Goal: Information Seeking & Learning: Learn about a topic

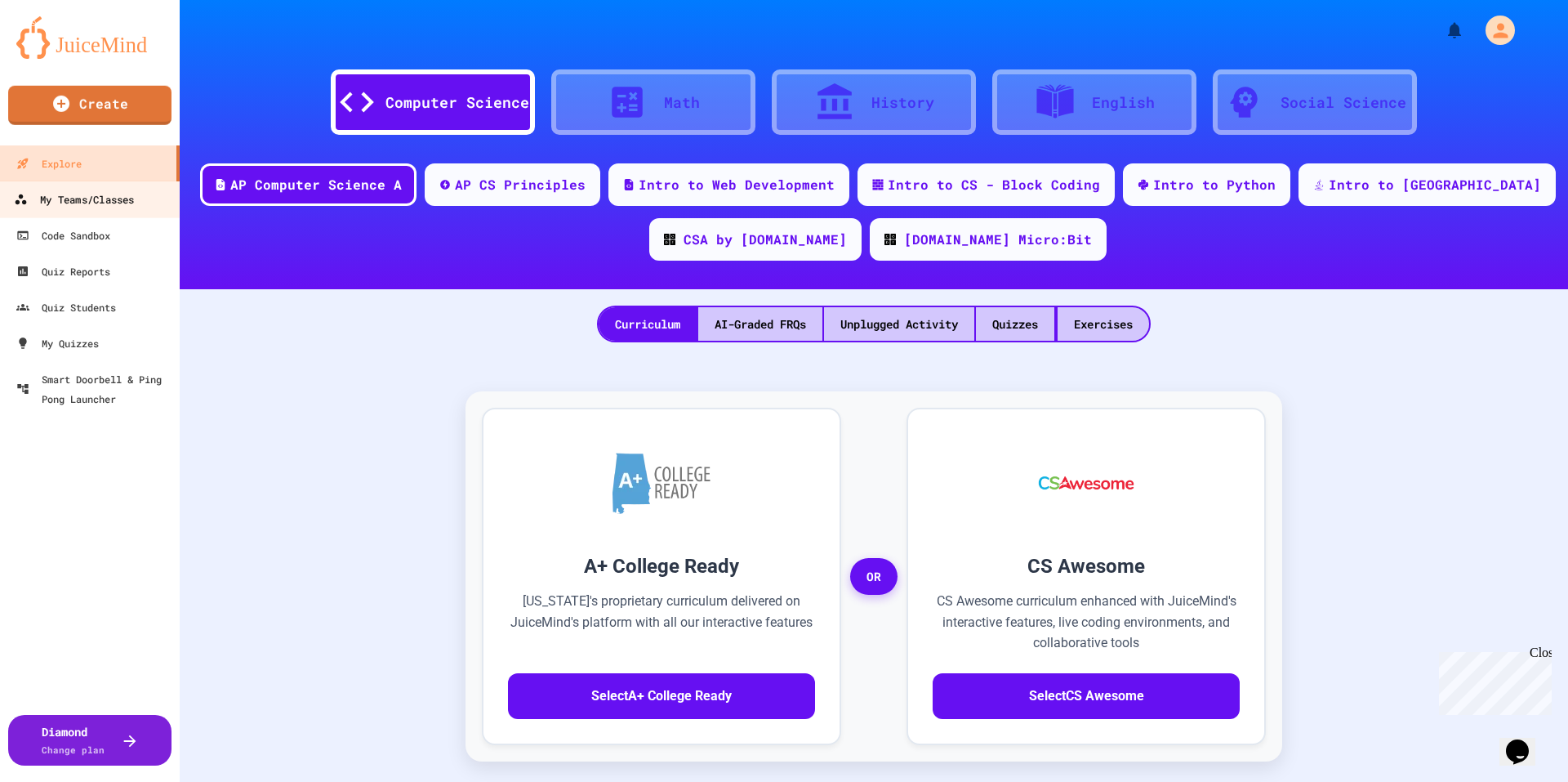
click at [115, 208] on div "My Teams/Classes" at bounding box center [74, 200] width 120 height 21
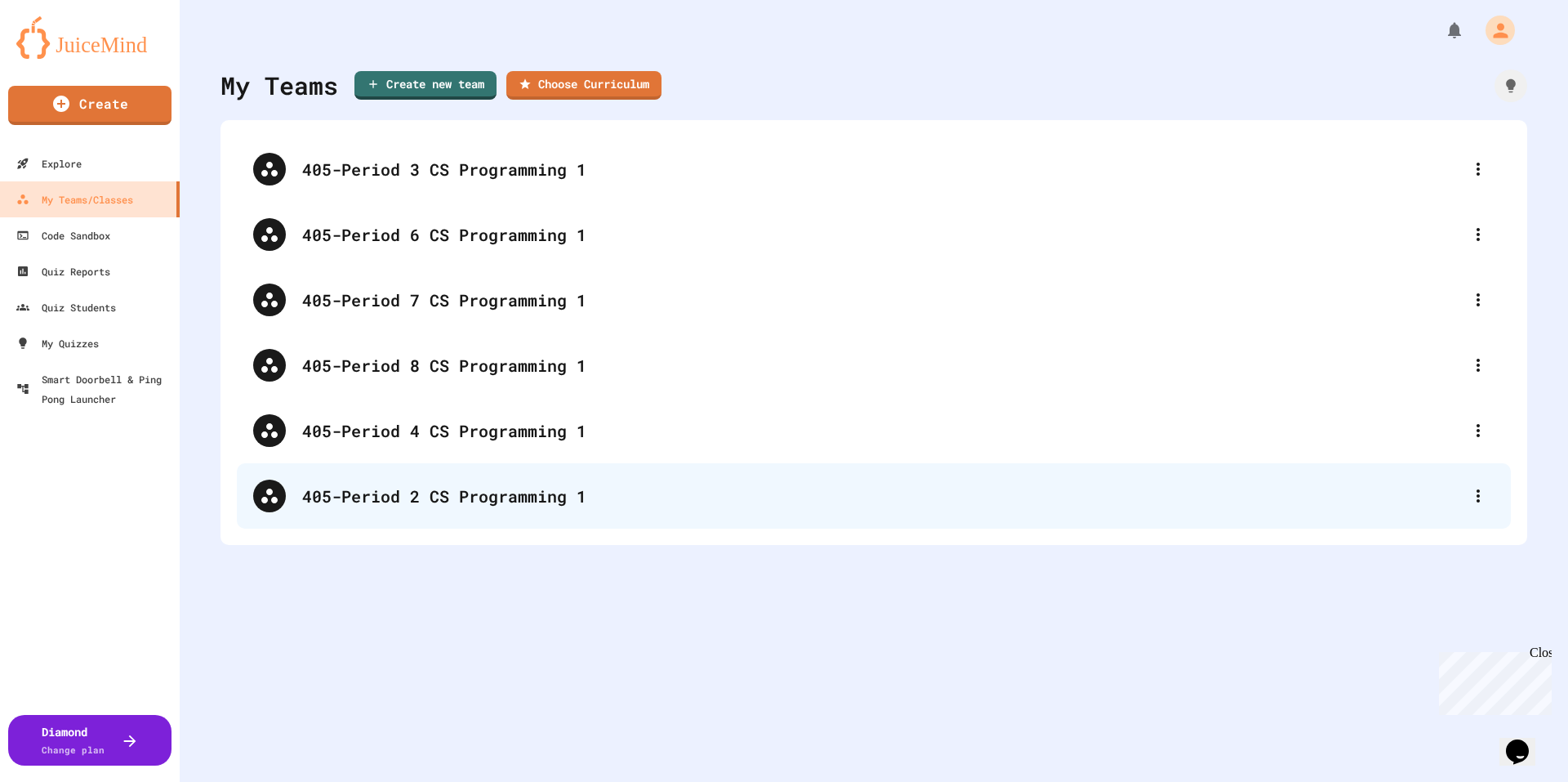
click at [450, 510] on div "405-Period 2 CS Programming 1" at bounding box center [874, 496] width 1274 height 65
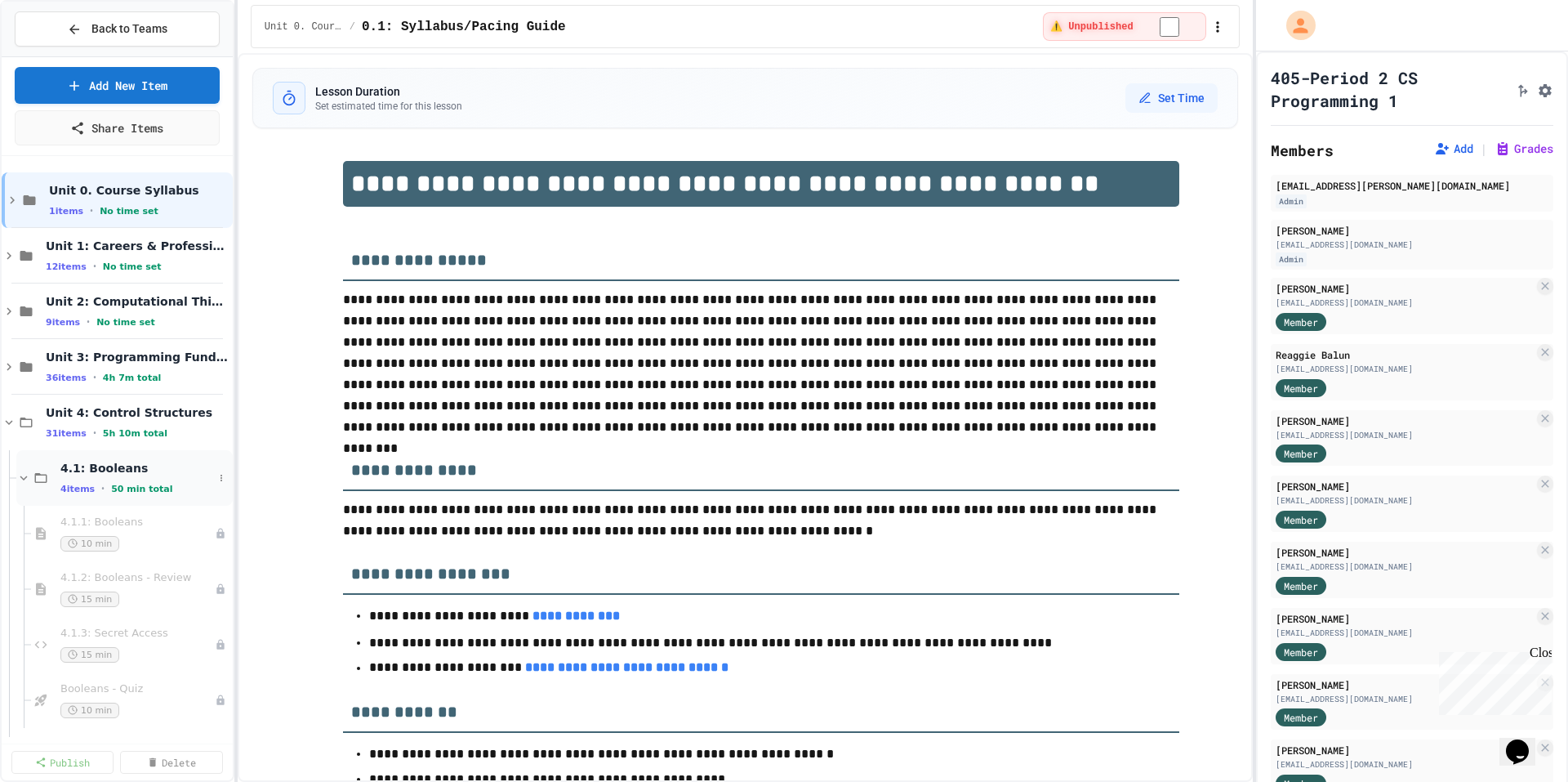
click at [23, 480] on icon at bounding box center [24, 477] width 15 height 15
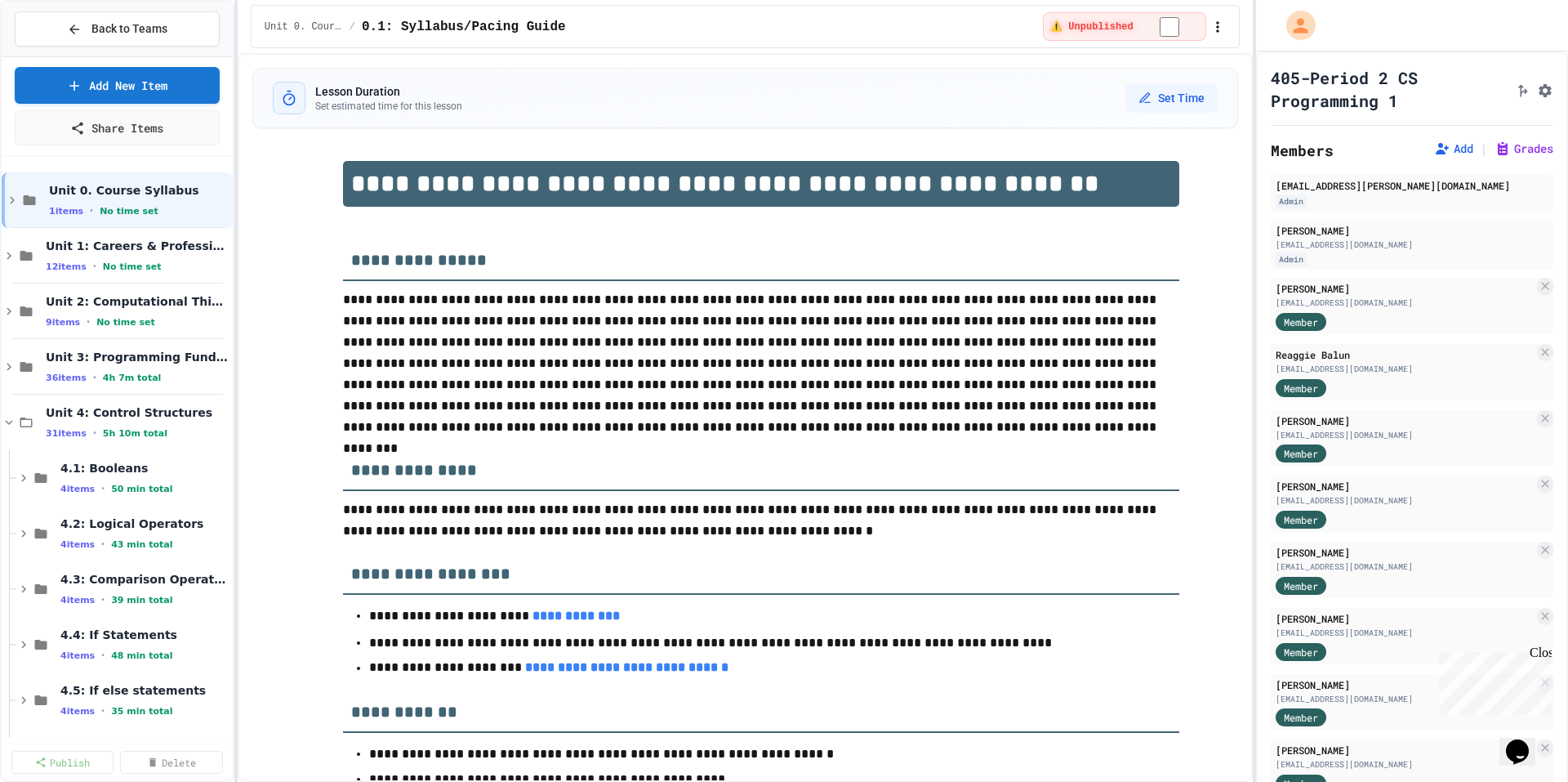
click at [7, 421] on icon at bounding box center [9, 422] width 15 height 15
click at [8, 368] on icon at bounding box center [9, 366] width 5 height 7
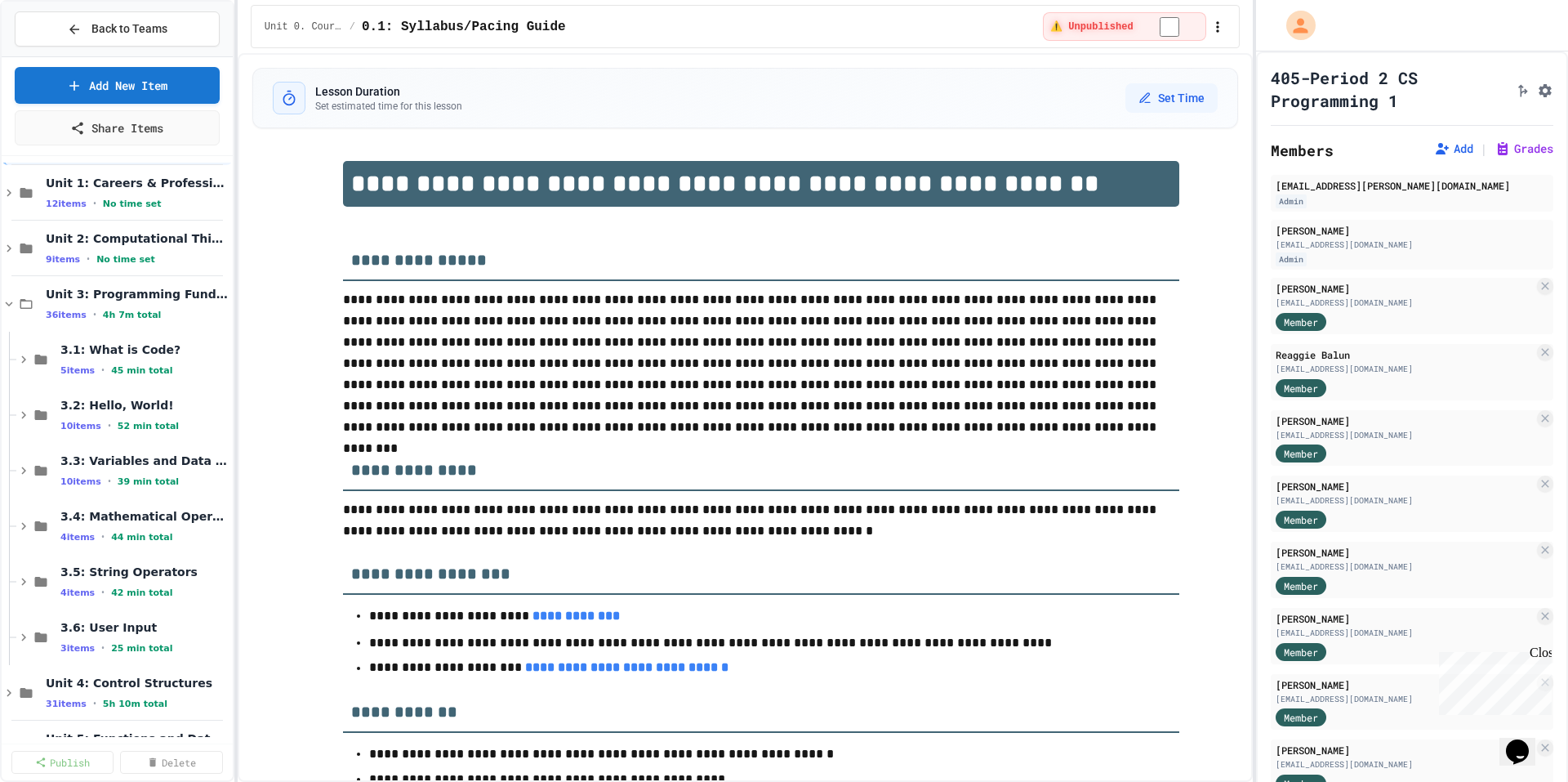
scroll to position [245, 0]
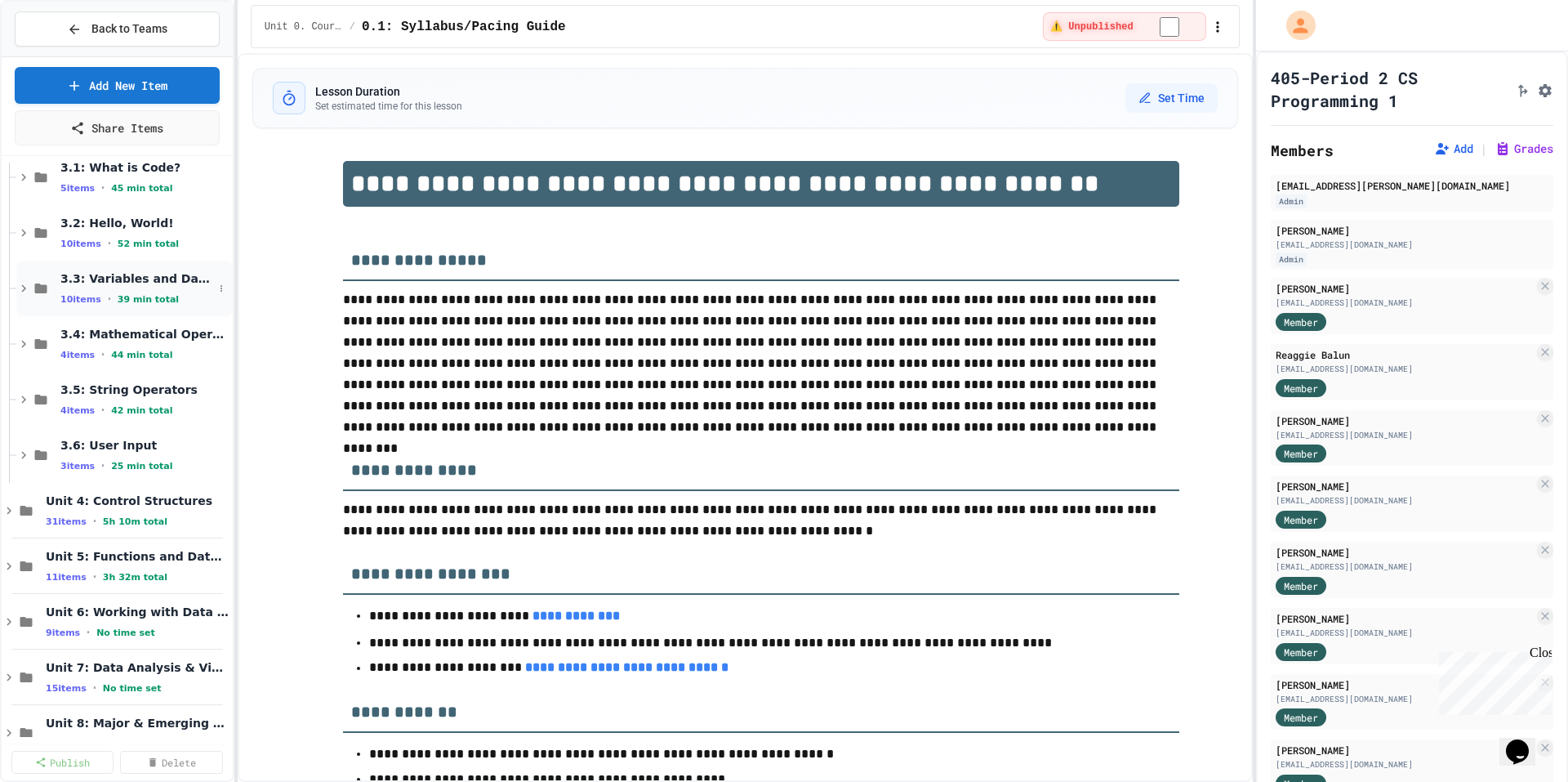
click at [22, 293] on icon at bounding box center [24, 288] width 15 height 15
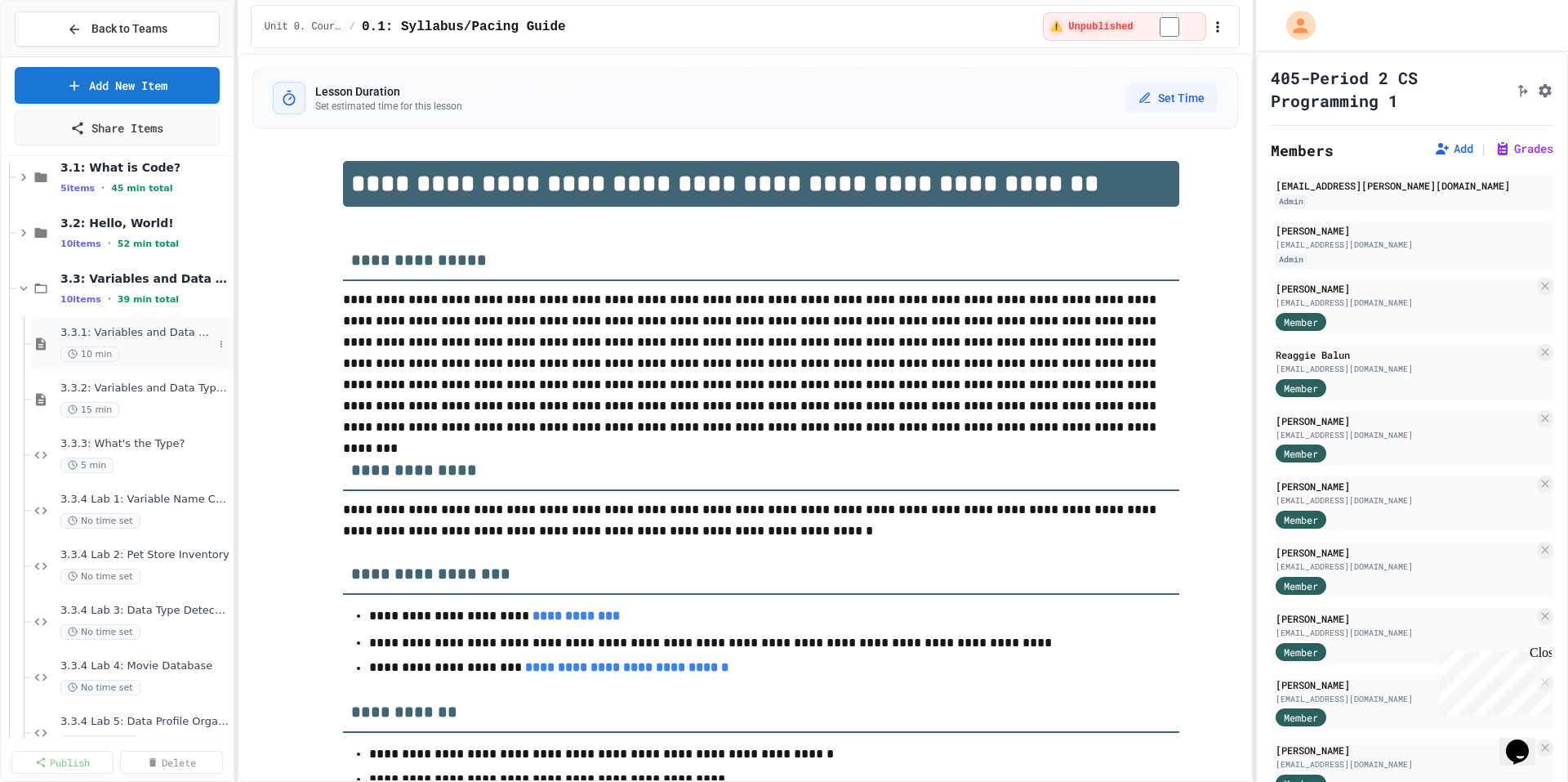
click at [142, 335] on span "3.3.1: Variables and Data Types" at bounding box center [136, 332] width 152 height 14
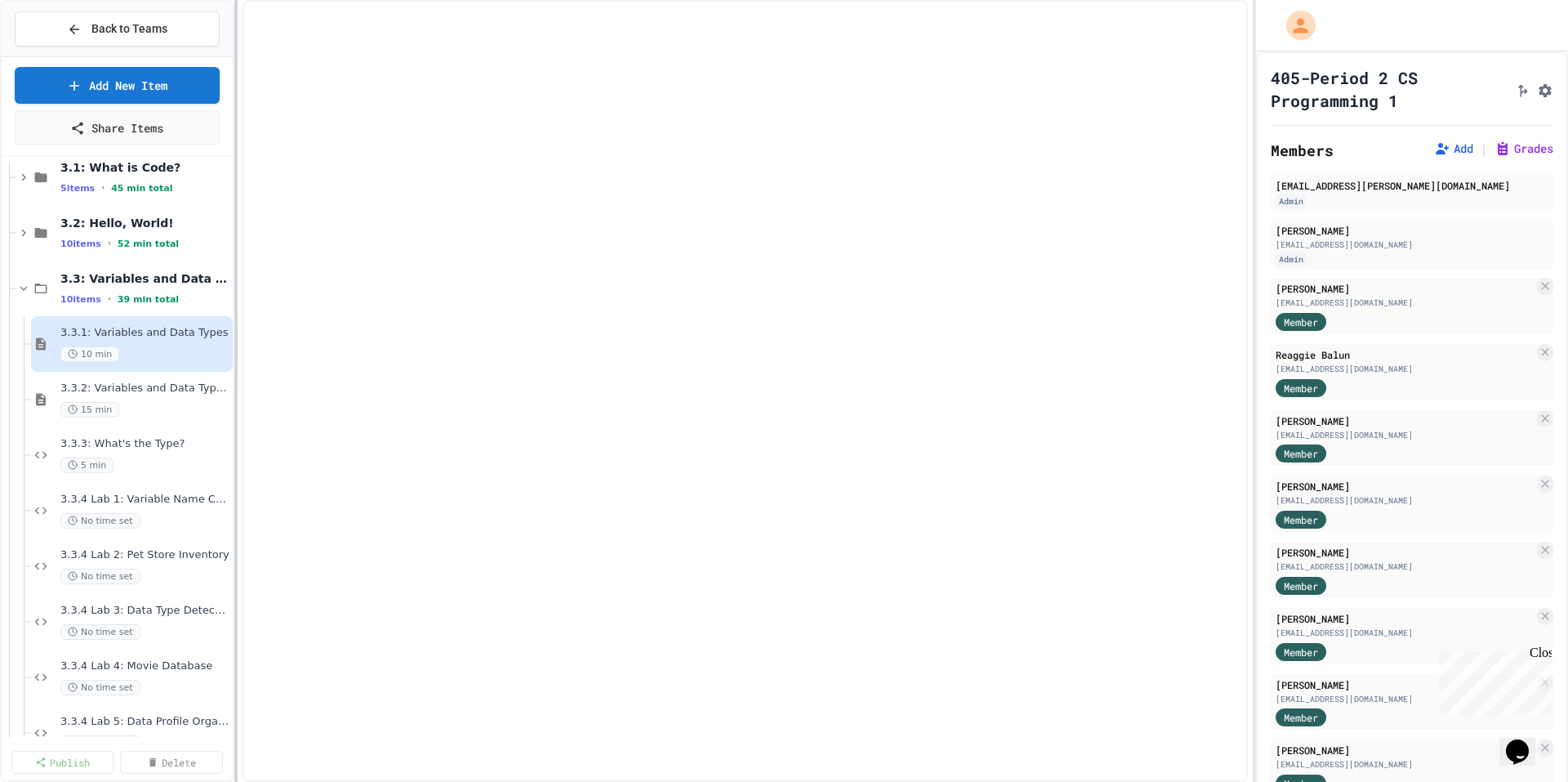
select select "***"
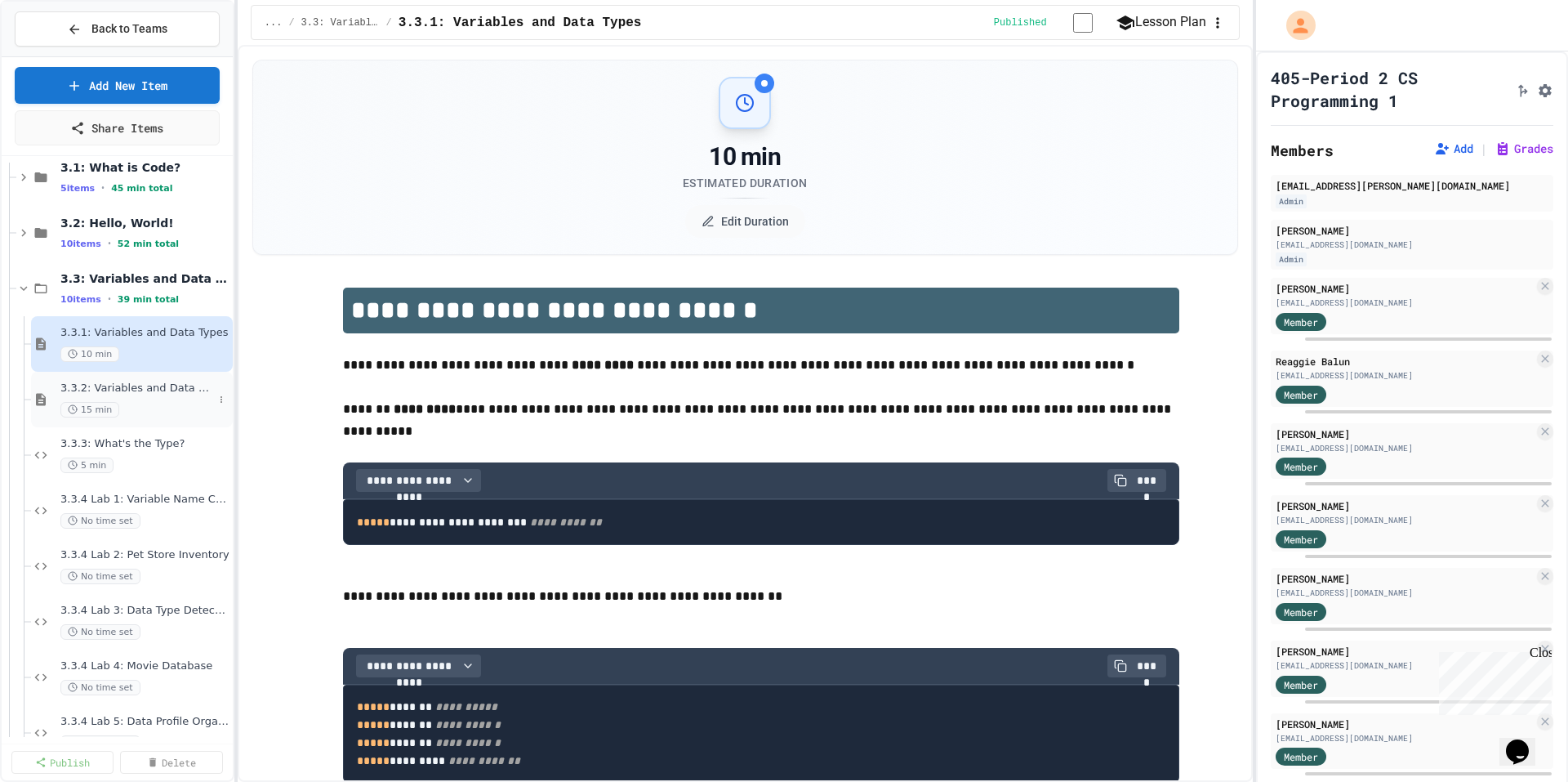
click at [165, 391] on span "3.3.2: Variables and Data Types - Review" at bounding box center [136, 389] width 152 height 14
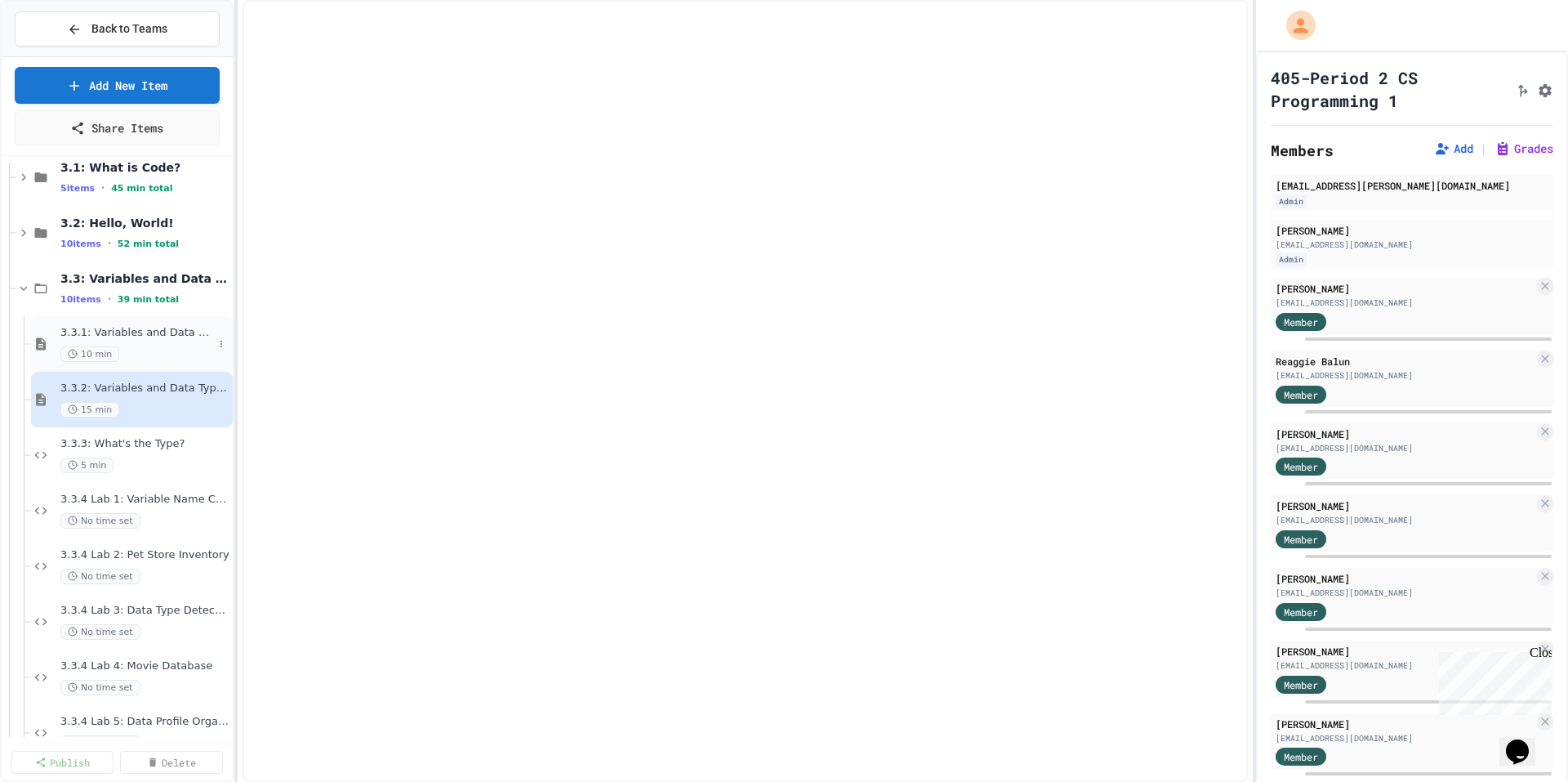
select select "***"
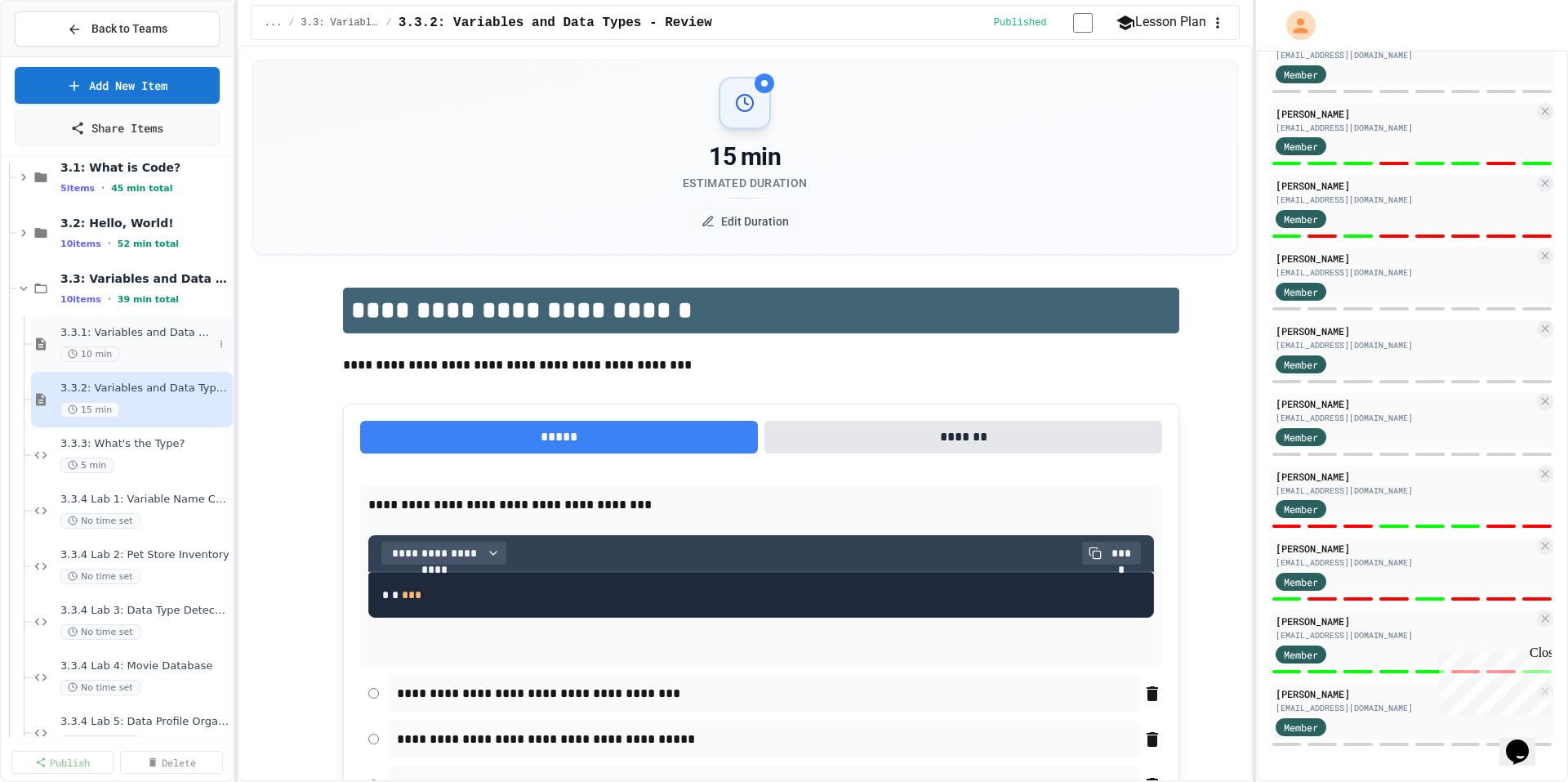
click at [129, 337] on span "3.3.1: Variables and Data Types" at bounding box center [136, 332] width 152 height 14
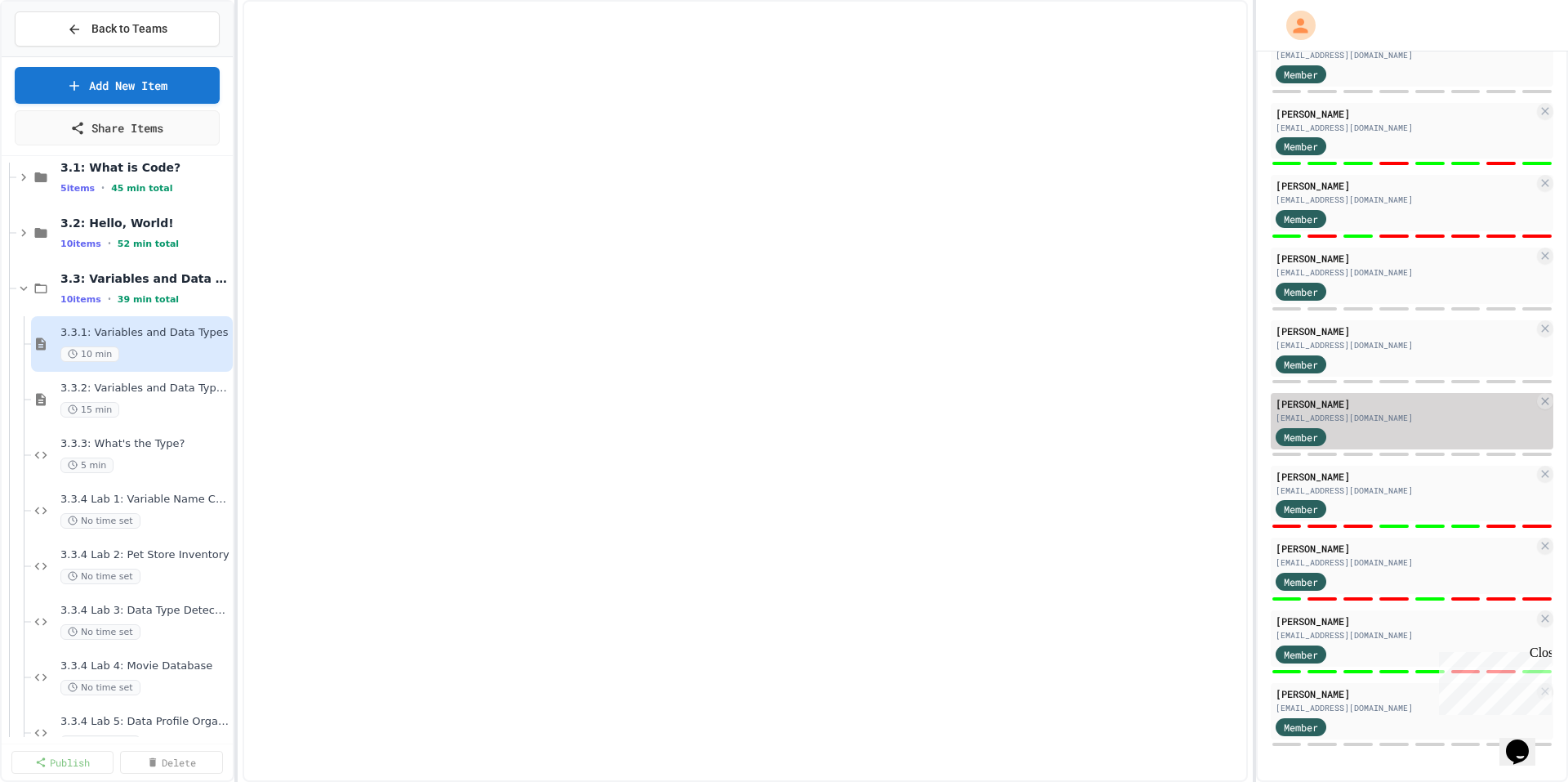
select select "***"
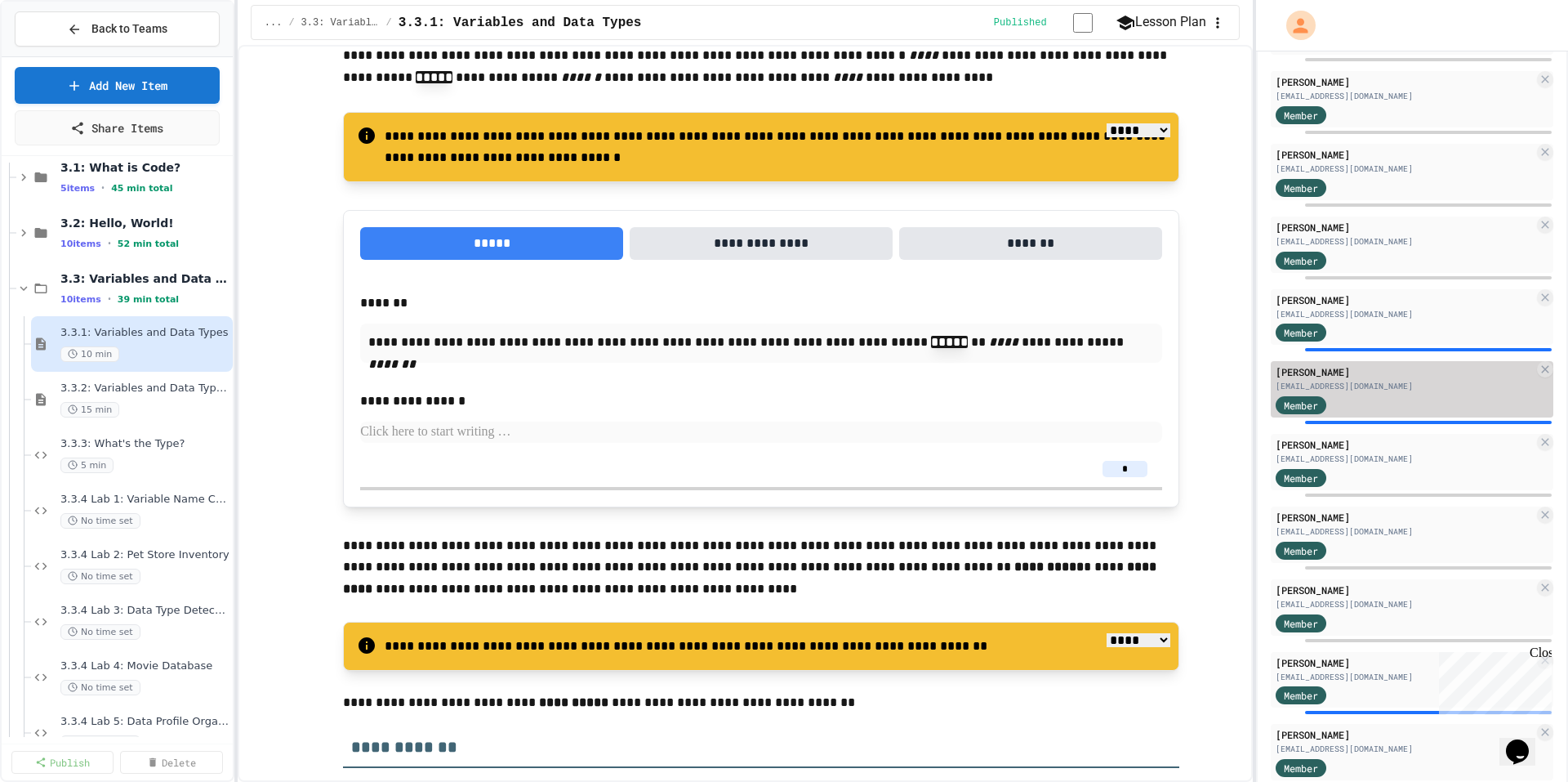
scroll to position [1190, 0]
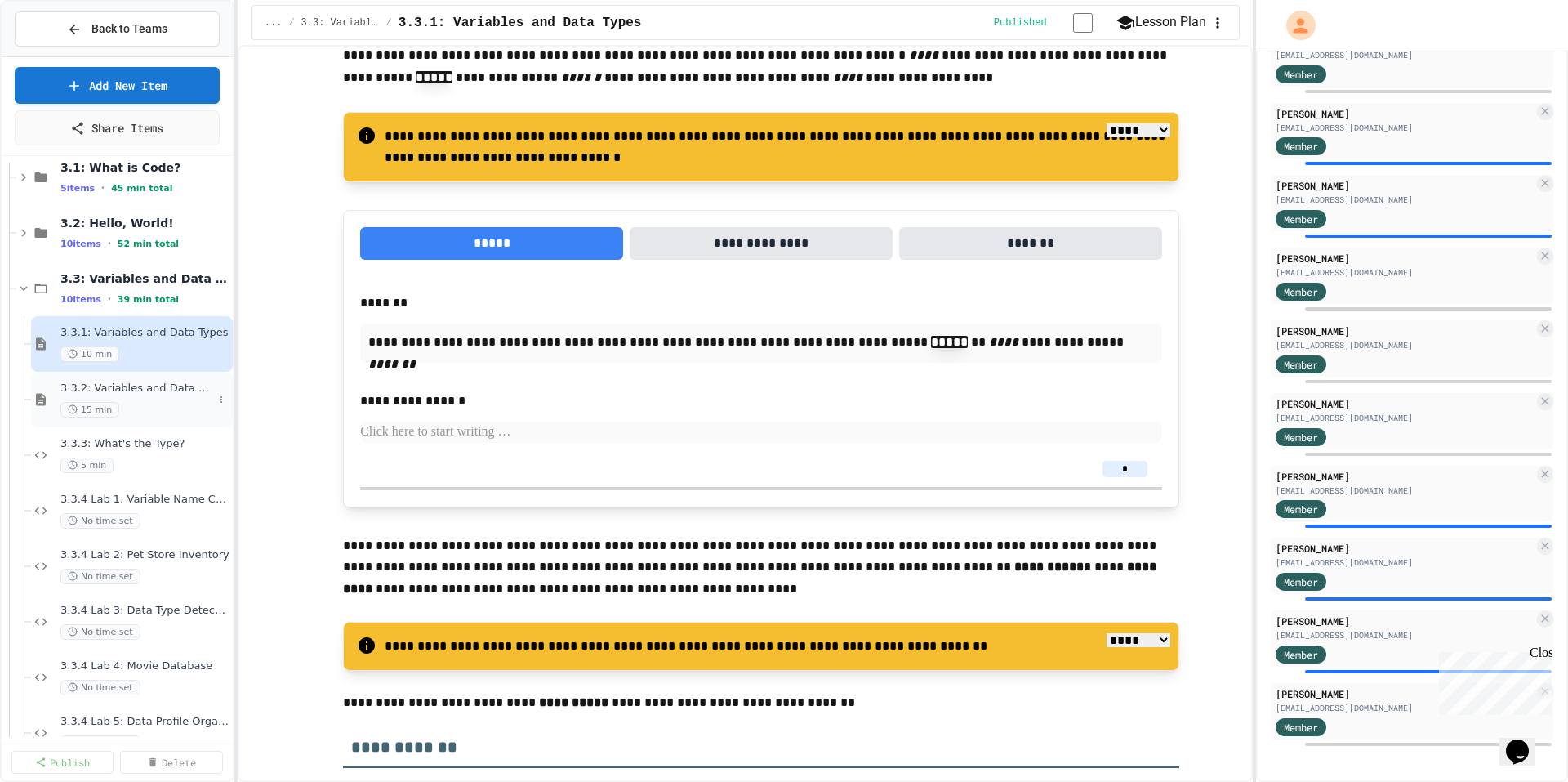
click at [133, 392] on span "3.3.2: Variables and Data Types - Review" at bounding box center [136, 389] width 152 height 14
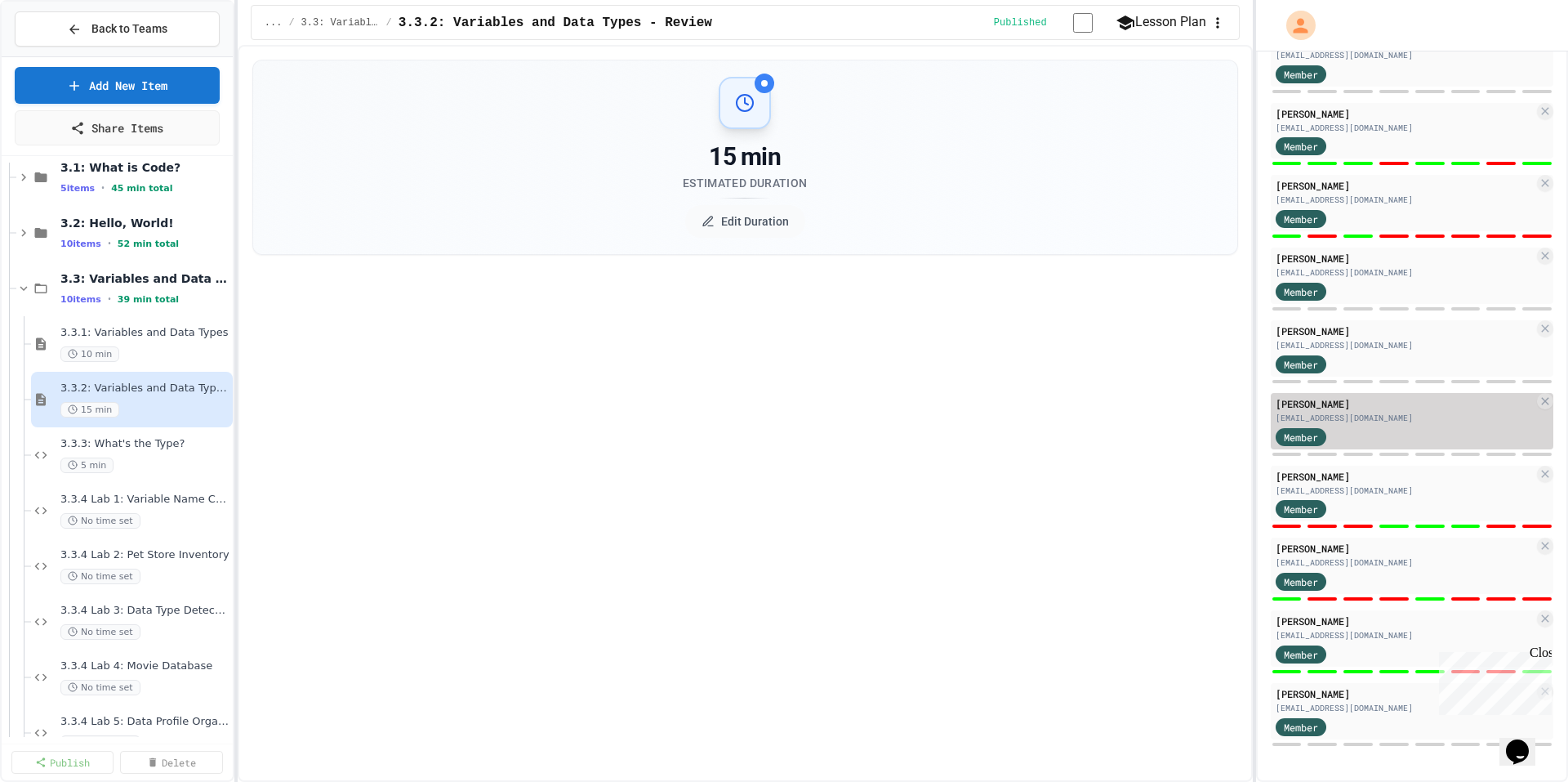
select select "***"
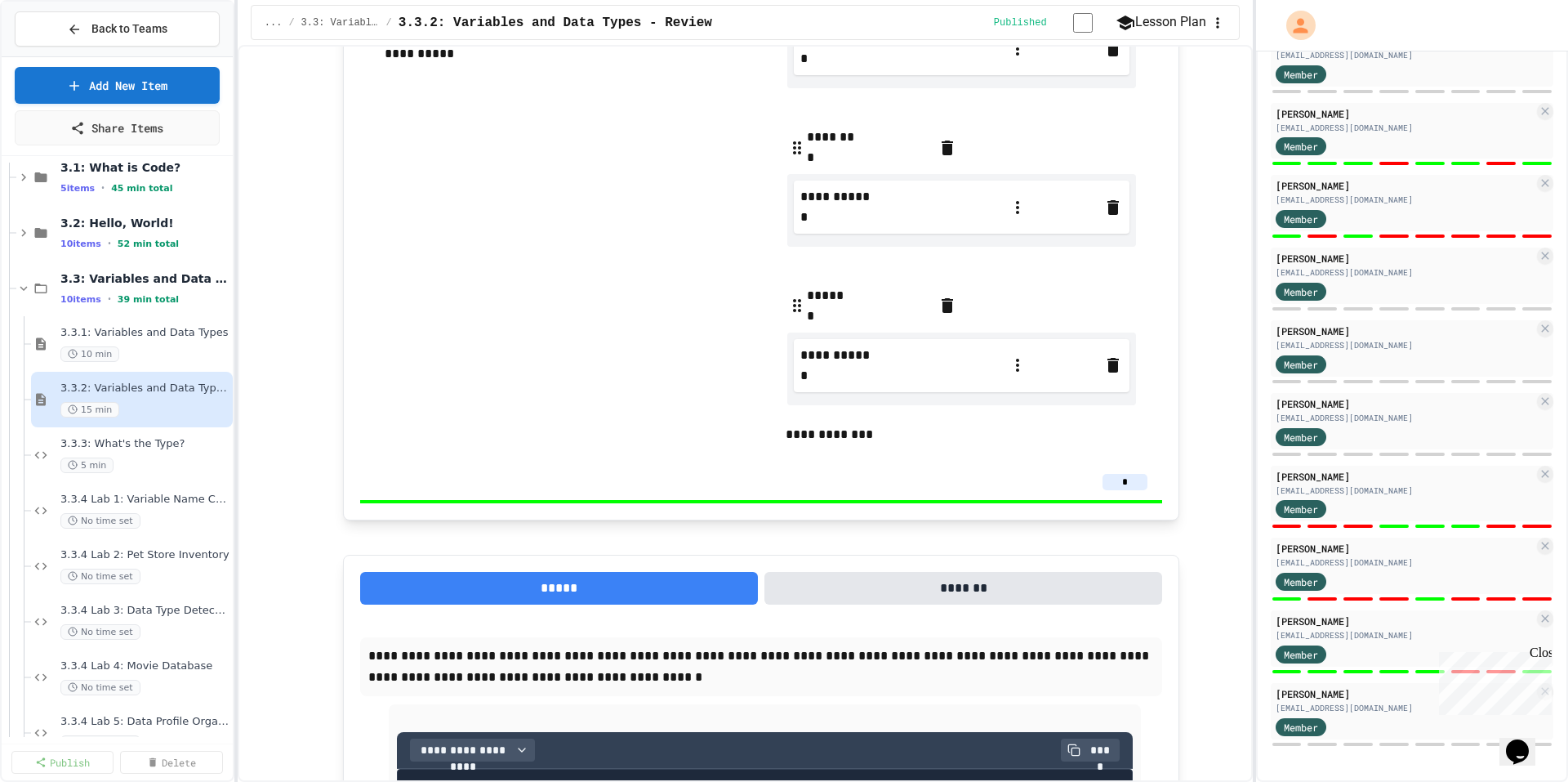
scroll to position [5791, 0]
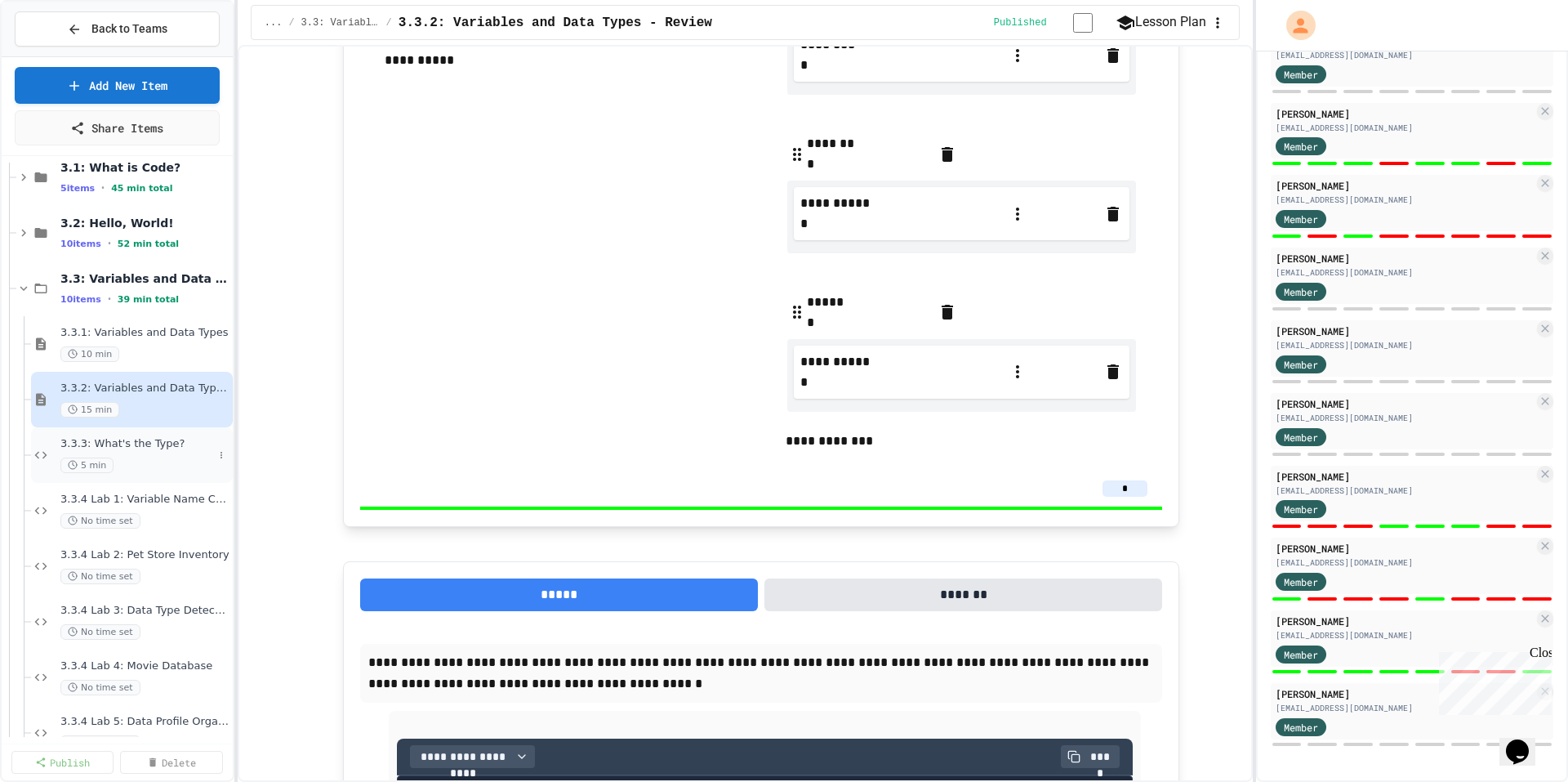
click at [154, 446] on span "3.3.3: What's the Type?" at bounding box center [136, 444] width 152 height 14
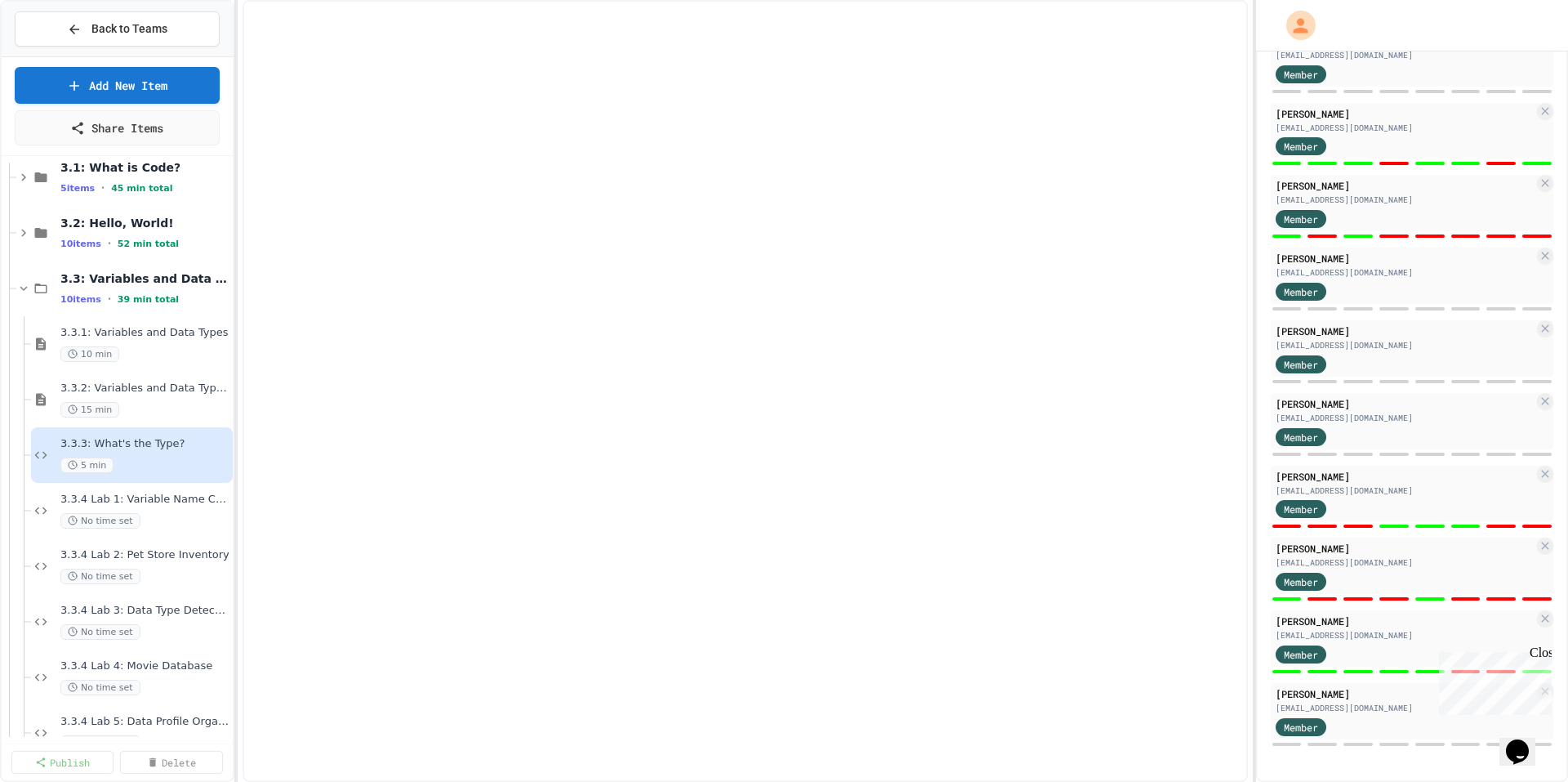
select select "*******"
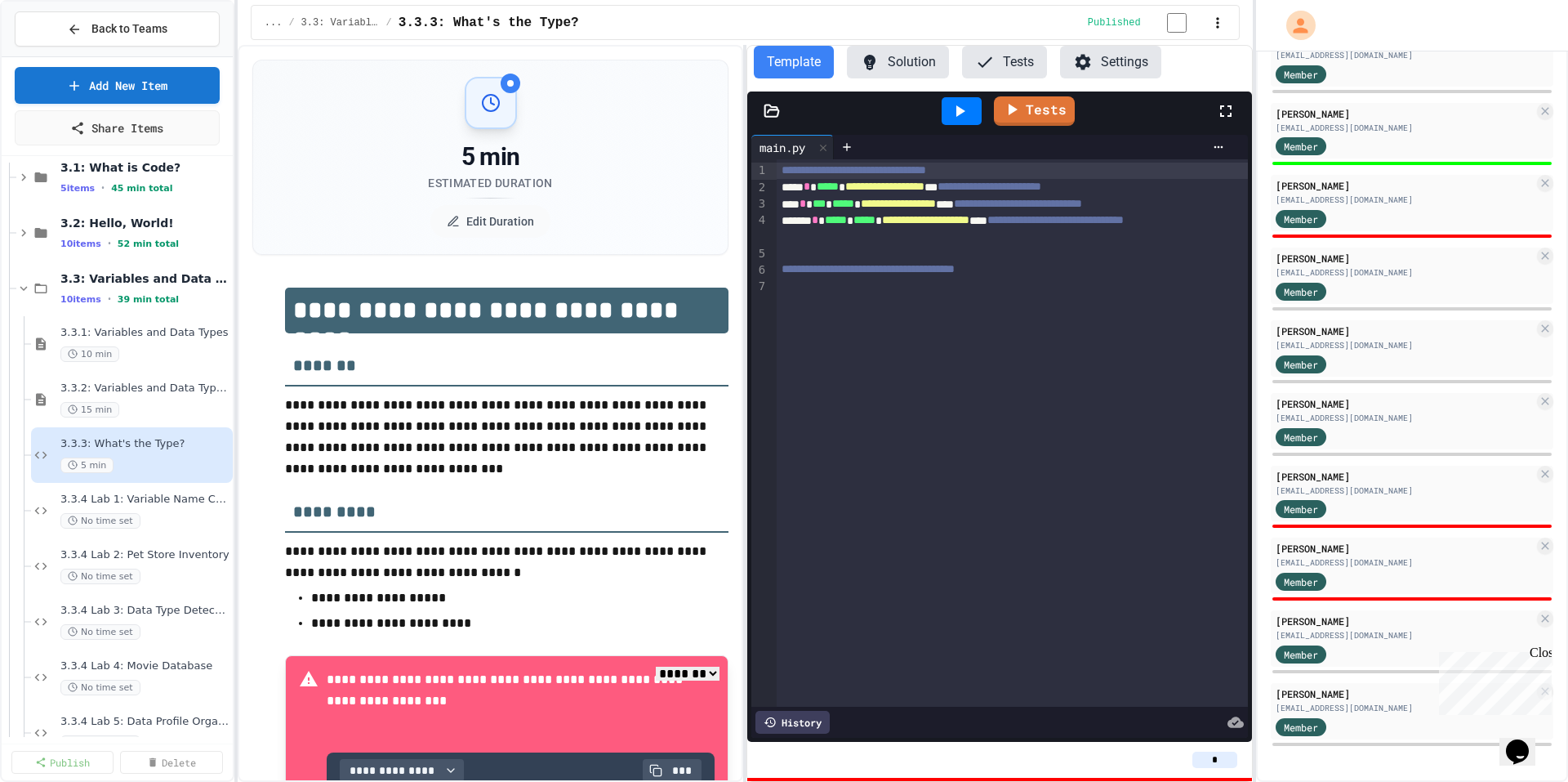
click at [908, 62] on button "Solution" at bounding box center [898, 61] width 102 height 32
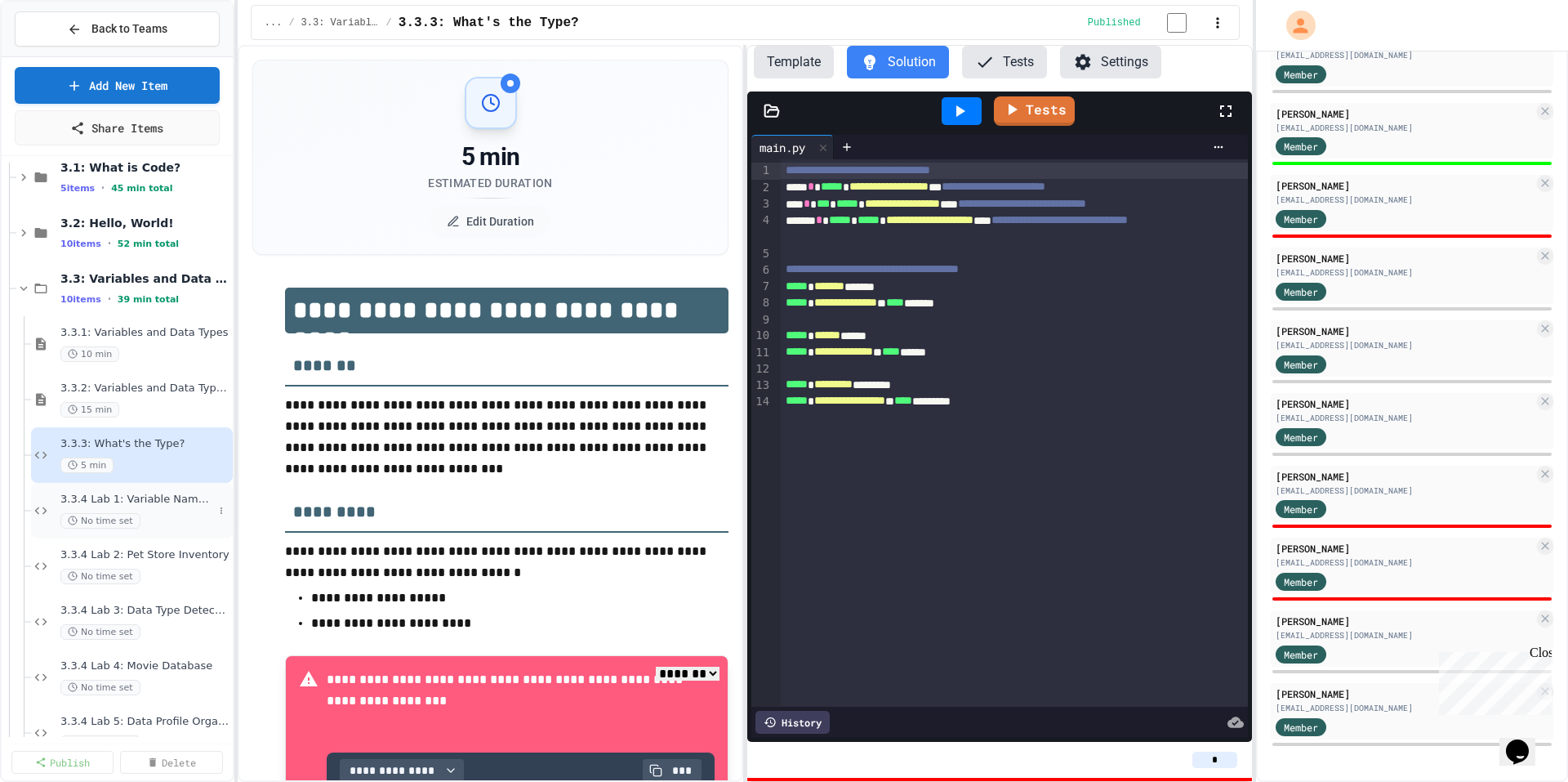
click at [176, 503] on span "3.3.4 Lab 1: Variable Name Corrector" at bounding box center [136, 500] width 152 height 14
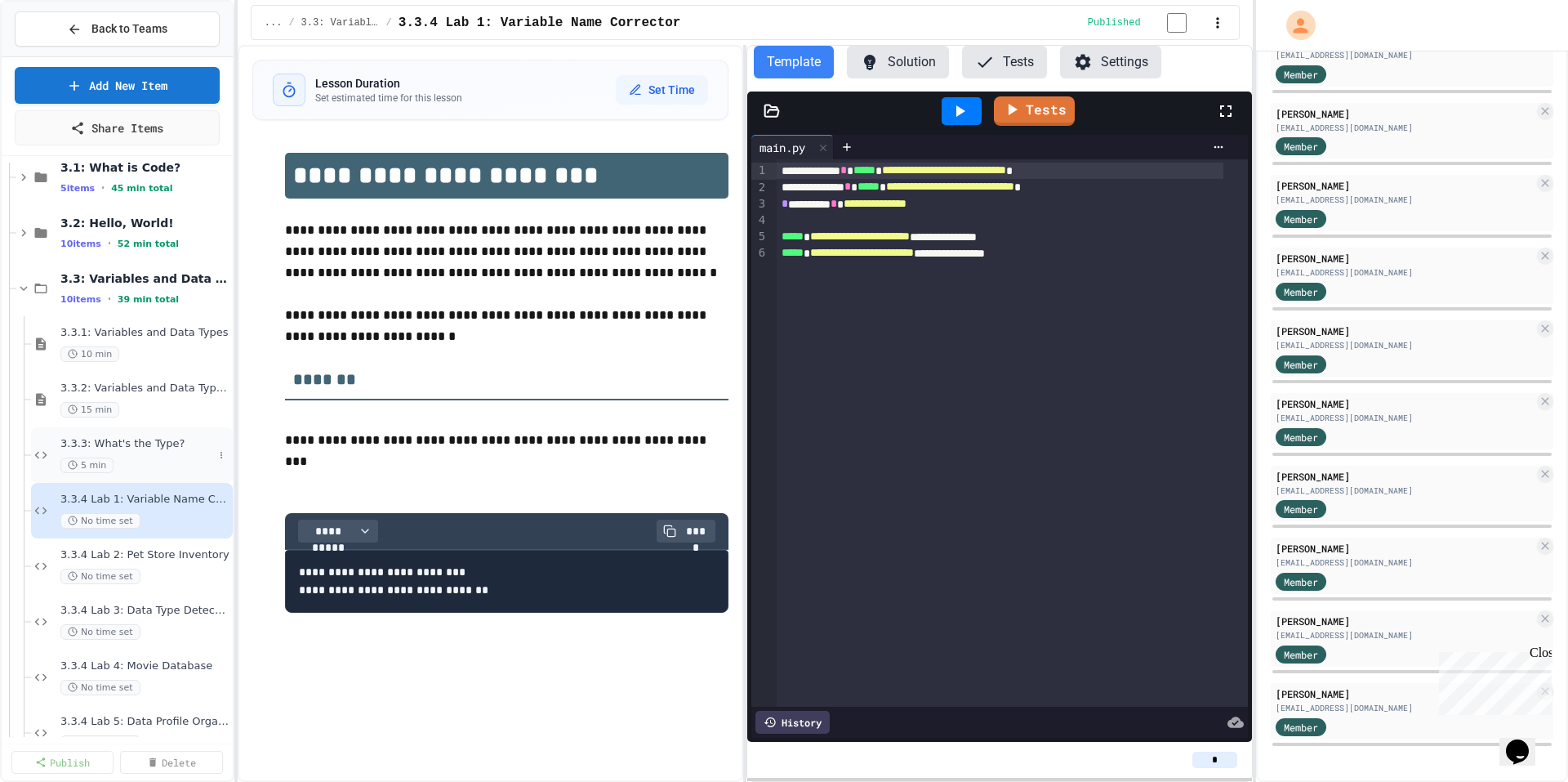
click at [156, 442] on span "3.3.3: What's the Type?" at bounding box center [136, 444] width 152 height 14
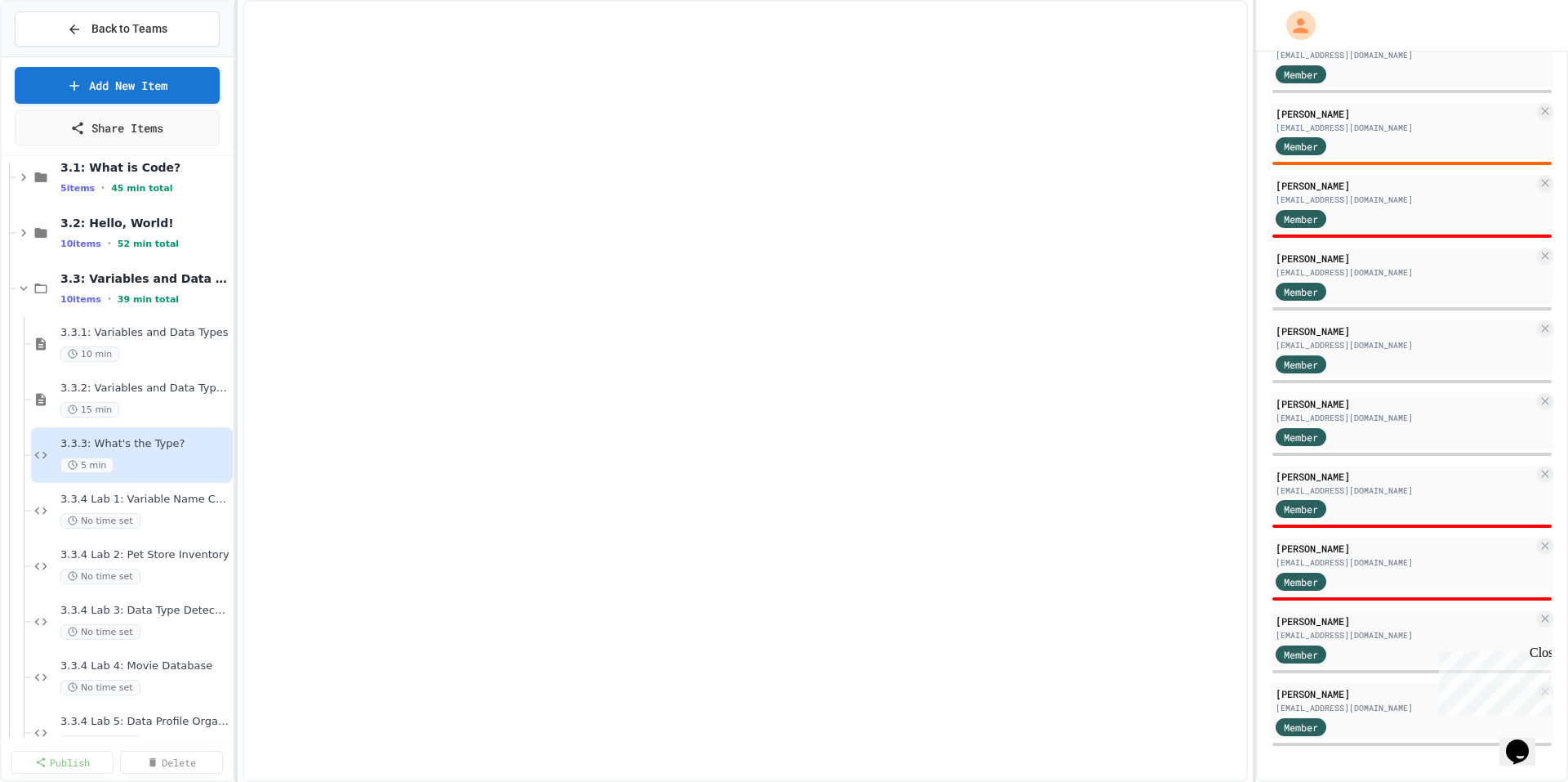
select select "*******"
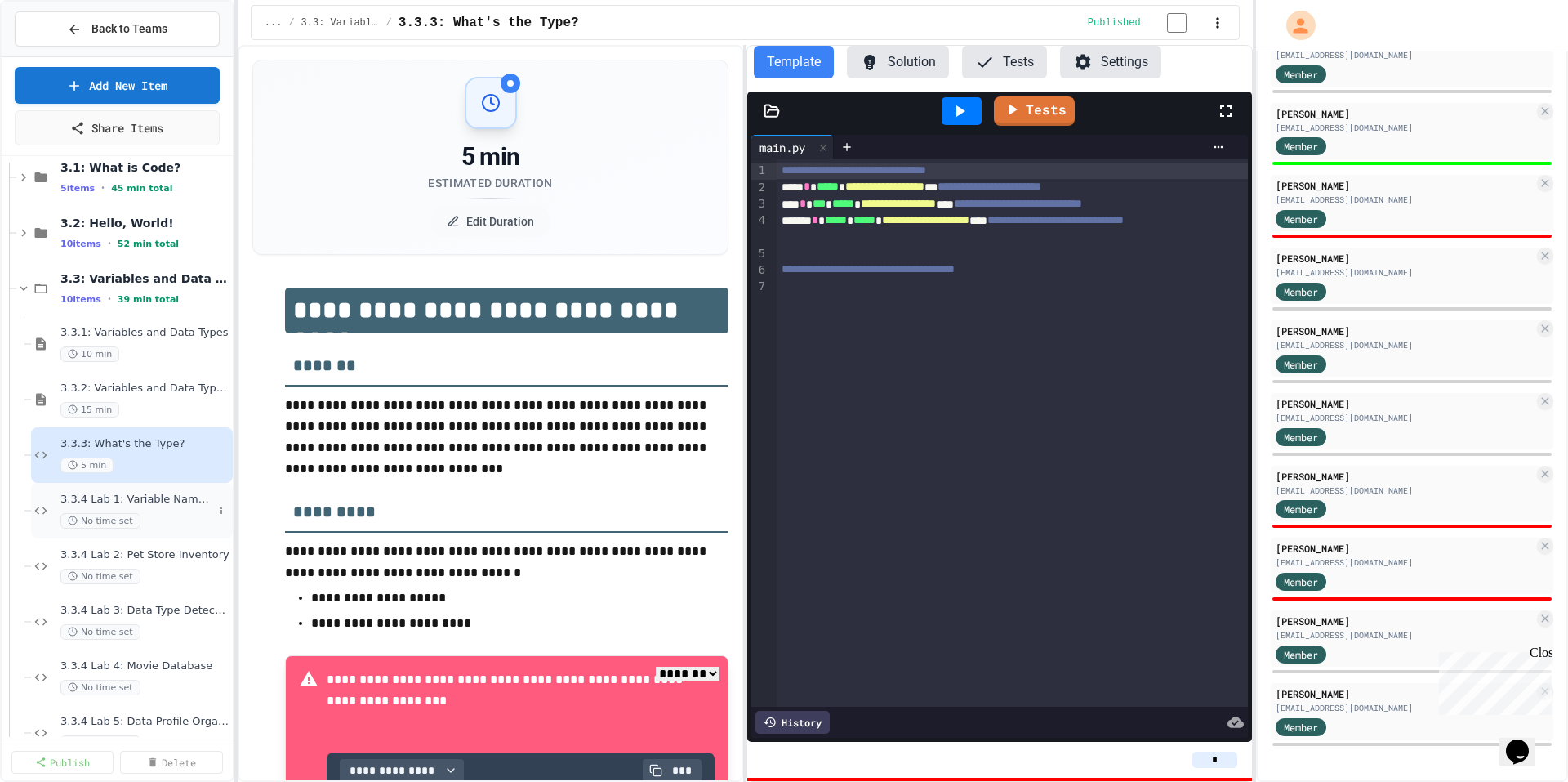
click at [190, 507] on div "3.3.4 Lab 1: Variable Name Corrector No time set" at bounding box center [136, 511] width 152 height 36
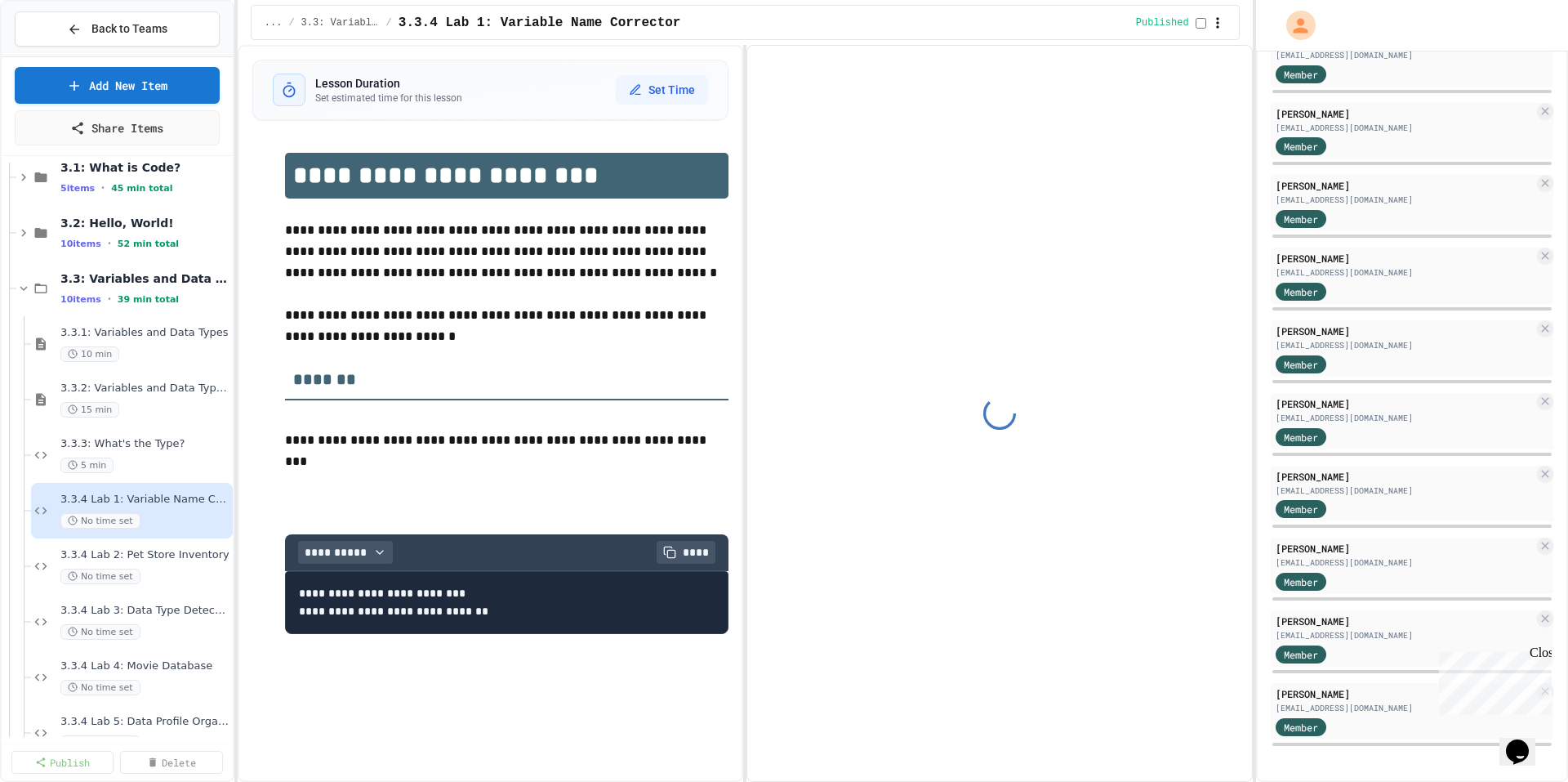
scroll to position [735, 0]
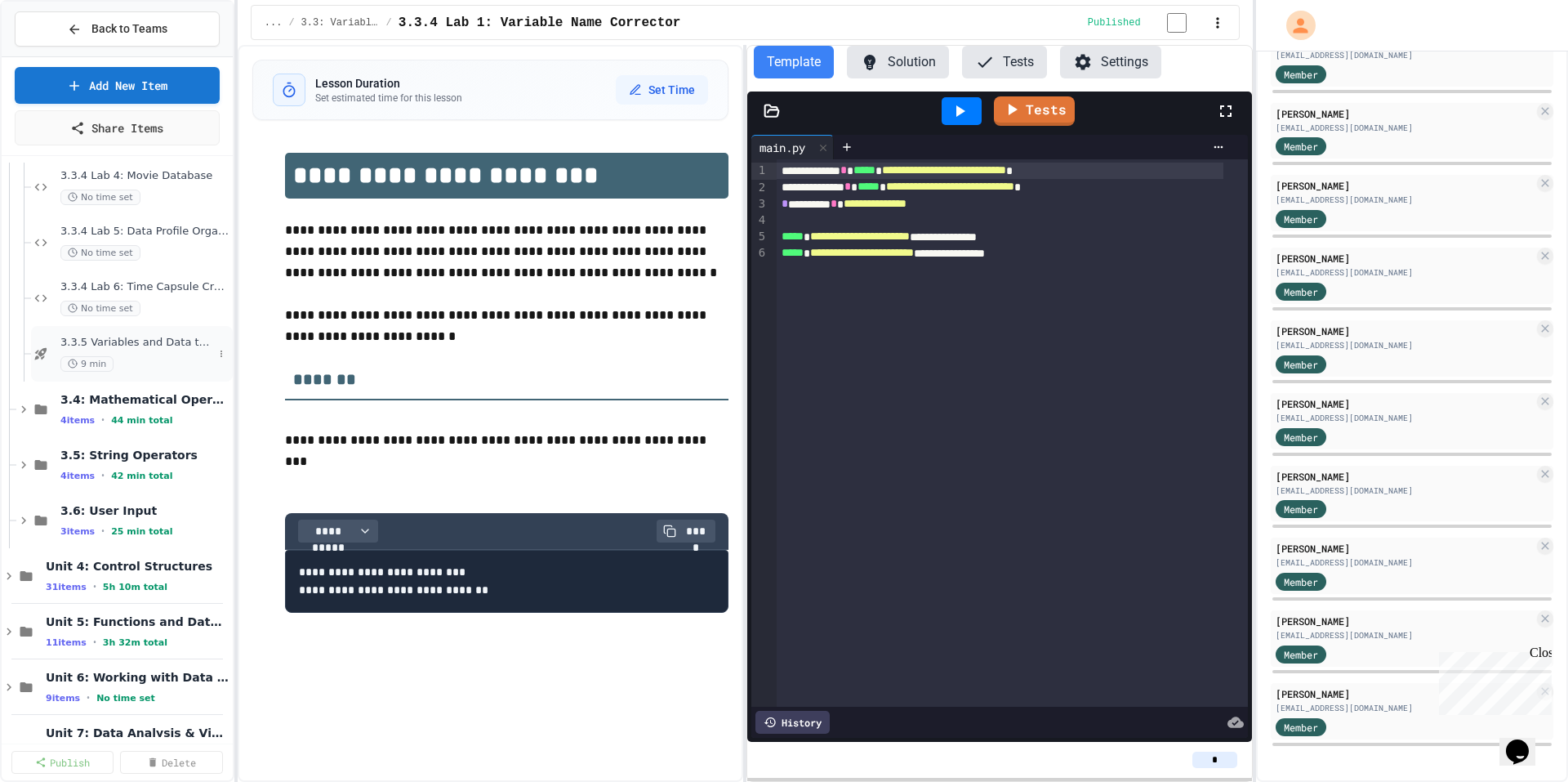
click at [156, 354] on div "3.3.5 Variables and Data types - quiz 9 min" at bounding box center [136, 353] width 152 height 36
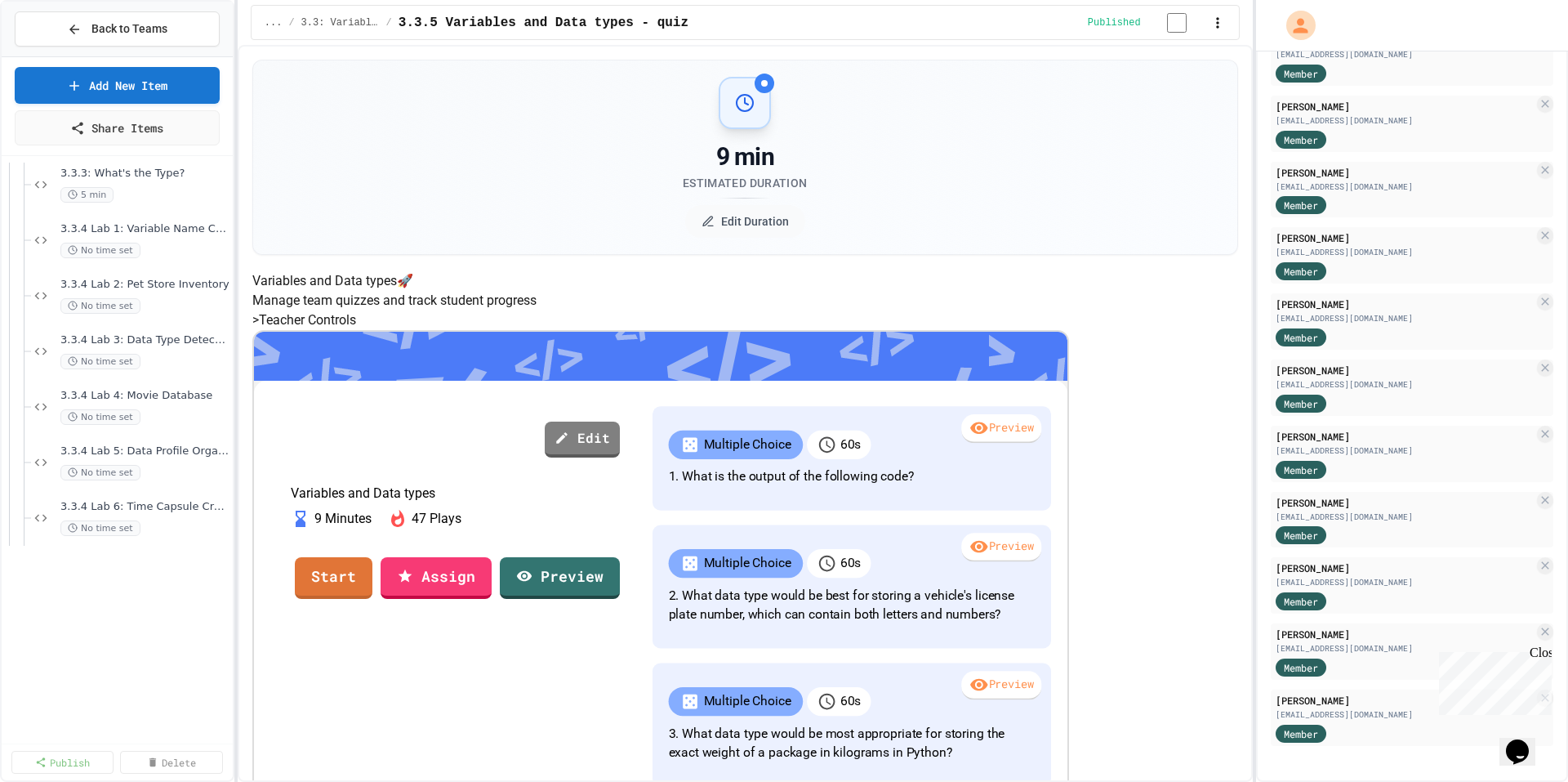
scroll to position [245, 0]
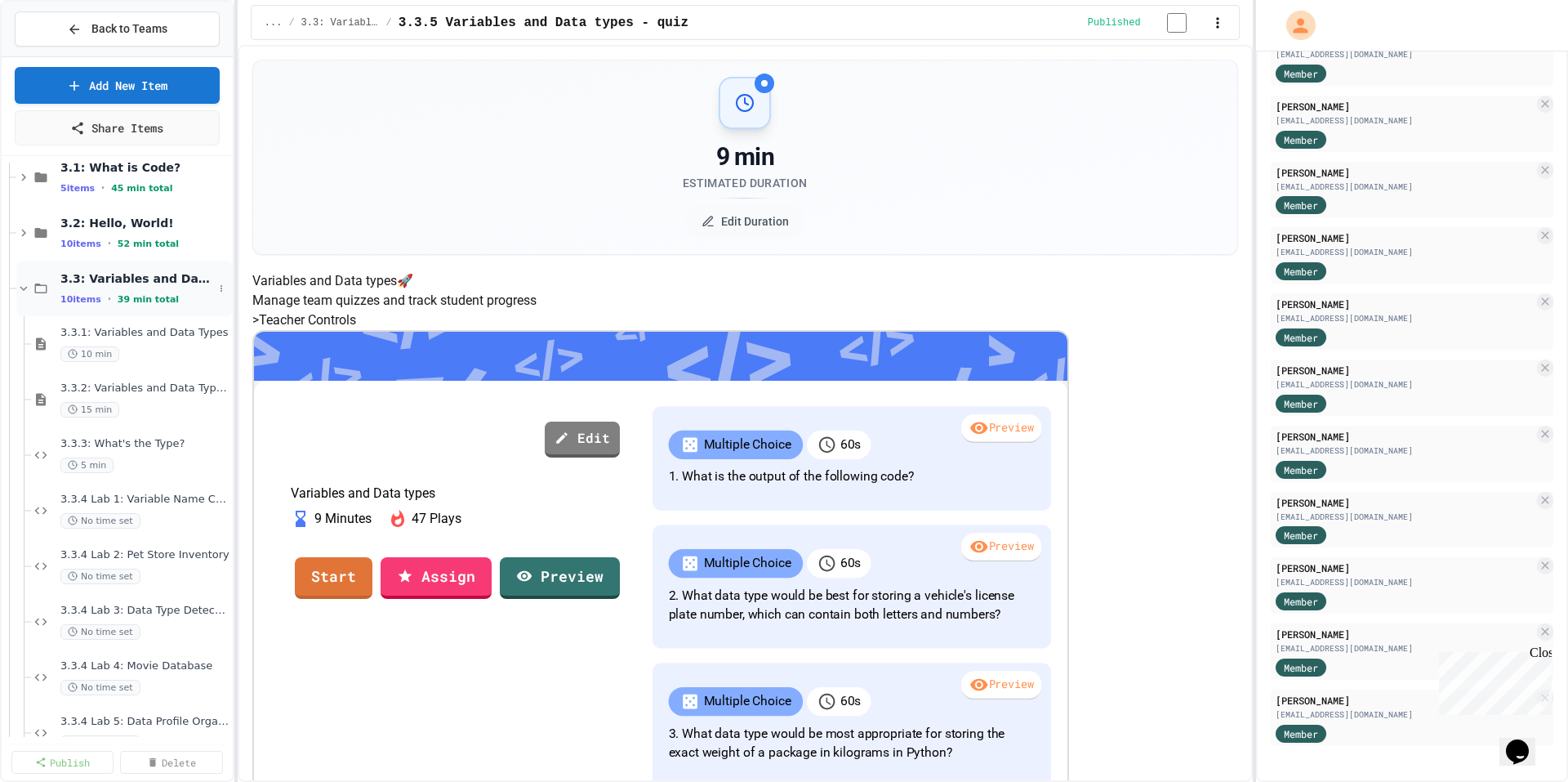
click at [19, 278] on div "3.3: Variables and Data Types 10 items • 39 min total" at bounding box center [125, 288] width 216 height 55
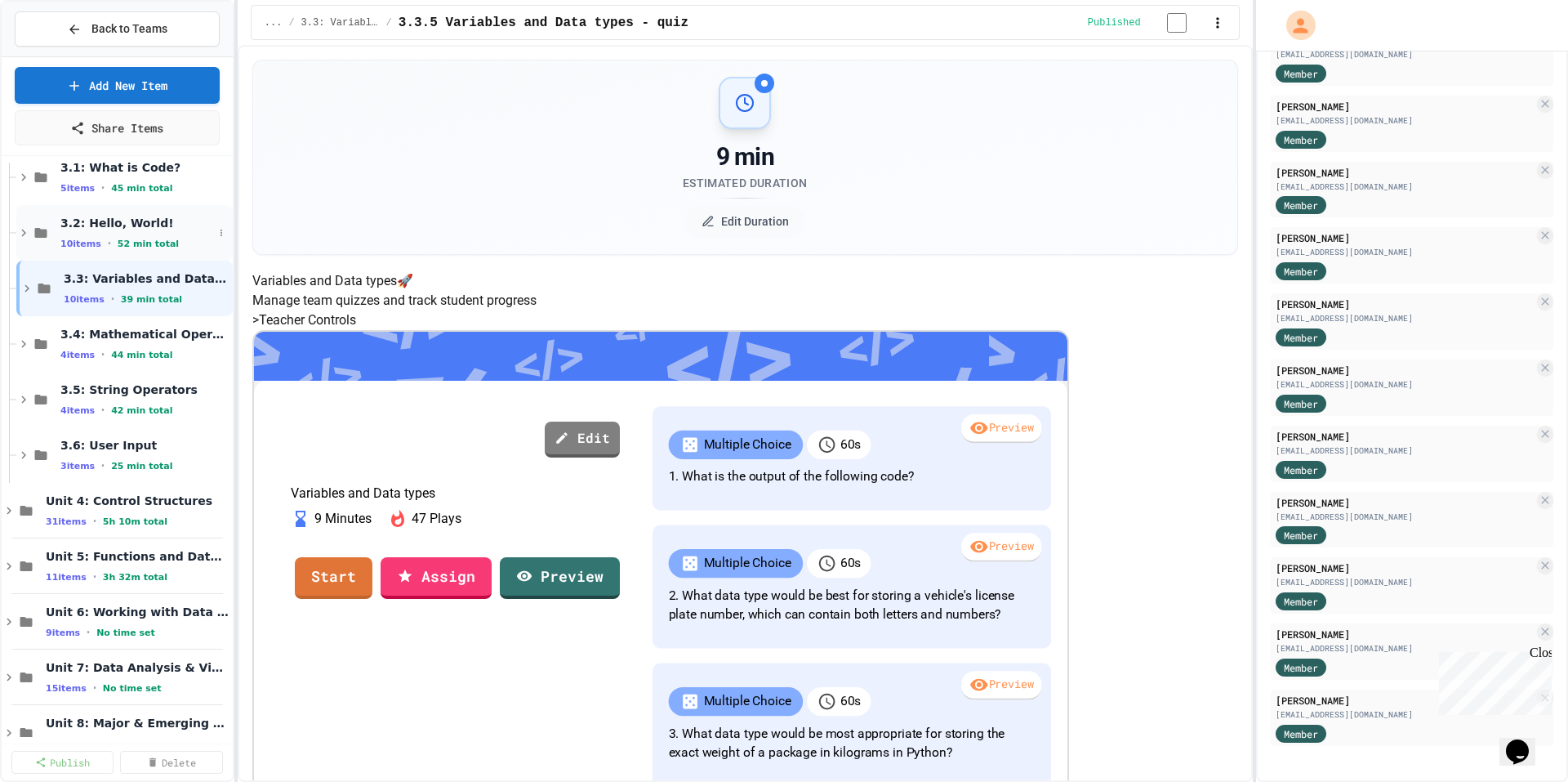
click at [26, 237] on icon at bounding box center [24, 232] width 15 height 15
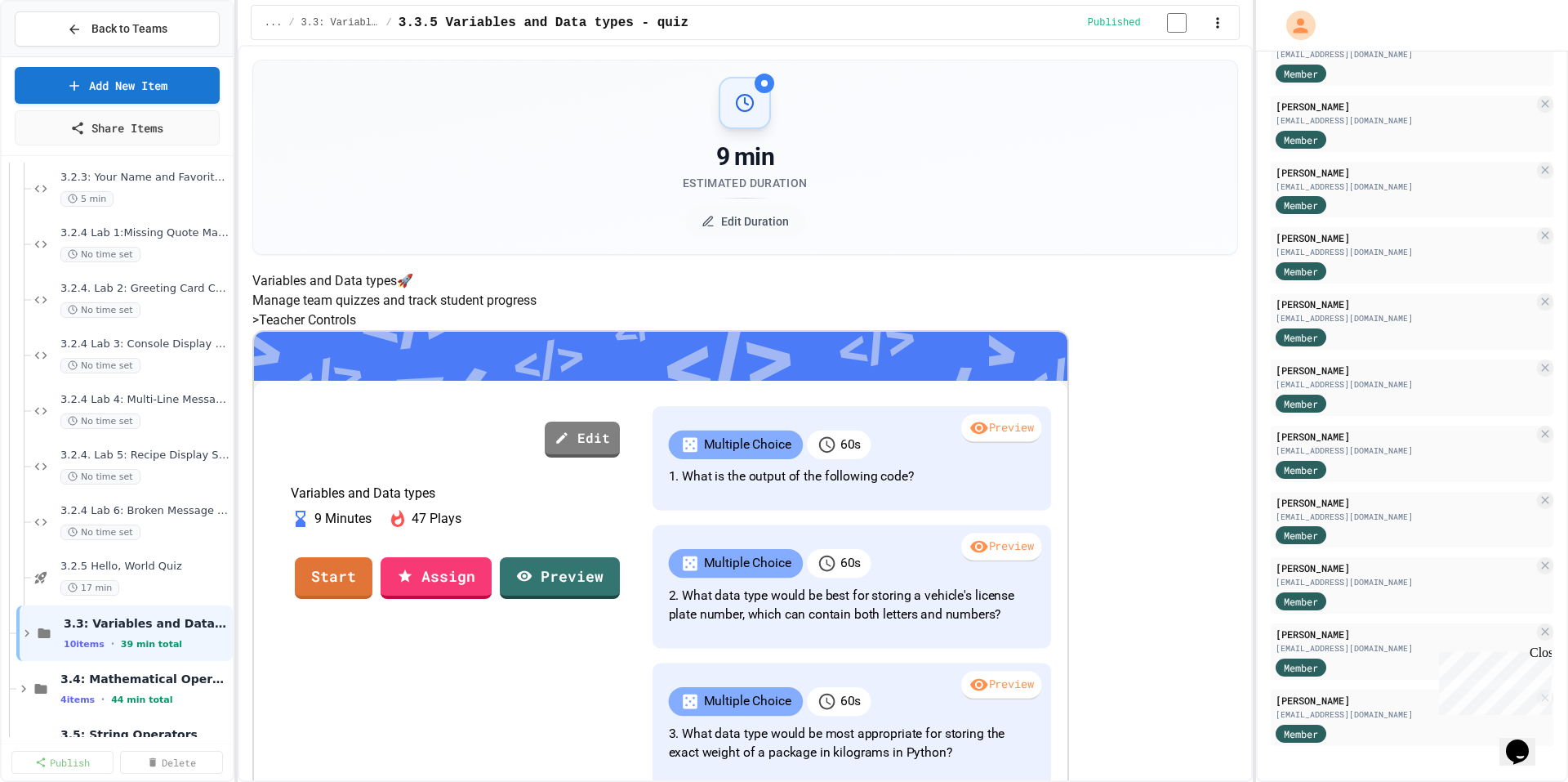
scroll to position [490, 0]
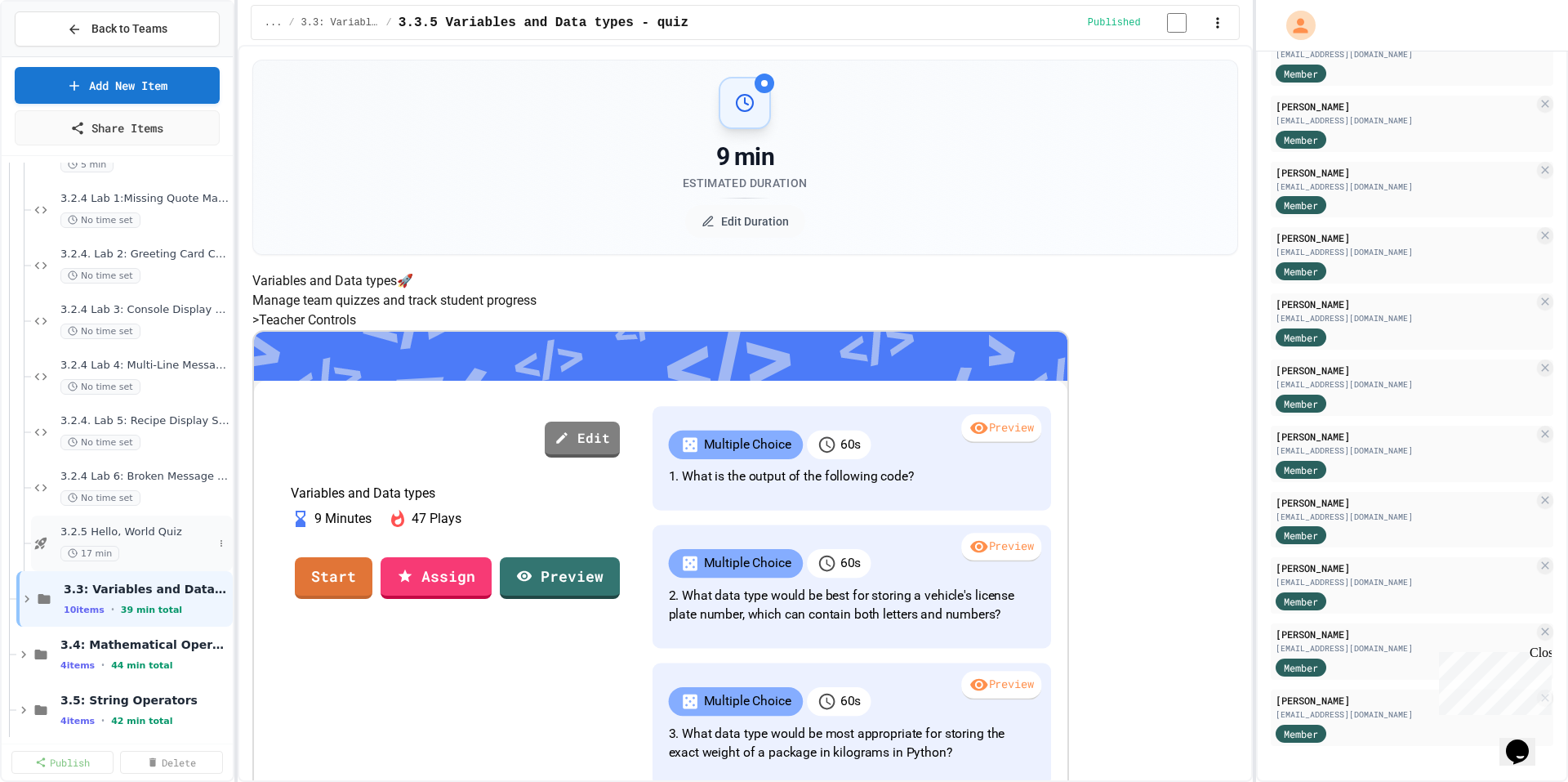
click at [152, 538] on span "3.2.5 Hello, World Quiz" at bounding box center [136, 532] width 152 height 14
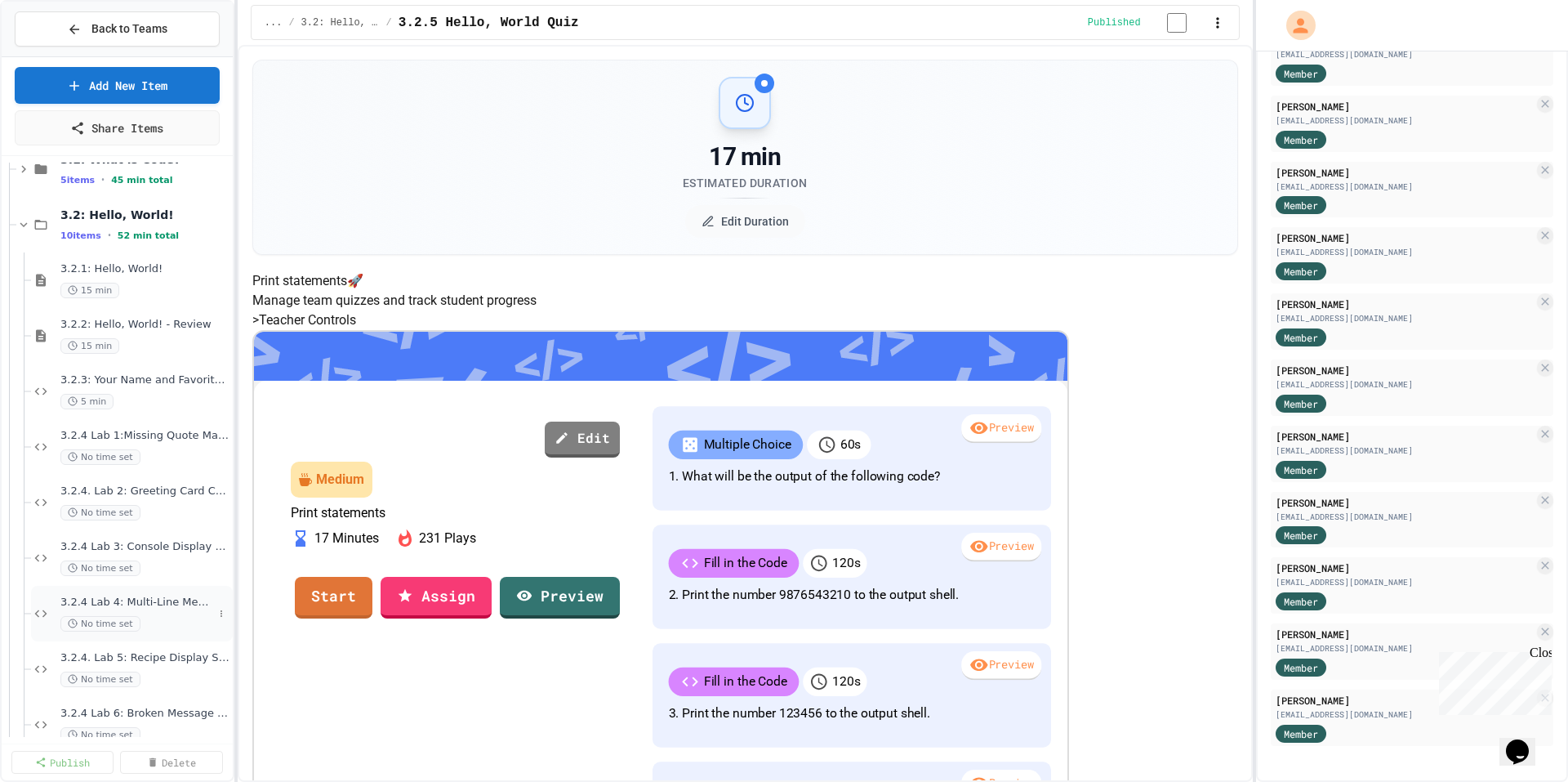
scroll to position [245, 0]
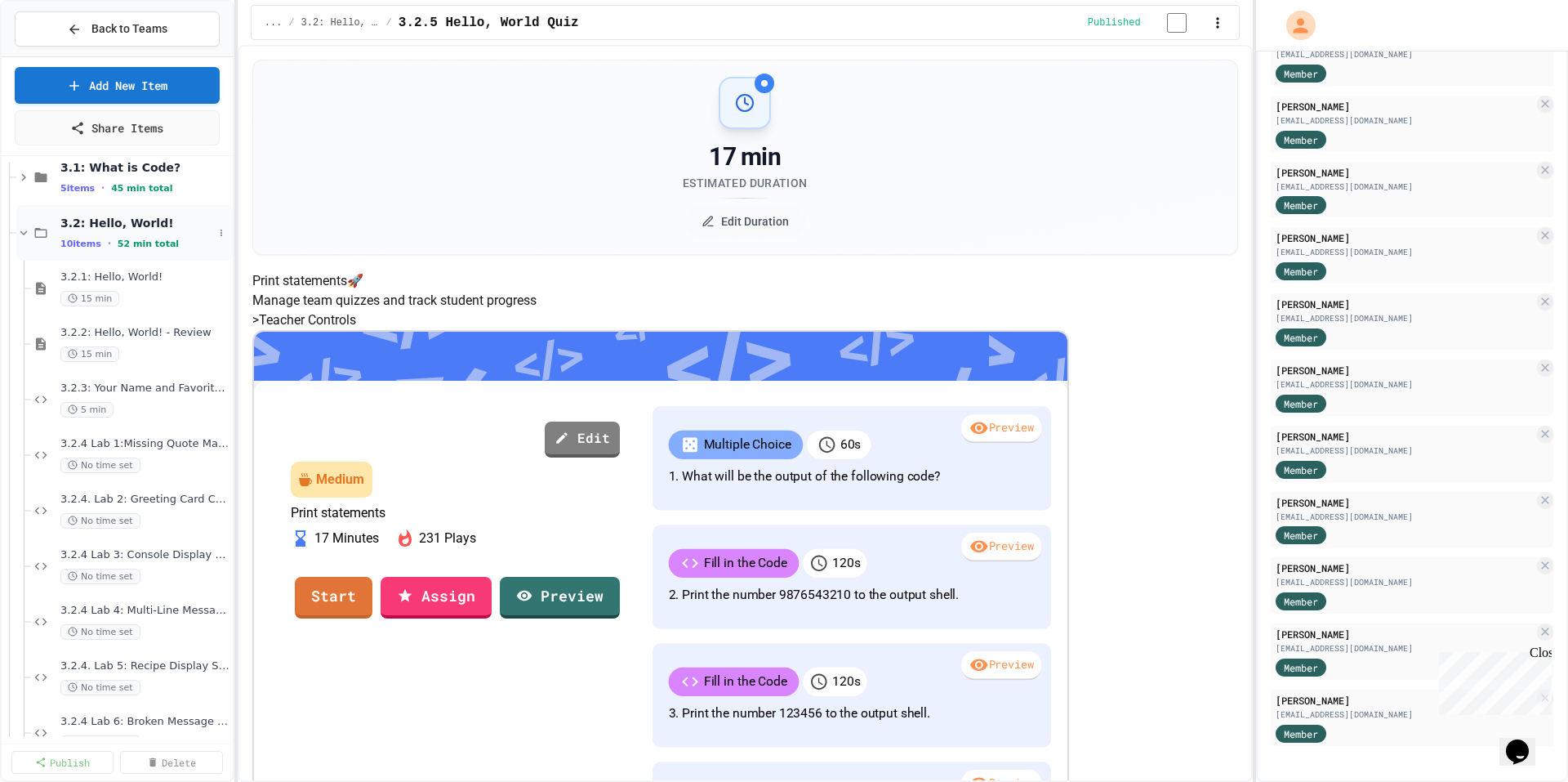
click at [22, 233] on icon at bounding box center [24, 232] width 15 height 15
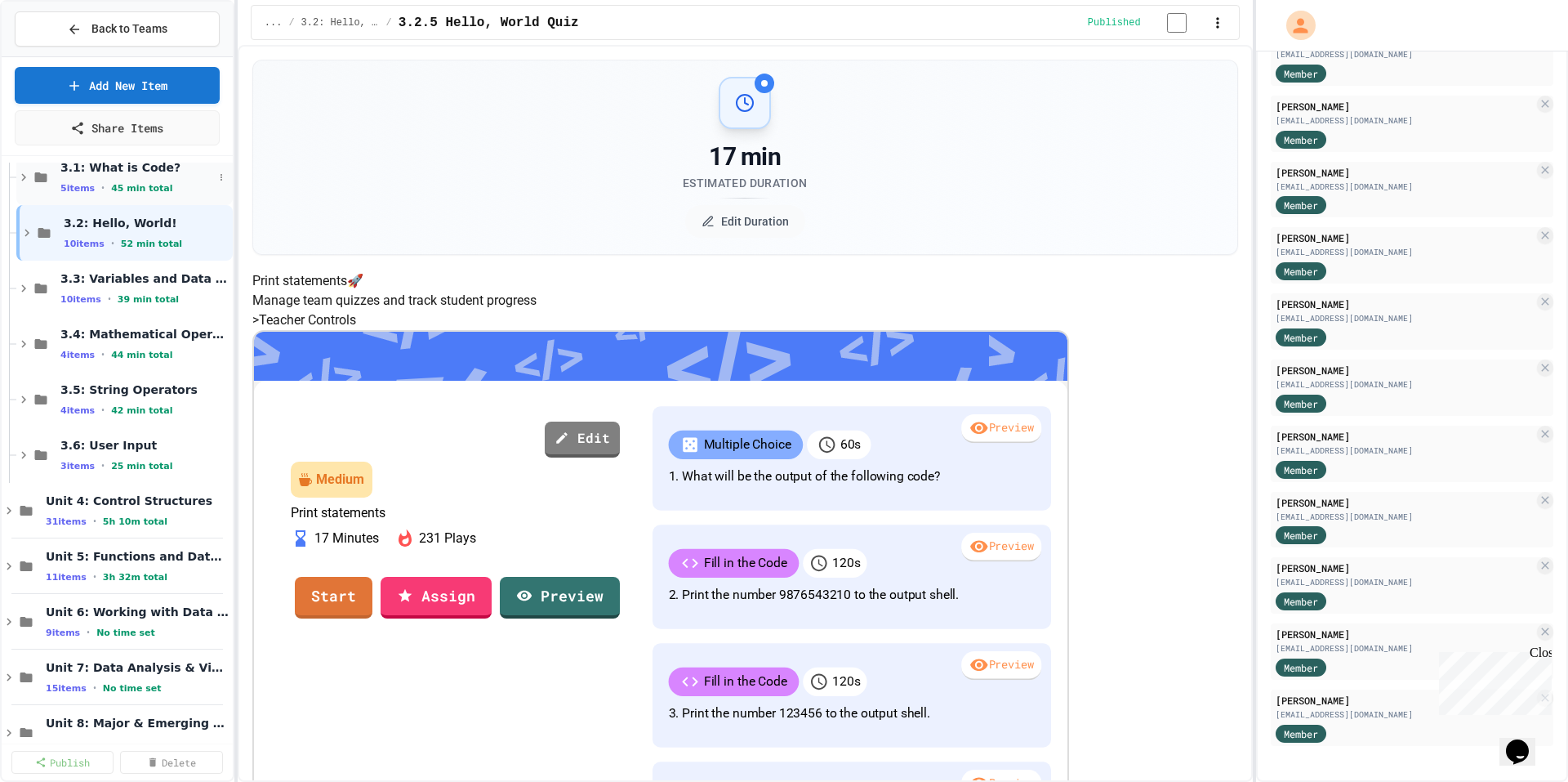
click at [24, 180] on icon at bounding box center [24, 177] width 15 height 15
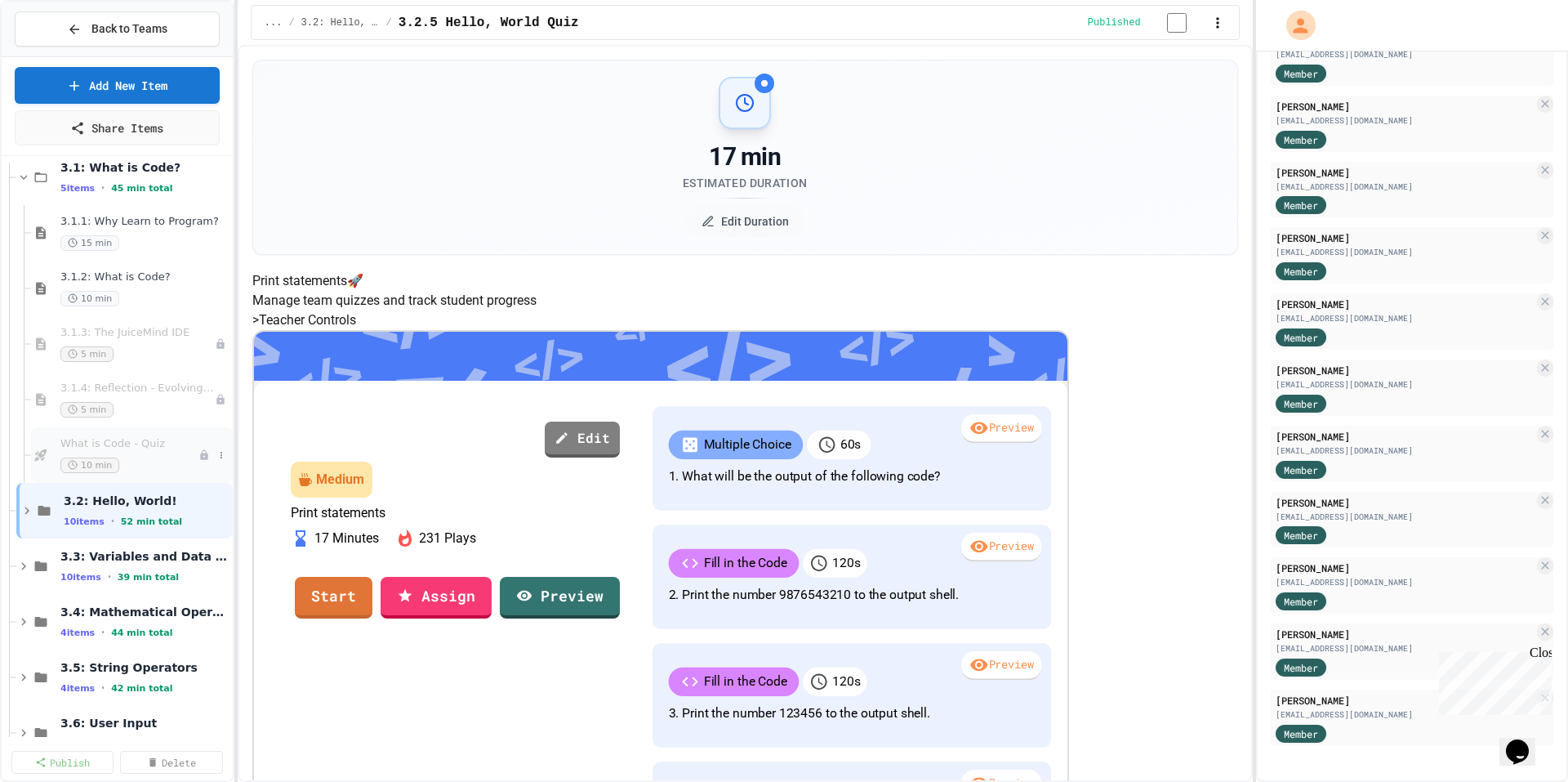
click at [138, 449] on span "What is Code - Quiz" at bounding box center [129, 444] width 138 height 14
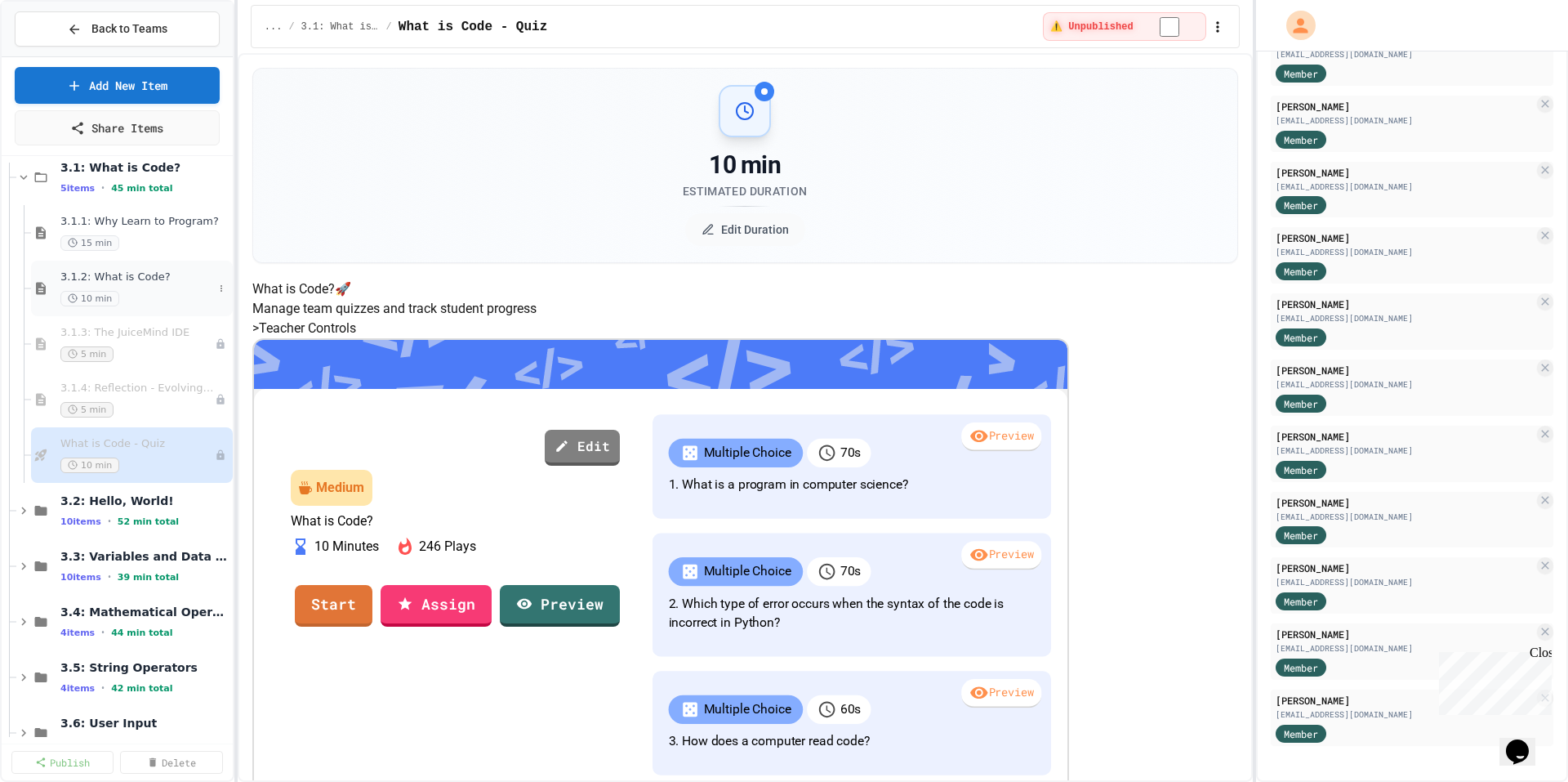
click at [140, 287] on div "3.1.2: What is Code? 10 min" at bounding box center [136, 288] width 152 height 36
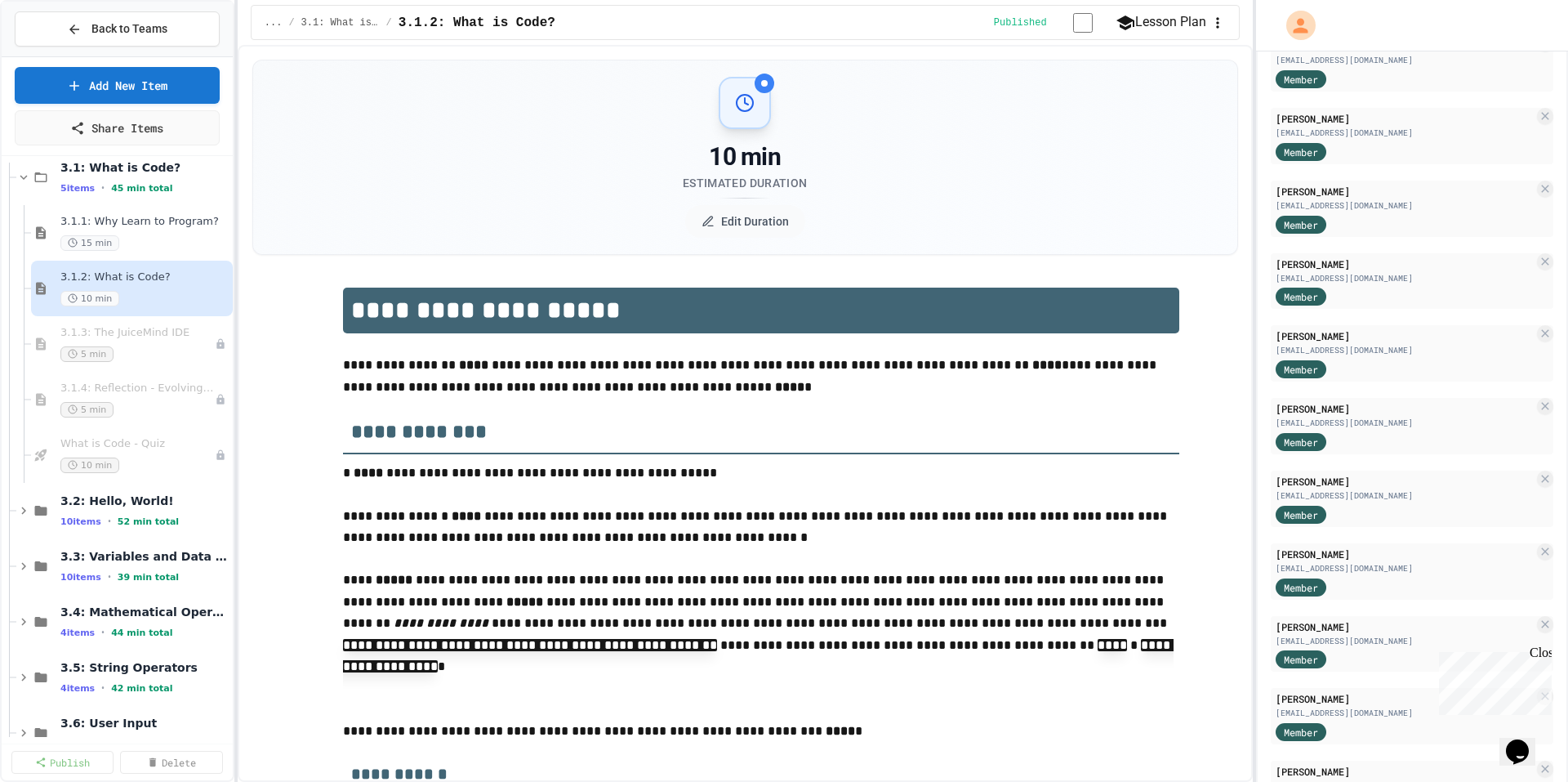
scroll to position [1190, 0]
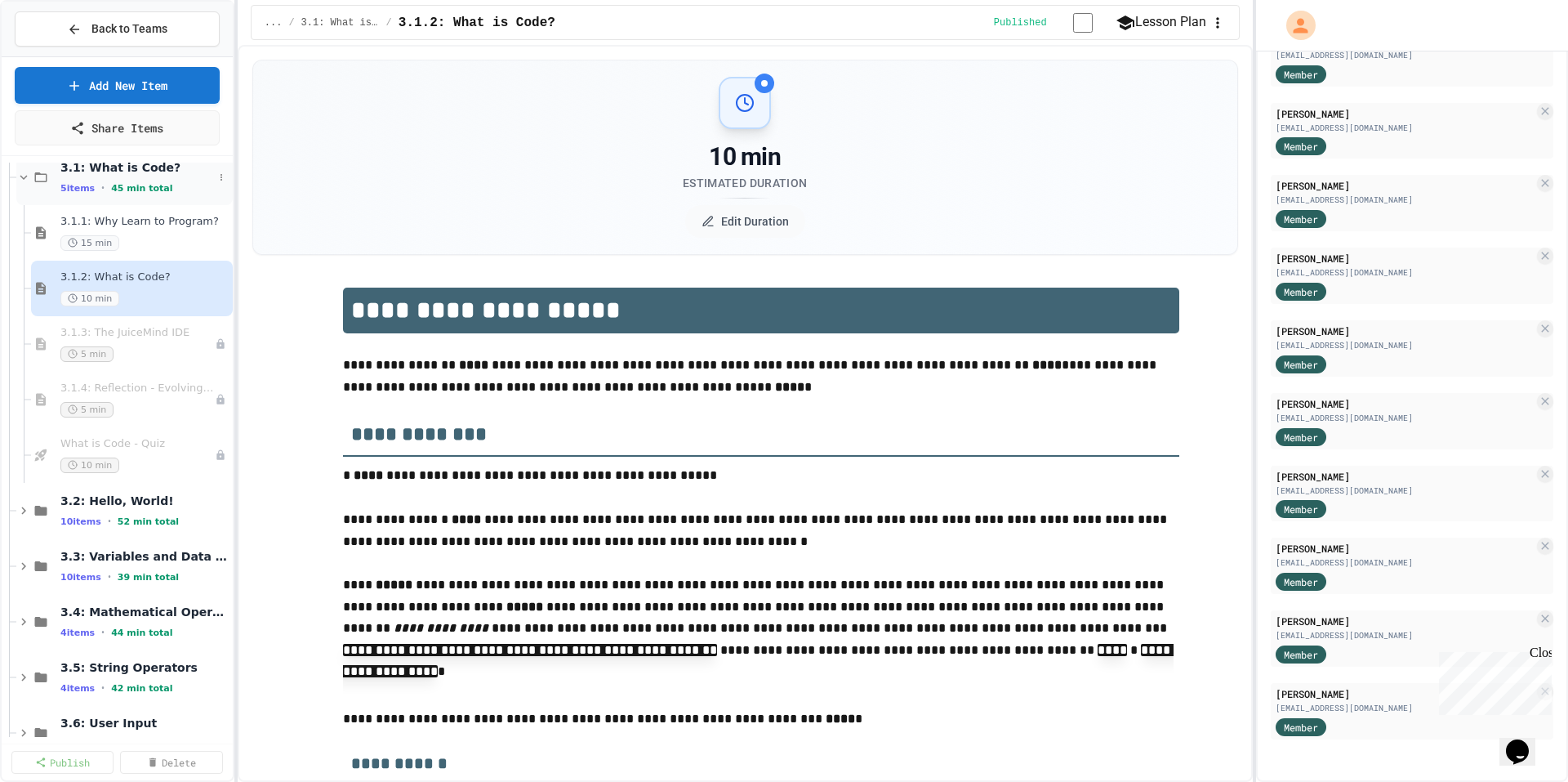
click at [25, 182] on icon at bounding box center [24, 177] width 15 height 15
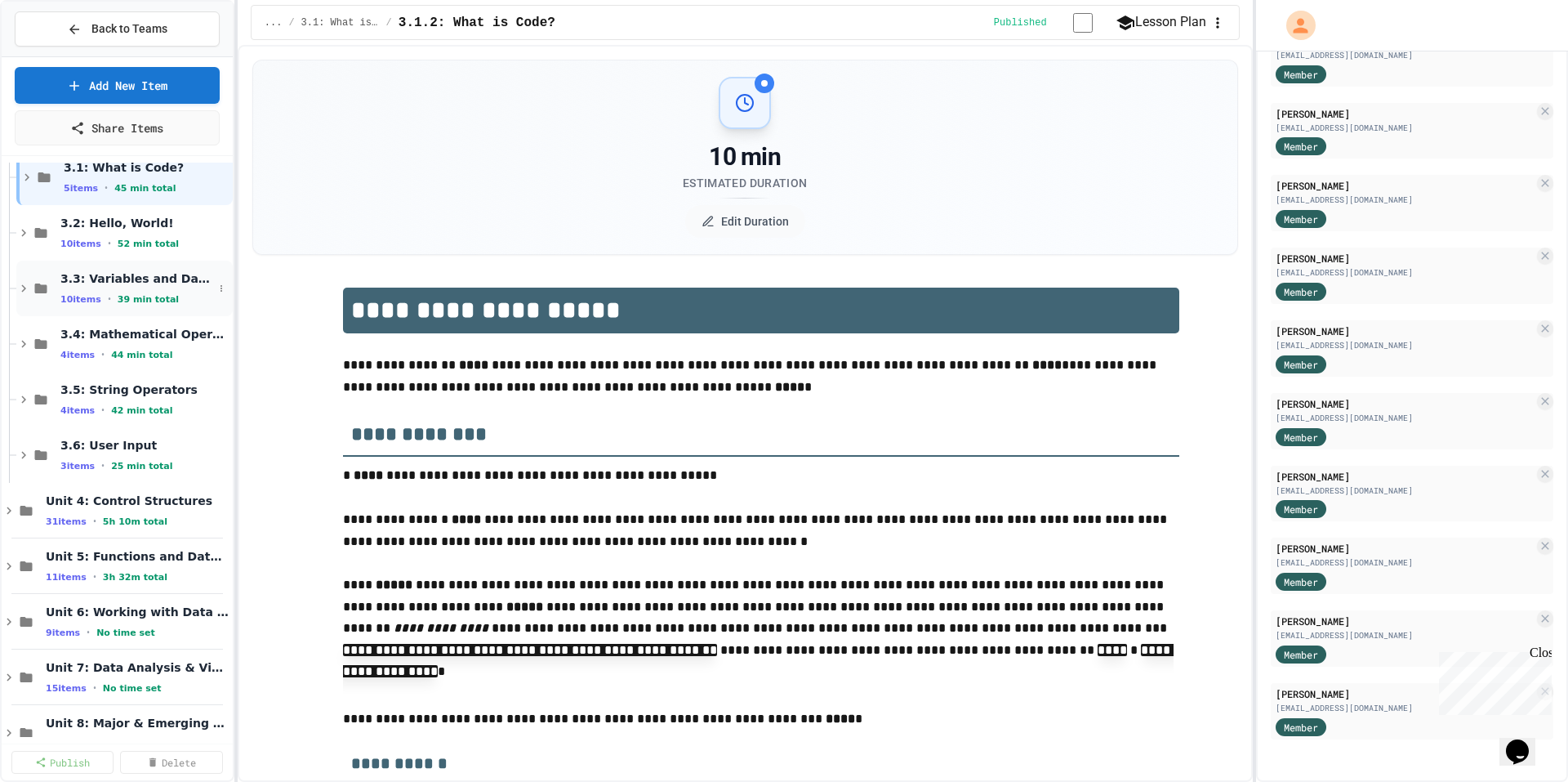
click at [18, 288] on icon at bounding box center [24, 288] width 15 height 15
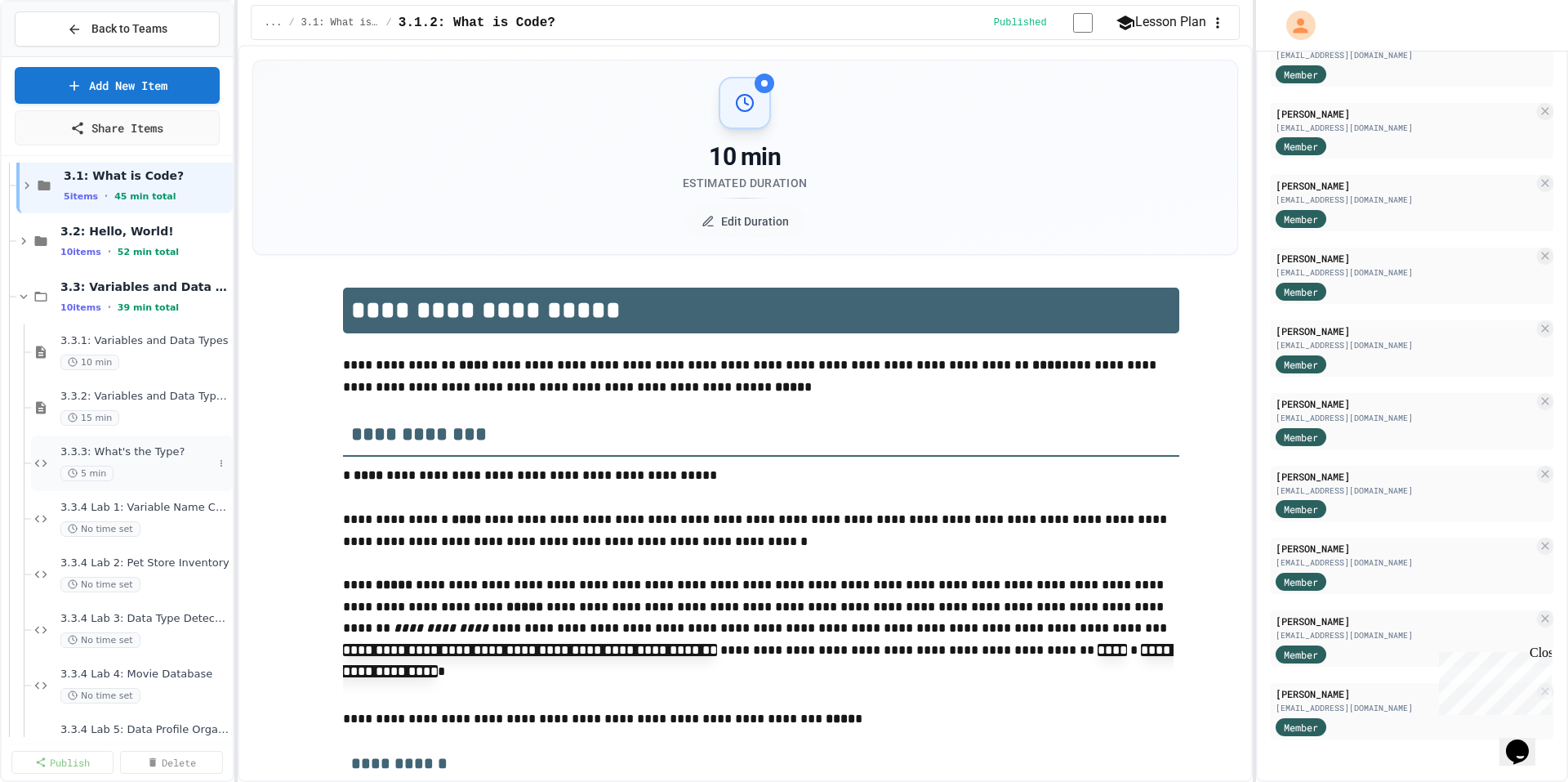
scroll to position [236, 0]
click at [139, 401] on span "3.3.2: Variables and Data Types - Review" at bounding box center [136, 397] width 152 height 14
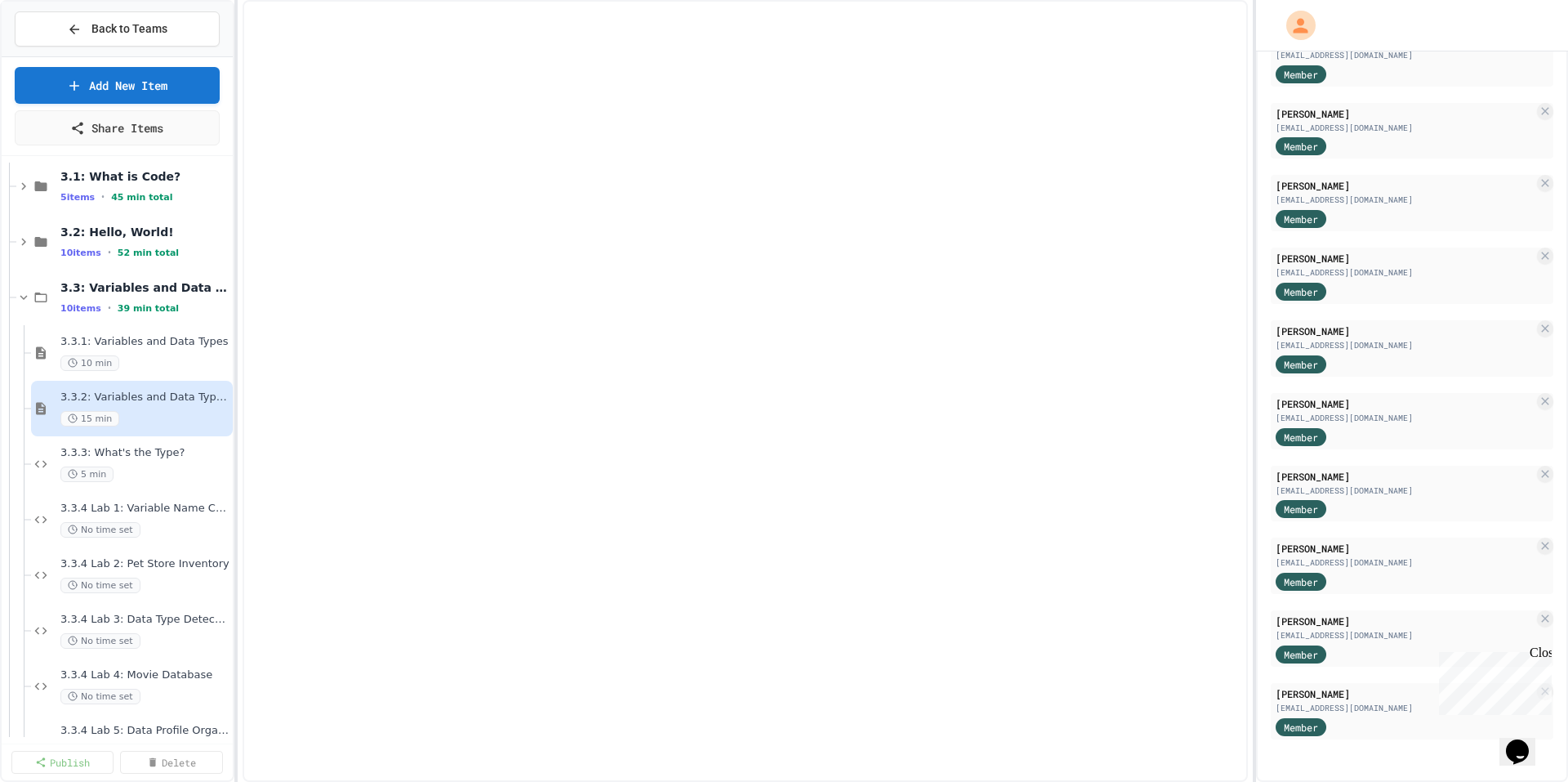
select select "***"
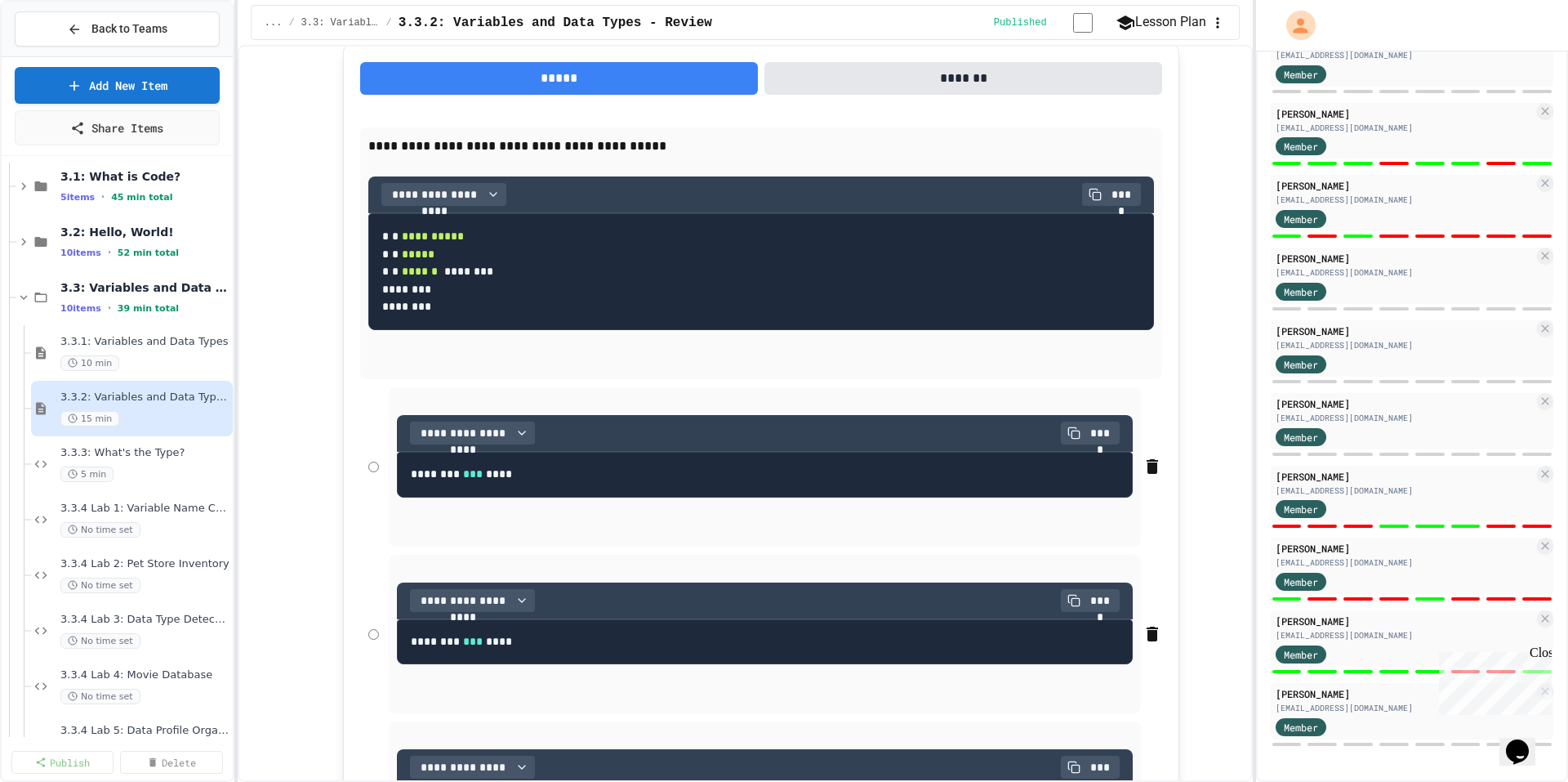
scroll to position [1552, 0]
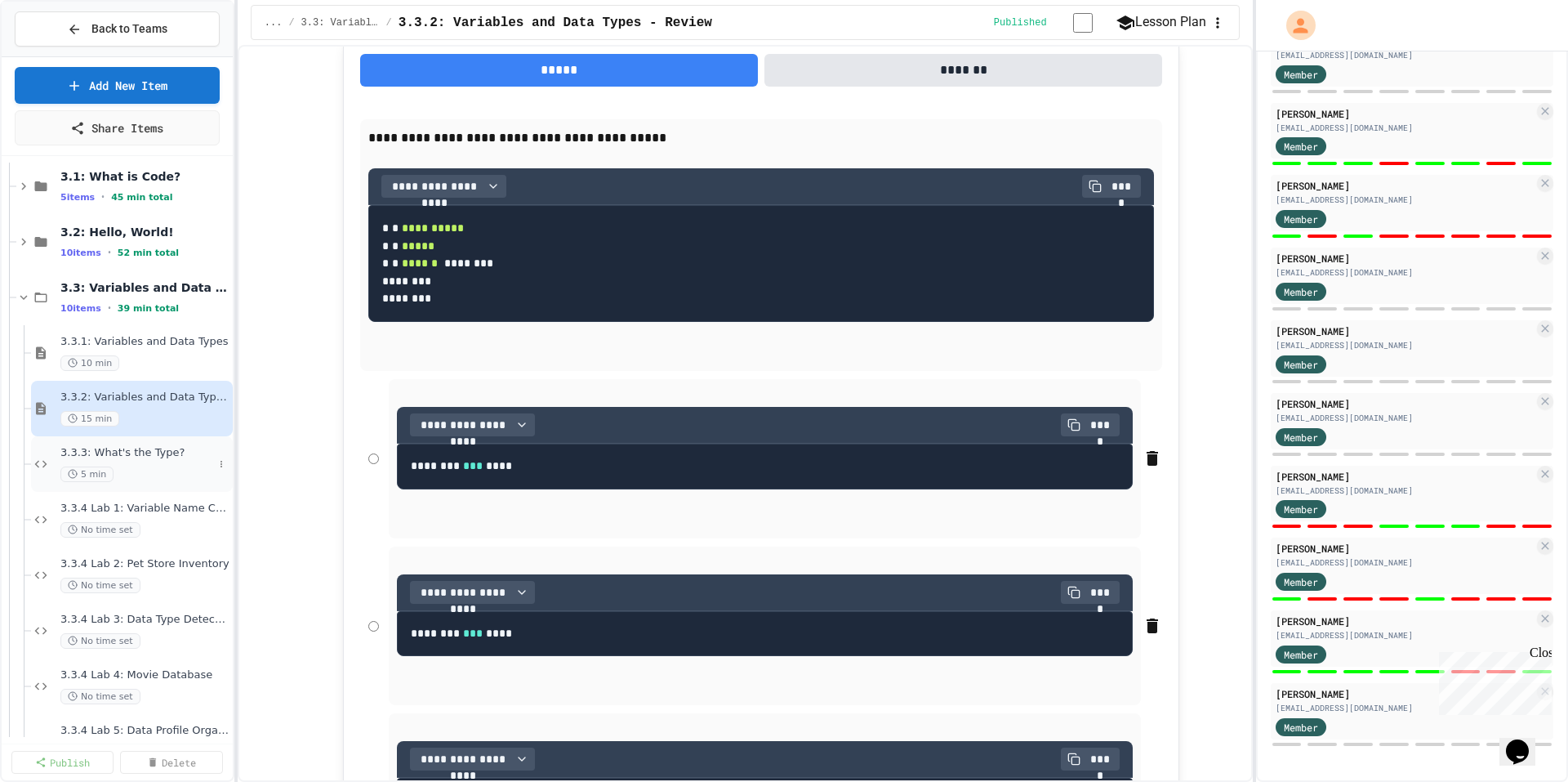
click at [173, 459] on div "3.3.3: What's the Type? 5 min" at bounding box center [136, 463] width 152 height 36
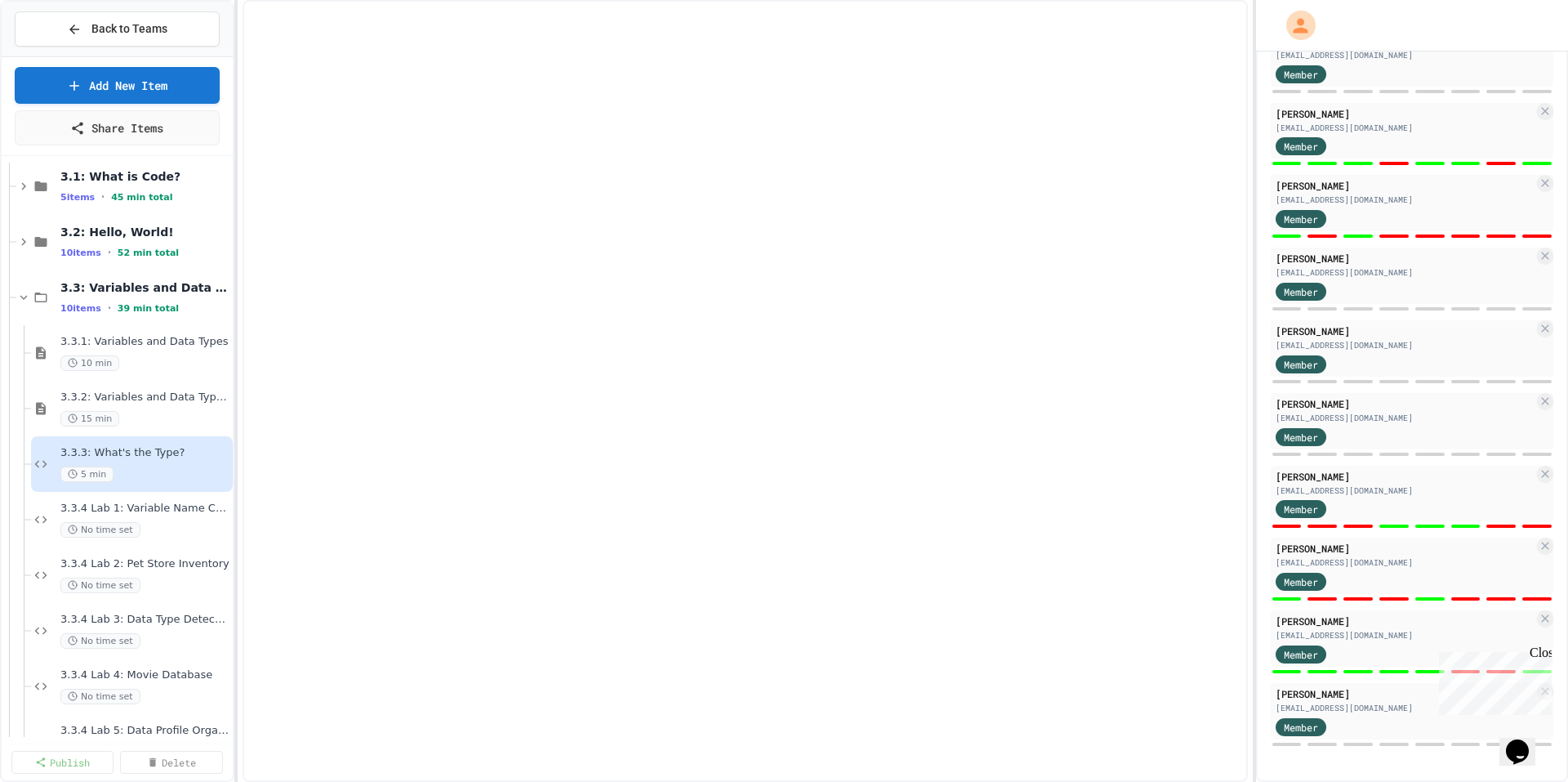
select select "*******"
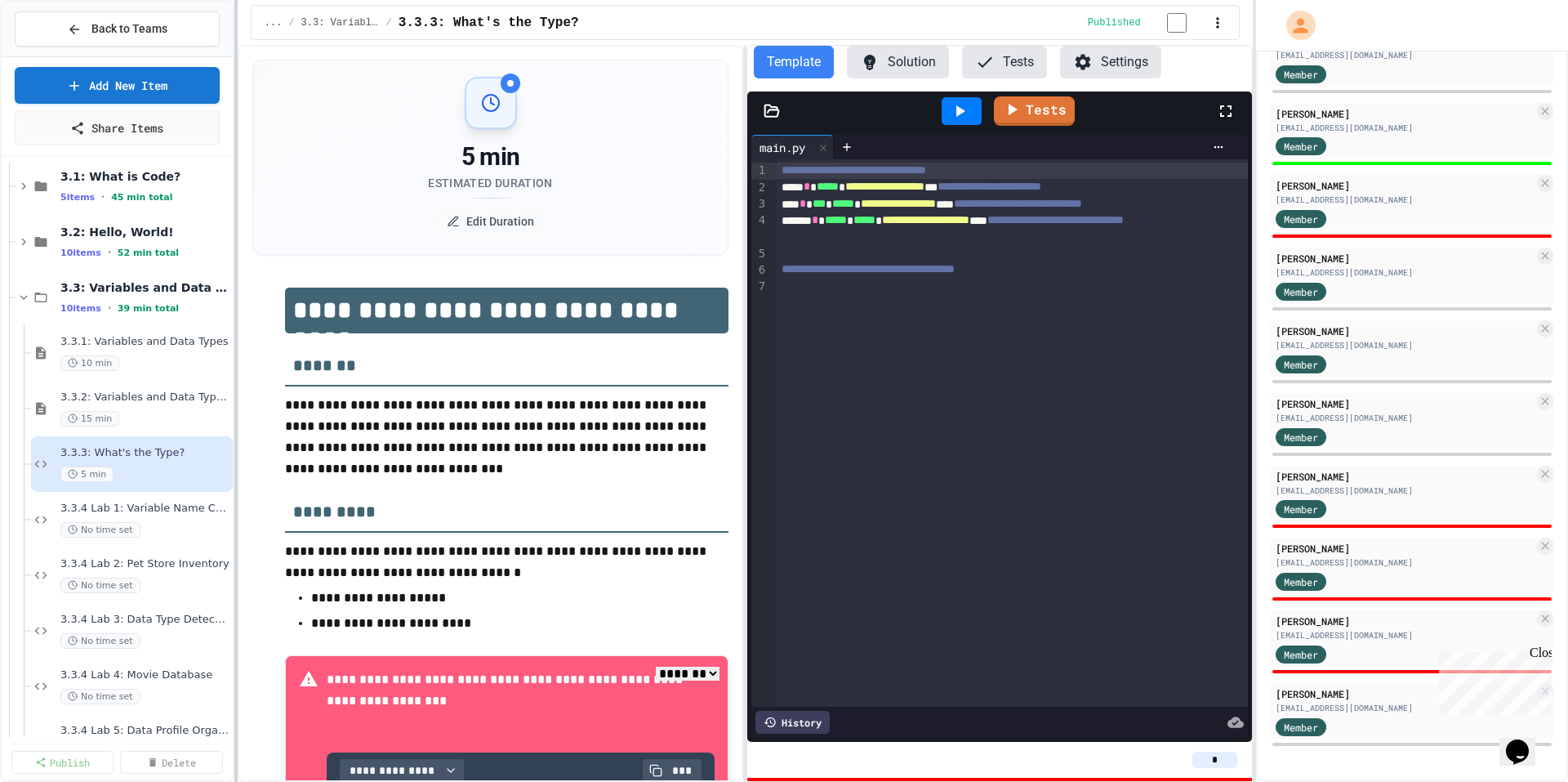
click at [144, 350] on div "3.3.1: Variables and Data Types 10 min" at bounding box center [145, 352] width 169 height 36
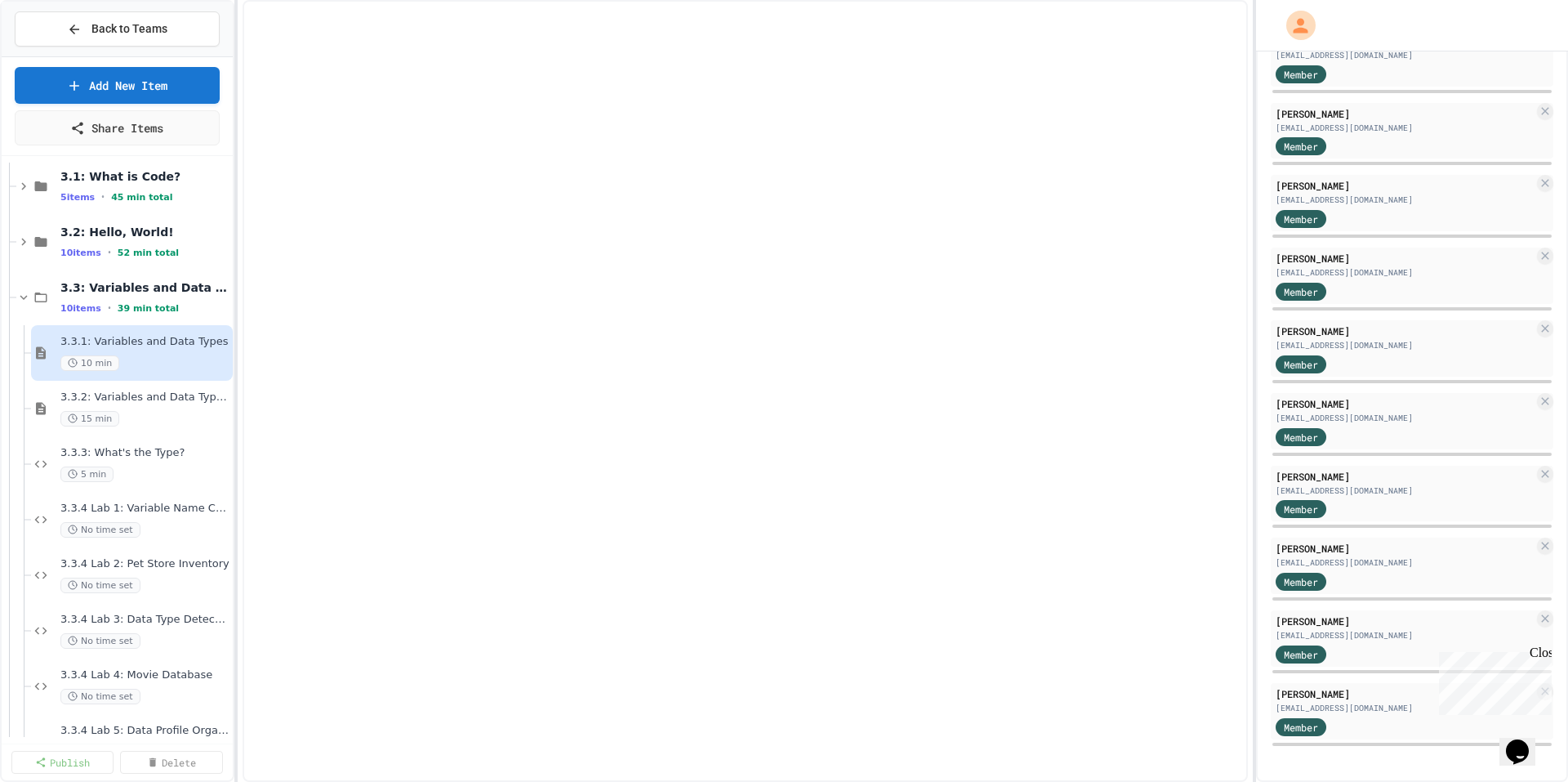
select select "***"
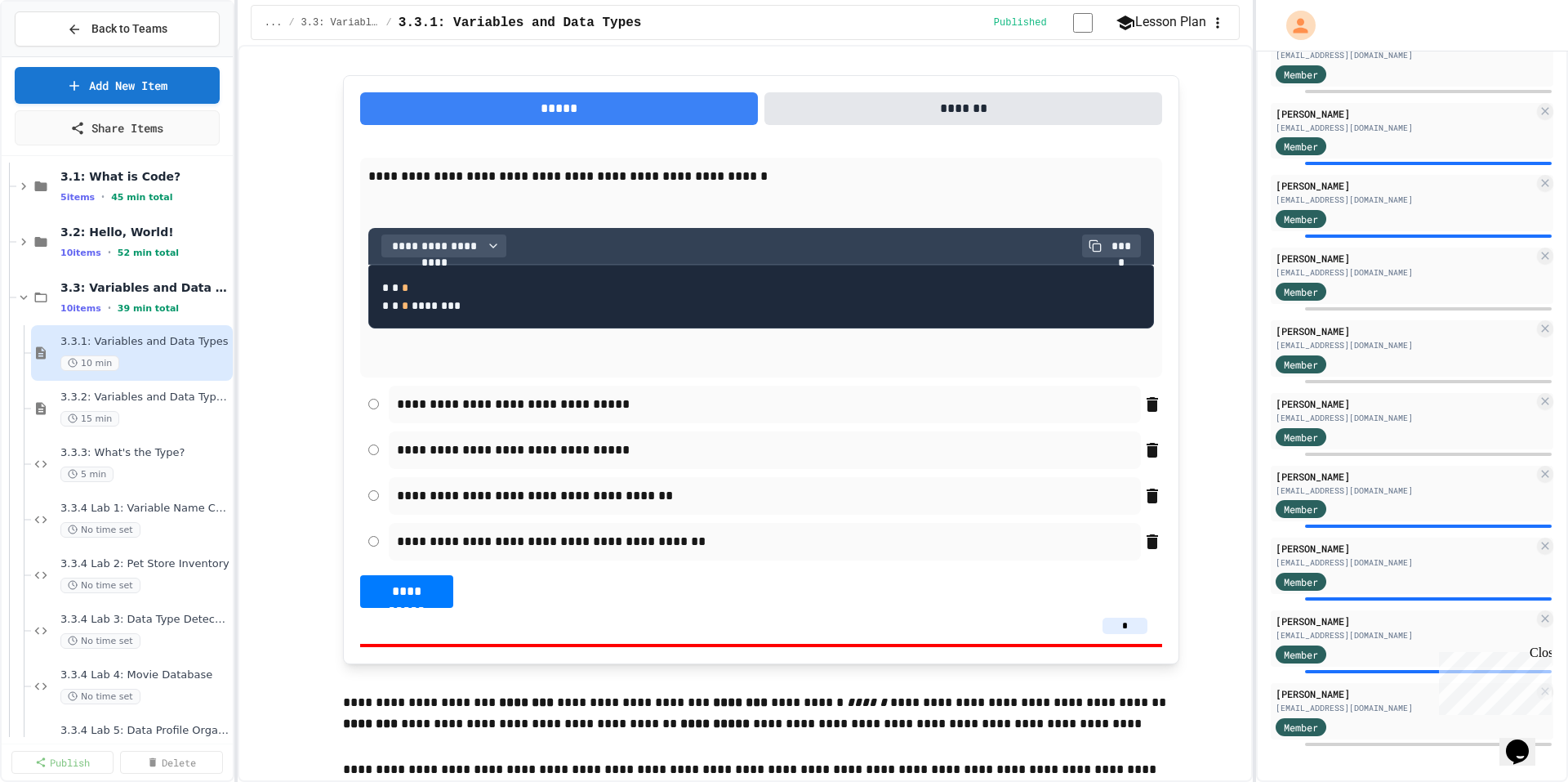
scroll to position [2858, 0]
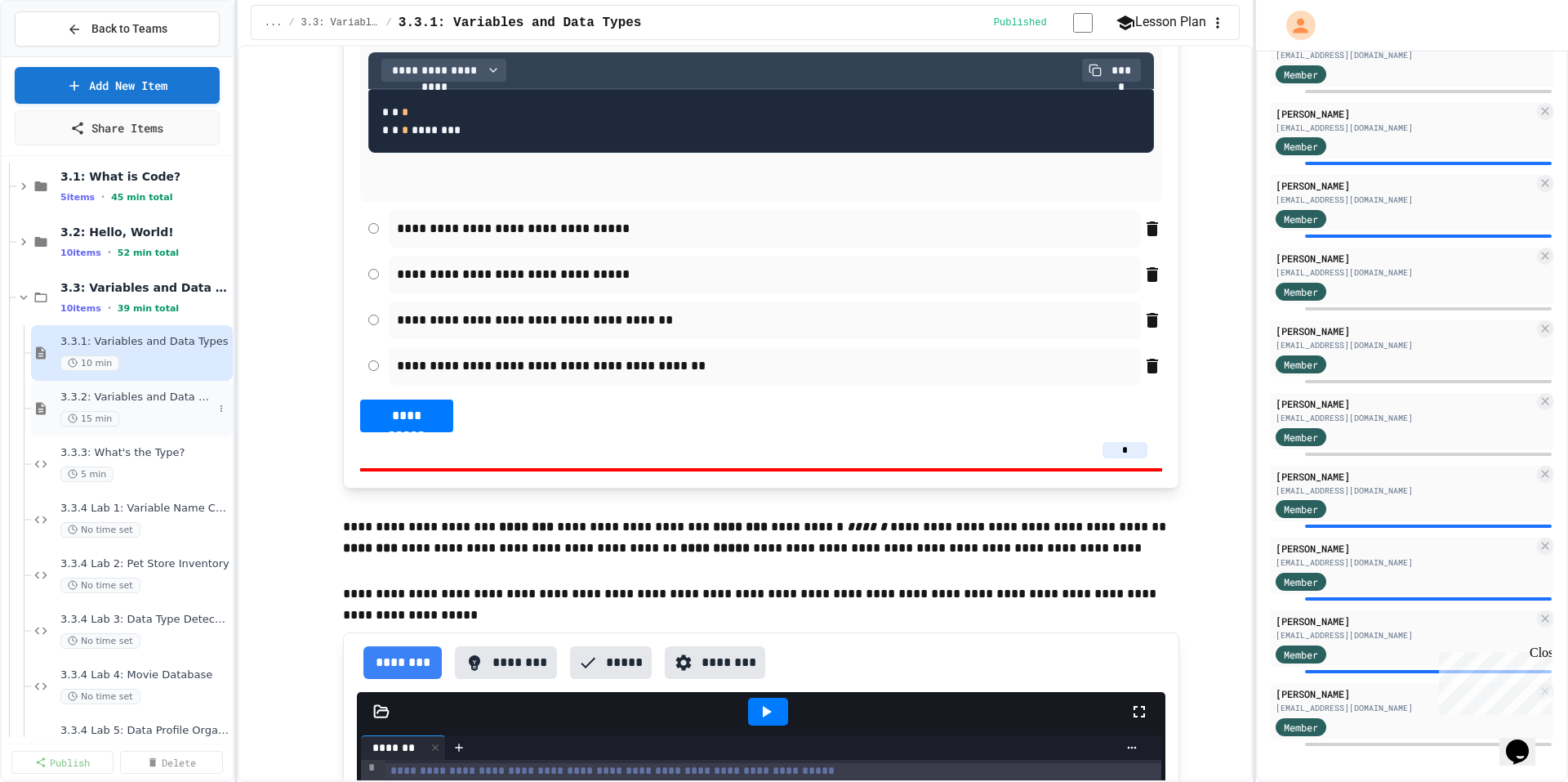
click at [161, 409] on div "3.3.2: Variables and Data Types - Review 15 min" at bounding box center [136, 408] width 152 height 36
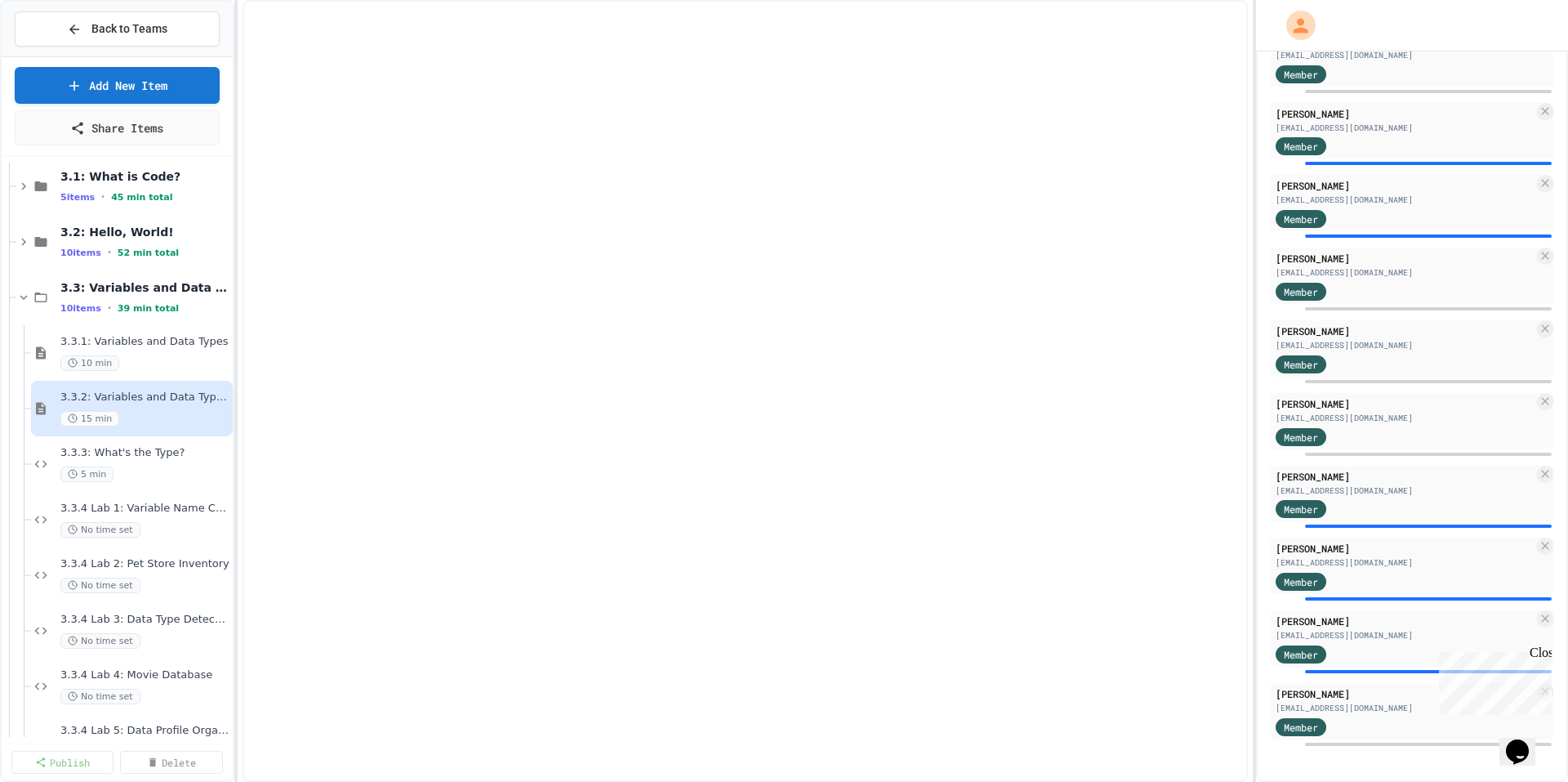
select select "***"
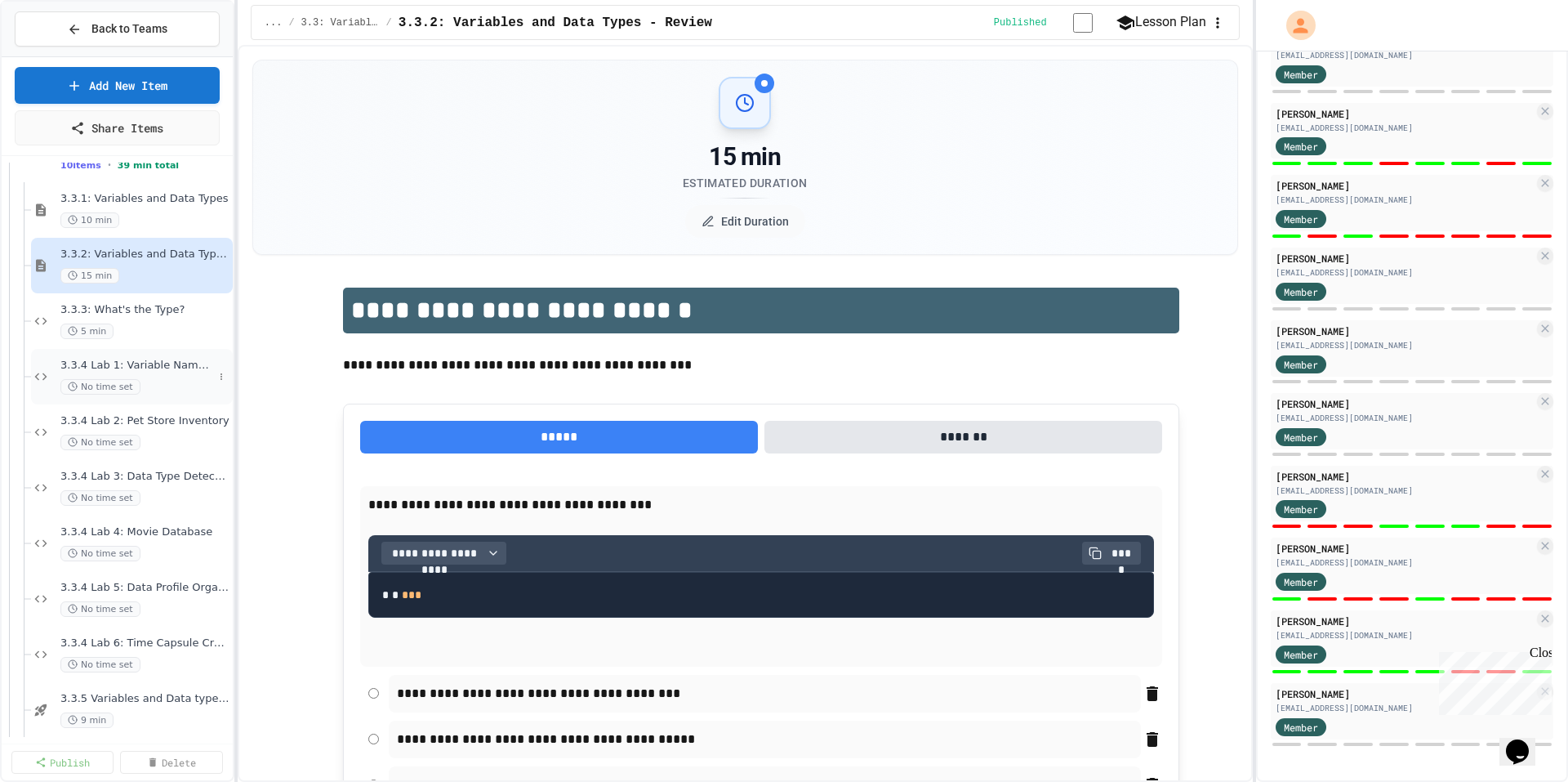
scroll to position [399, 0]
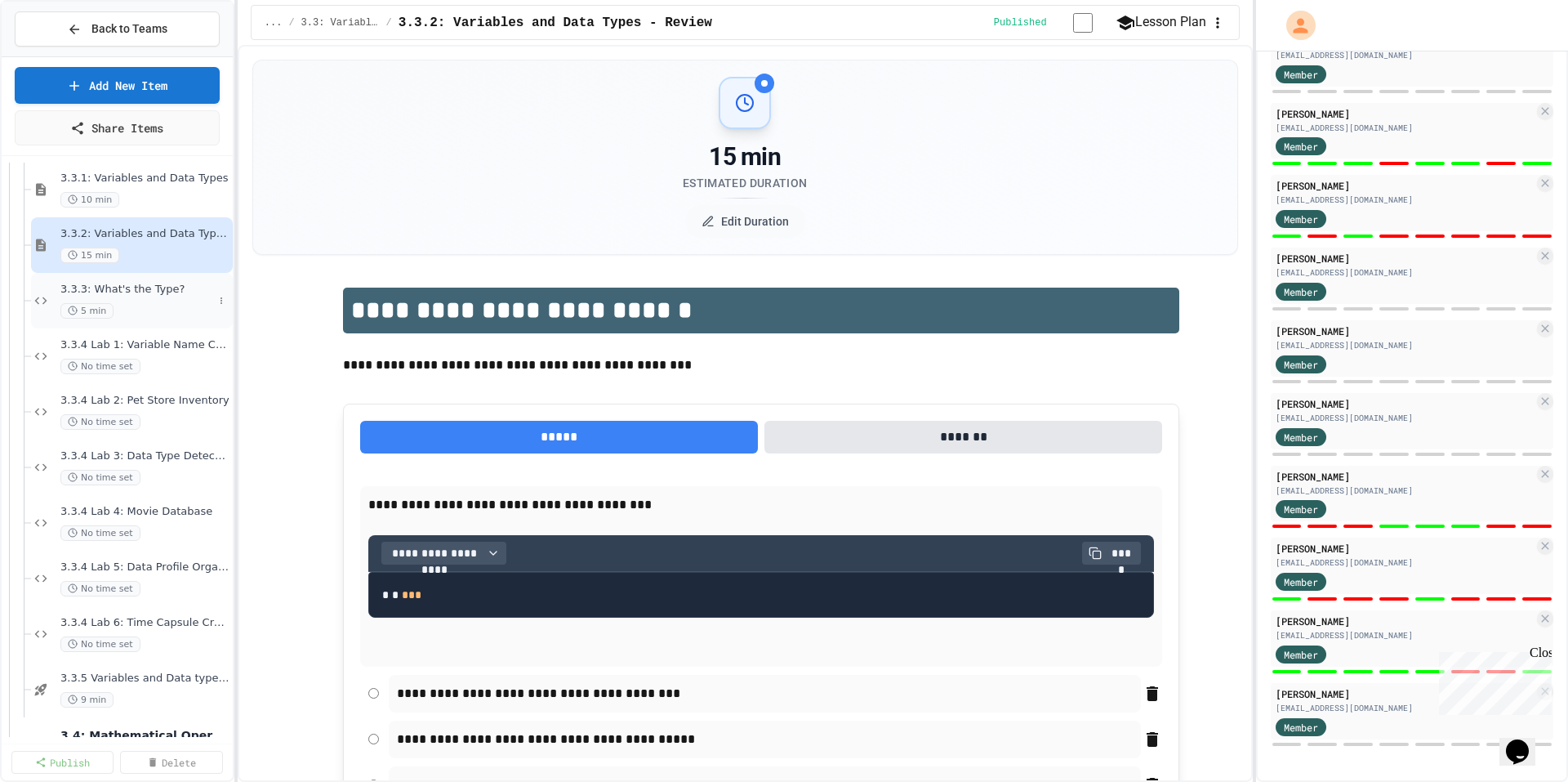
click at [164, 300] on div "3.3.3: What's the Type? 5 min" at bounding box center [136, 300] width 152 height 36
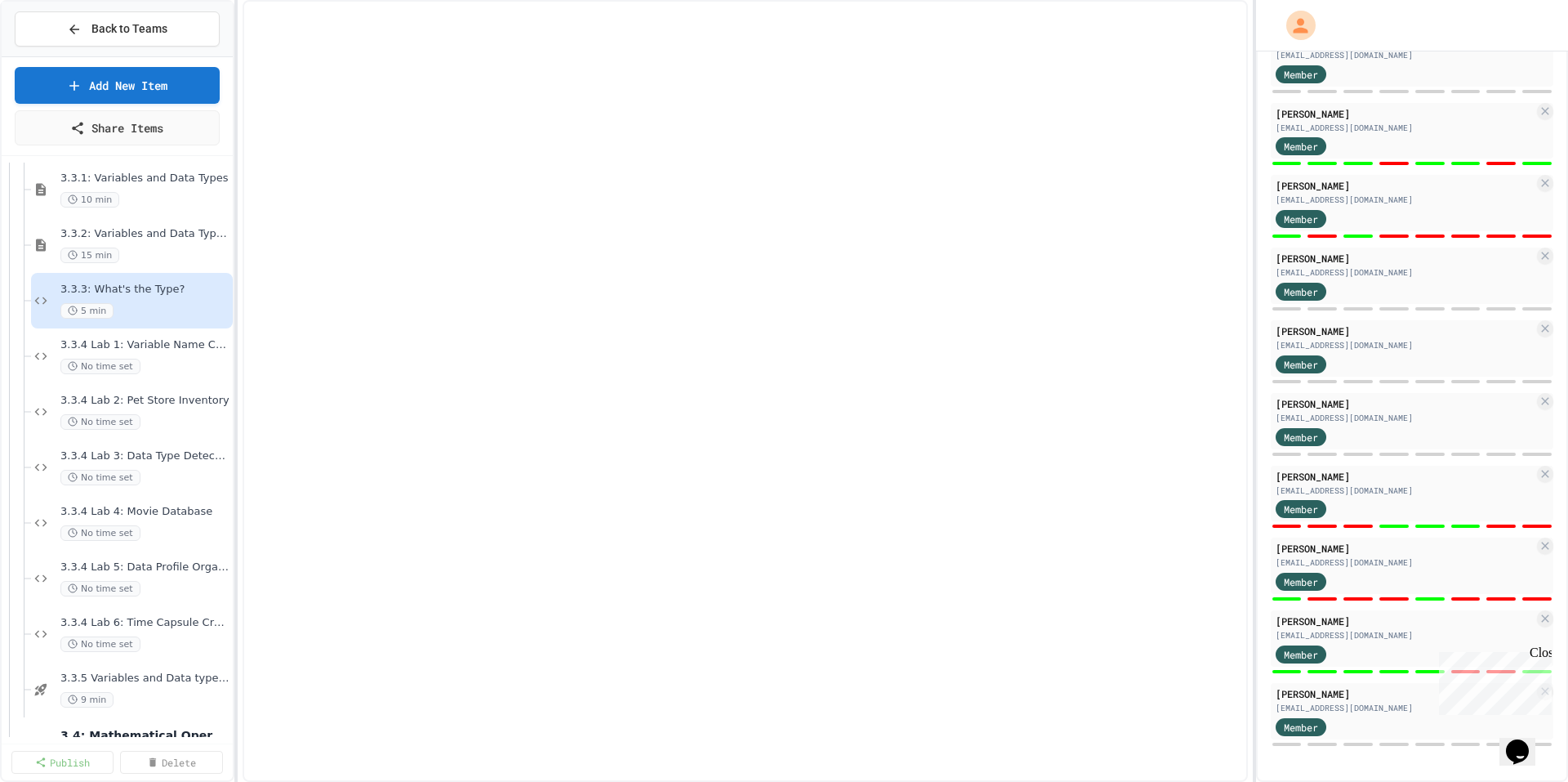
select select "*******"
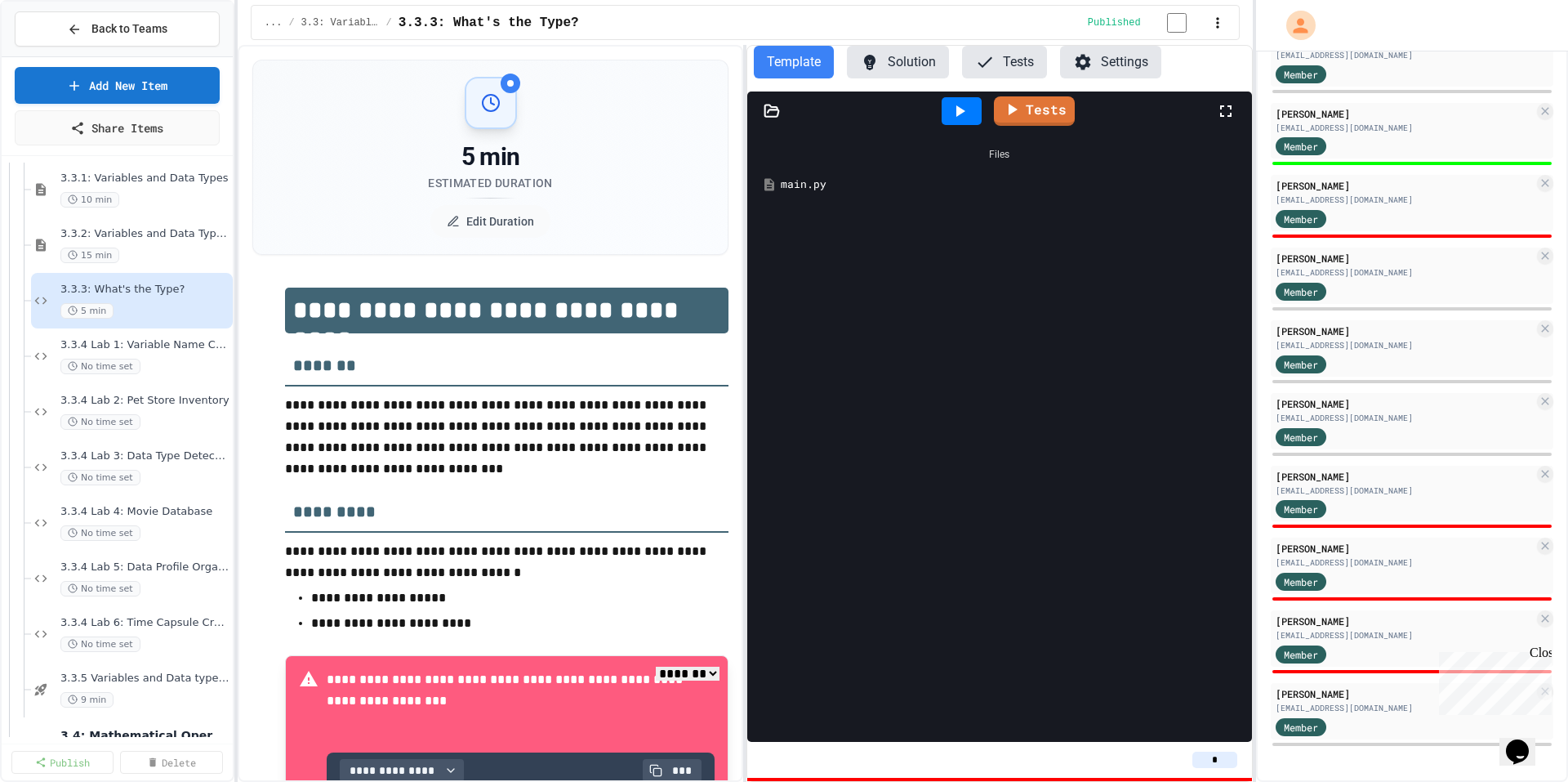
click at [808, 190] on div "main.py" at bounding box center [1011, 184] width 460 height 17
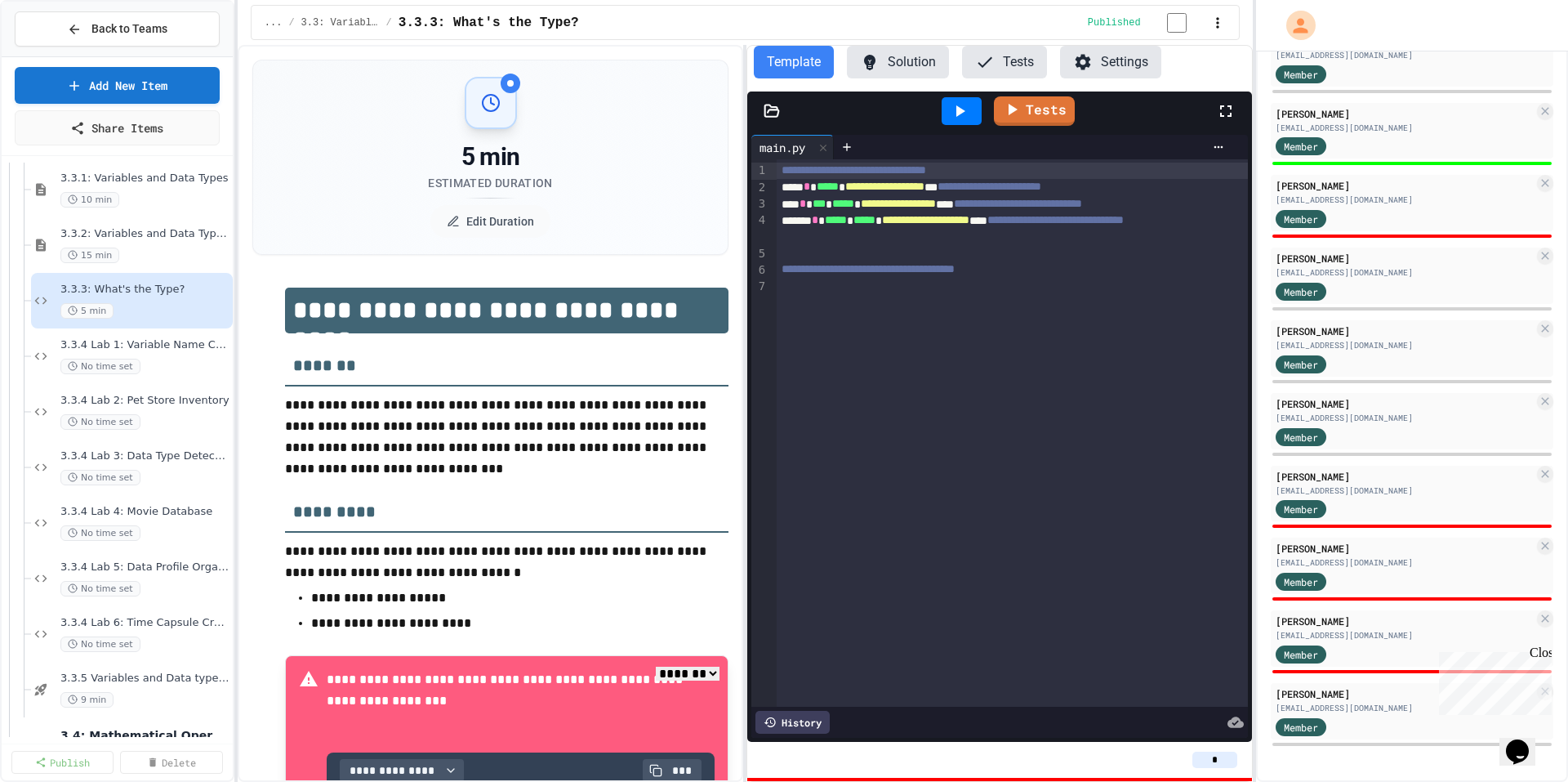
click at [906, 68] on button "Solution" at bounding box center [898, 61] width 102 height 32
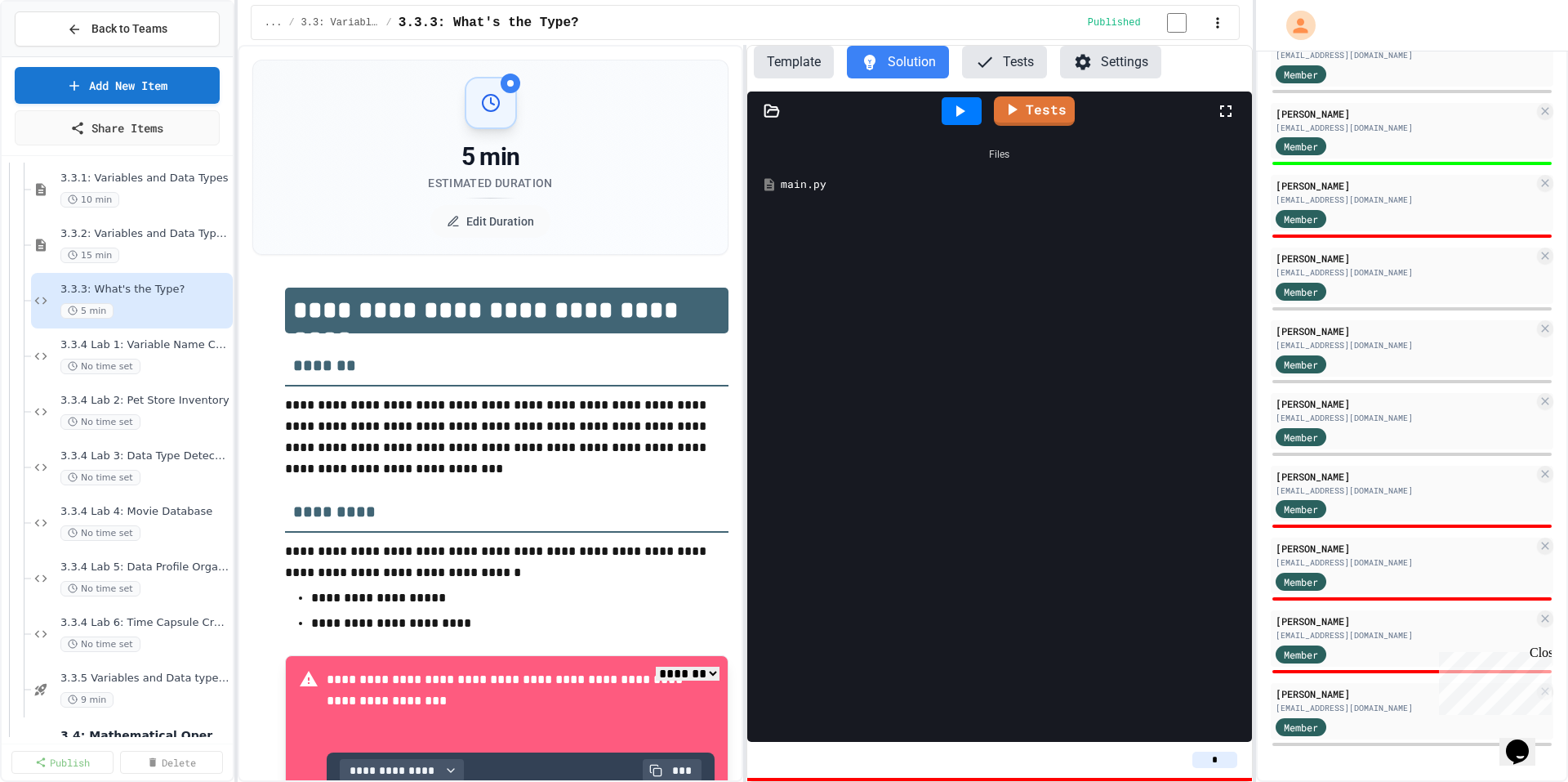
click at [829, 190] on div "main.py" at bounding box center [1011, 184] width 460 height 17
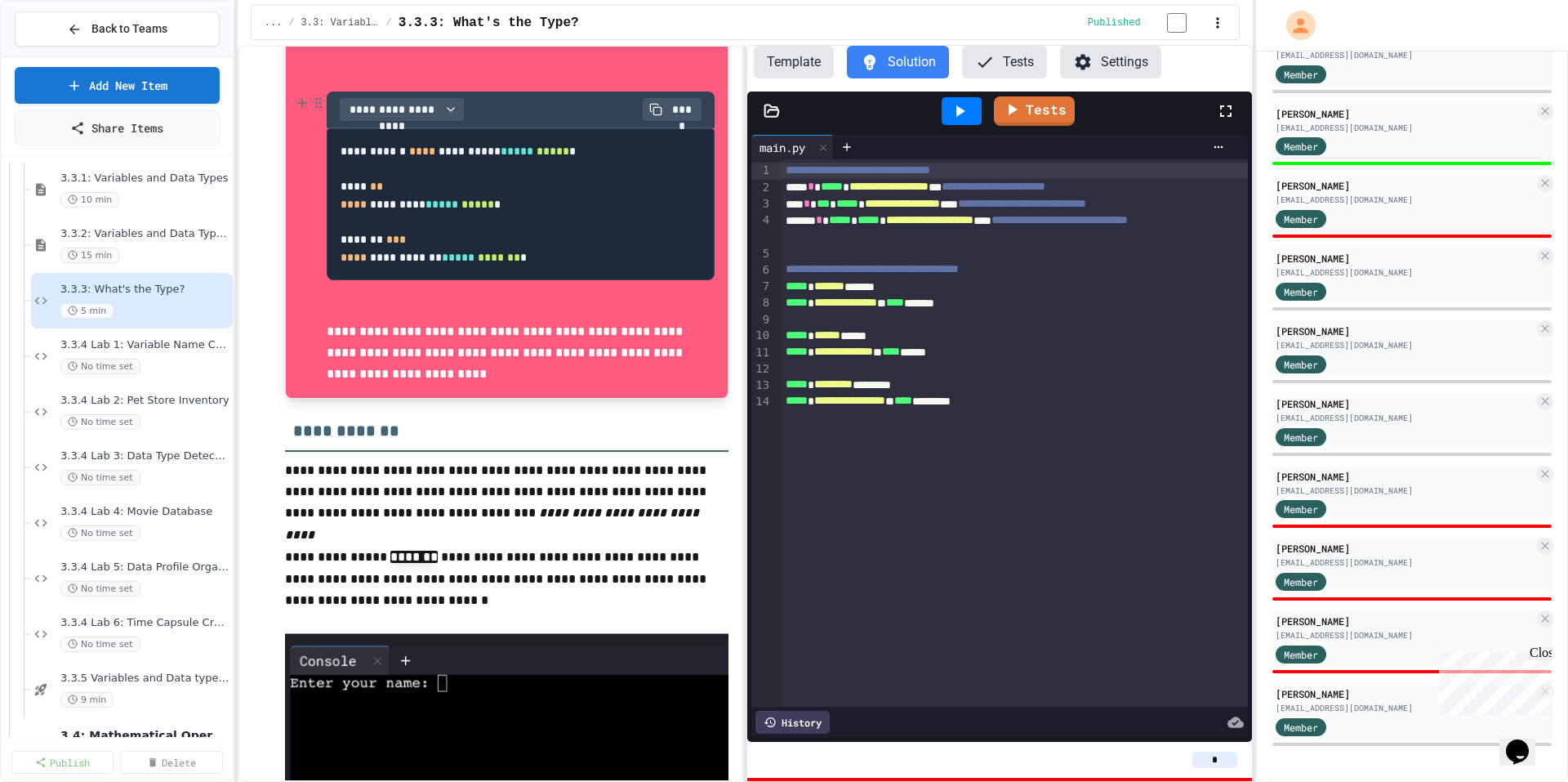
scroll to position [653, 0]
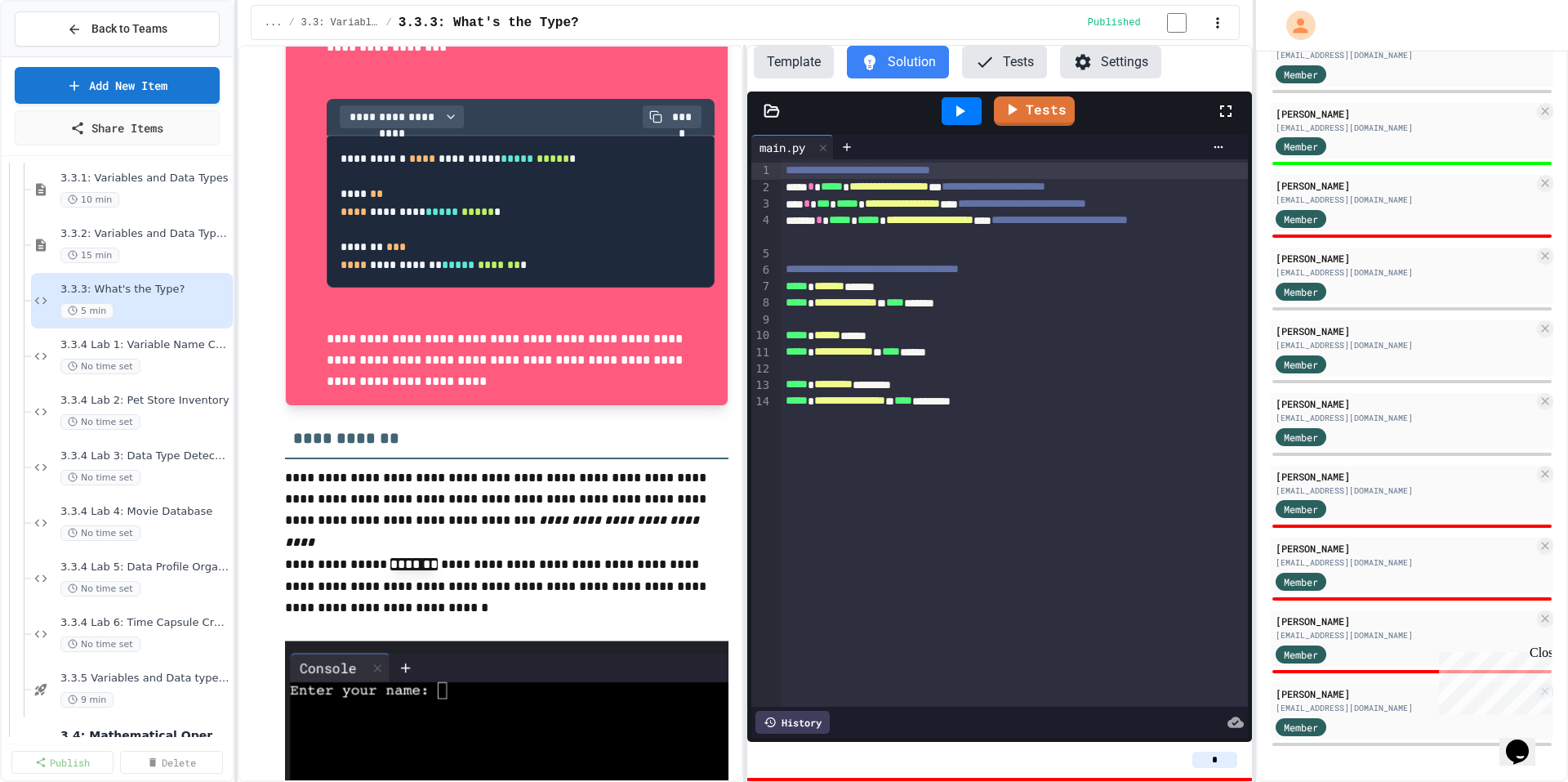
click at [993, 351] on div "**********" at bounding box center [1003, 352] width 445 height 17
click at [811, 56] on button "Template" at bounding box center [793, 61] width 80 height 32
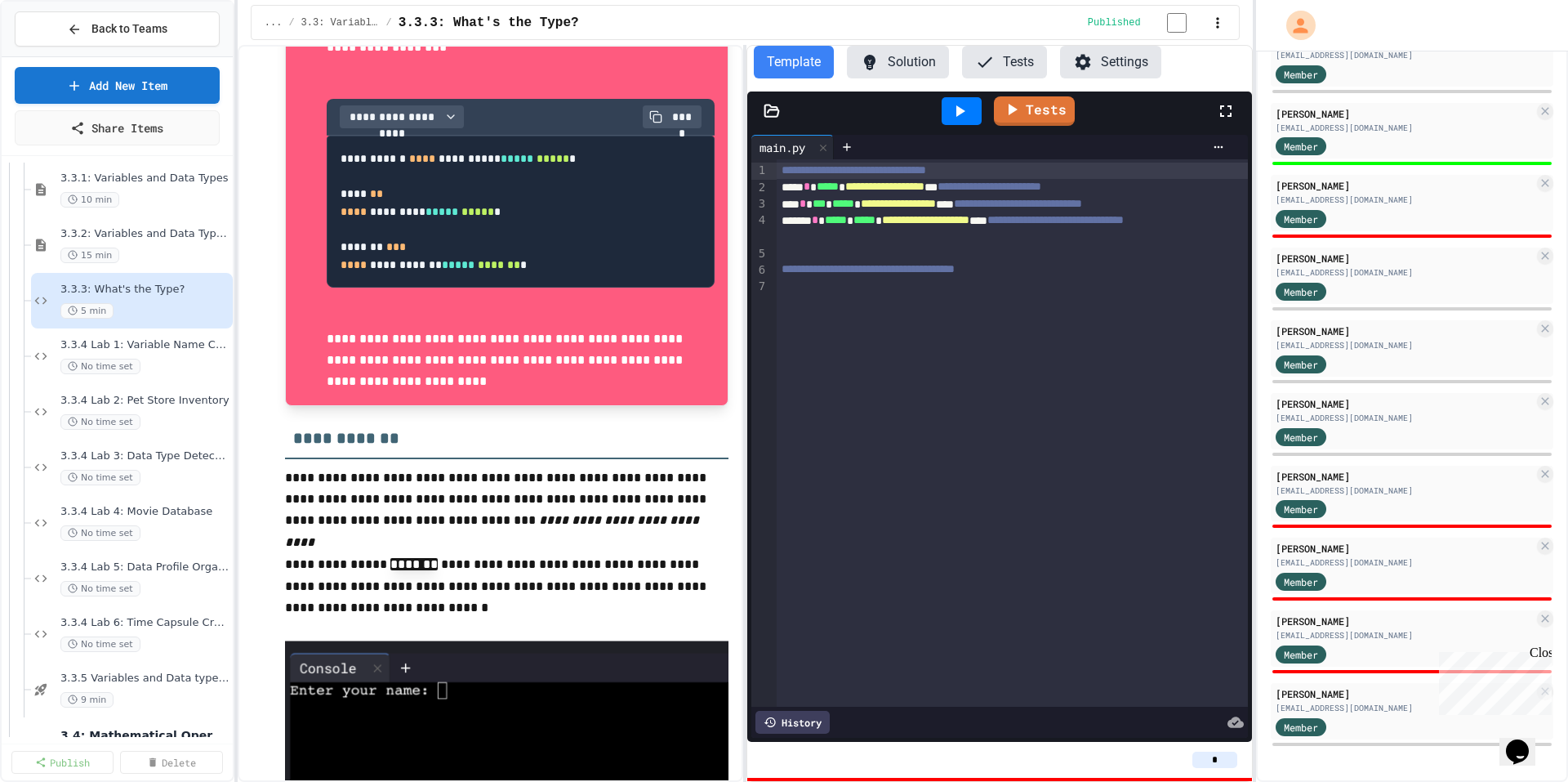
click at [902, 69] on button "Solution" at bounding box center [898, 61] width 102 height 32
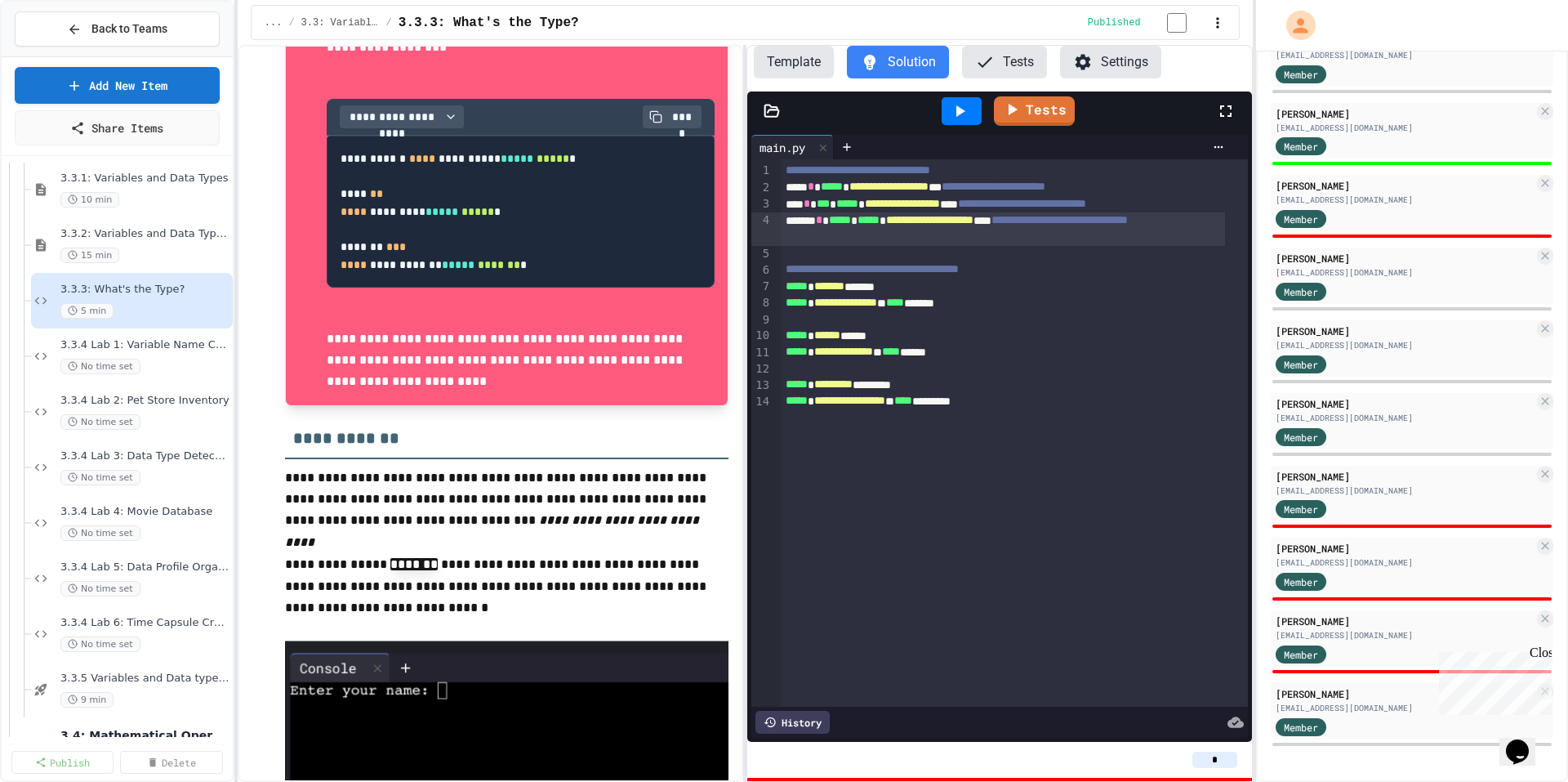
click at [974, 222] on span "**********" at bounding box center [930, 220] width 88 height 12
click at [1023, 307] on div "**********" at bounding box center [1003, 303] width 445 height 17
click at [914, 55] on button "Solution" at bounding box center [898, 61] width 102 height 32
drag, startPoint x: 792, startPoint y: 63, endPoint x: 864, endPoint y: 63, distance: 72.0
click at [805, 63] on button "Template" at bounding box center [793, 61] width 80 height 32
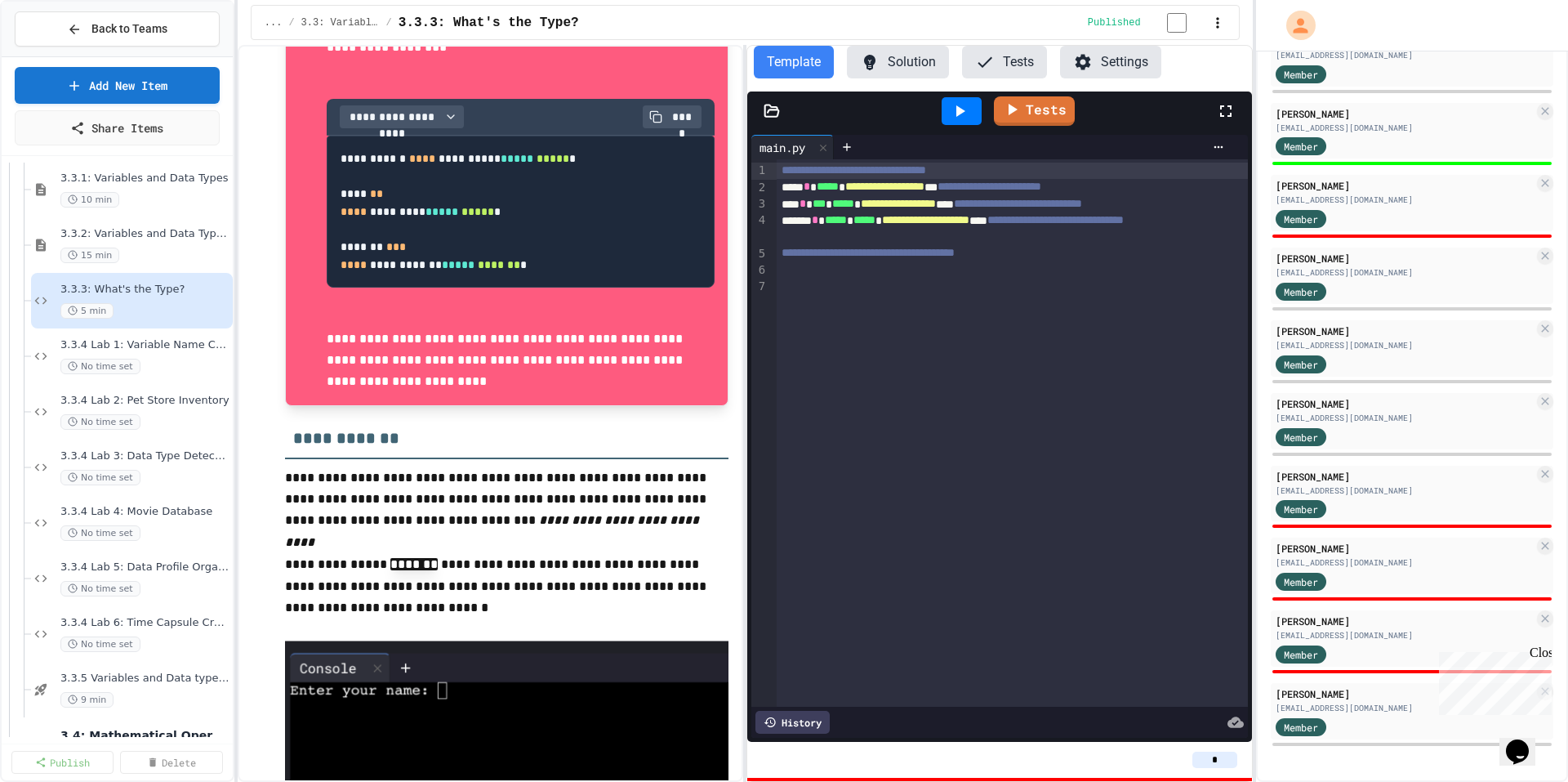
drag, startPoint x: 893, startPoint y: 63, endPoint x: 917, endPoint y: 90, distance: 36.1
click at [894, 63] on button "Solution" at bounding box center [898, 61] width 102 height 32
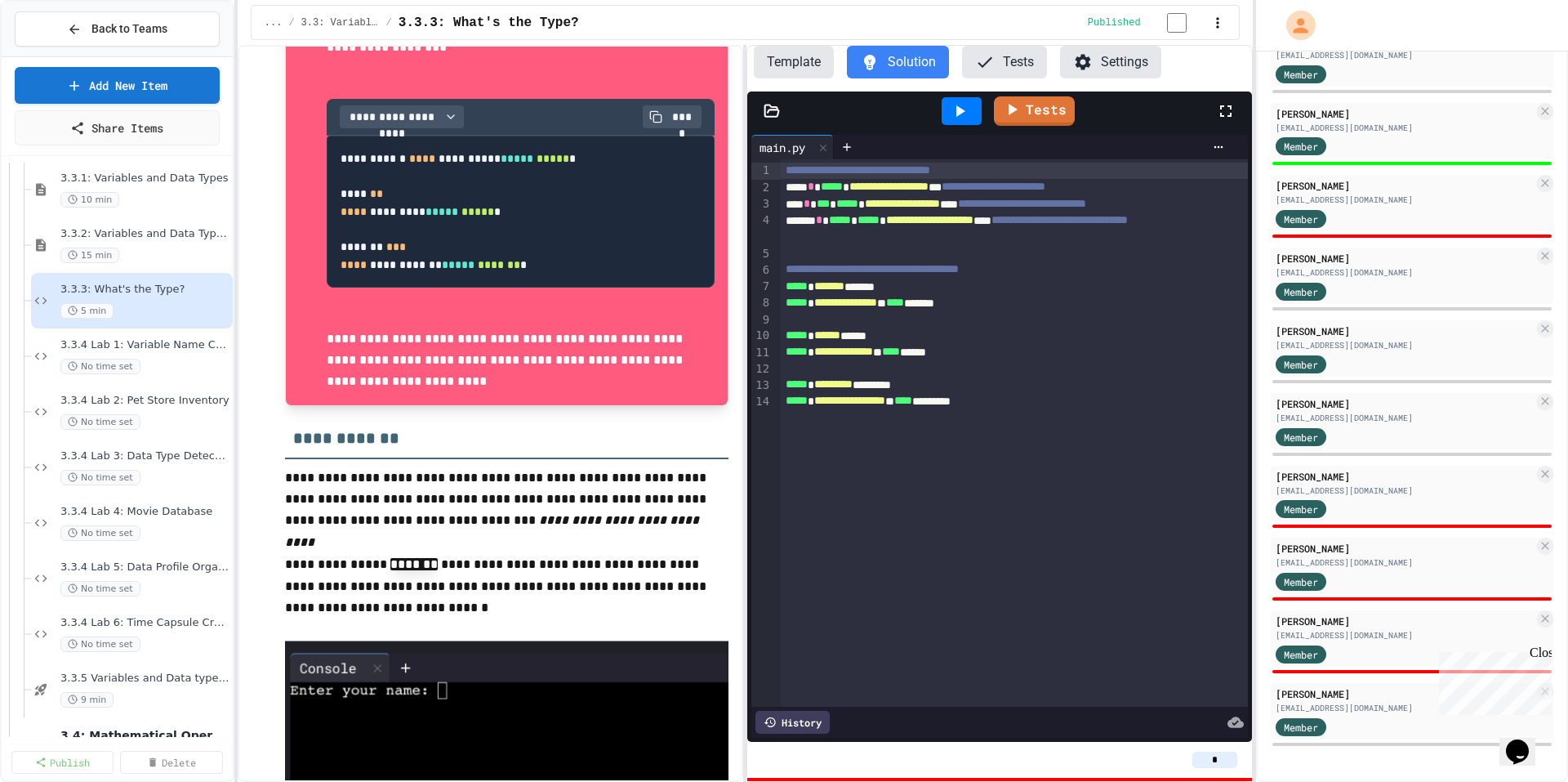
click at [966, 121] on icon at bounding box center [960, 111] width 20 height 20
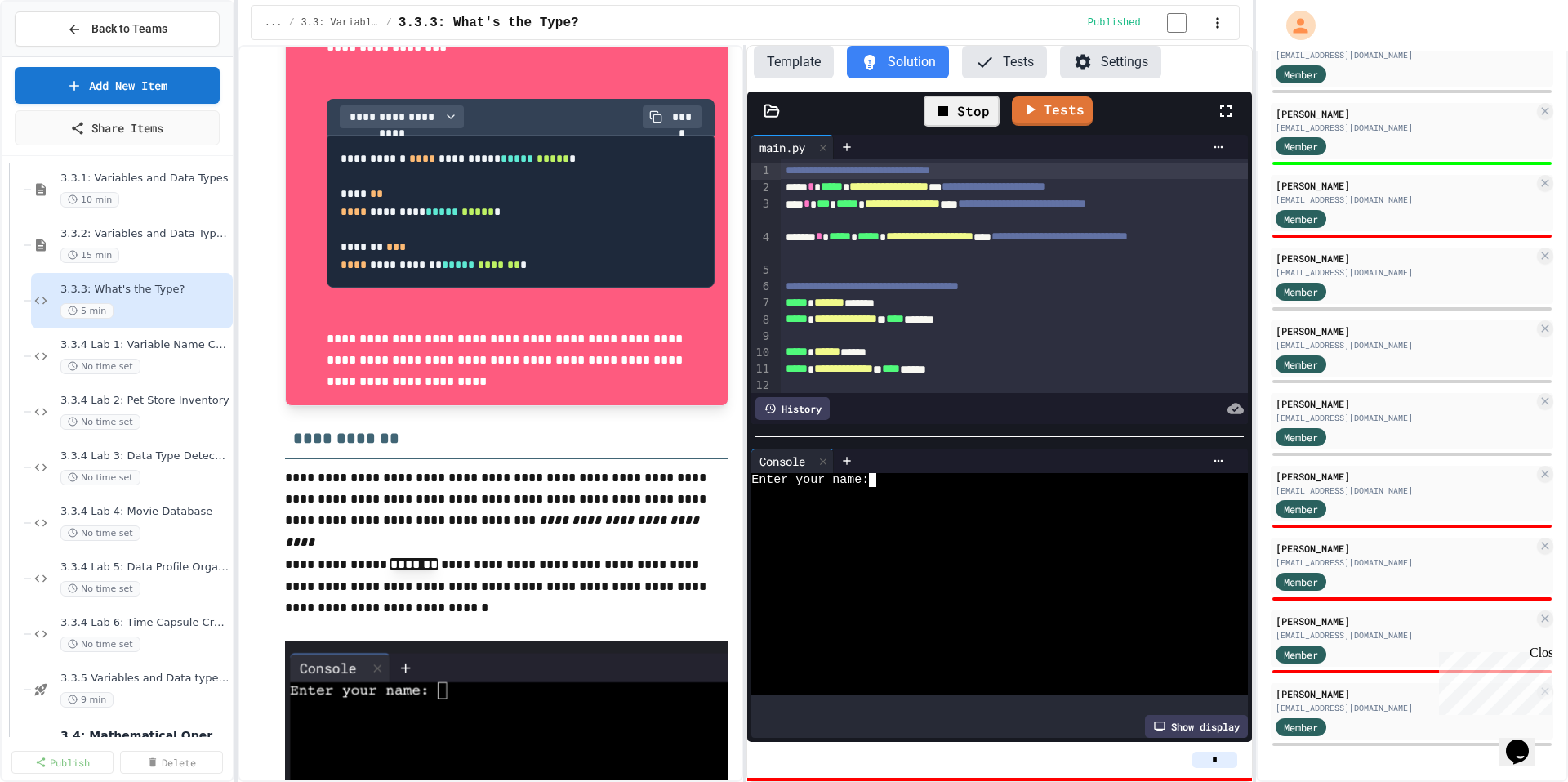
click at [892, 474] on div "Enter your name:" at bounding box center [987, 480] width 470 height 14
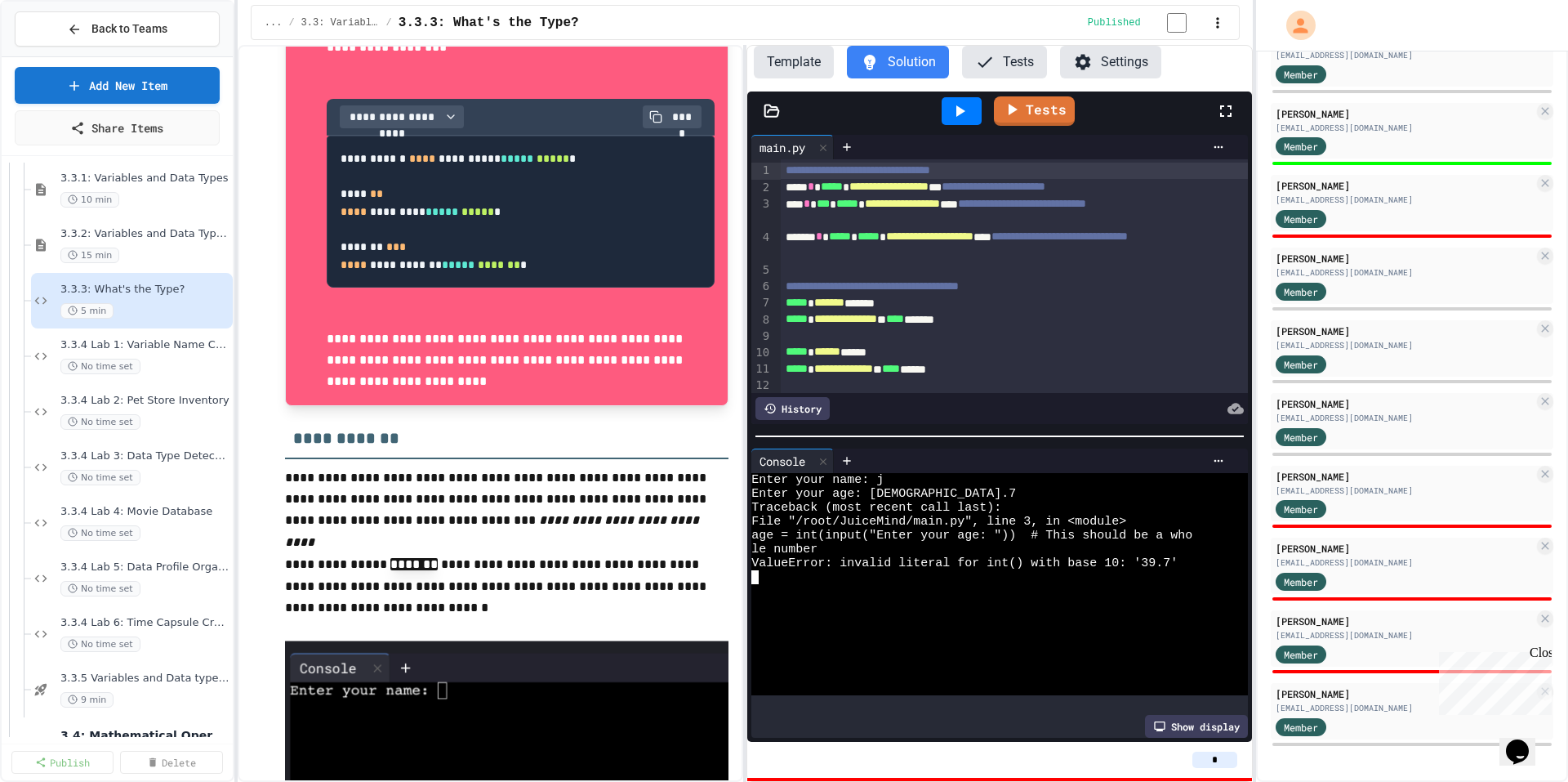
scroll to position [57, 0]
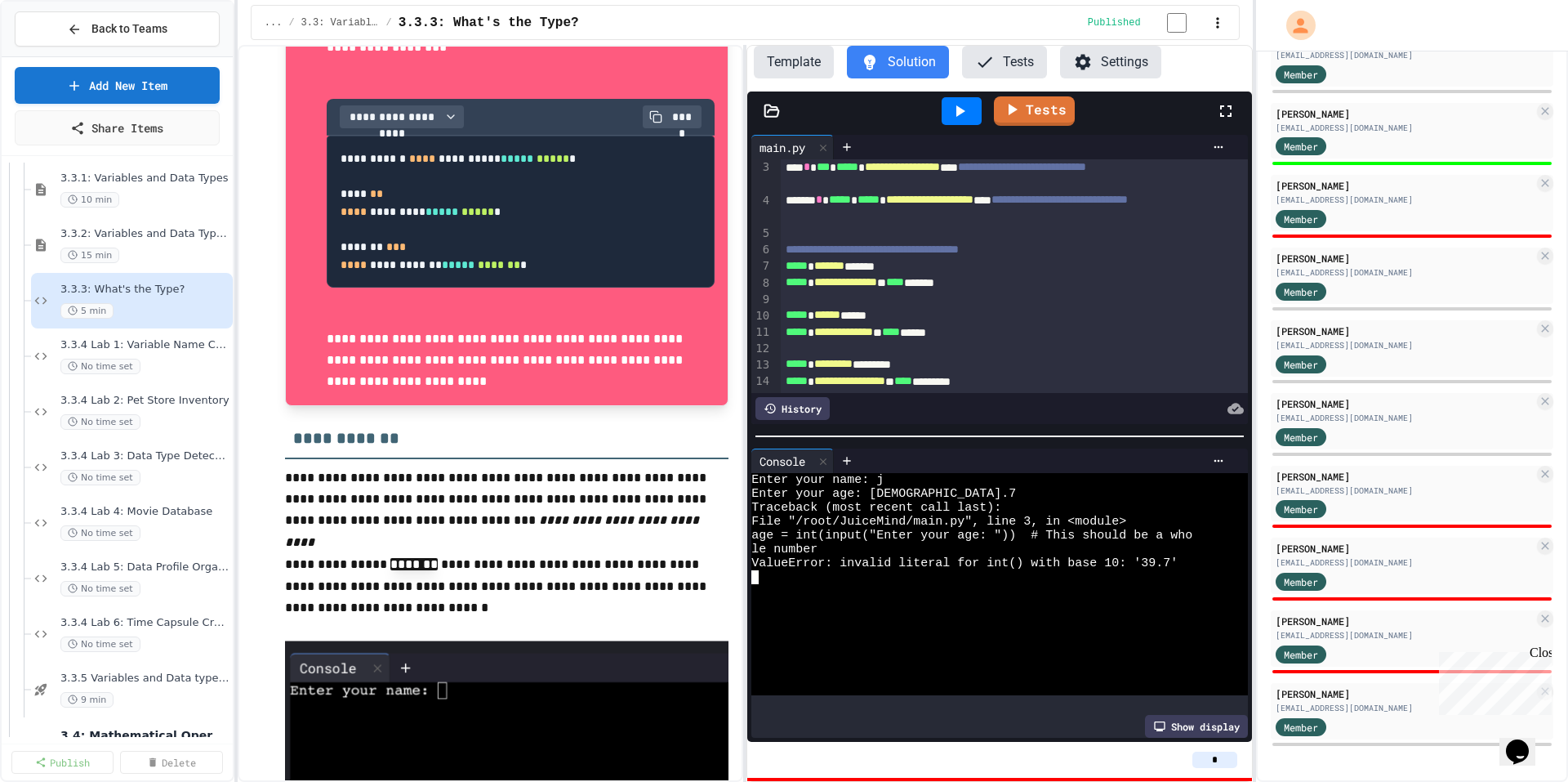
drag, startPoint x: 825, startPoint y: 460, endPoint x: 860, endPoint y: 413, distance: 58.6
click at [826, 458] on icon at bounding box center [823, 461] width 12 height 12
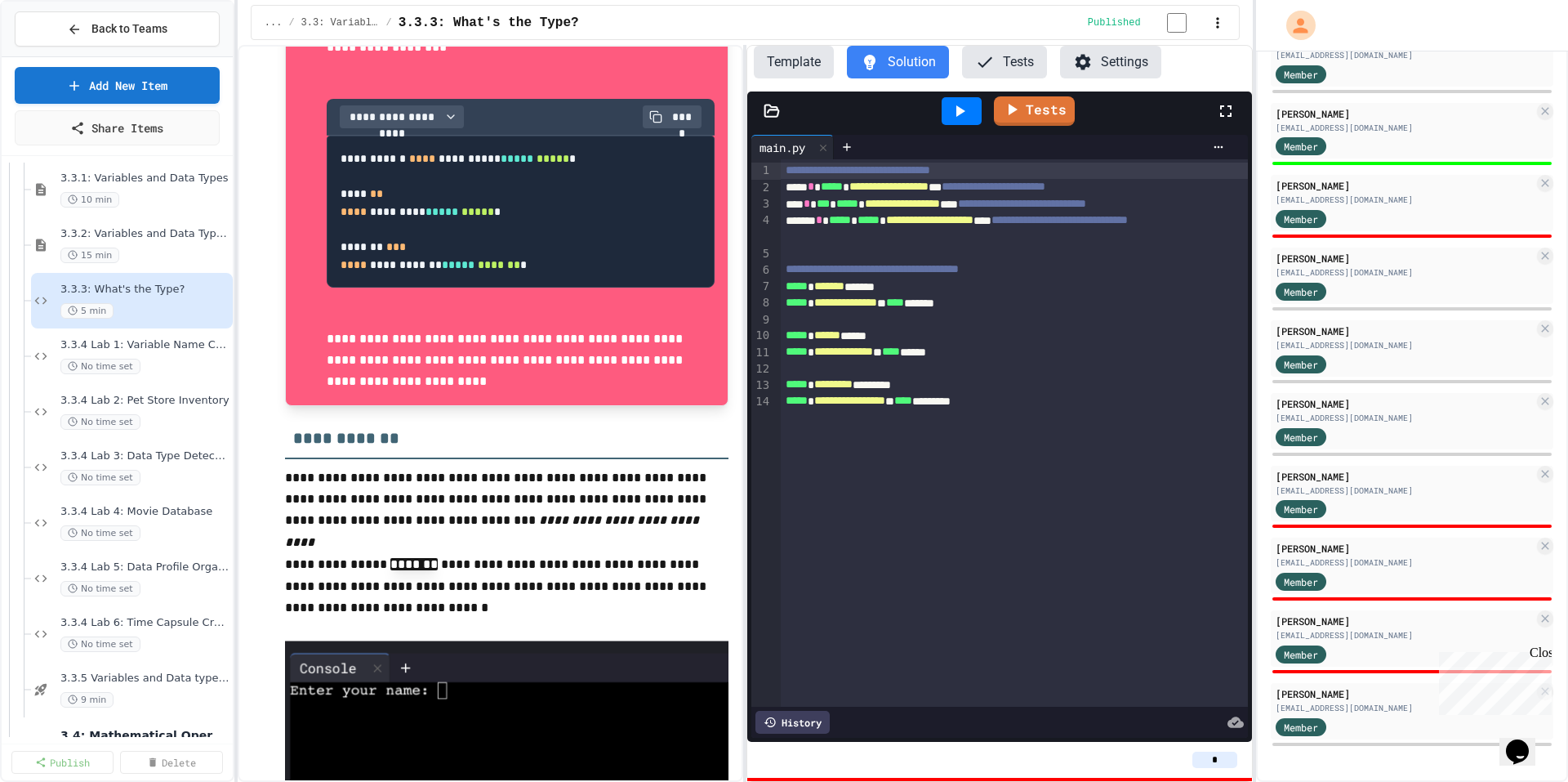
click at [1096, 358] on div "**********" at bounding box center [1003, 352] width 445 height 17
click at [1097, 425] on div "**********" at bounding box center [1014, 433] width 467 height 547
click at [1079, 301] on div "**********" at bounding box center [1003, 303] width 445 height 17
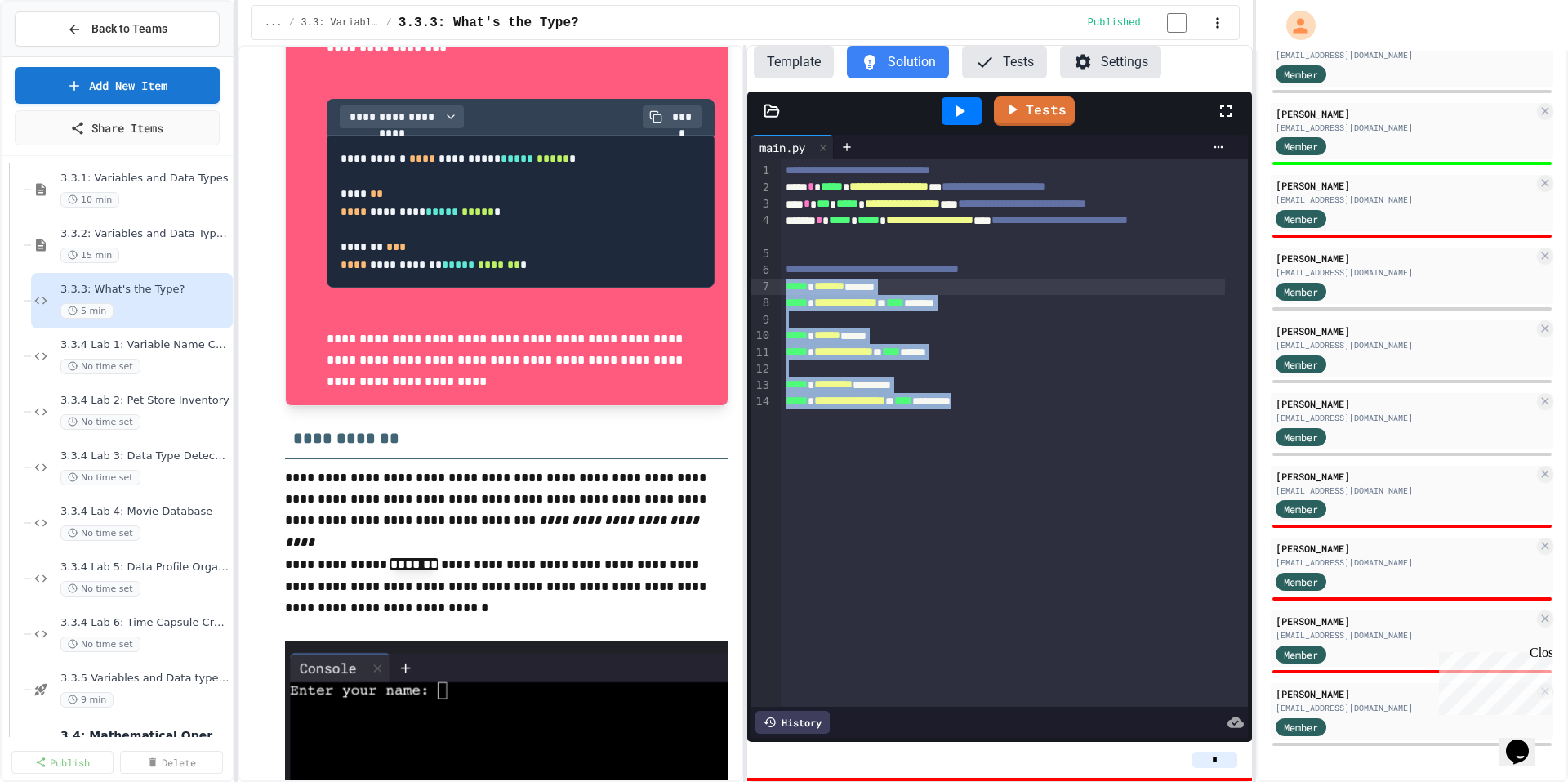
drag, startPoint x: 1023, startPoint y: 407, endPoint x: 781, endPoint y: 297, distance: 265.8
click at [781, 297] on div "**********" at bounding box center [1014, 433] width 467 height 547
click at [813, 60] on button "Template" at bounding box center [793, 61] width 80 height 32
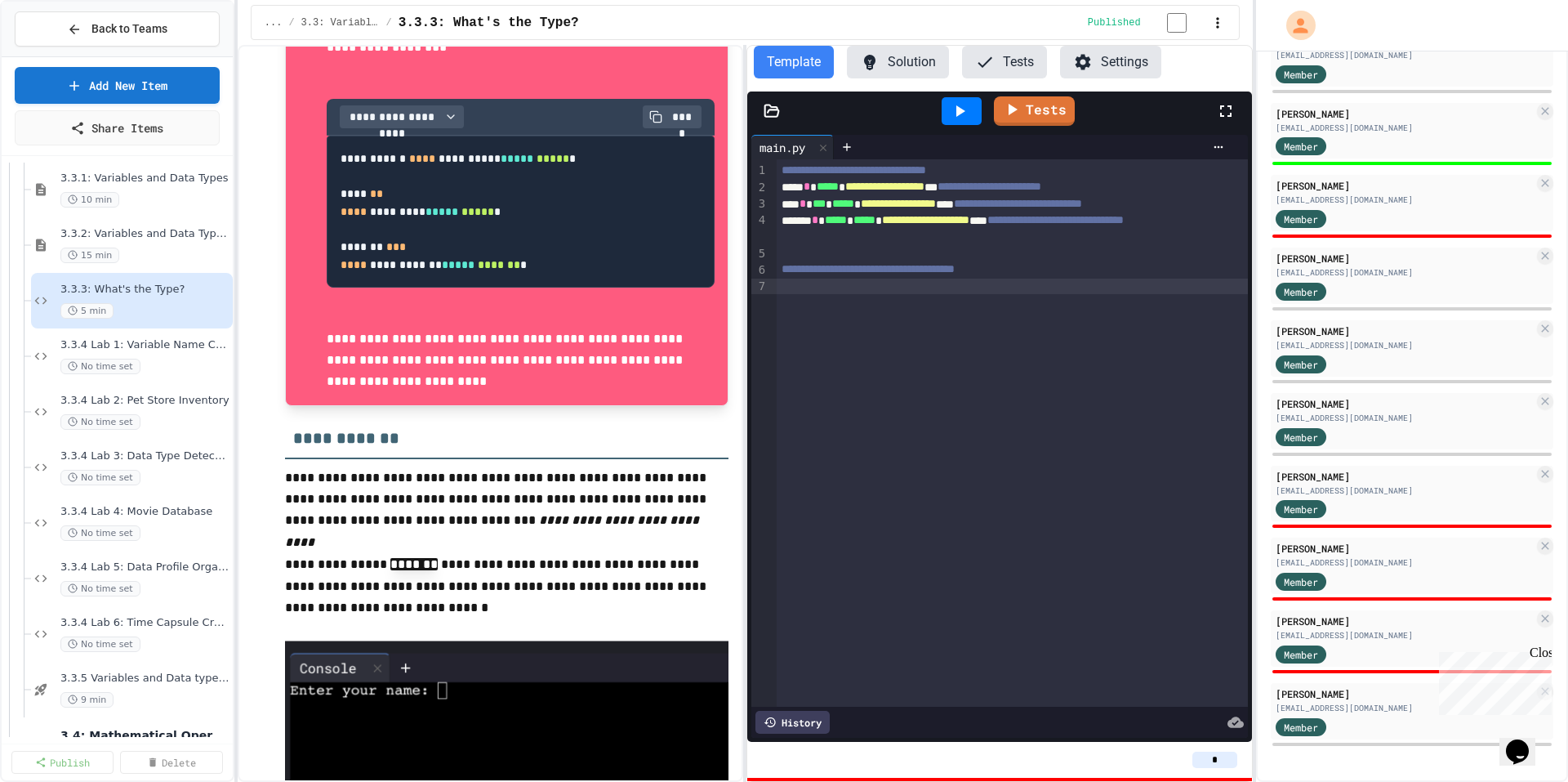
click at [844, 288] on div at bounding box center [1012, 286] width 471 height 17
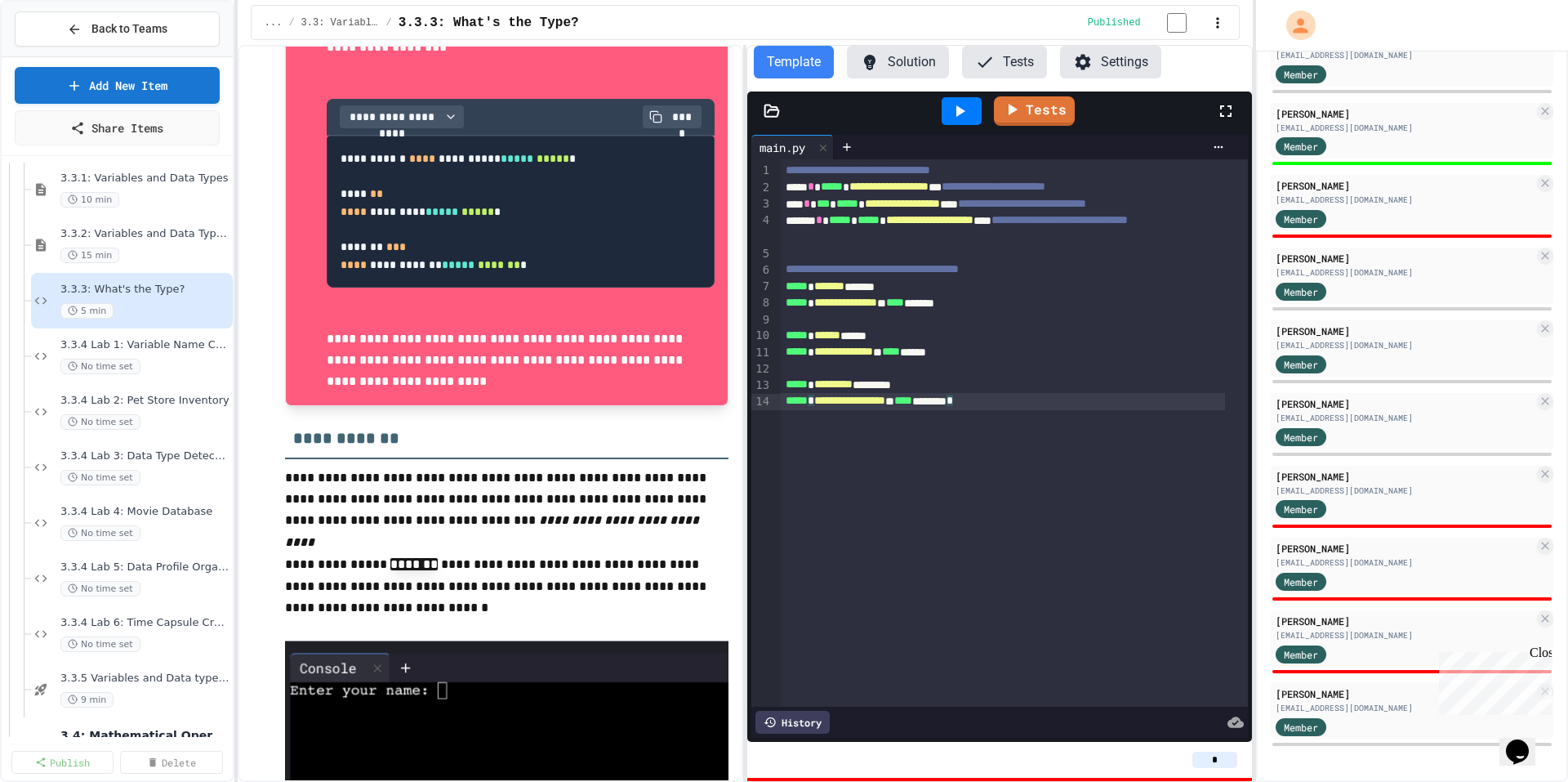
click at [956, 119] on icon at bounding box center [960, 111] width 20 height 20
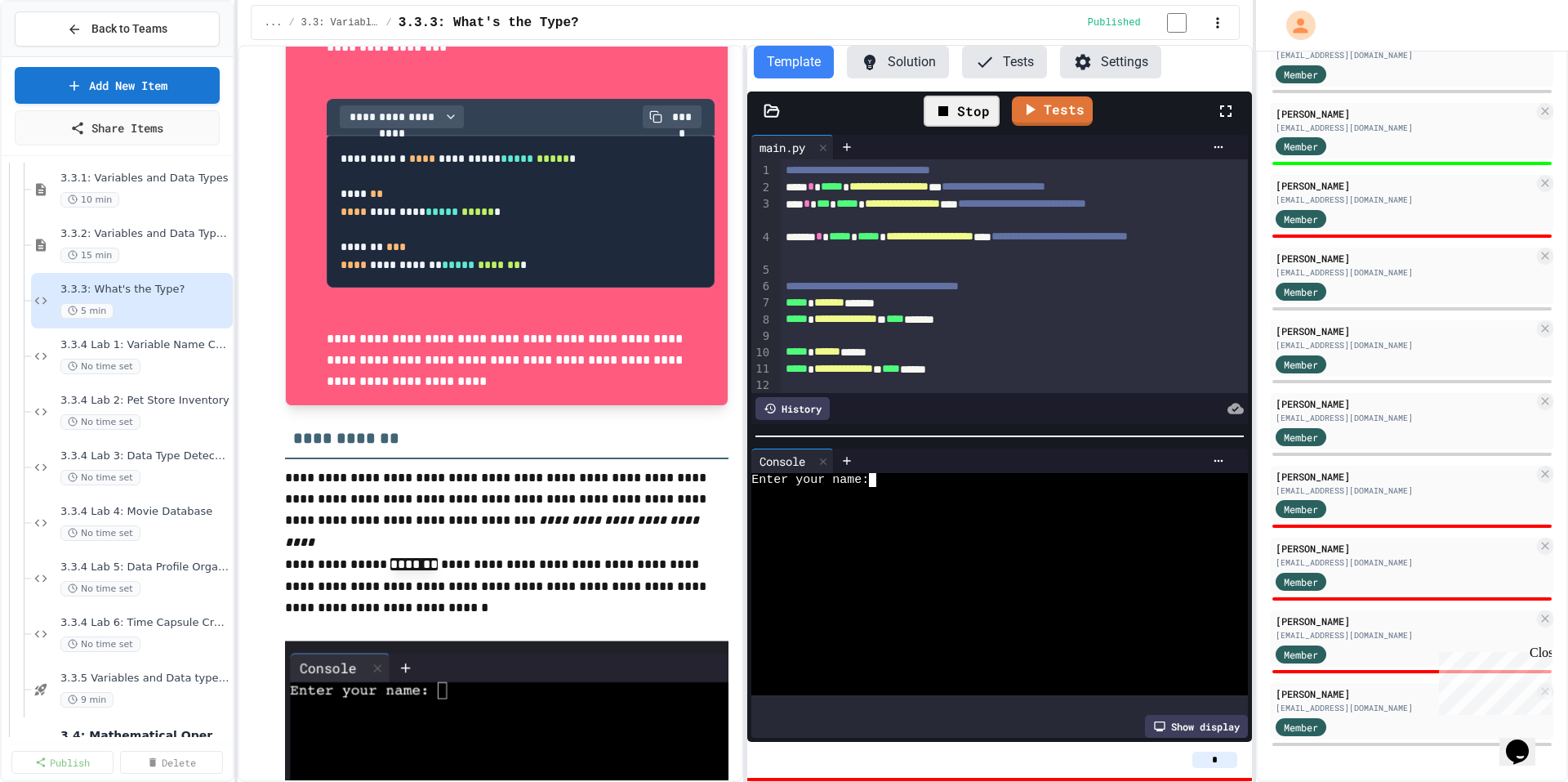
click at [899, 488] on div at bounding box center [987, 494] width 470 height 14
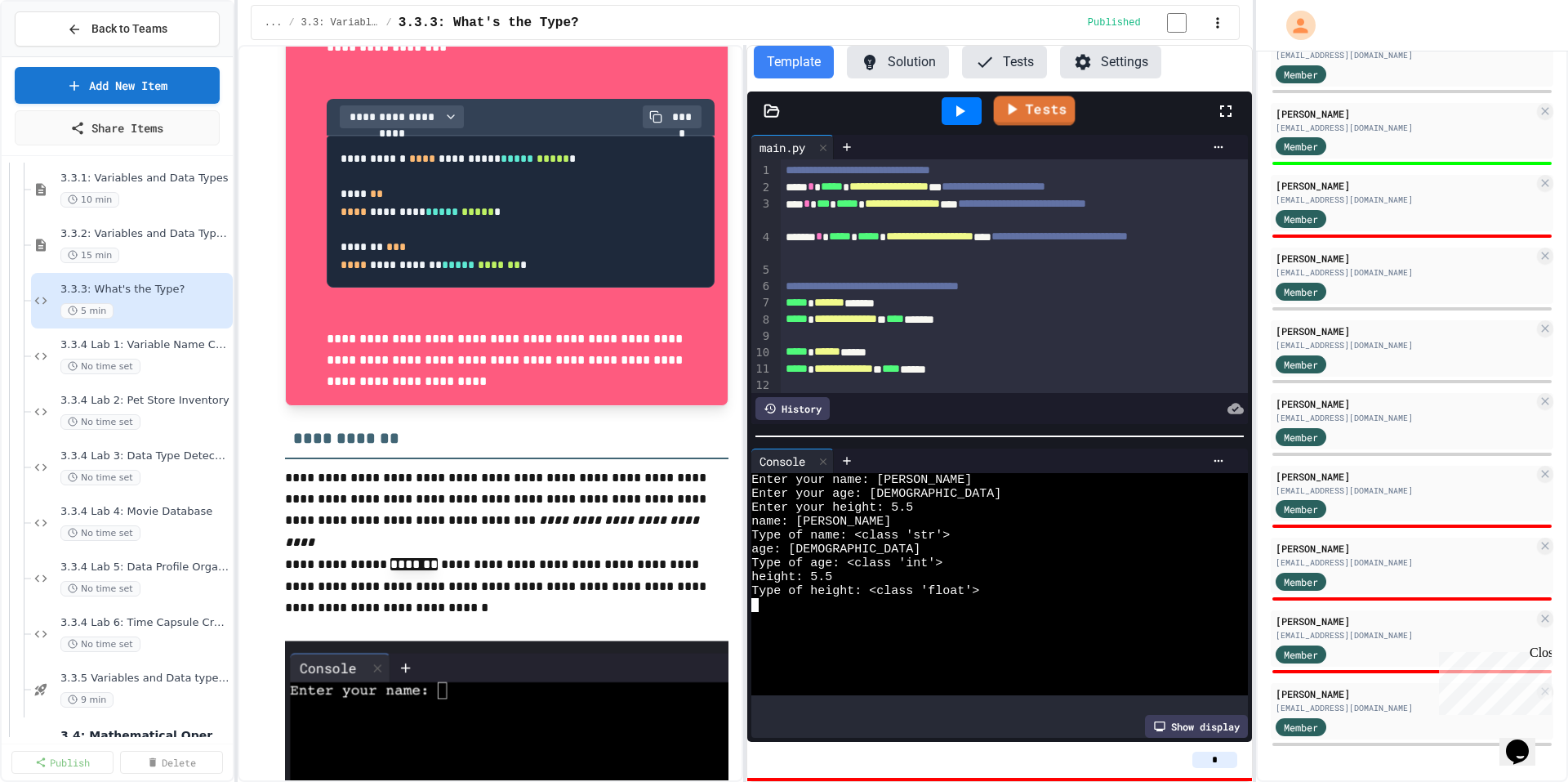
click at [1019, 119] on icon at bounding box center [1012, 109] width 20 height 20
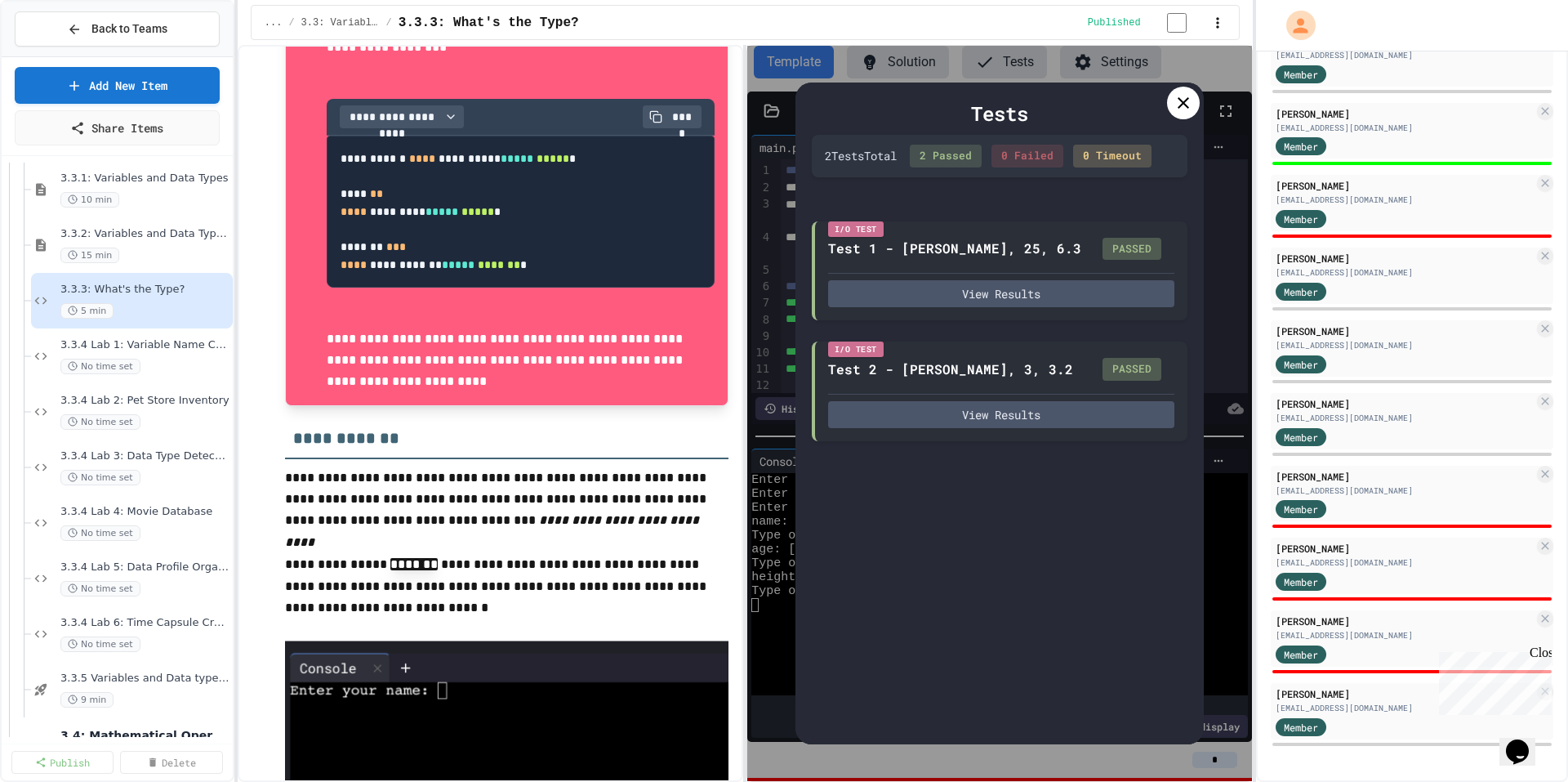
click at [1171, 112] on div at bounding box center [1182, 102] width 32 height 32
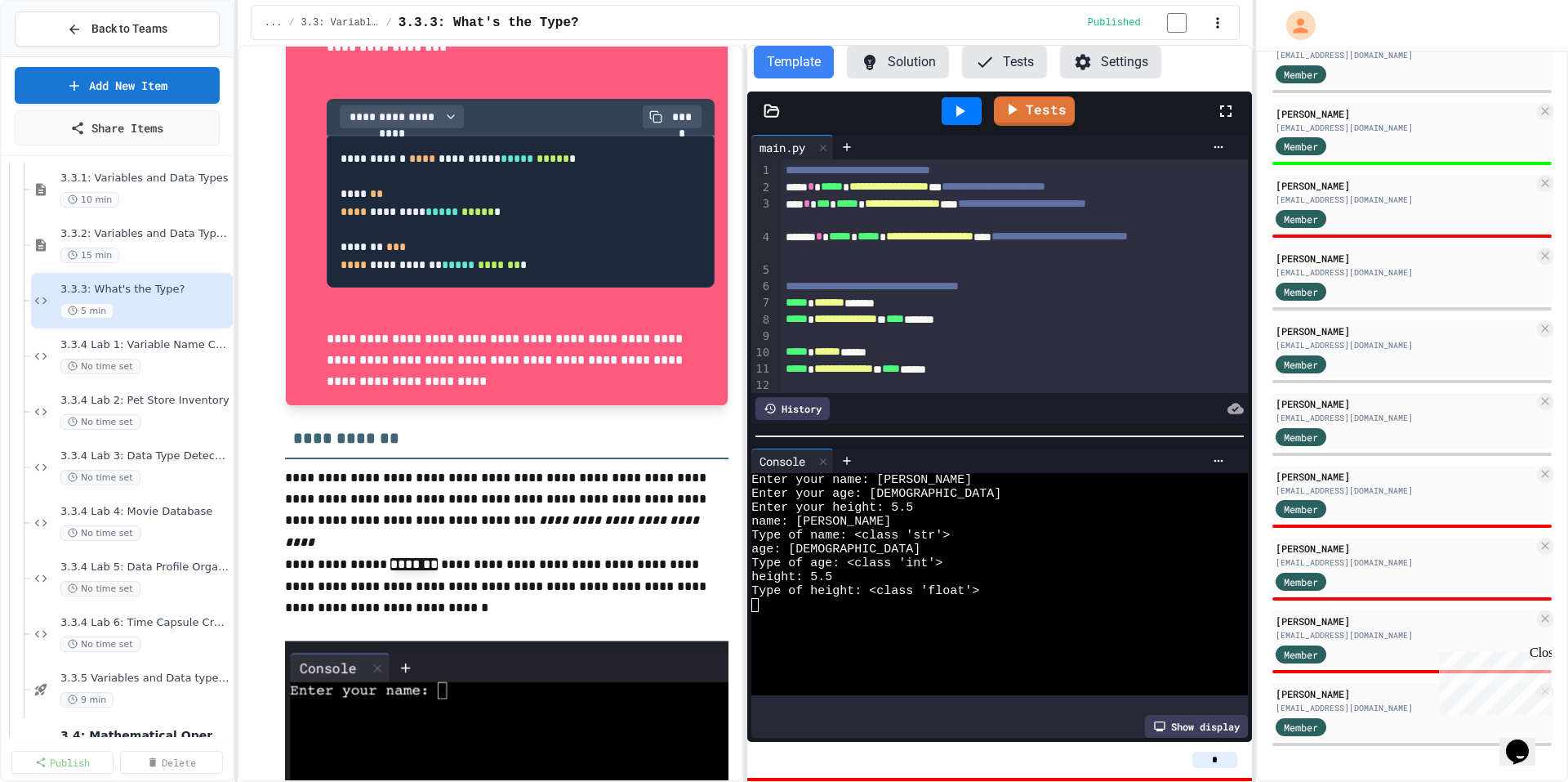
drag, startPoint x: 977, startPoint y: 194, endPoint x: 990, endPoint y: 195, distance: 13.0
click at [929, 192] on span "**********" at bounding box center [888, 186] width 80 height 12
click at [822, 457] on icon at bounding box center [823, 461] width 12 height 12
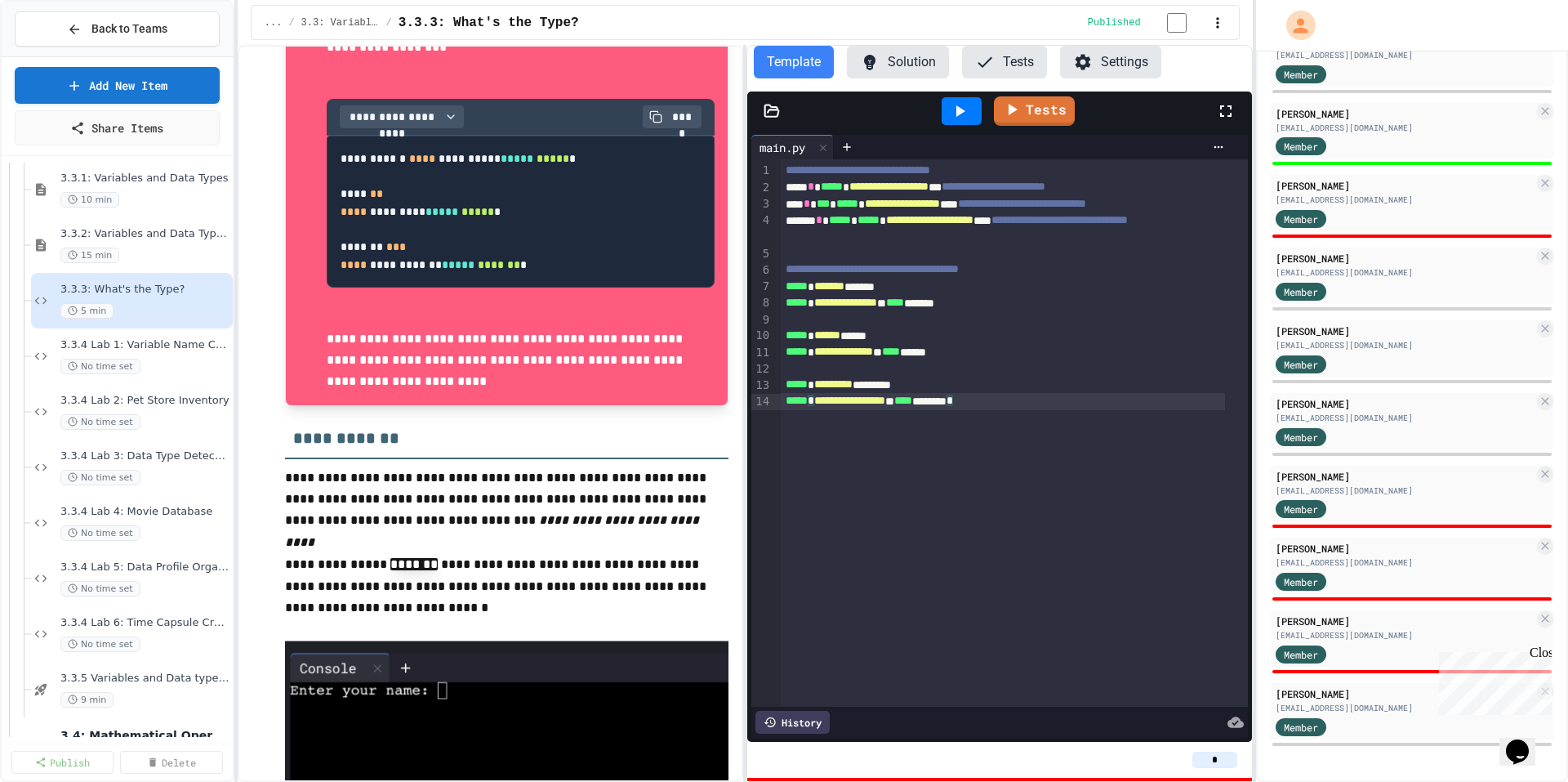
click at [1060, 451] on div "**********" at bounding box center [1014, 433] width 467 height 547
click at [1056, 416] on div "**********" at bounding box center [1014, 433] width 467 height 547
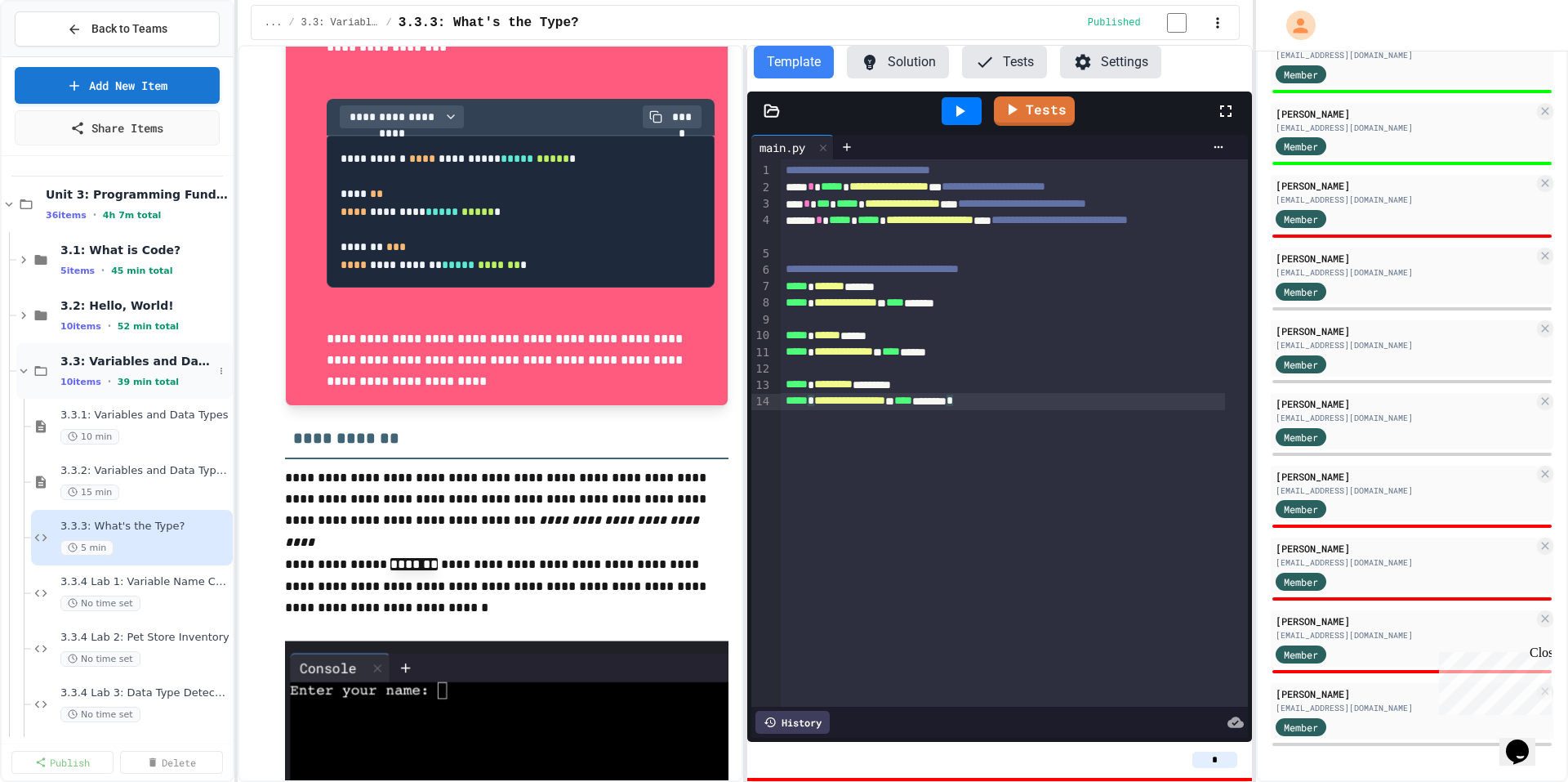
scroll to position [154, 0]
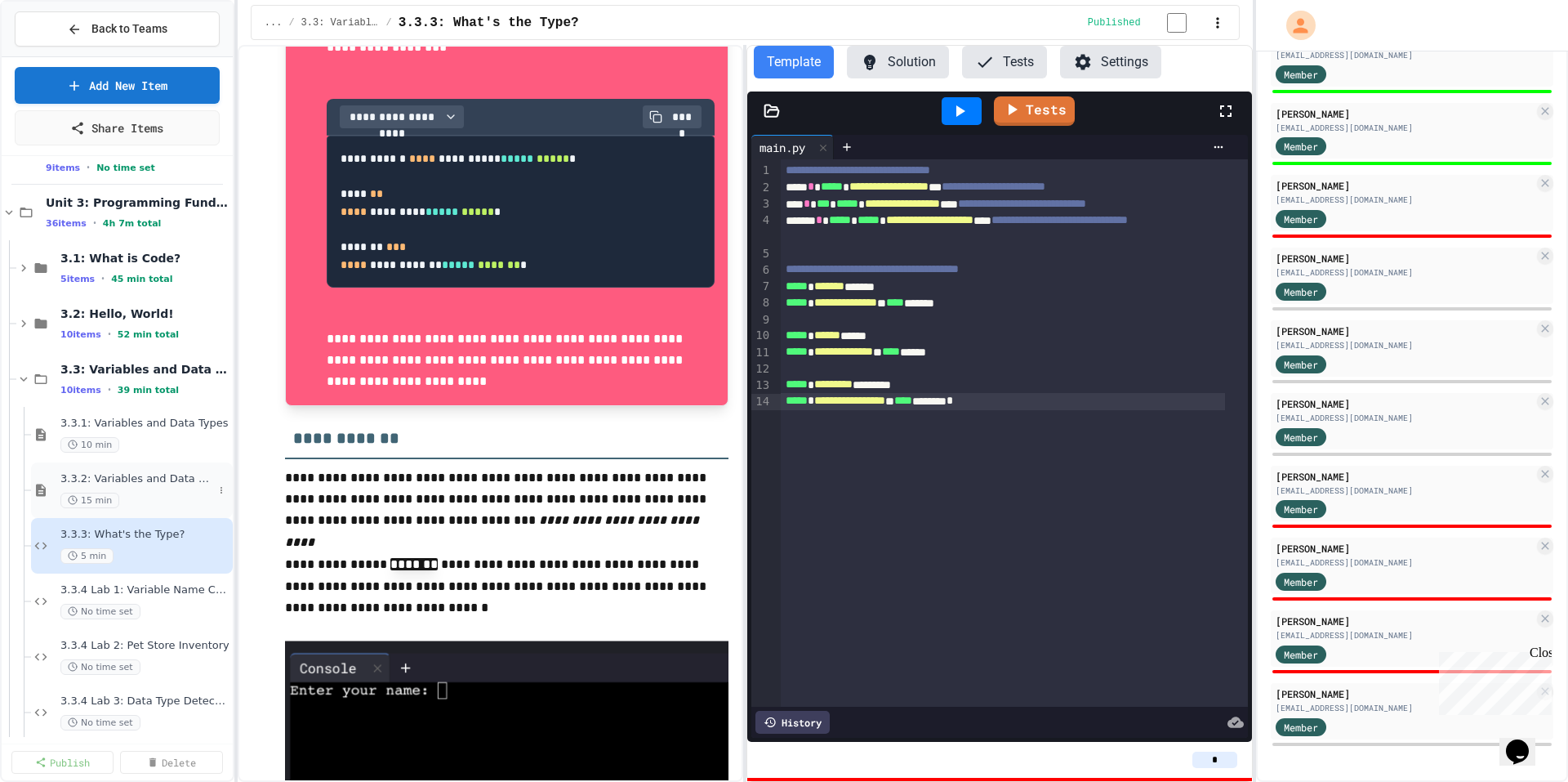
click at [148, 481] on span "3.3.2: Variables and Data Types - Review" at bounding box center [136, 479] width 152 height 14
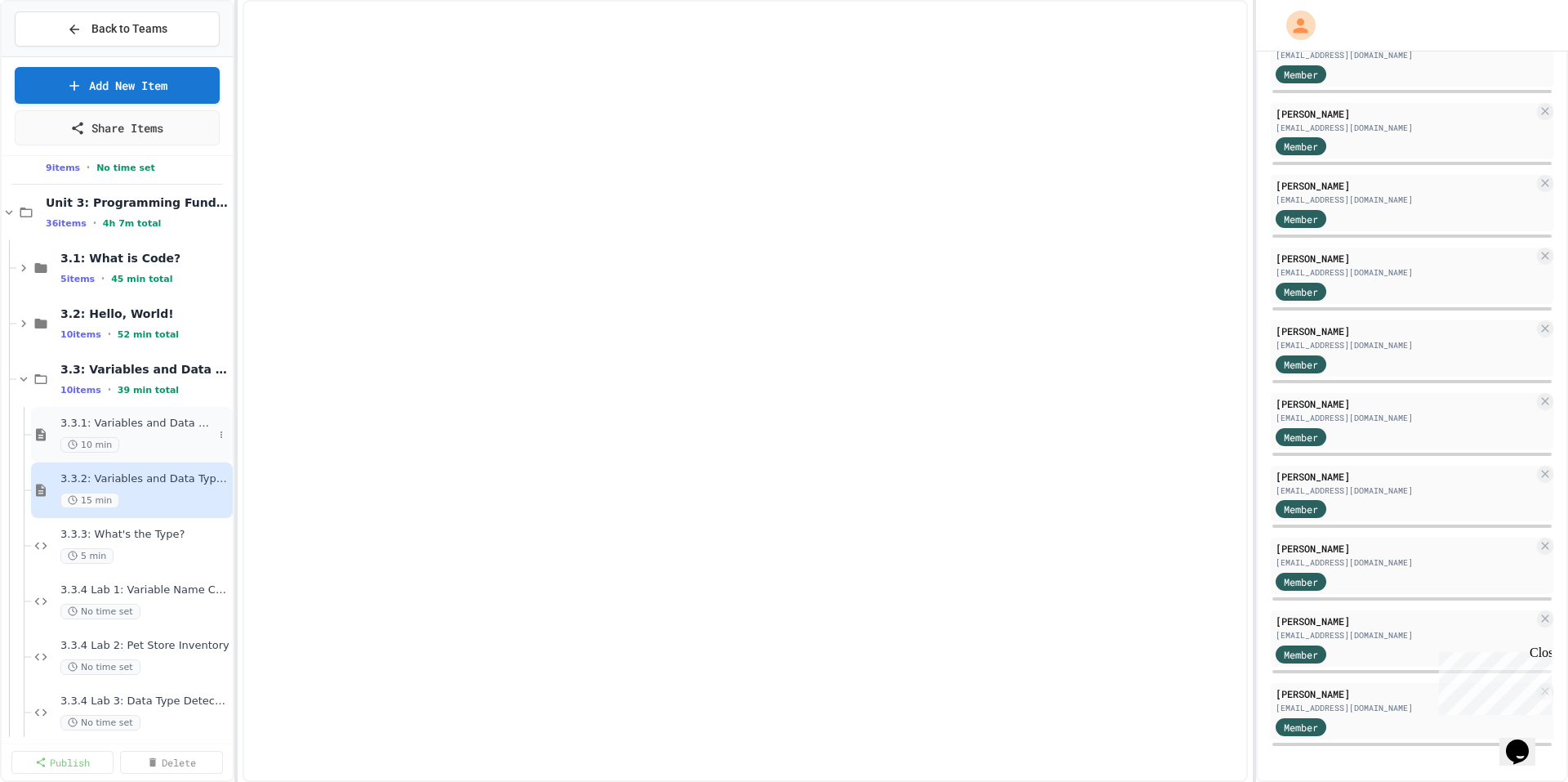
select select "***"
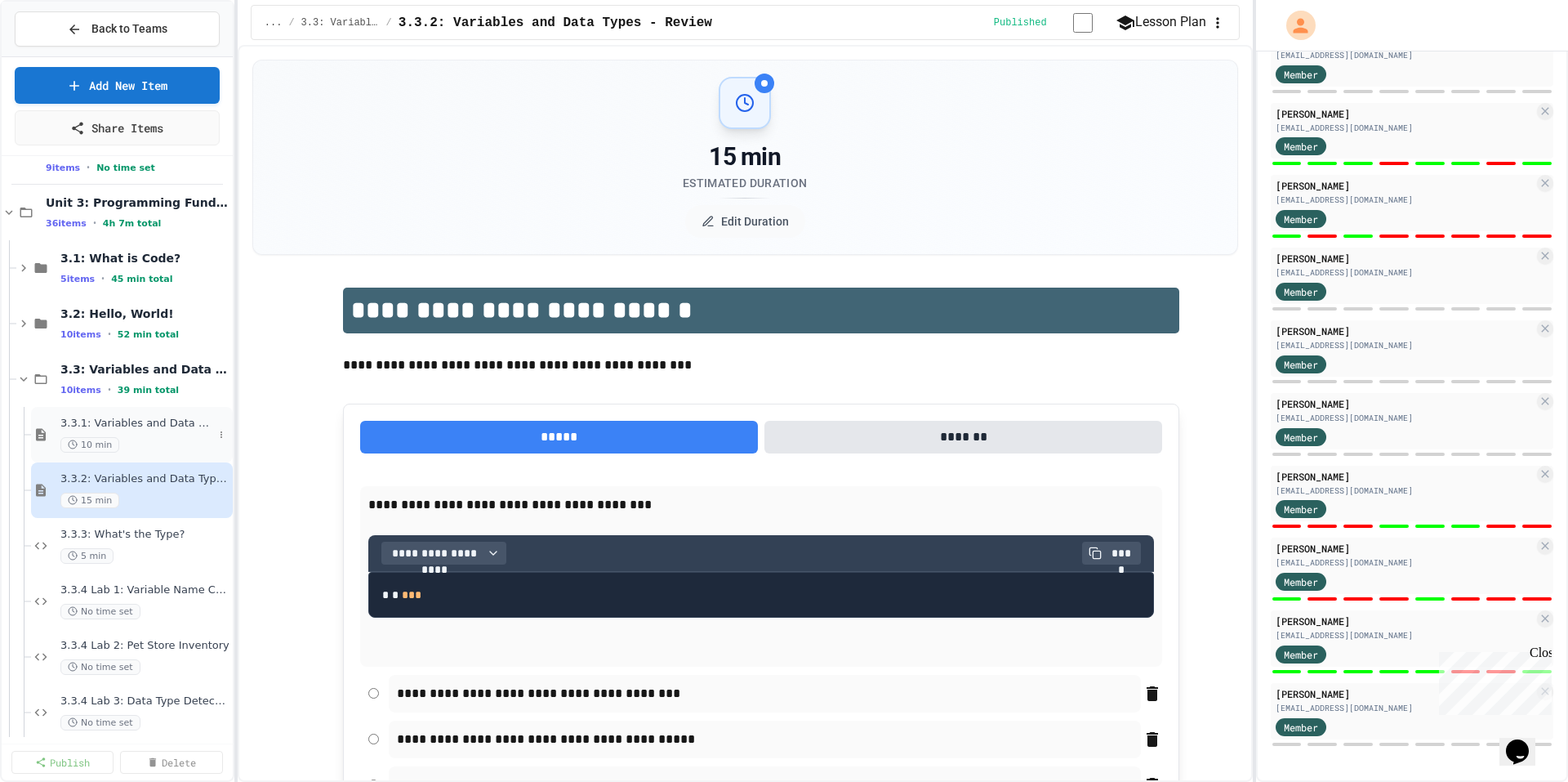
click at [156, 430] on span "3.3.1: Variables and Data Types" at bounding box center [136, 423] width 152 height 14
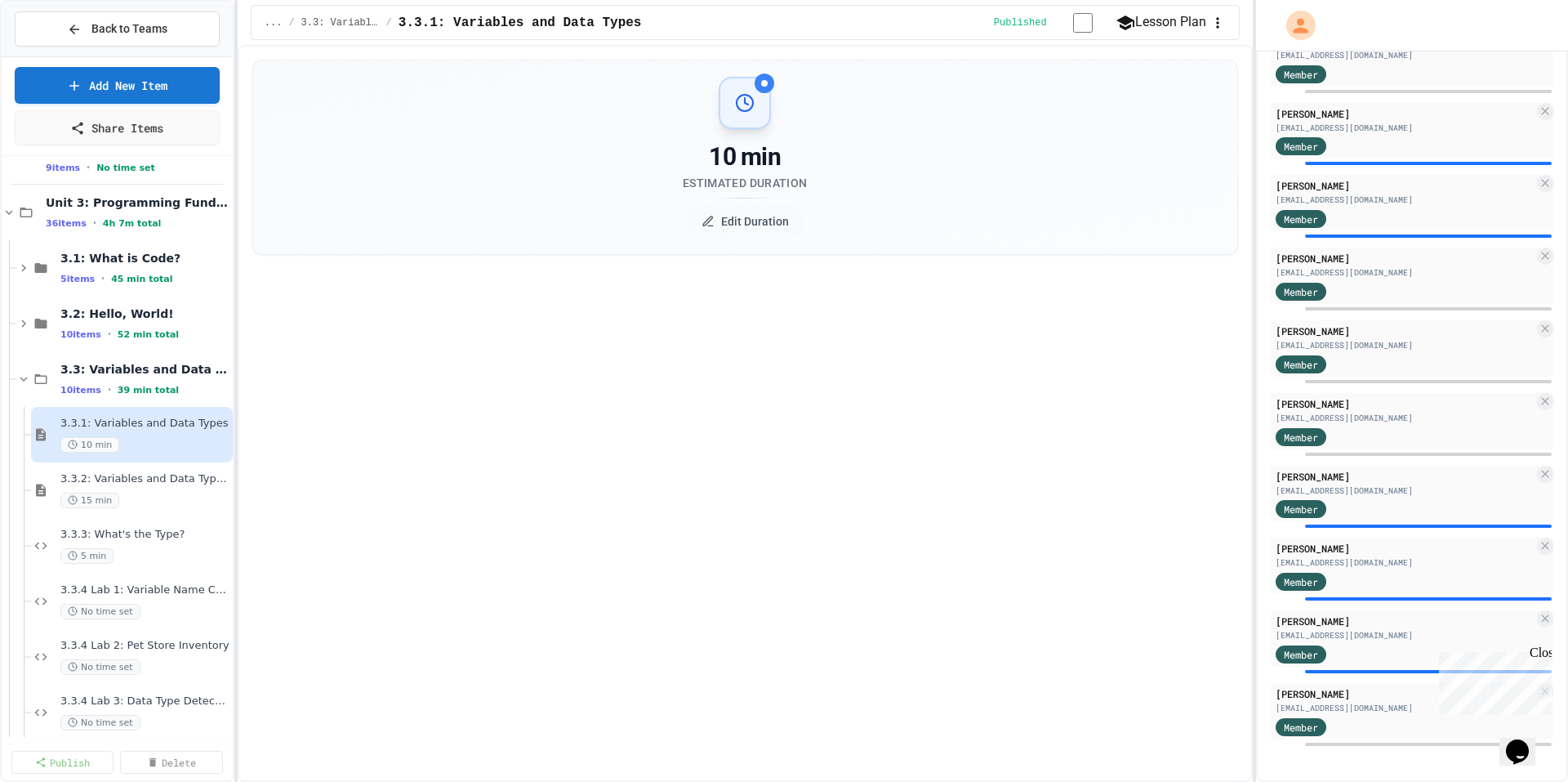
select select "***"
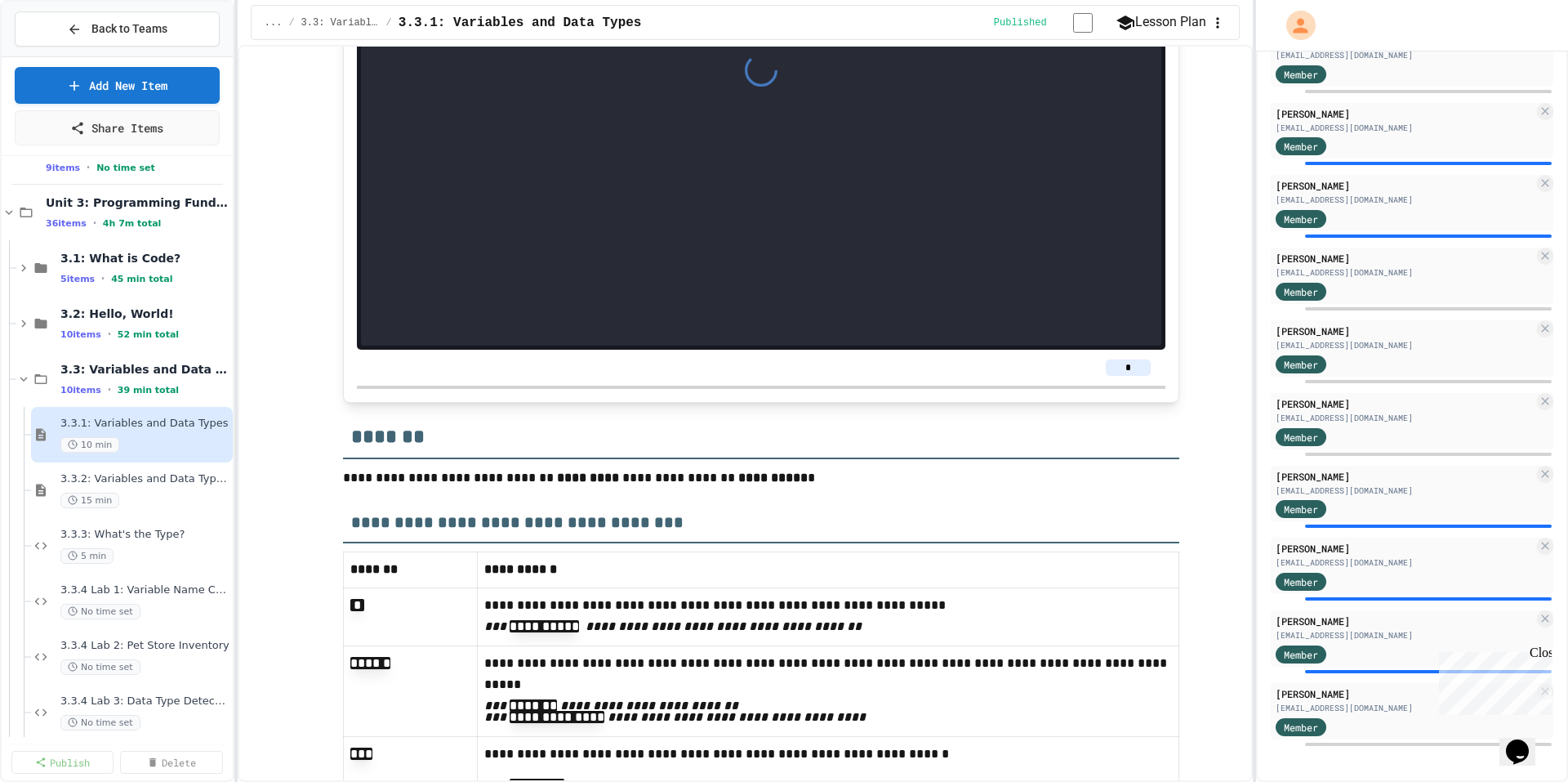
scroll to position [8739, 0]
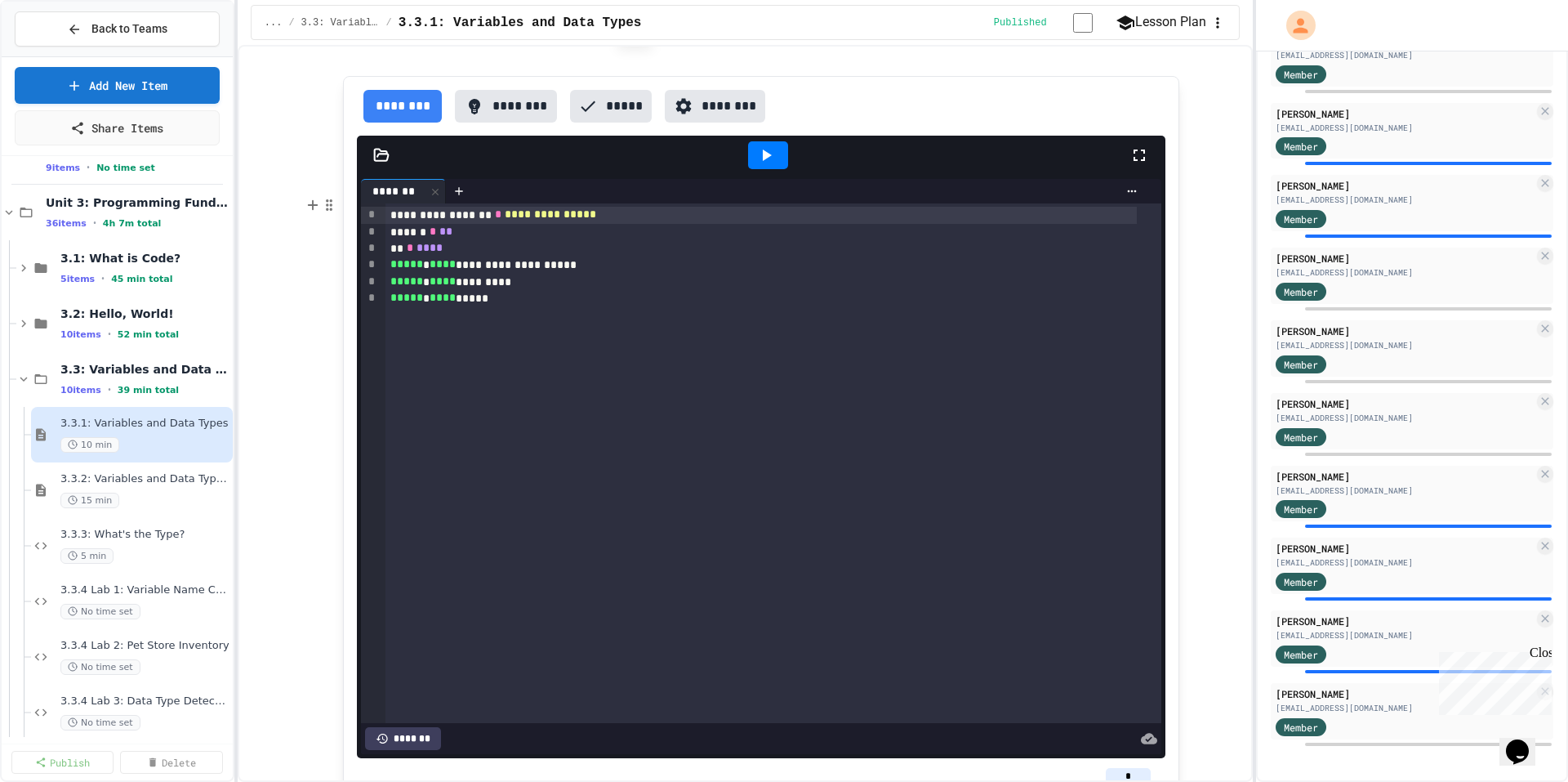
click at [757, 165] on icon at bounding box center [766, 155] width 20 height 20
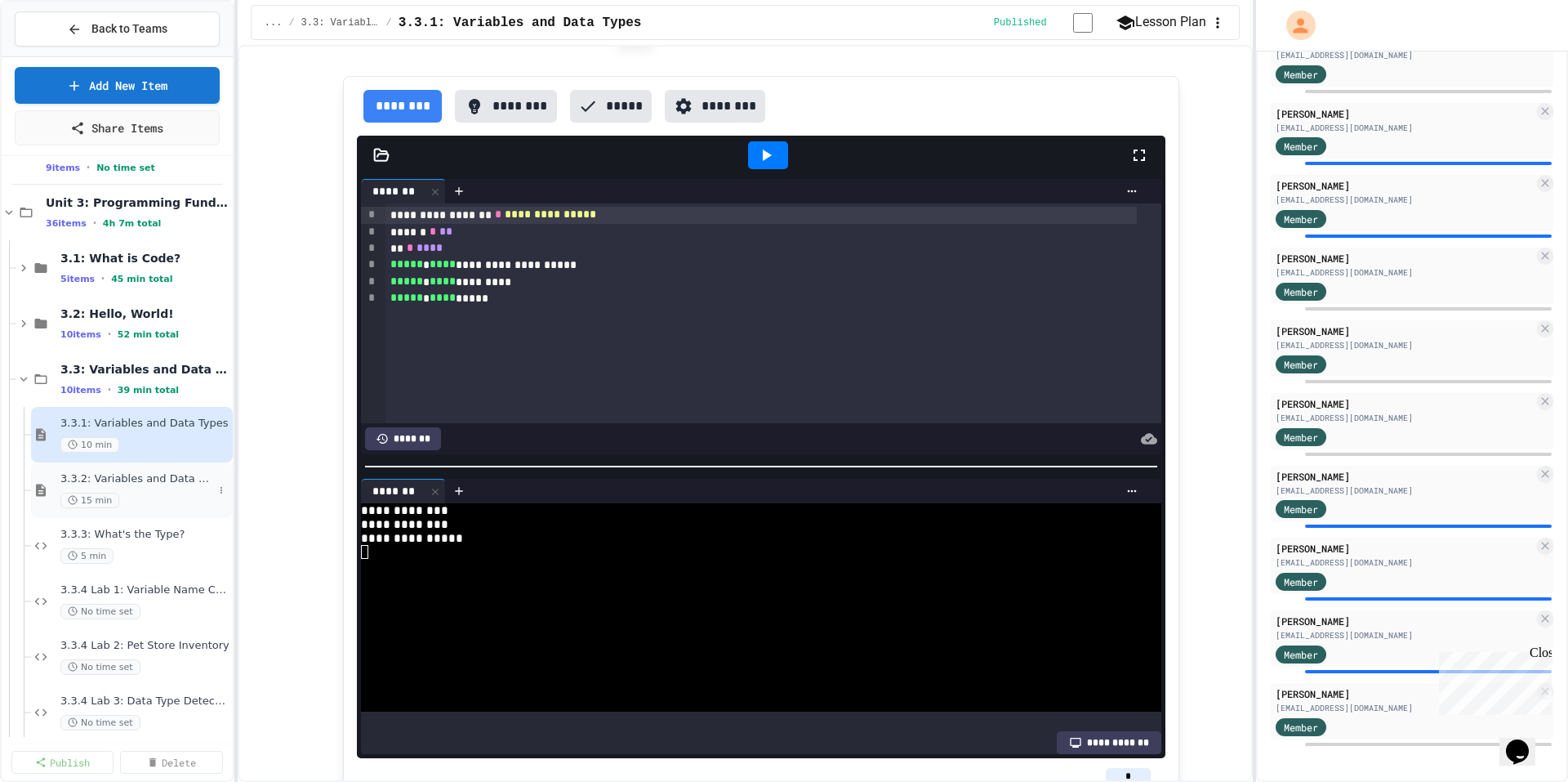
click at [152, 489] on div "3.3.2: Variables and Data Types - Review 15 min" at bounding box center [136, 490] width 152 height 36
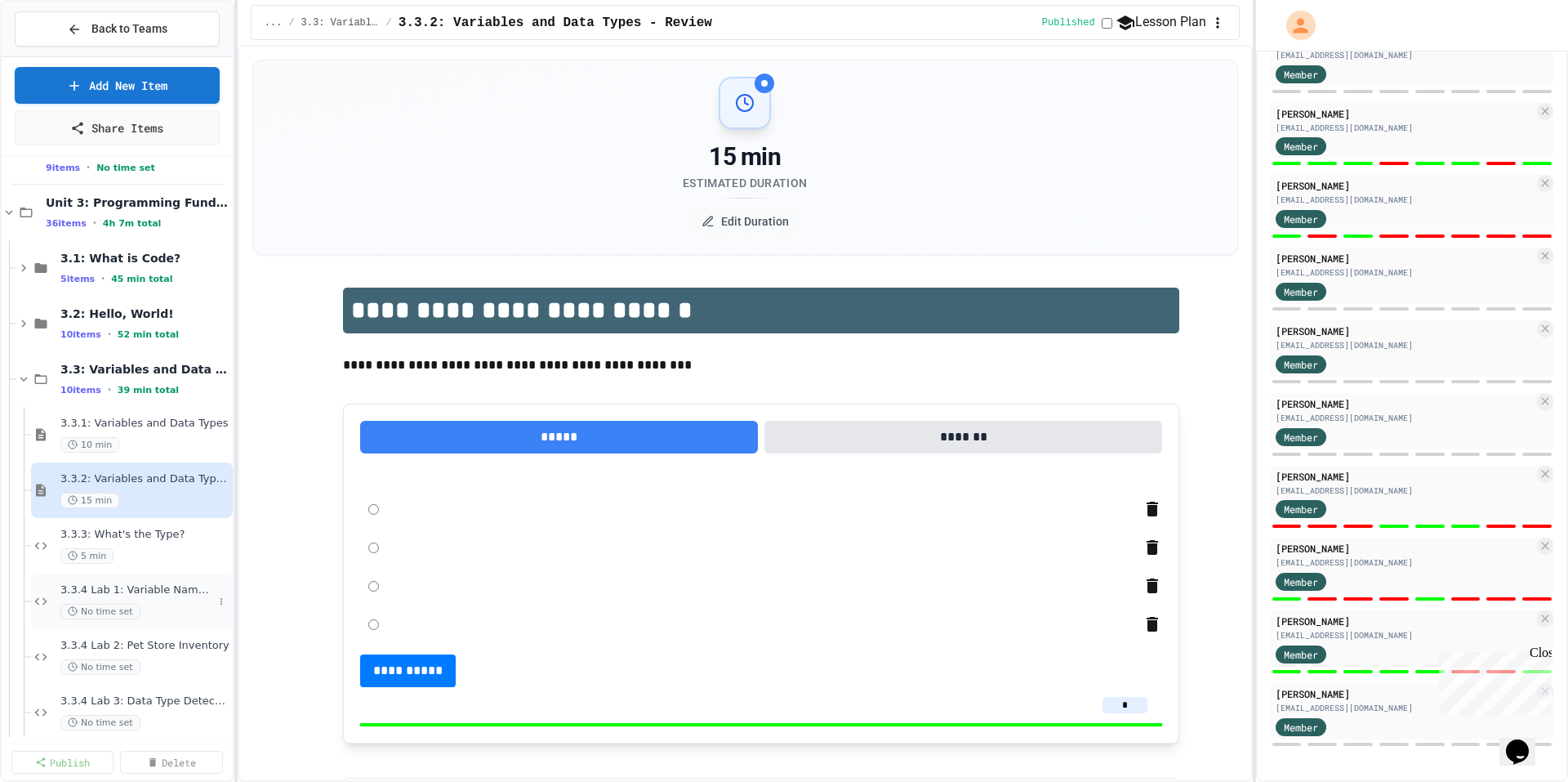
click at [166, 607] on div "No time set" at bounding box center [136, 612] width 152 height 16
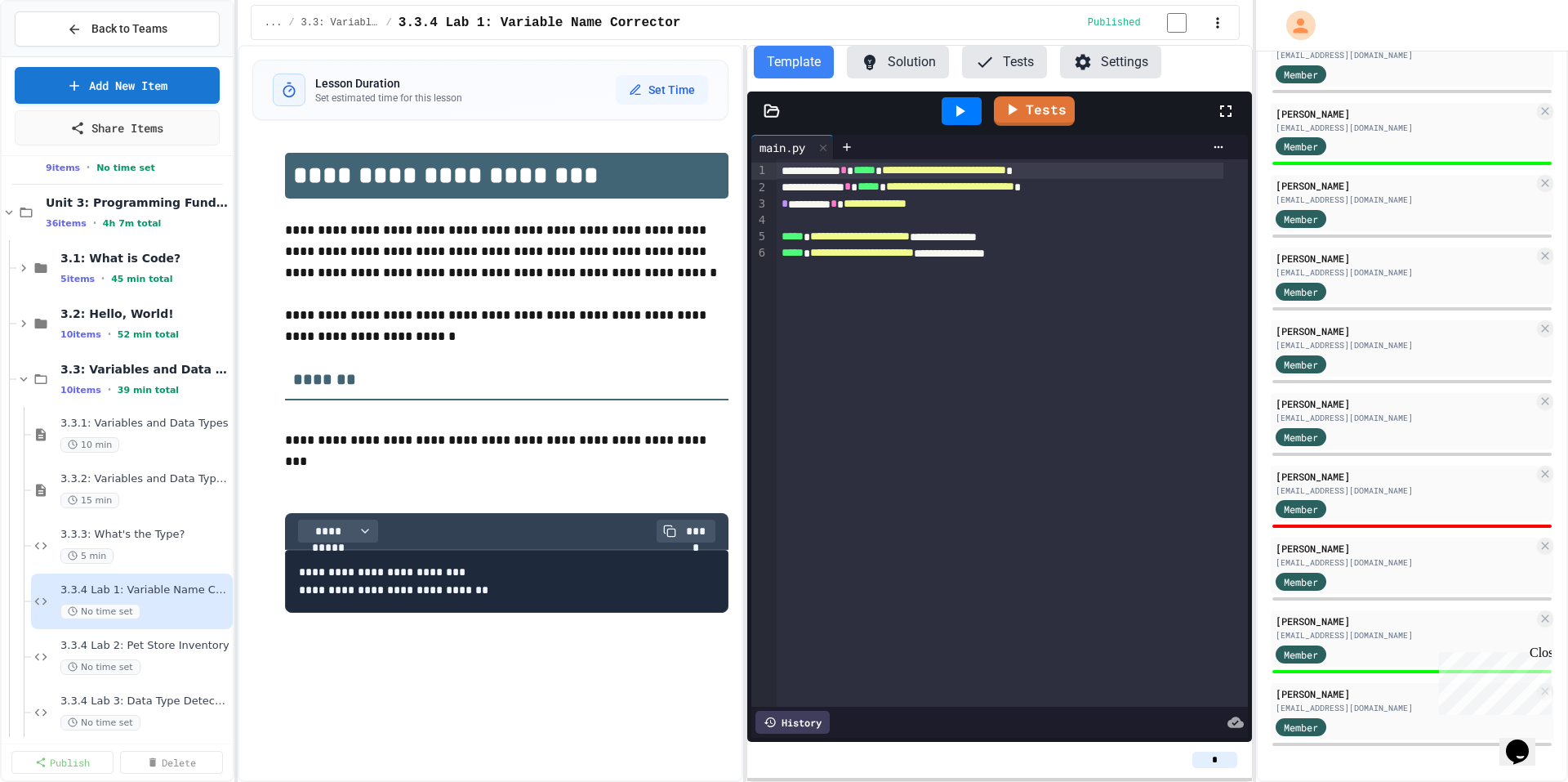
click at [925, 61] on button "Solution" at bounding box center [898, 61] width 102 height 32
click at [967, 113] on icon at bounding box center [960, 111] width 20 height 20
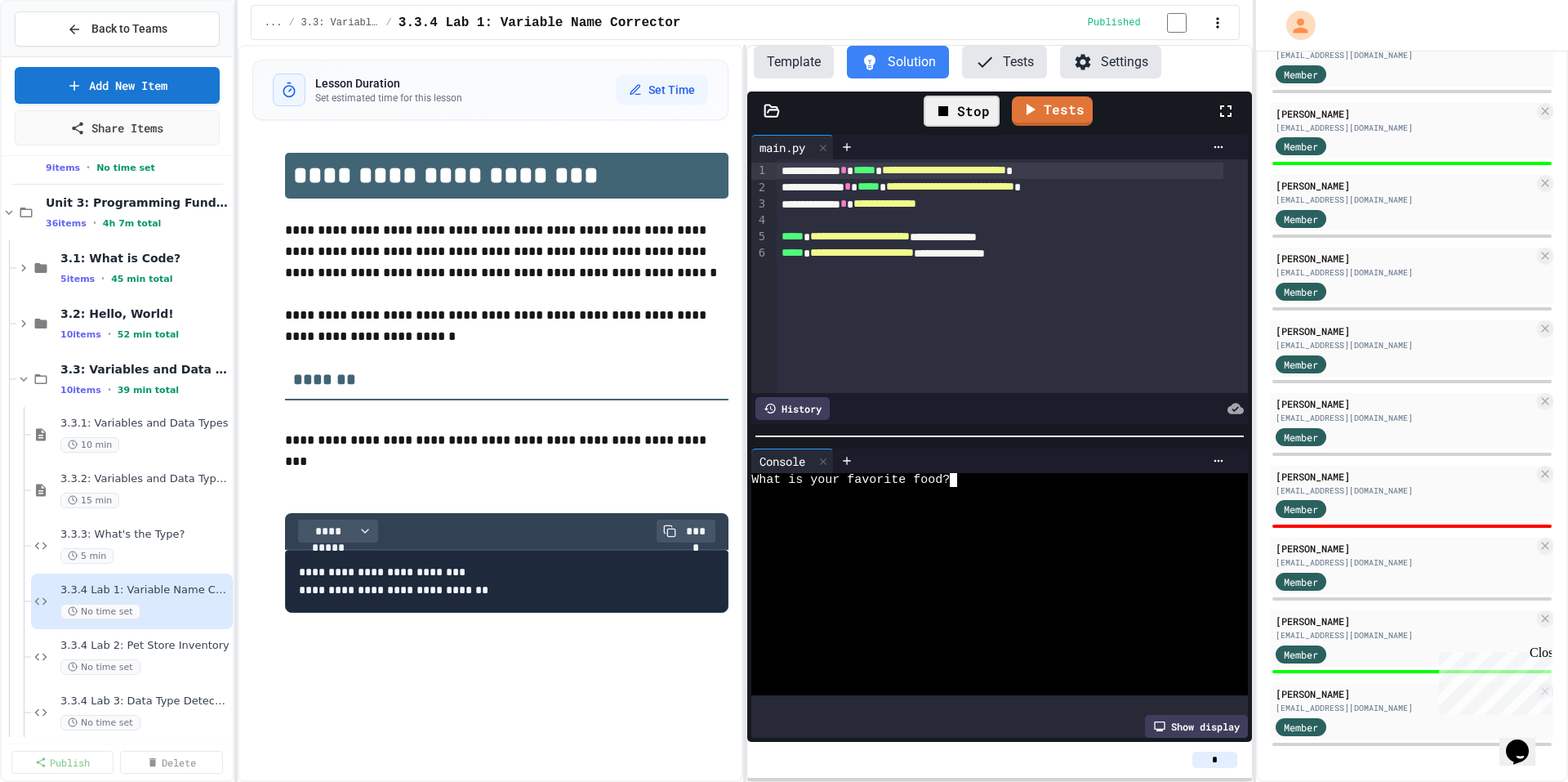
click at [968, 474] on div "What is your favorite food?" at bounding box center [987, 480] width 470 height 14
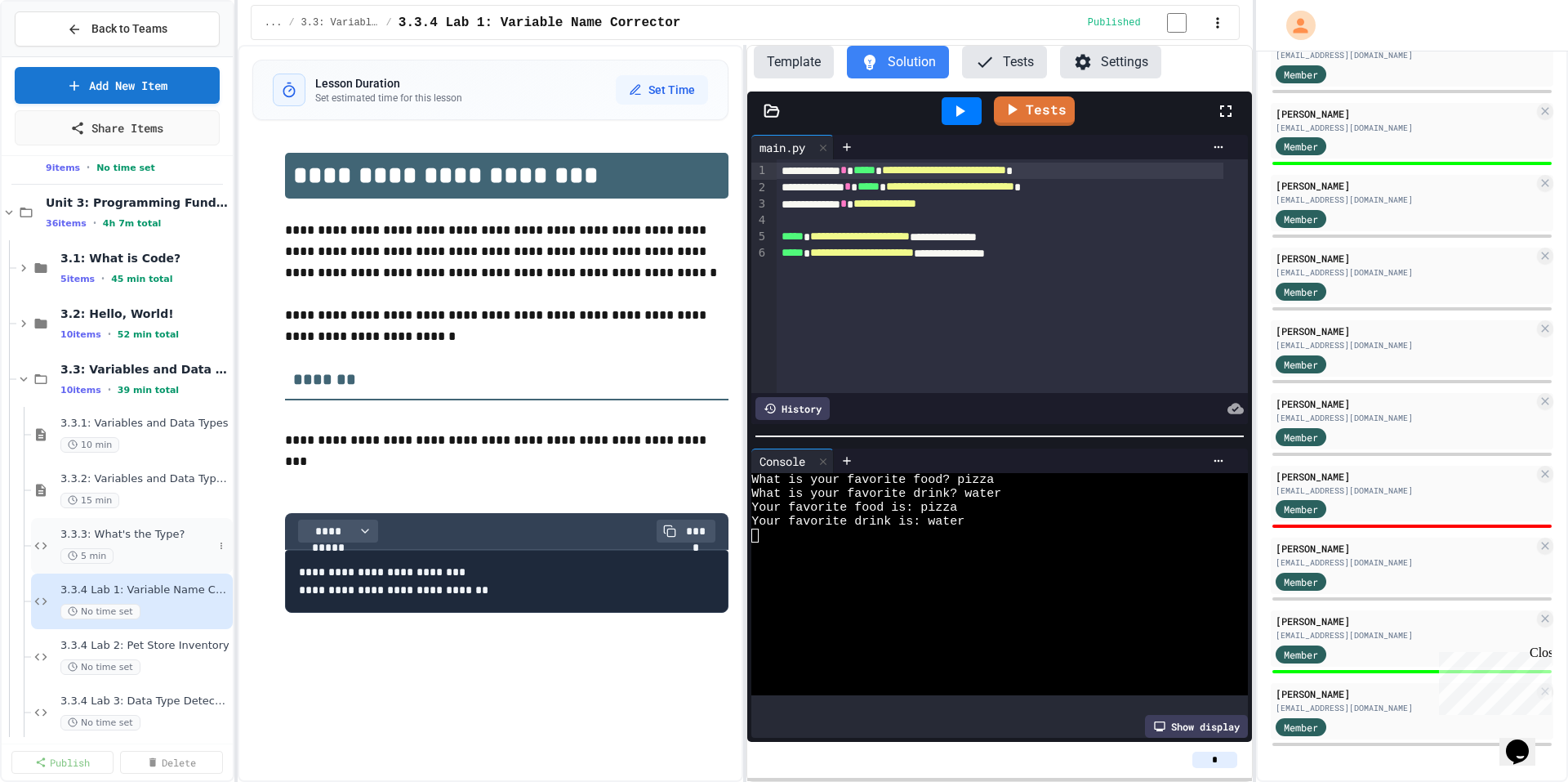
click at [154, 536] on span "3.3.3: What's the Type?" at bounding box center [136, 534] width 152 height 14
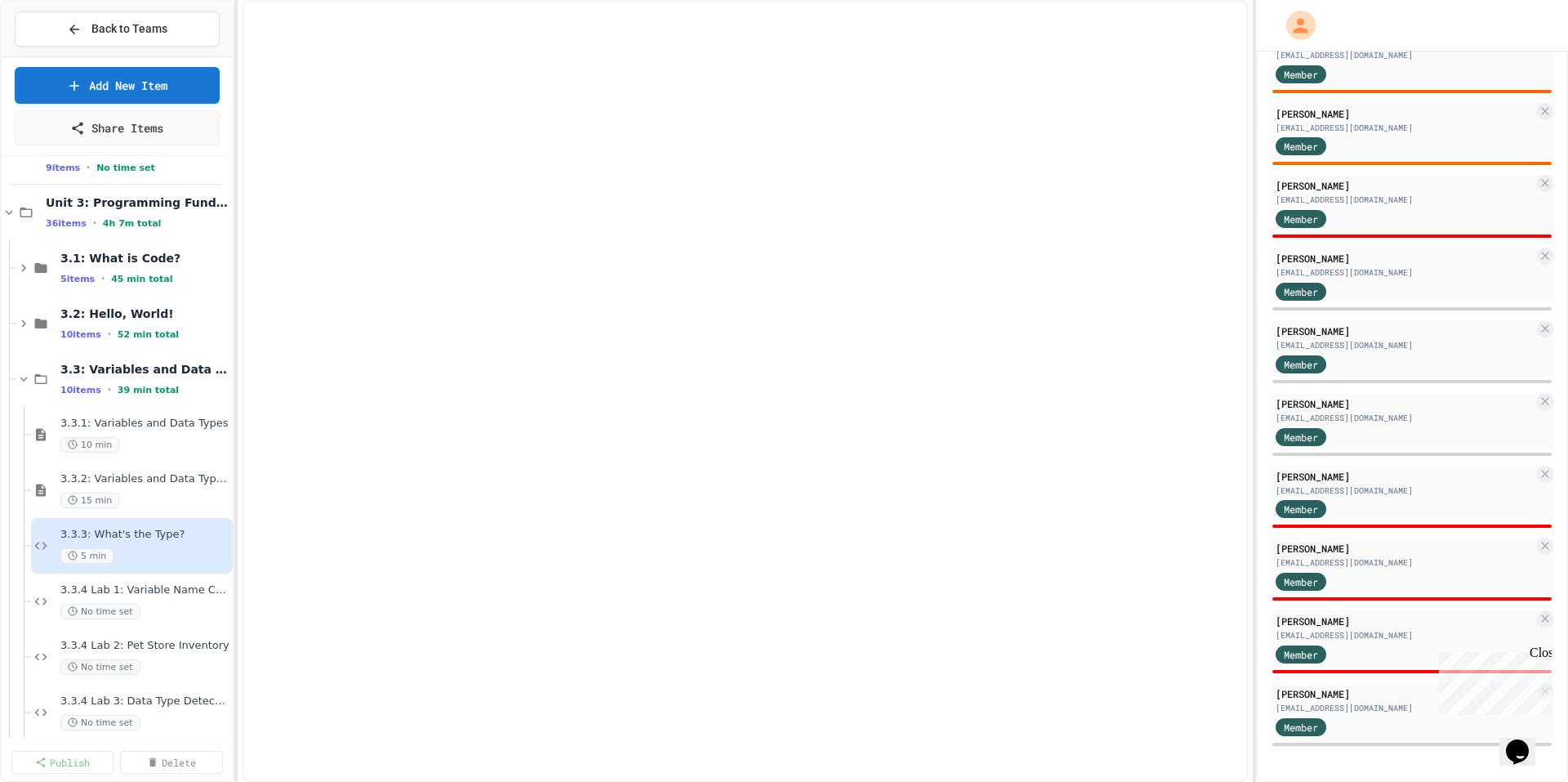
select select "*******"
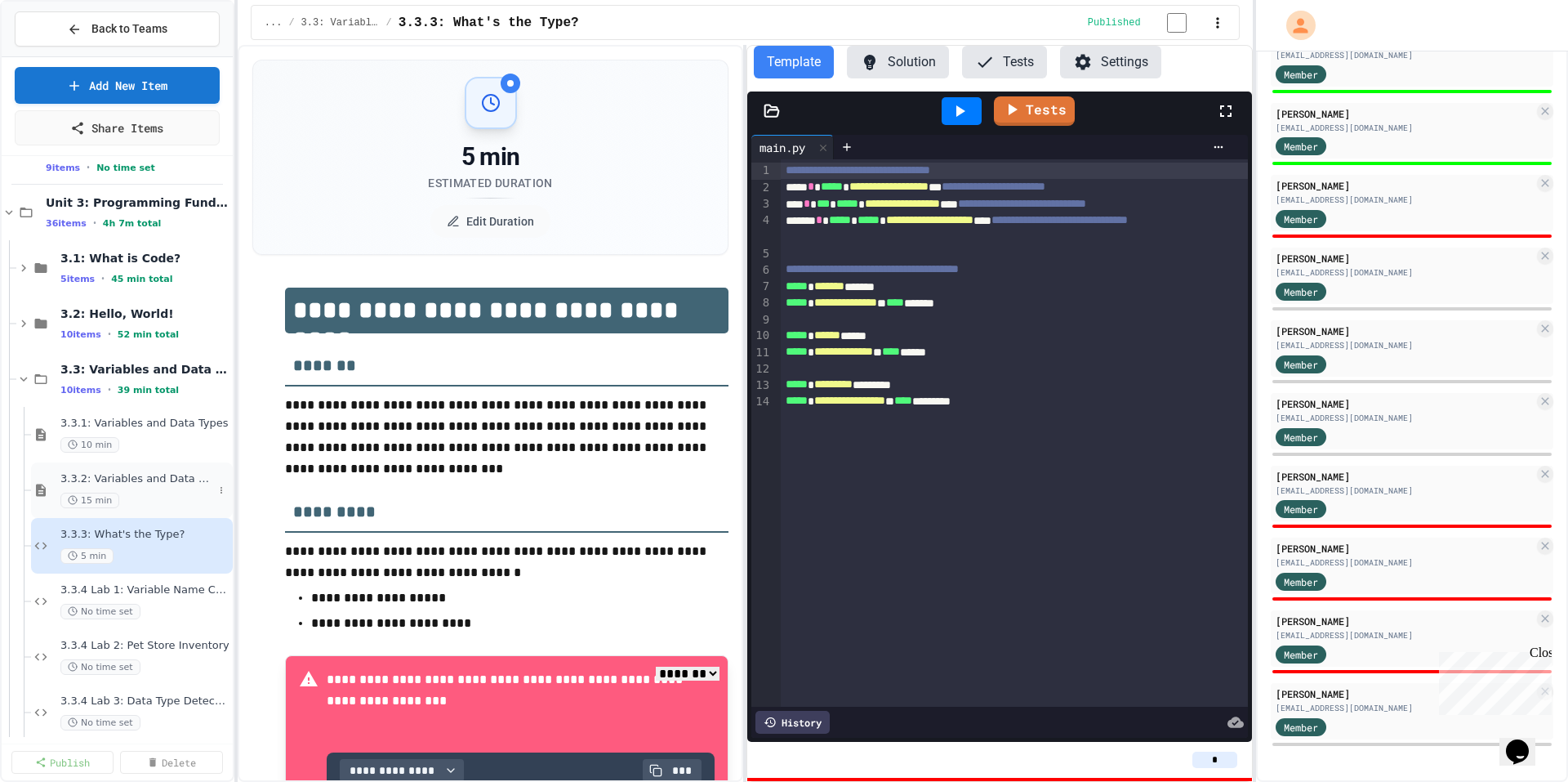
click at [180, 484] on span "3.3.2: Variables and Data Types - Review" at bounding box center [136, 479] width 152 height 14
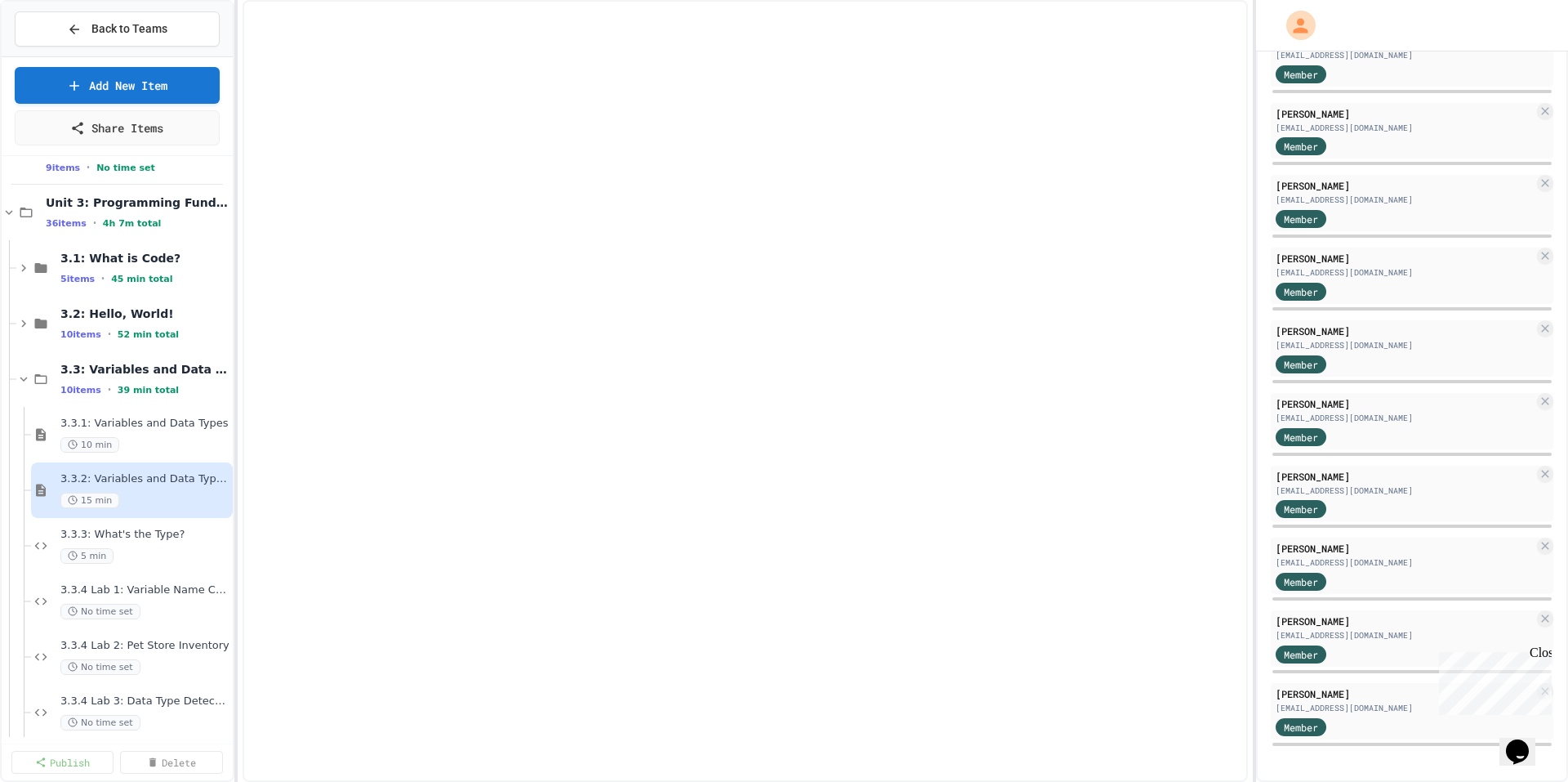
select select "***"
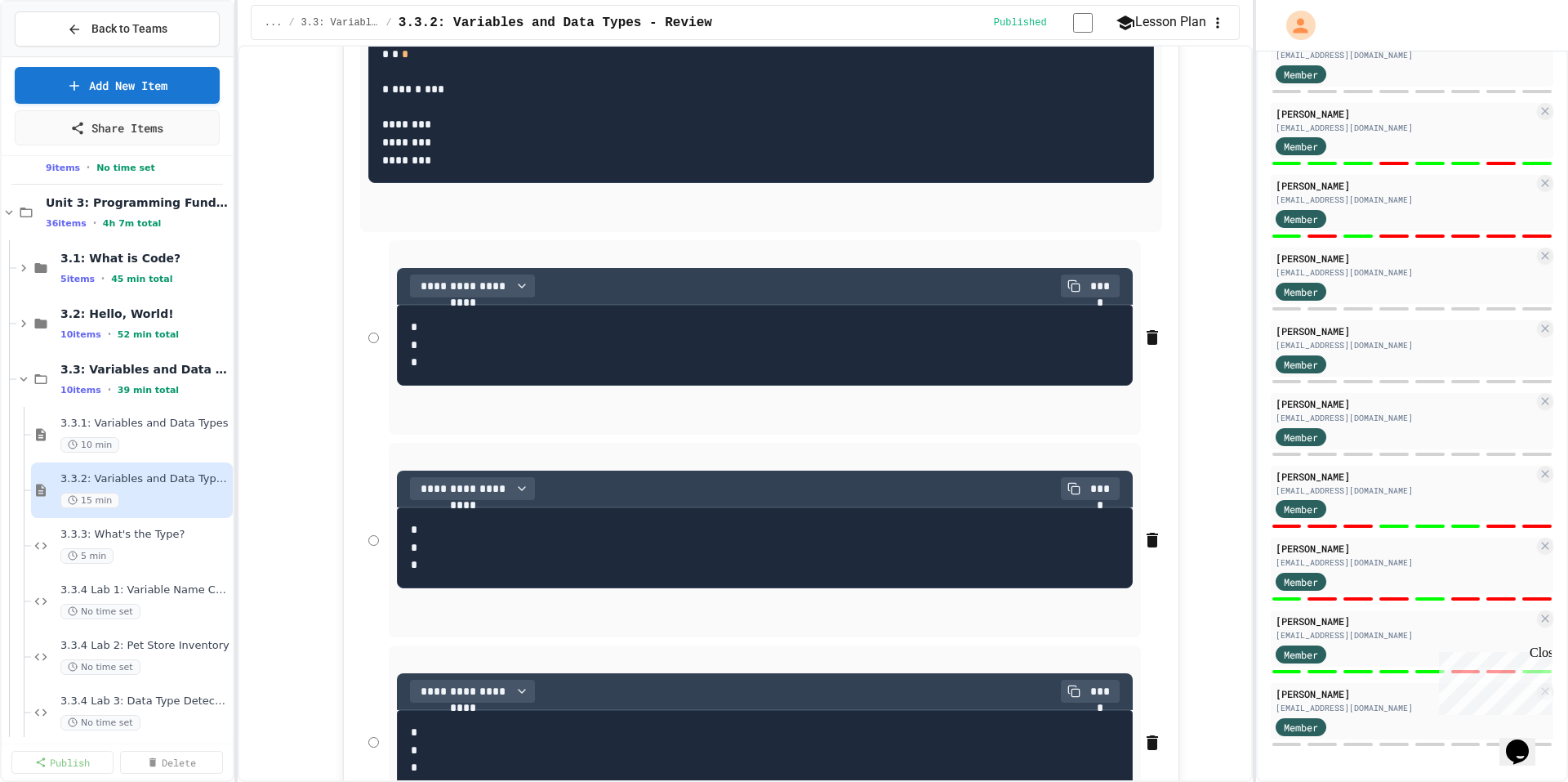
scroll to position [4165, 0]
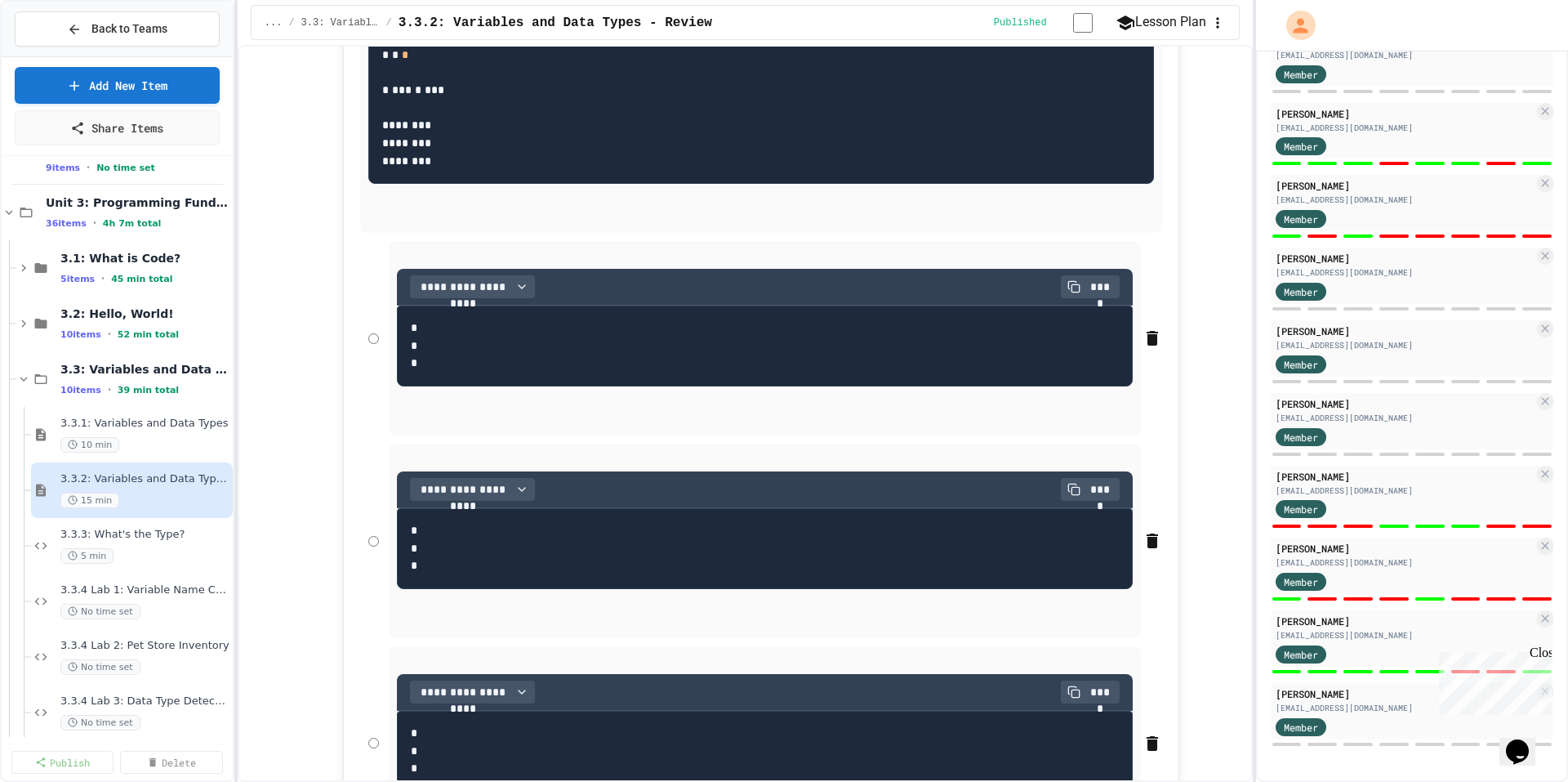
click at [0, 214] on div "Back to Teams Add New Item Share Items Unit 1: Careers & Professionalism 12 ite…" at bounding box center [117, 391] width 234 height 782
click at [12, 212] on icon at bounding box center [9, 211] width 7 height 5
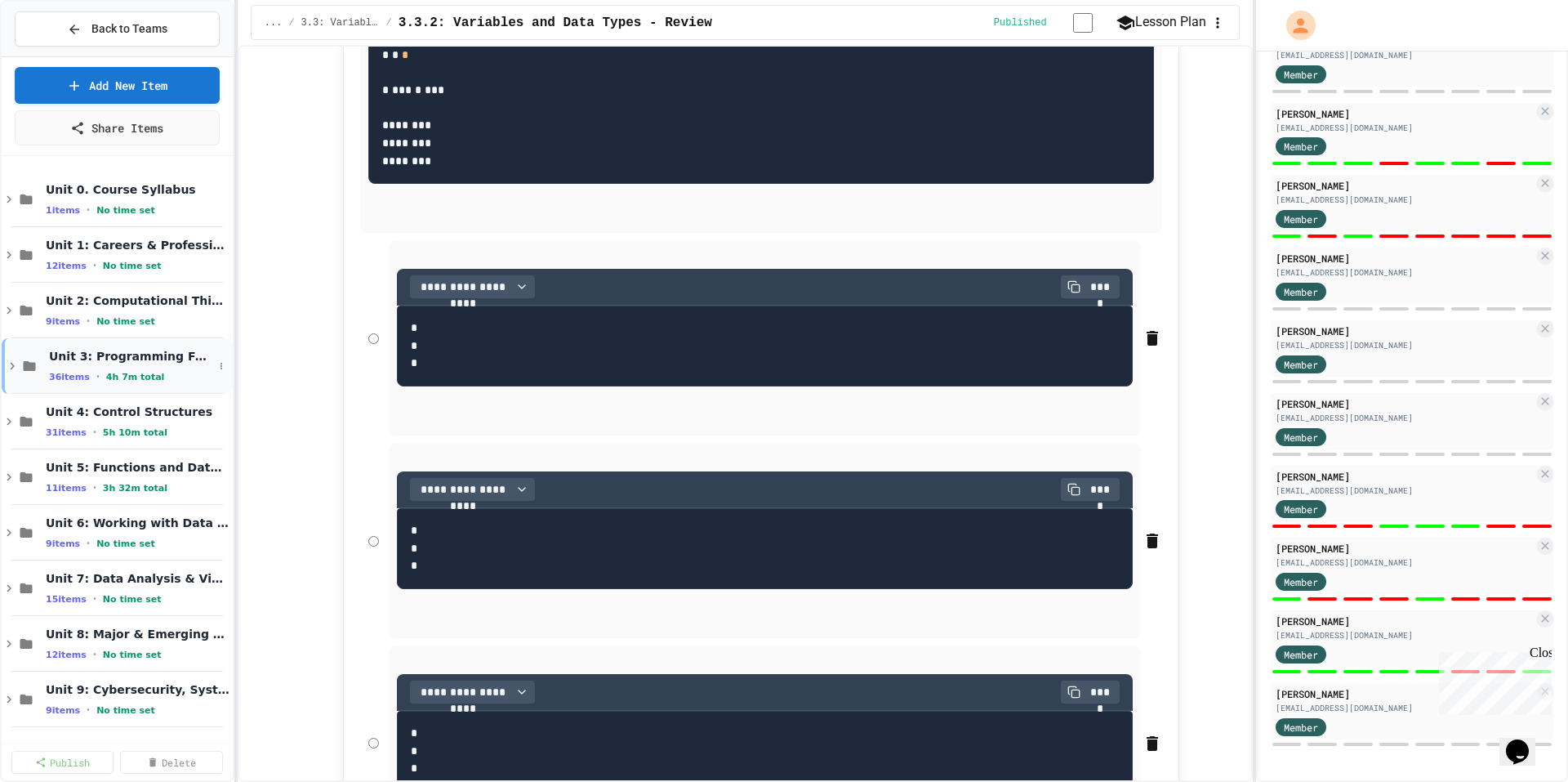
click at [142, 359] on span "Unit 3: Programming Fundamentals" at bounding box center [131, 356] width 164 height 15
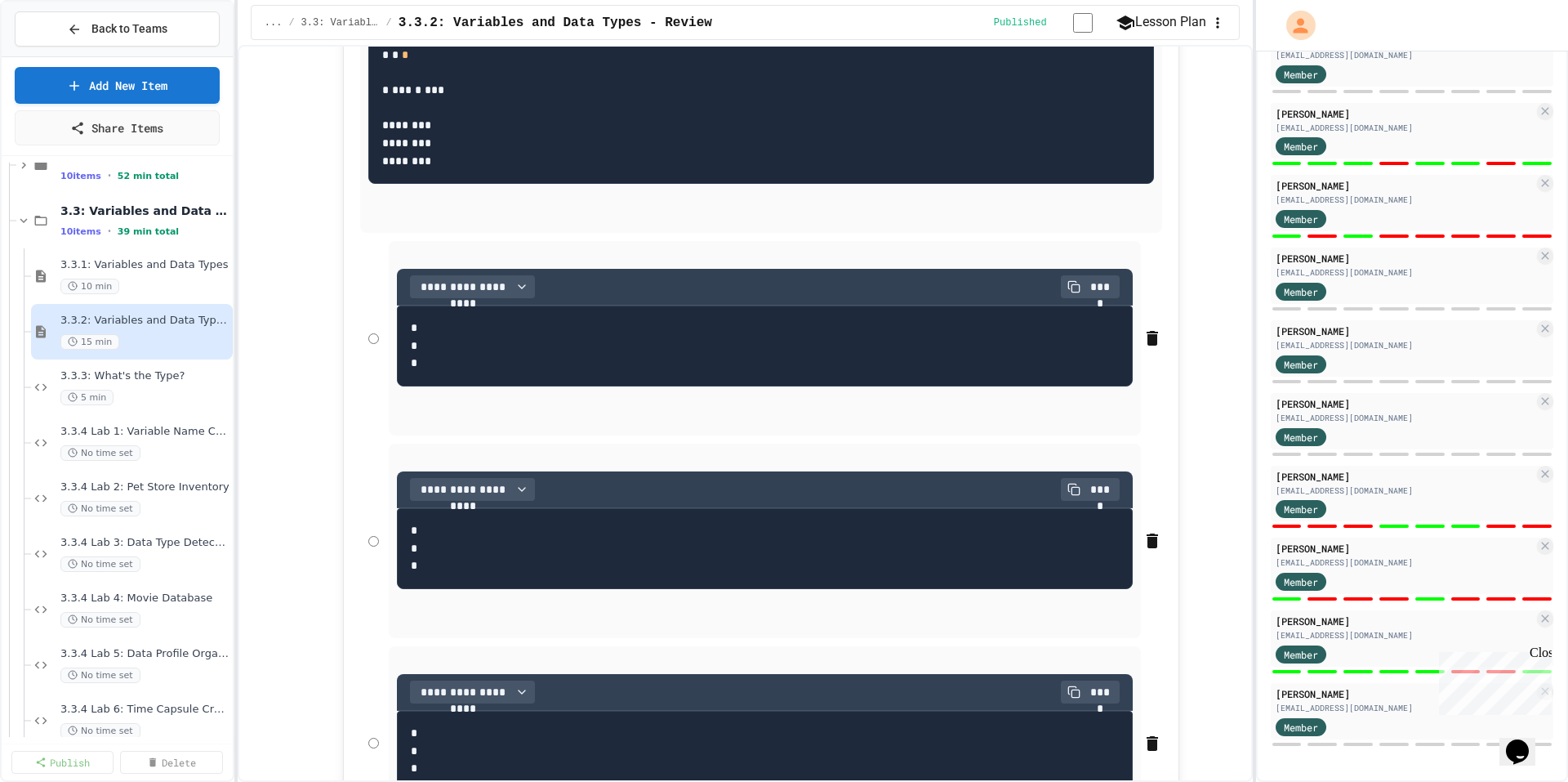
scroll to position [328, 0]
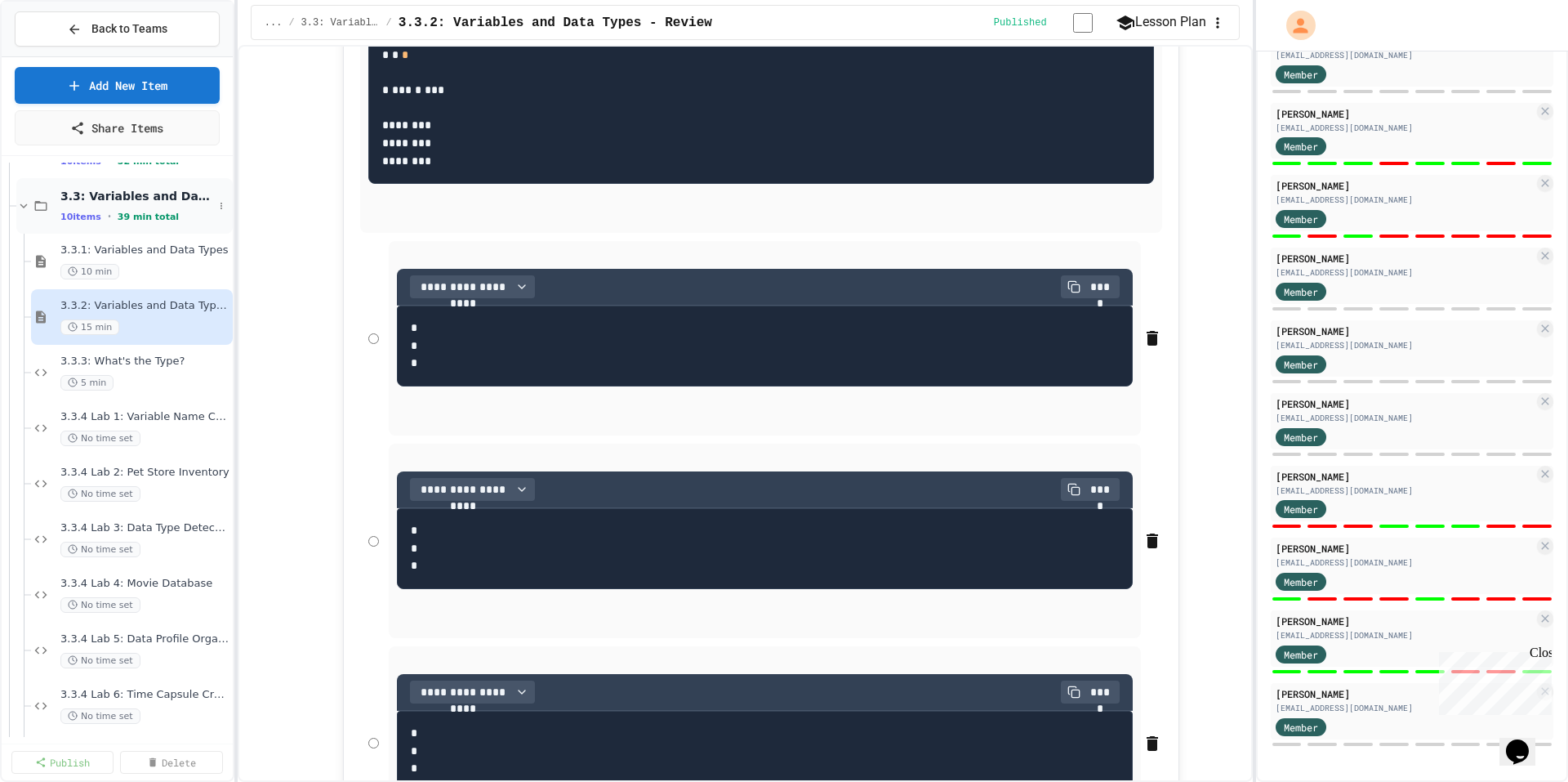
click at [25, 205] on icon at bounding box center [24, 206] width 15 height 15
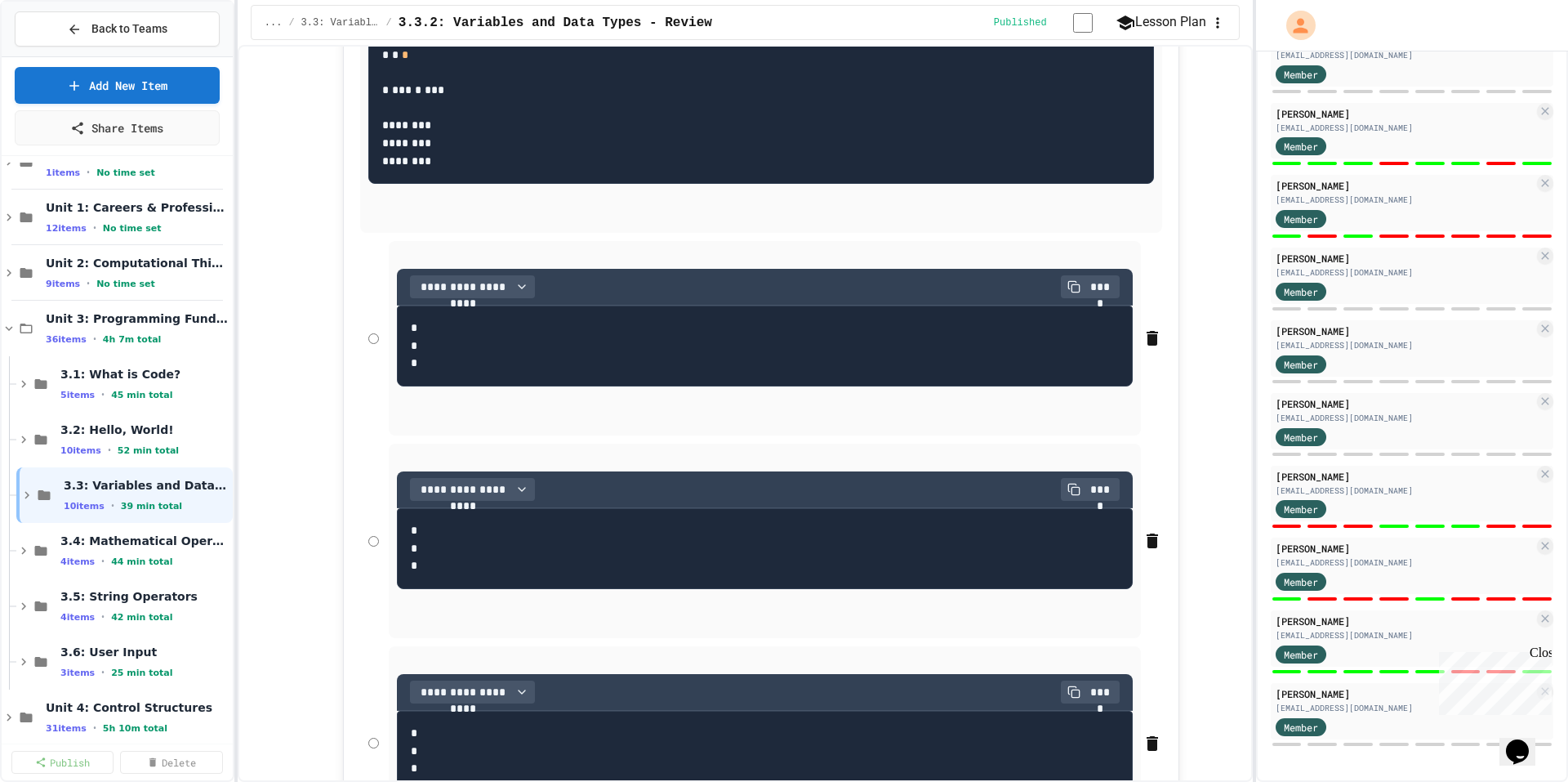
scroll to position [1, 0]
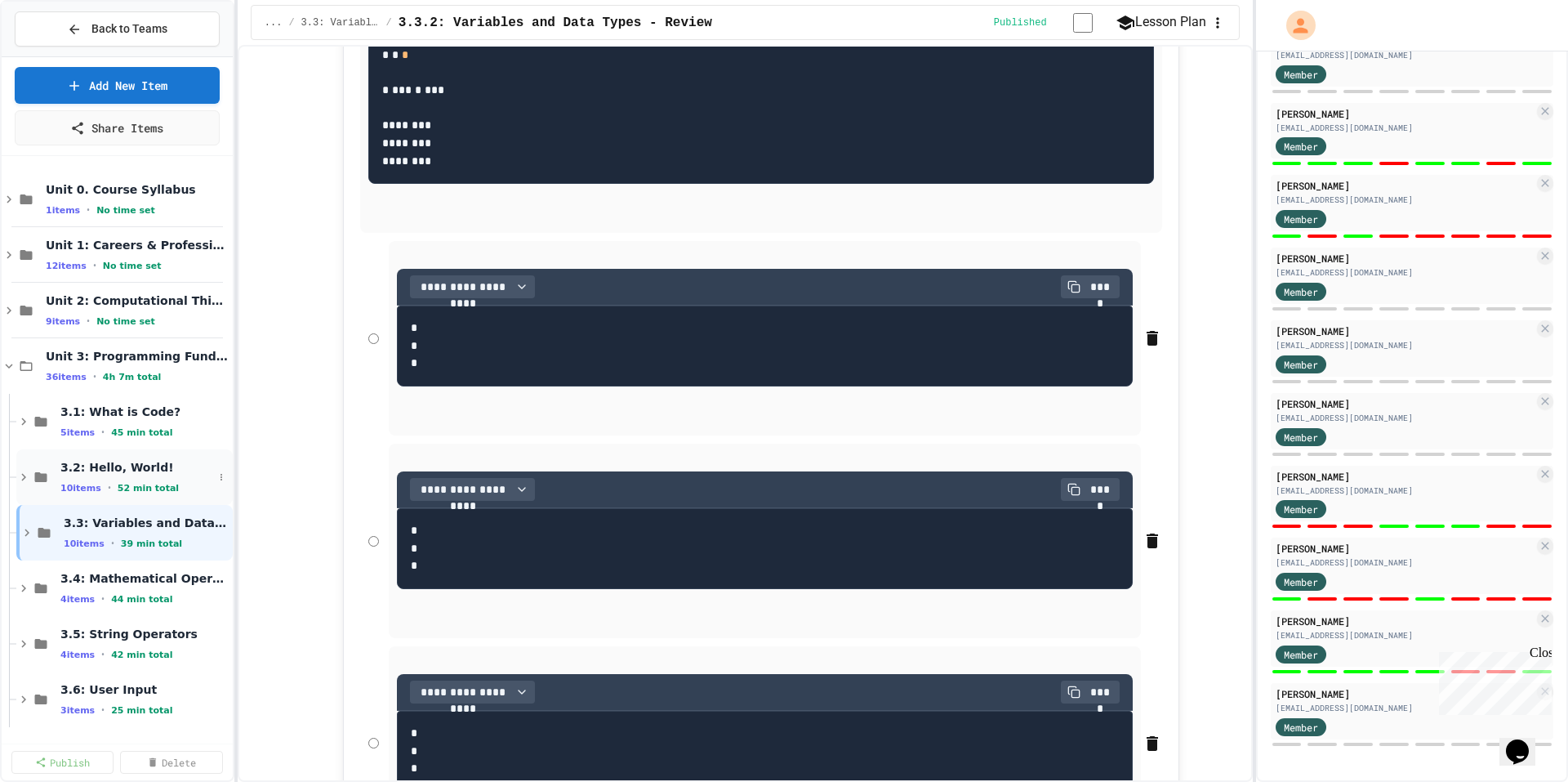
click at [110, 484] on div "10 items • 52 min total" at bounding box center [136, 487] width 152 height 13
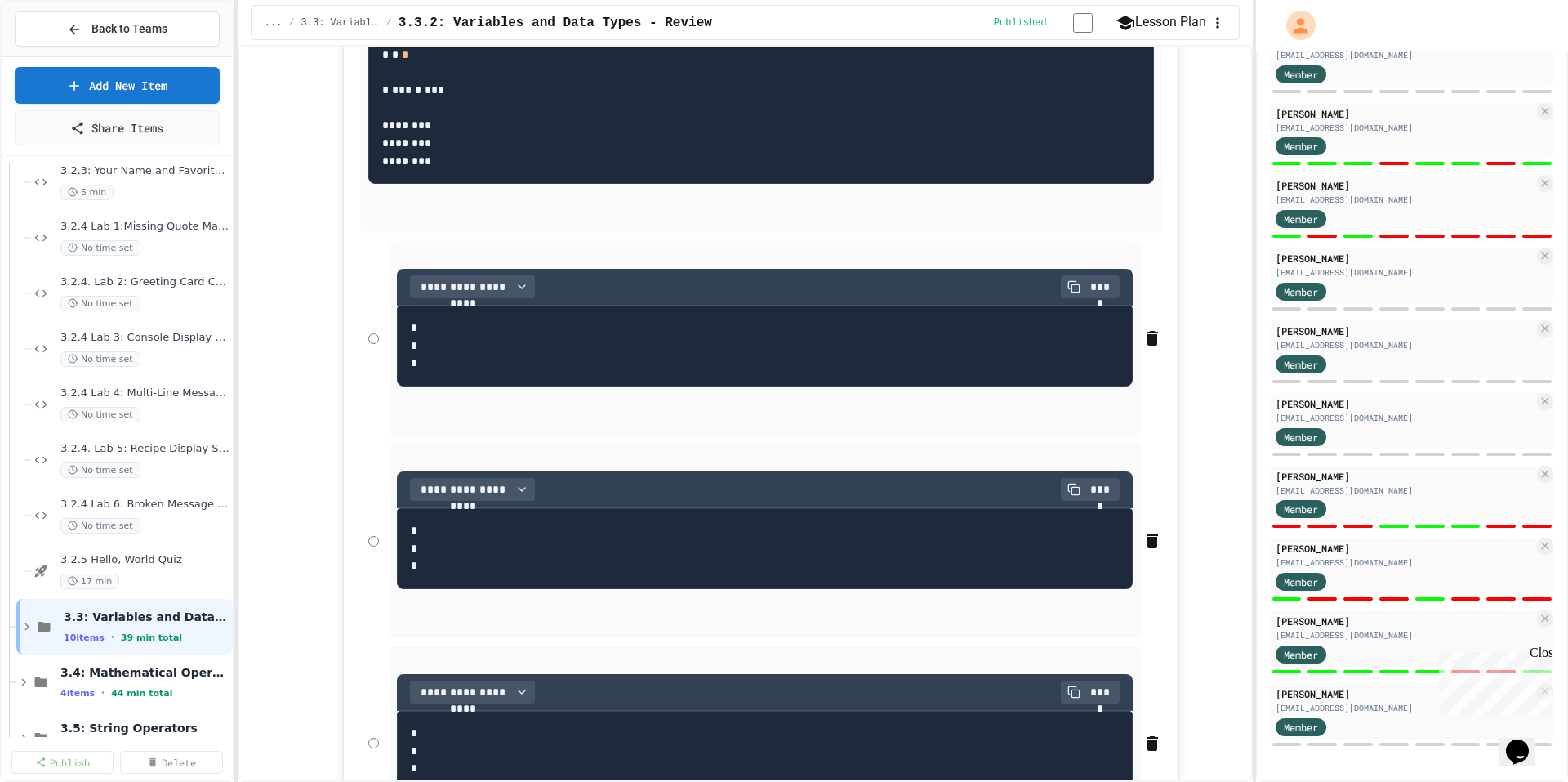
scroll to position [491, 0]
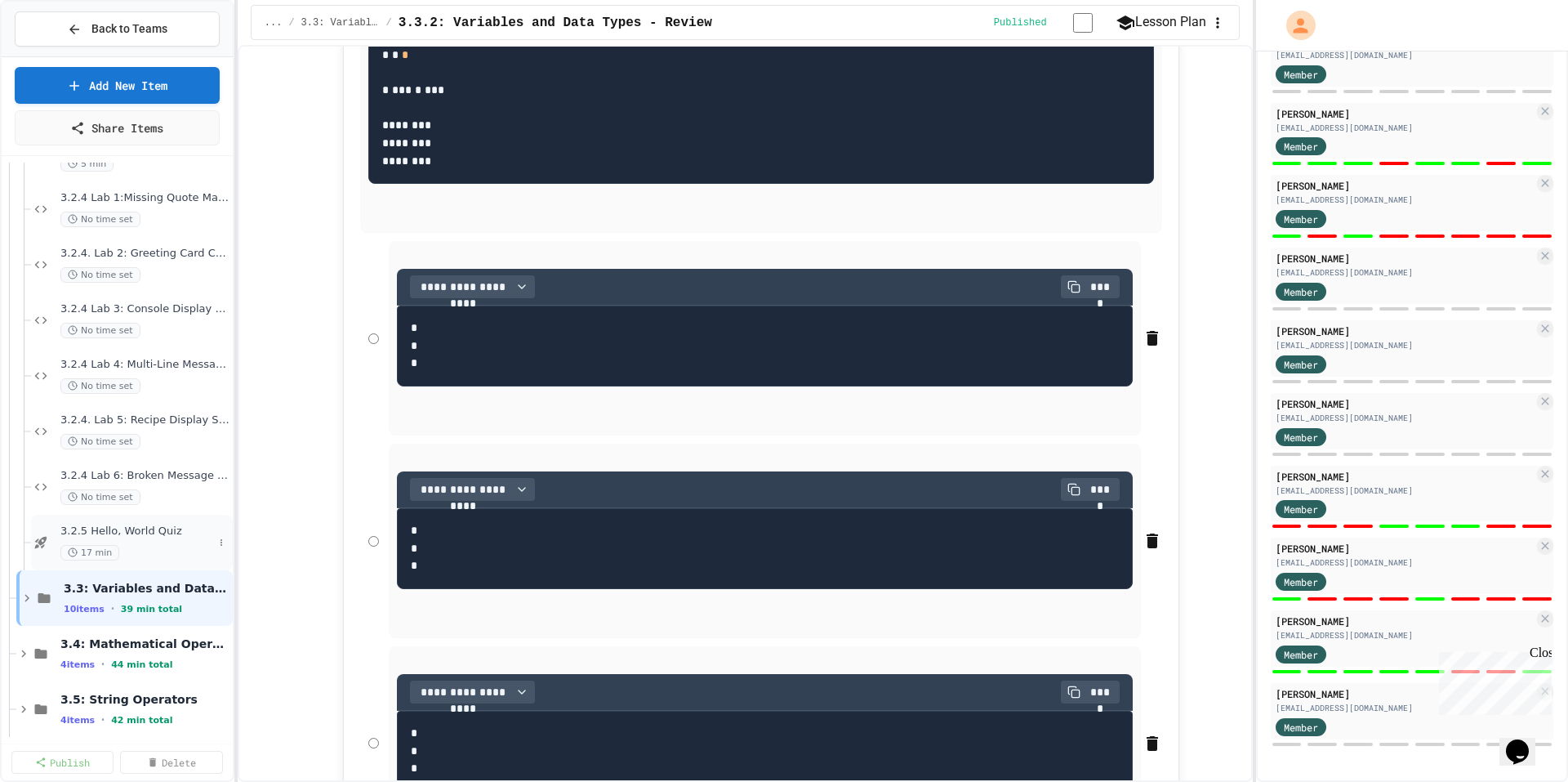
click at [137, 525] on span "3.2.5 Hello, World Quiz" at bounding box center [136, 531] width 152 height 14
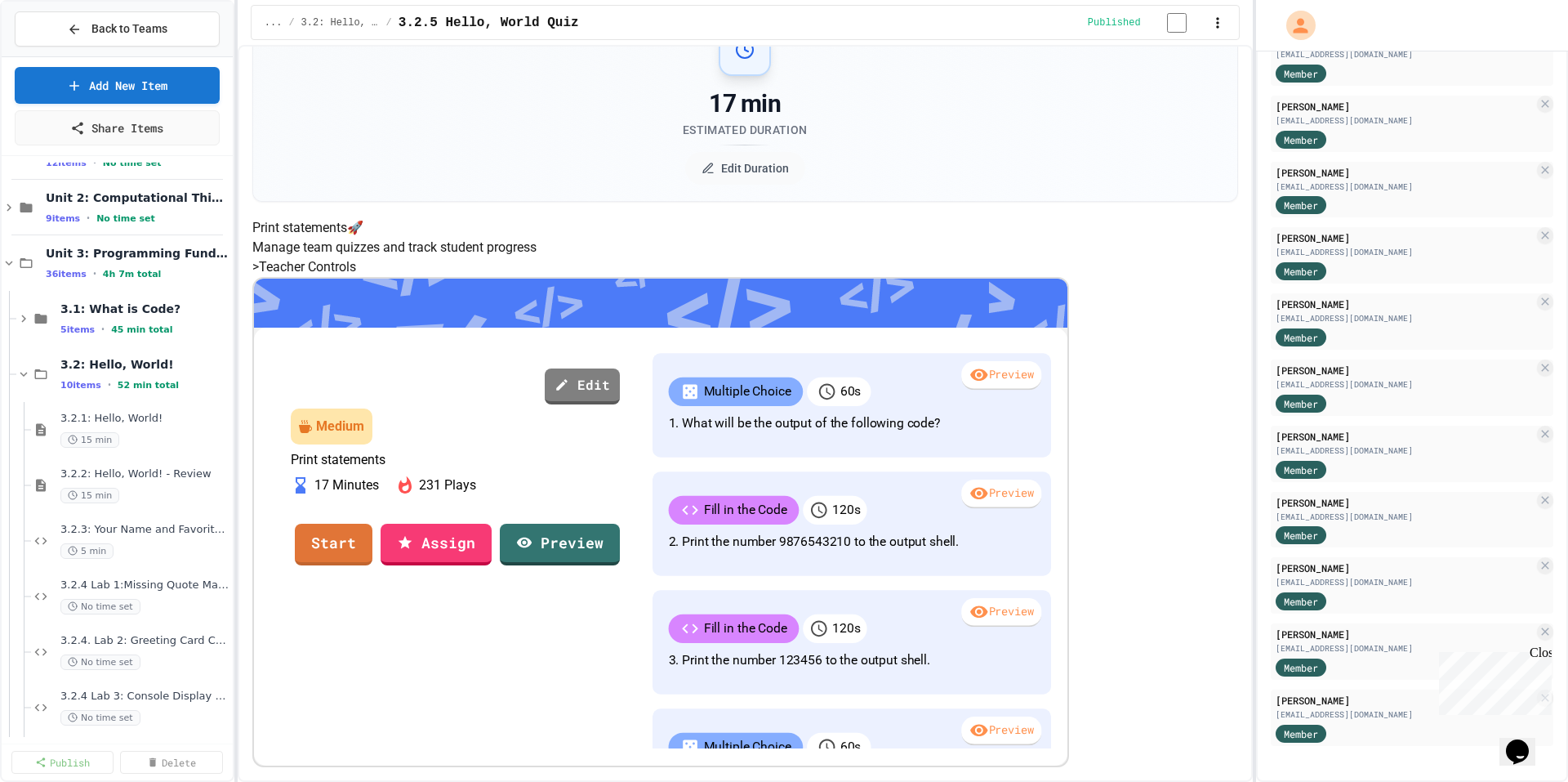
scroll to position [83, 0]
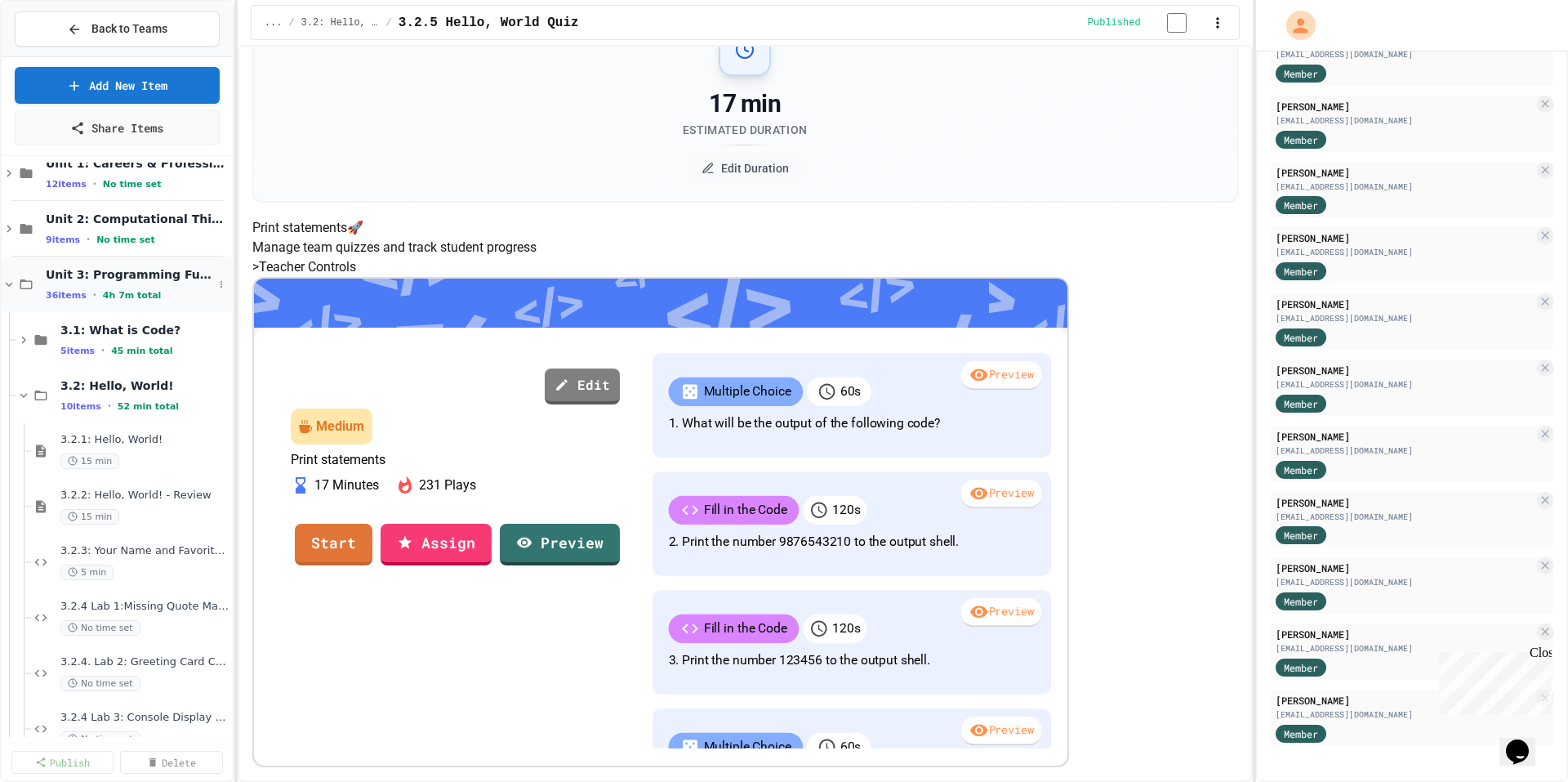
click at [12, 278] on icon at bounding box center [9, 283] width 15 height 15
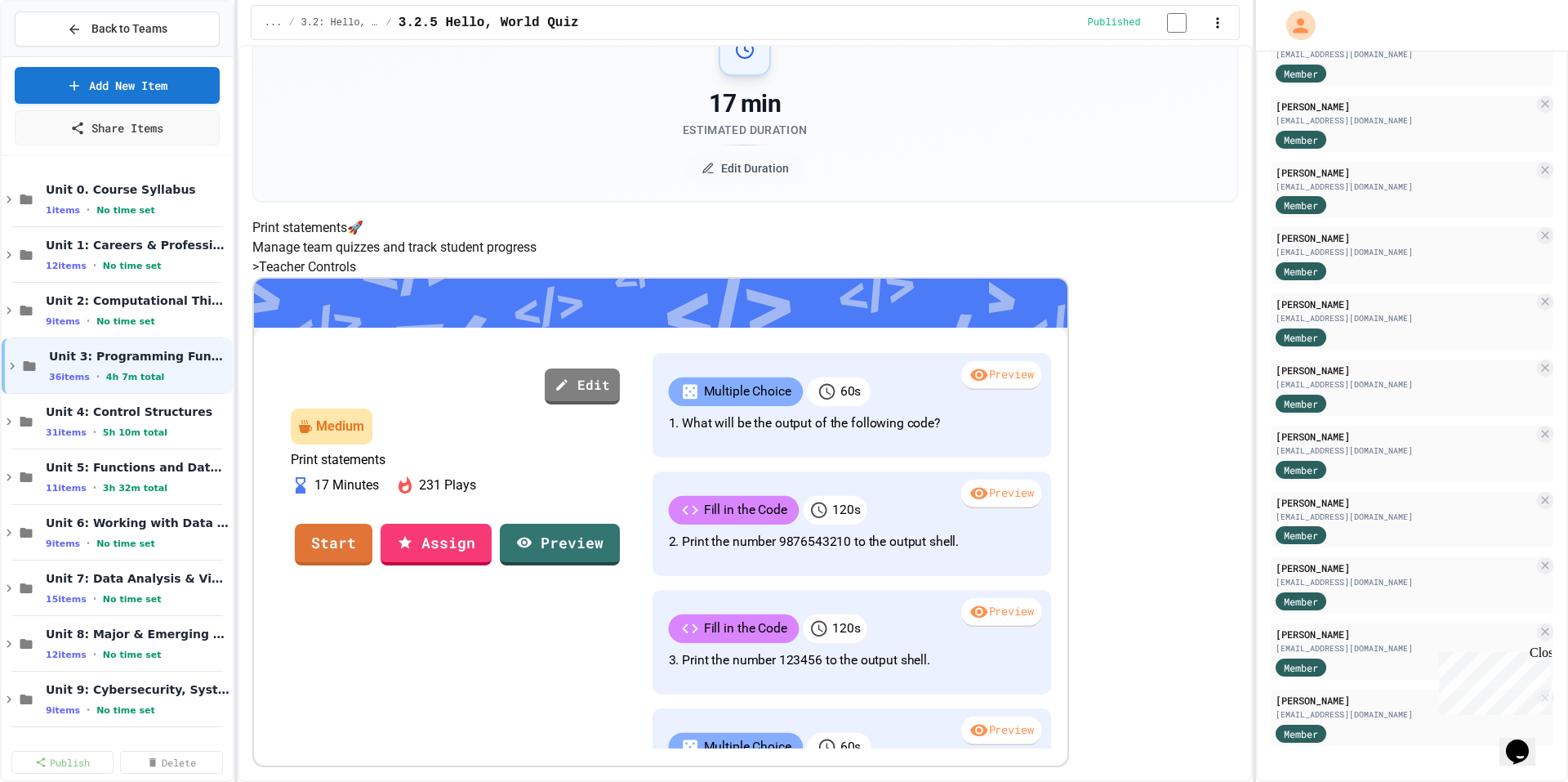
scroll to position [1, 0]
click at [98, 386] on div "Unit 3: Programming Fundamentals 36 items • 4h 7m total" at bounding box center [117, 366] width 231 height 55
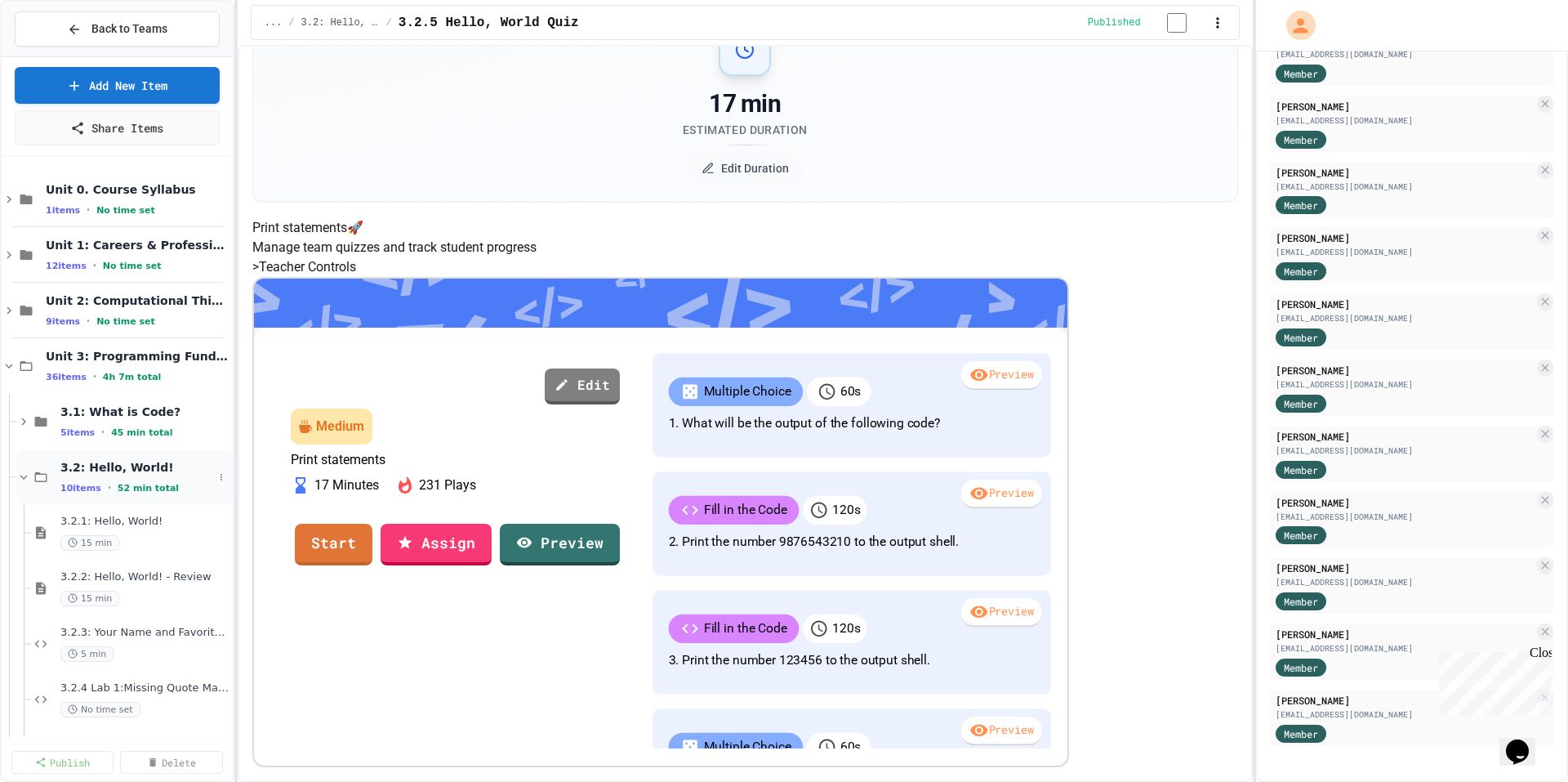
click at [28, 474] on icon at bounding box center [24, 476] width 15 height 15
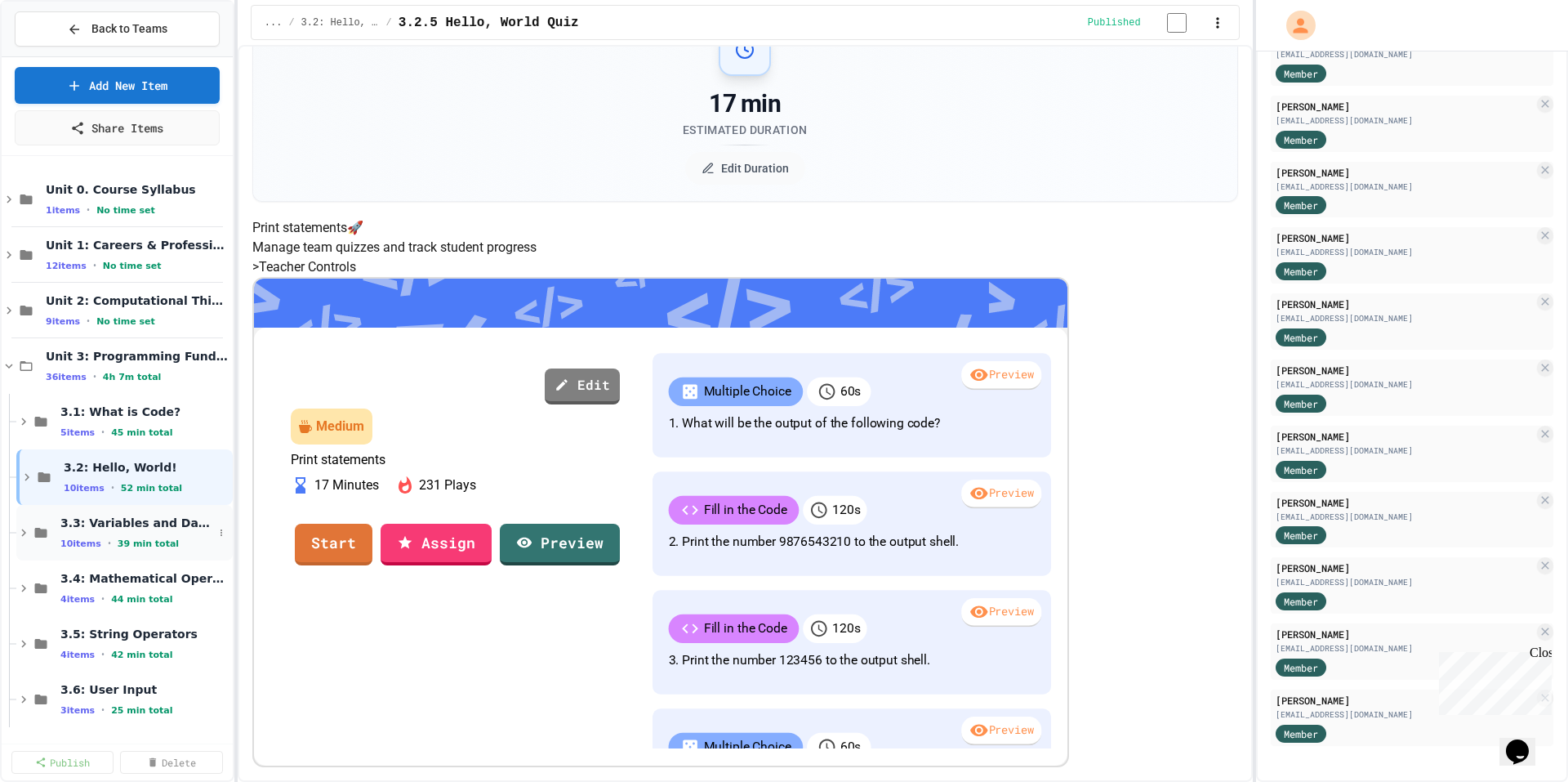
click at [116, 526] on span "3.3: Variables and Data Types" at bounding box center [136, 522] width 152 height 15
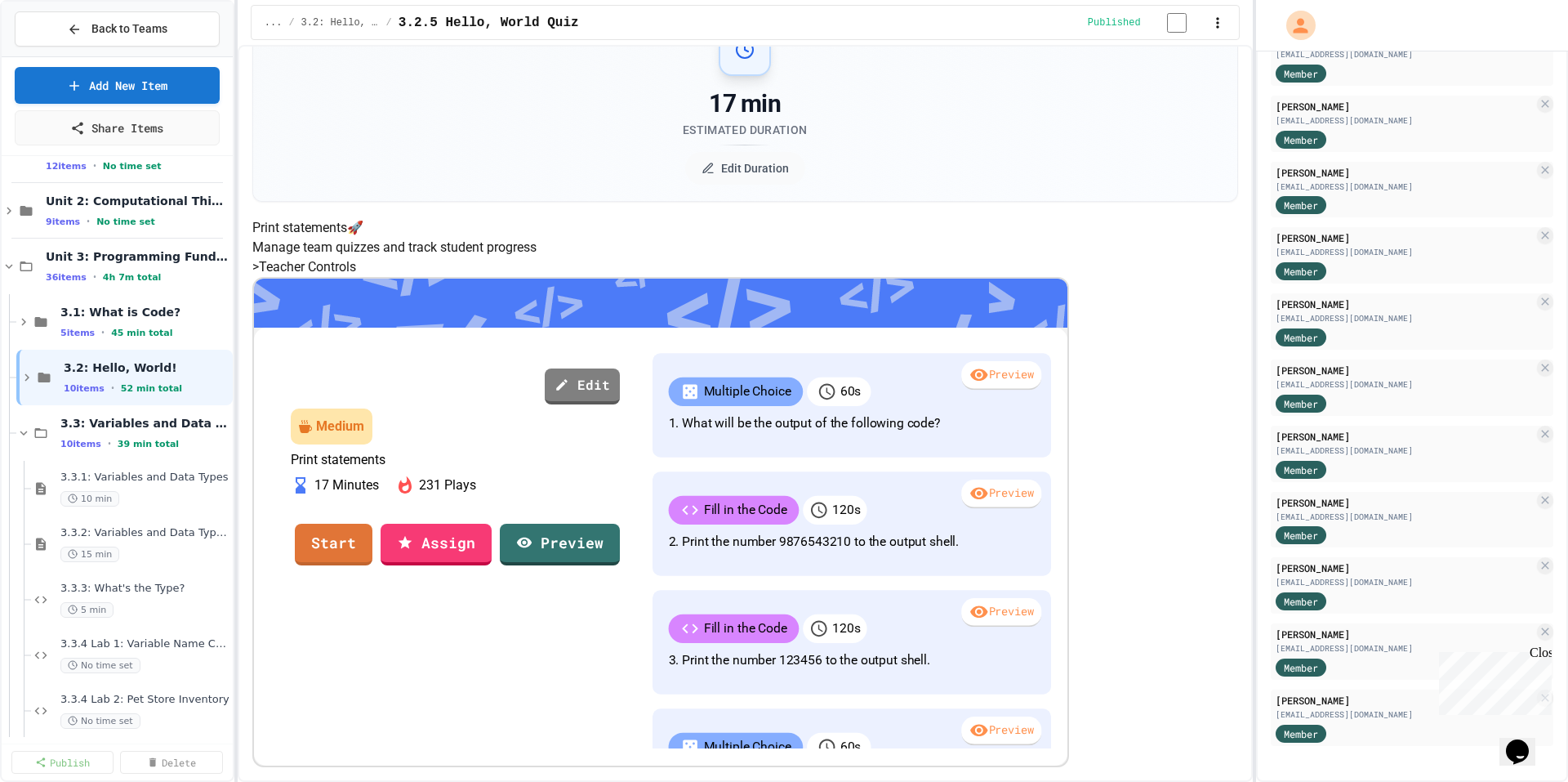
scroll to position [246, 0]
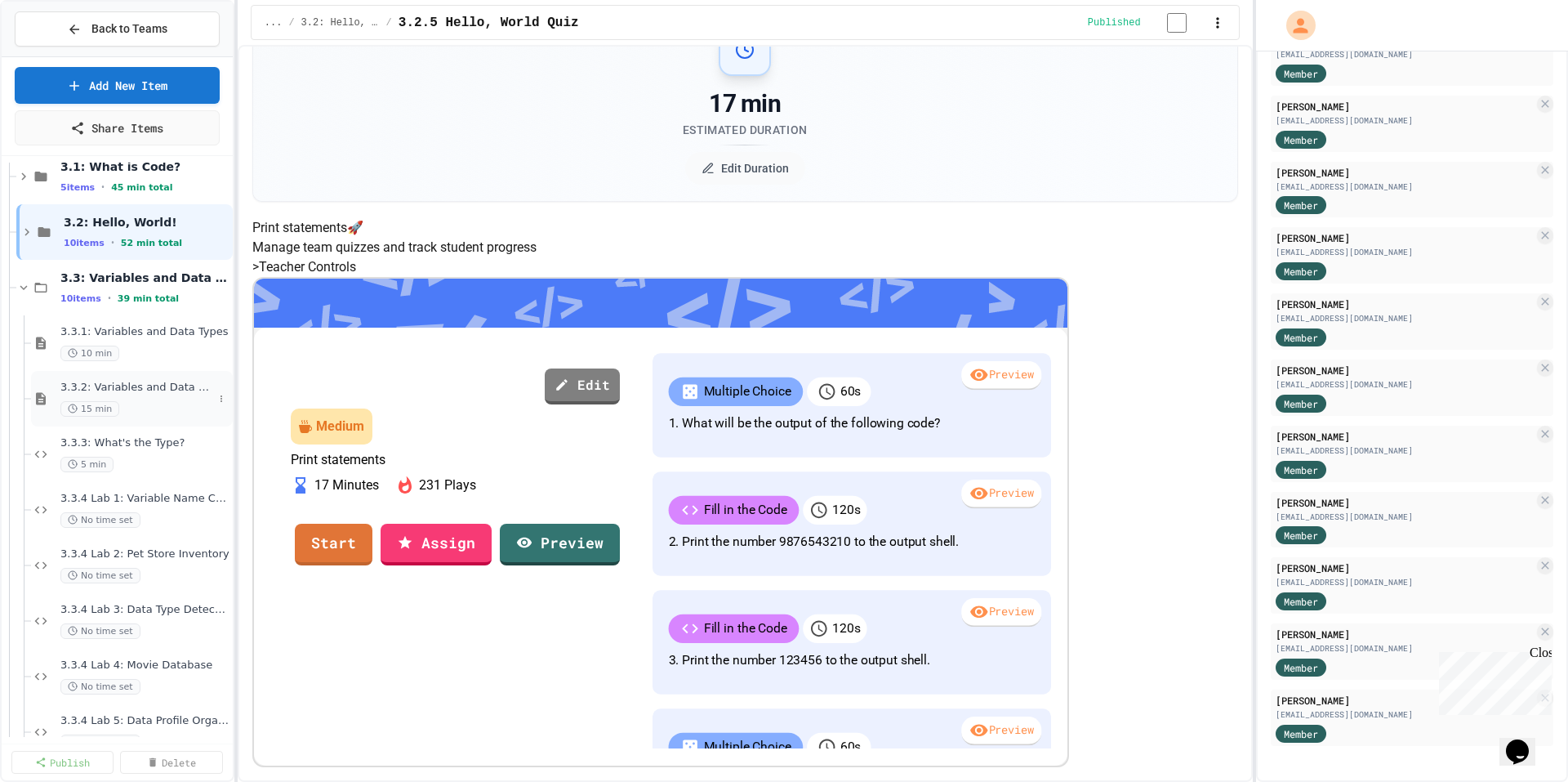
click at [146, 396] on div "3.3.2: Variables and Data Types - Review 15 min" at bounding box center [136, 398] width 152 height 36
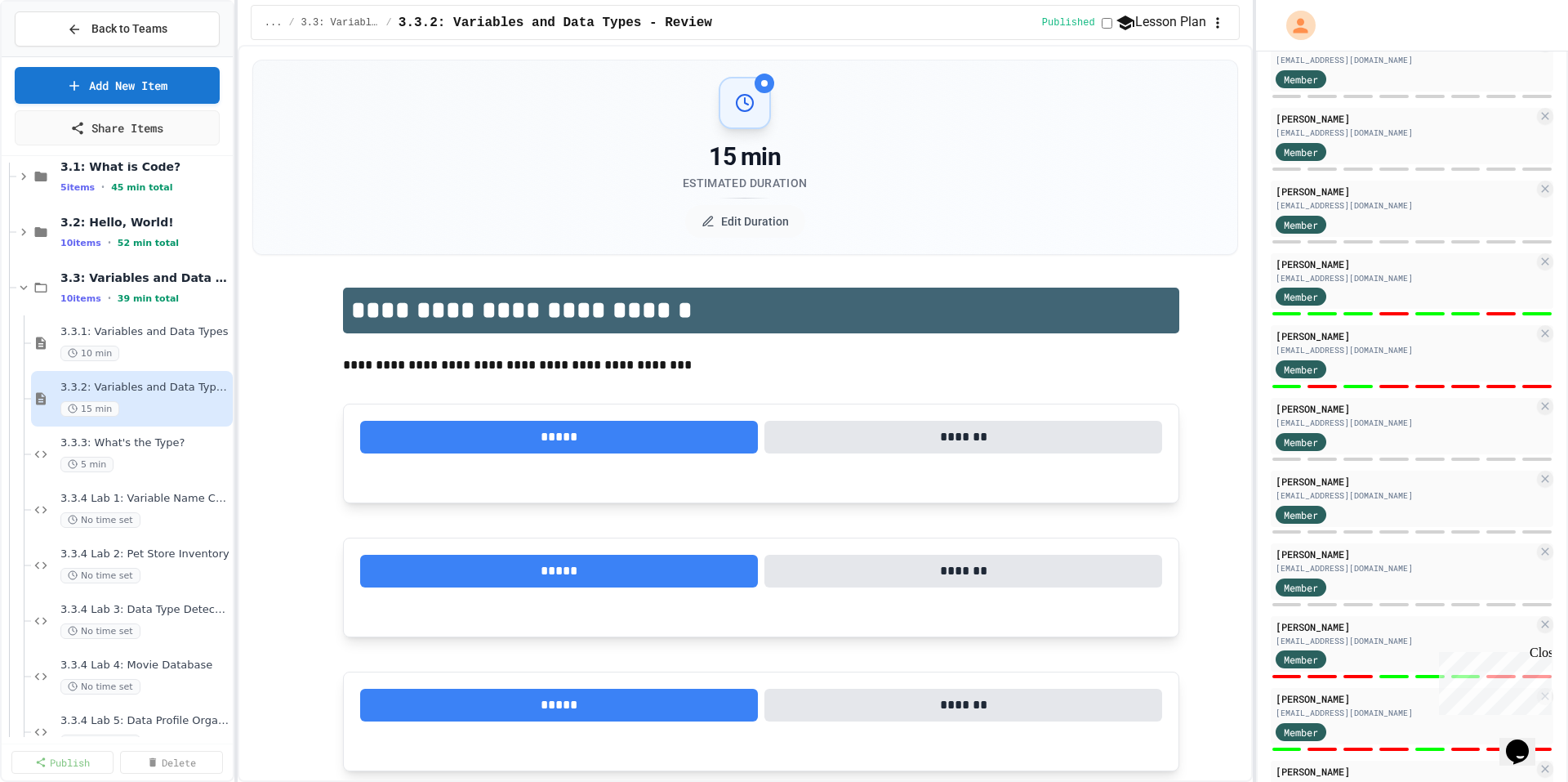
click at [134, 446] on span "3.3.3: What's the Type?" at bounding box center [145, 443] width 169 height 14
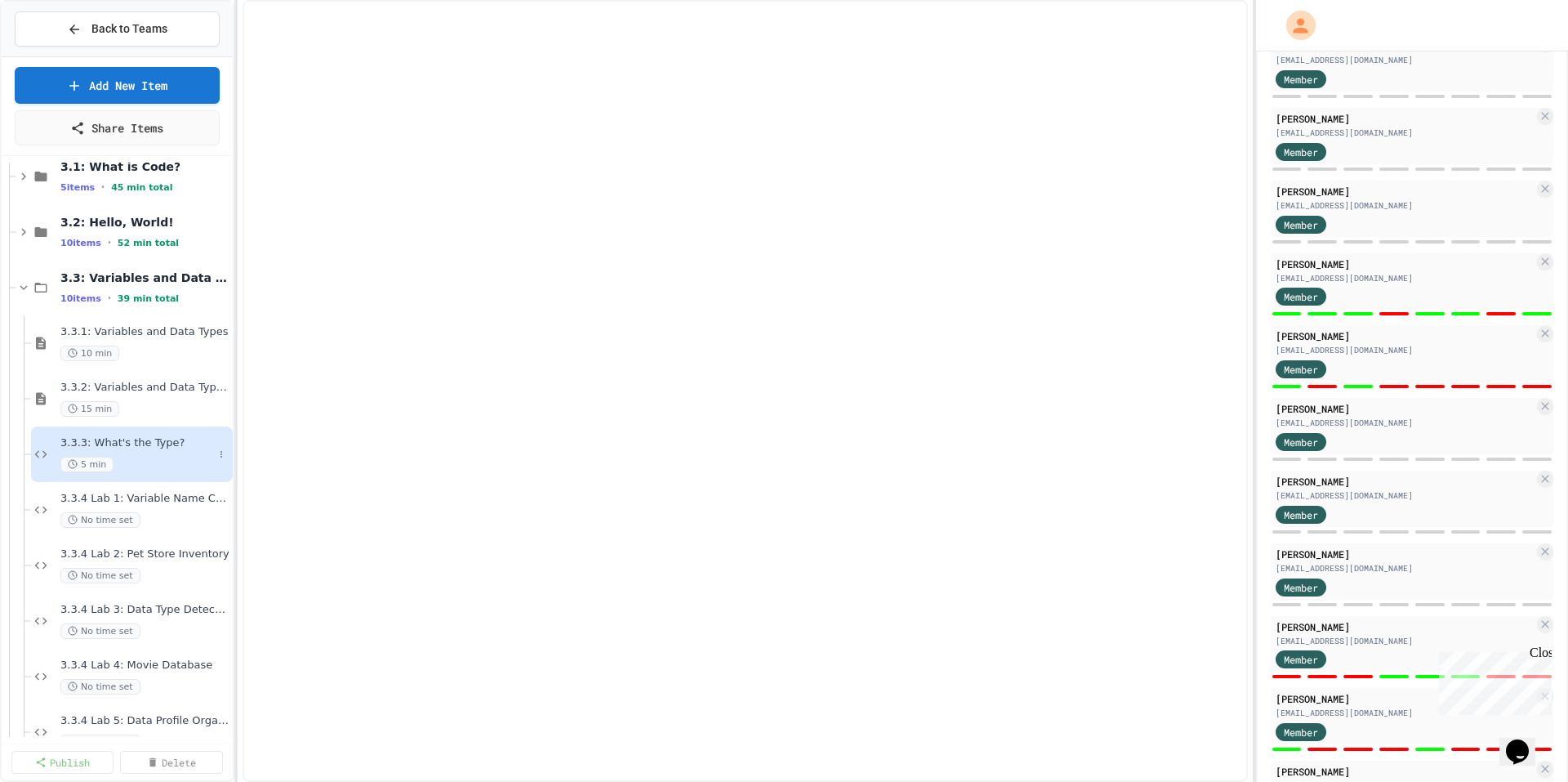
scroll to position [1190, 0]
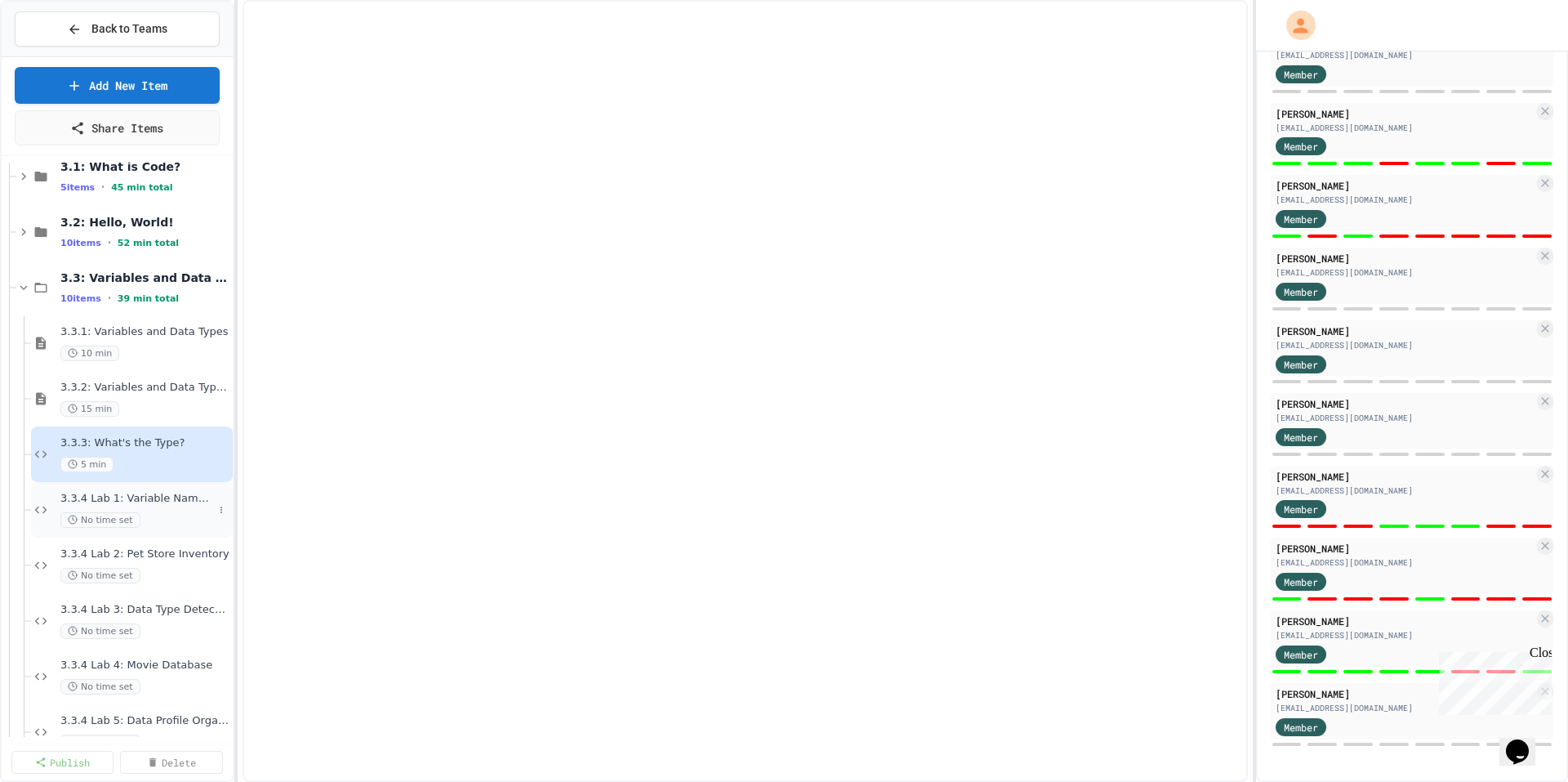
select select "*******"
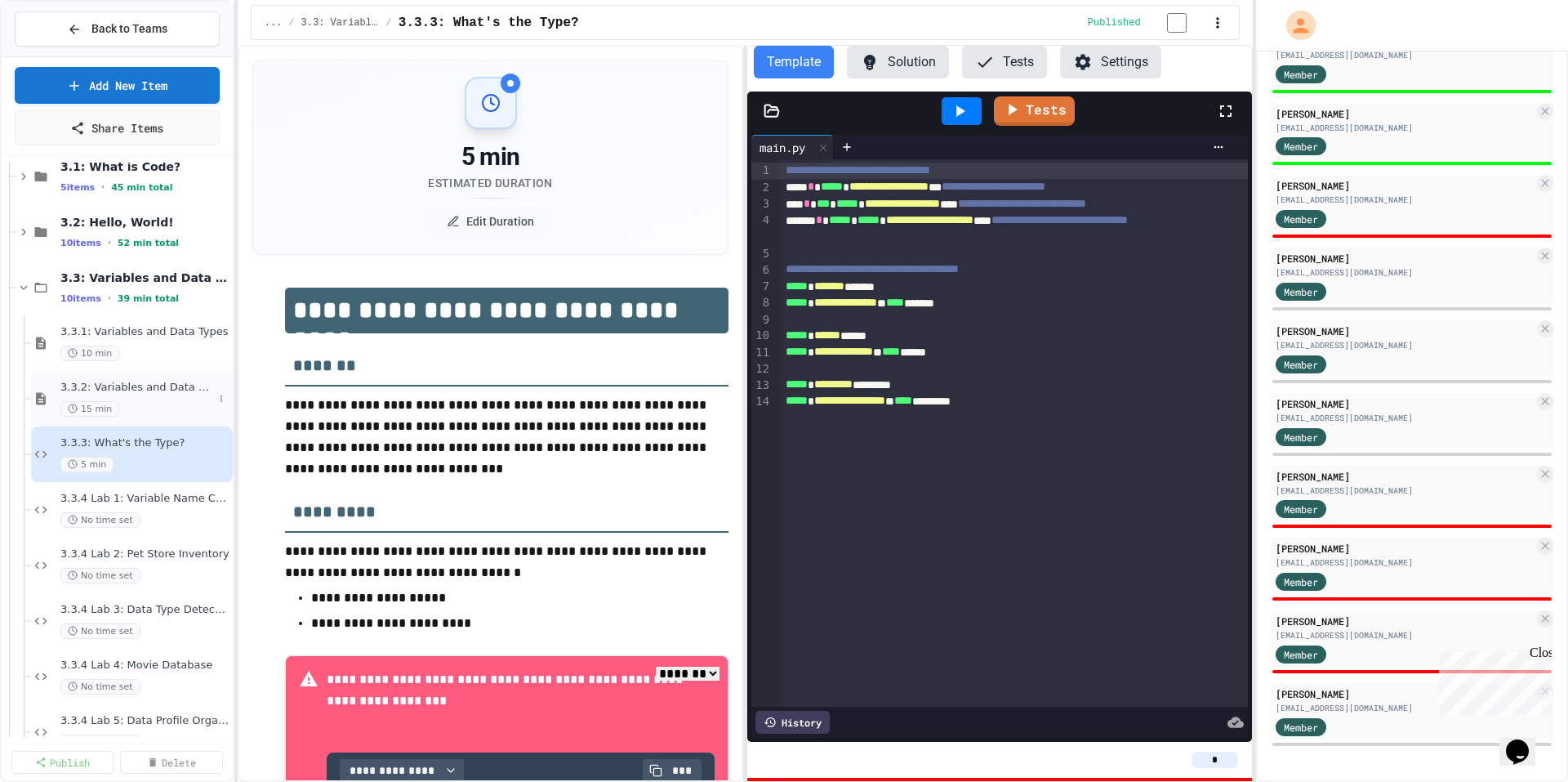
click at [180, 392] on span "3.3.2: Variables and Data Types - Review" at bounding box center [136, 388] width 152 height 14
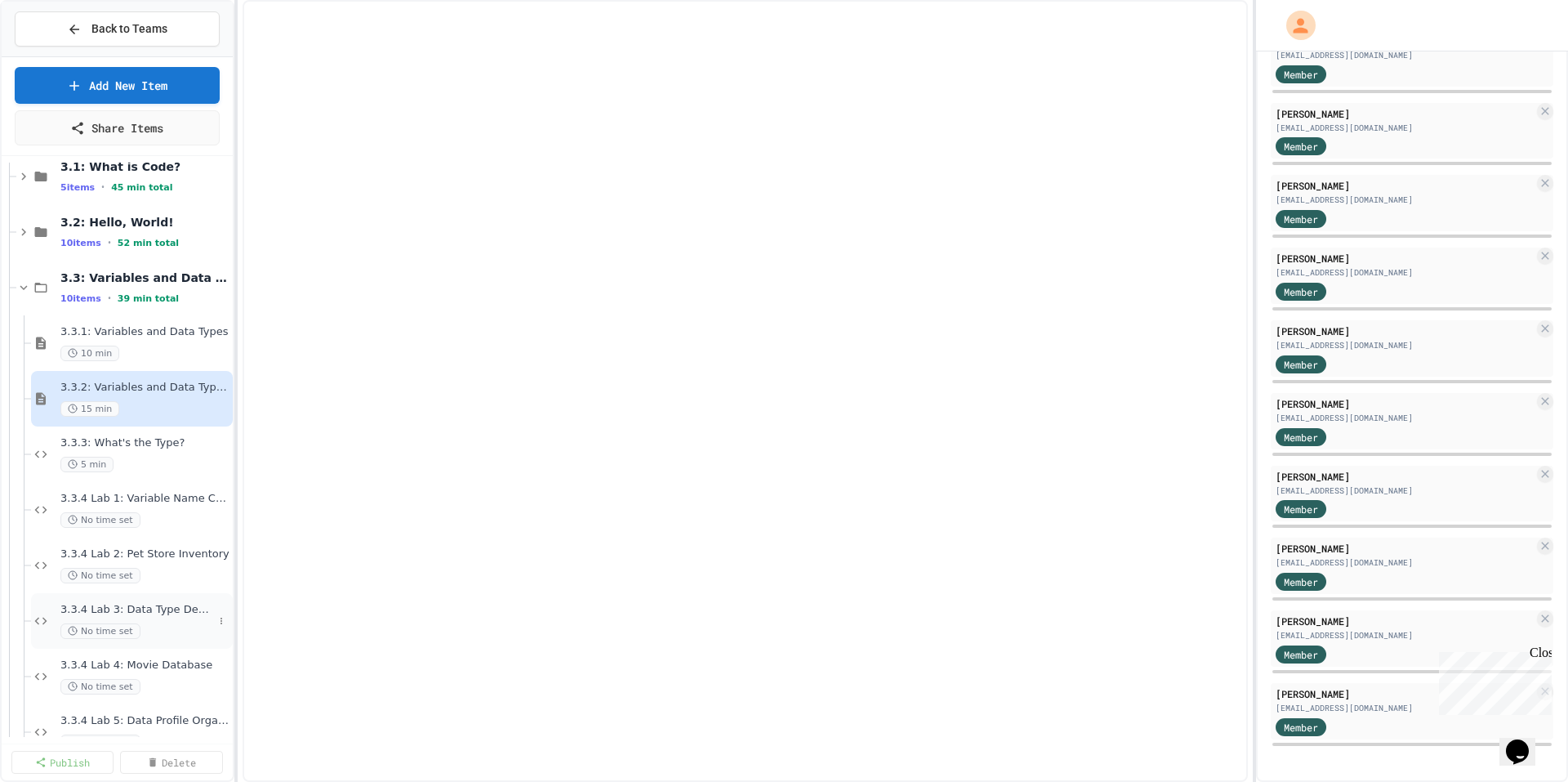
select select "***"
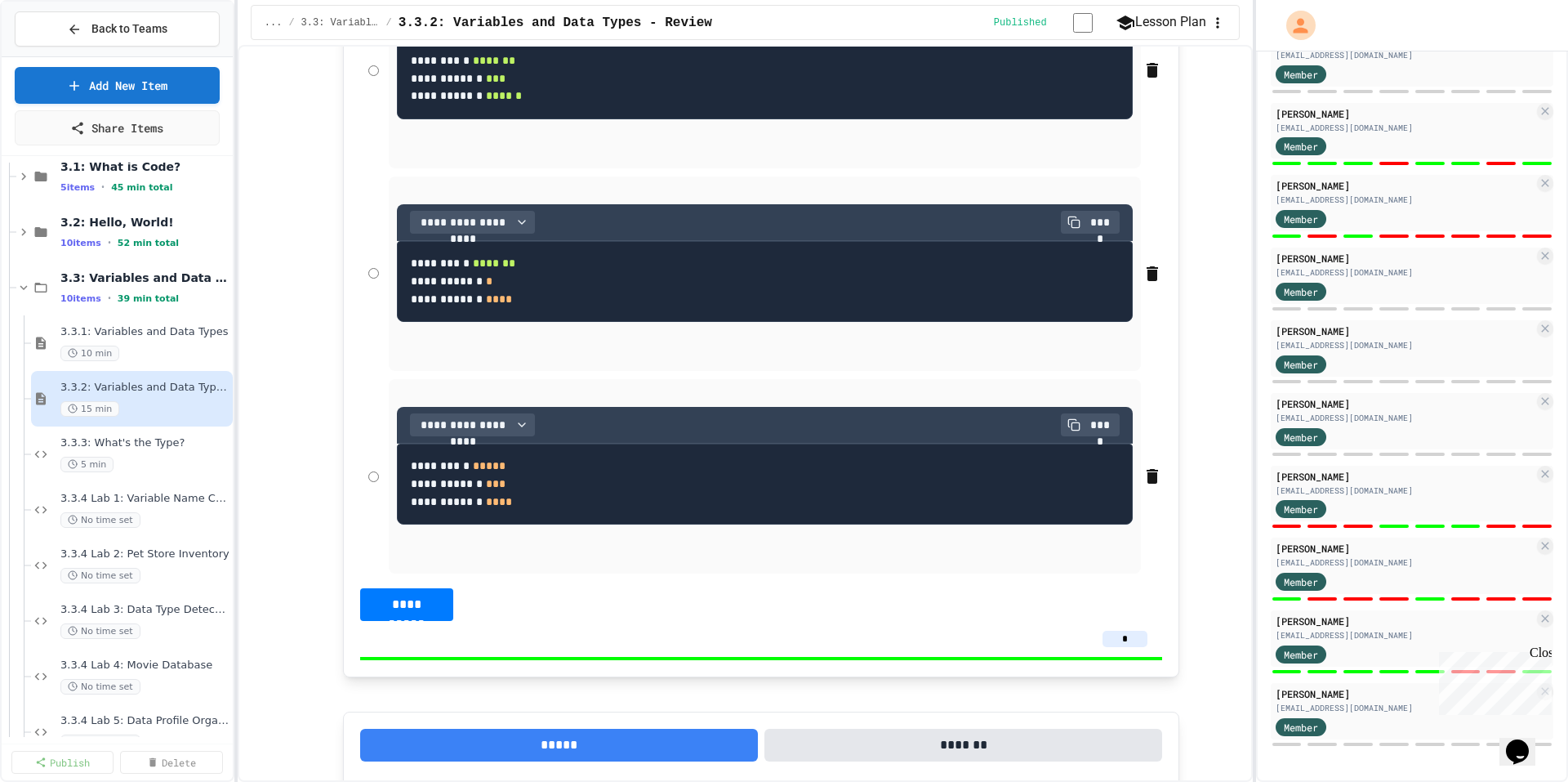
scroll to position [6778, 0]
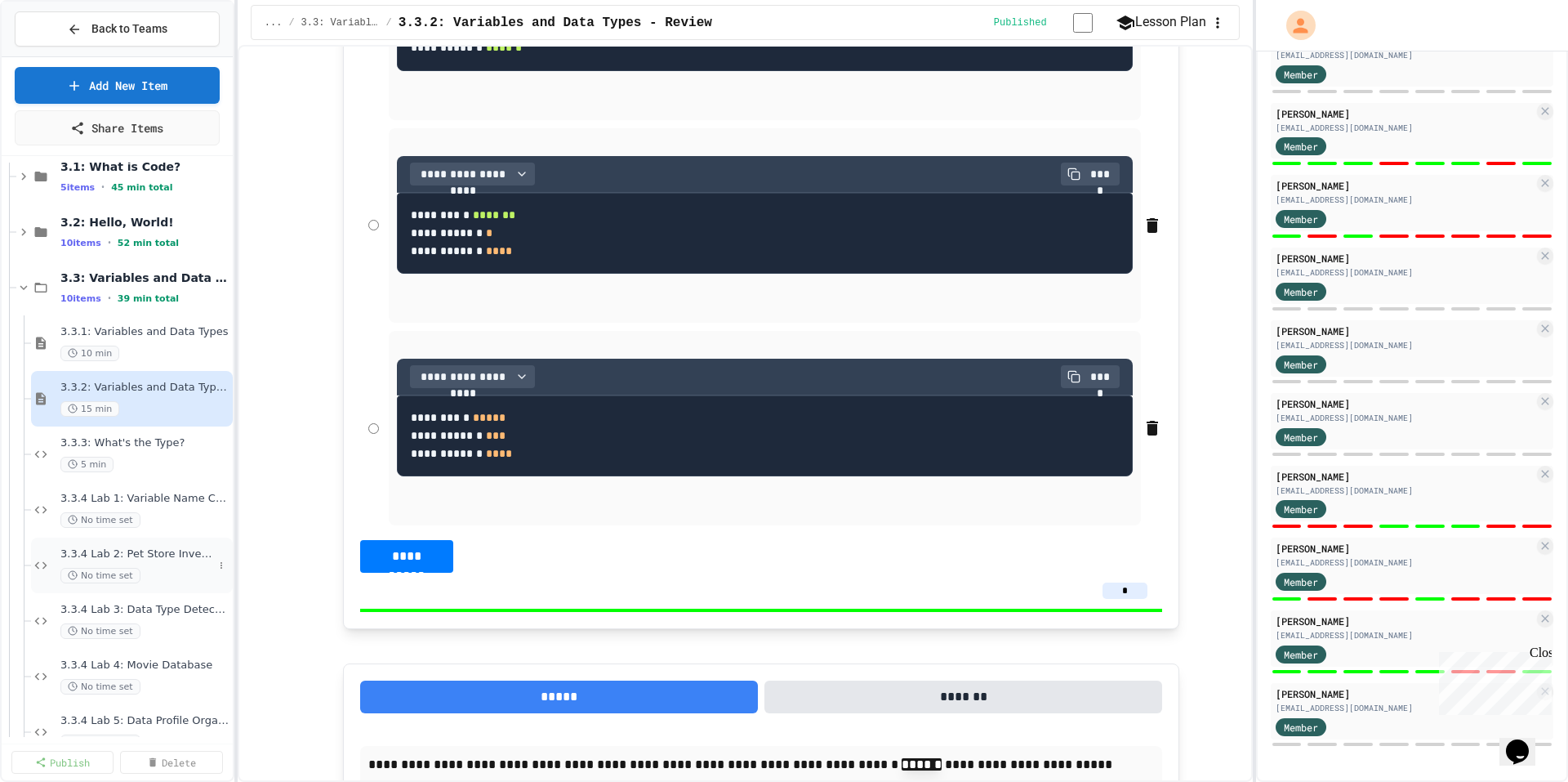
click at [188, 573] on div "No time set" at bounding box center [136, 575] width 152 height 16
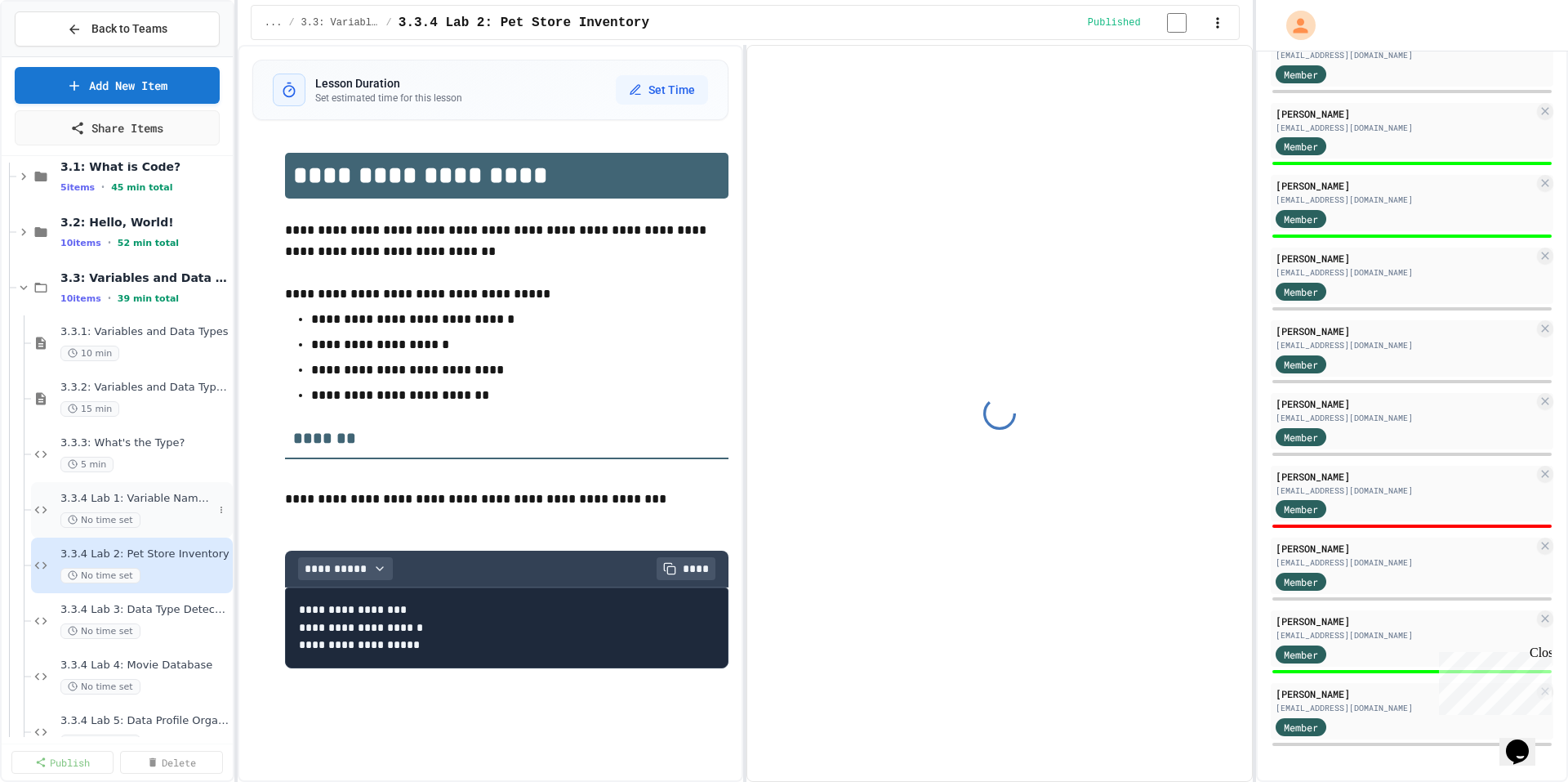
click at [176, 492] on span "3.3.4 Lab 1: Variable Name Corrector" at bounding box center [136, 499] width 152 height 14
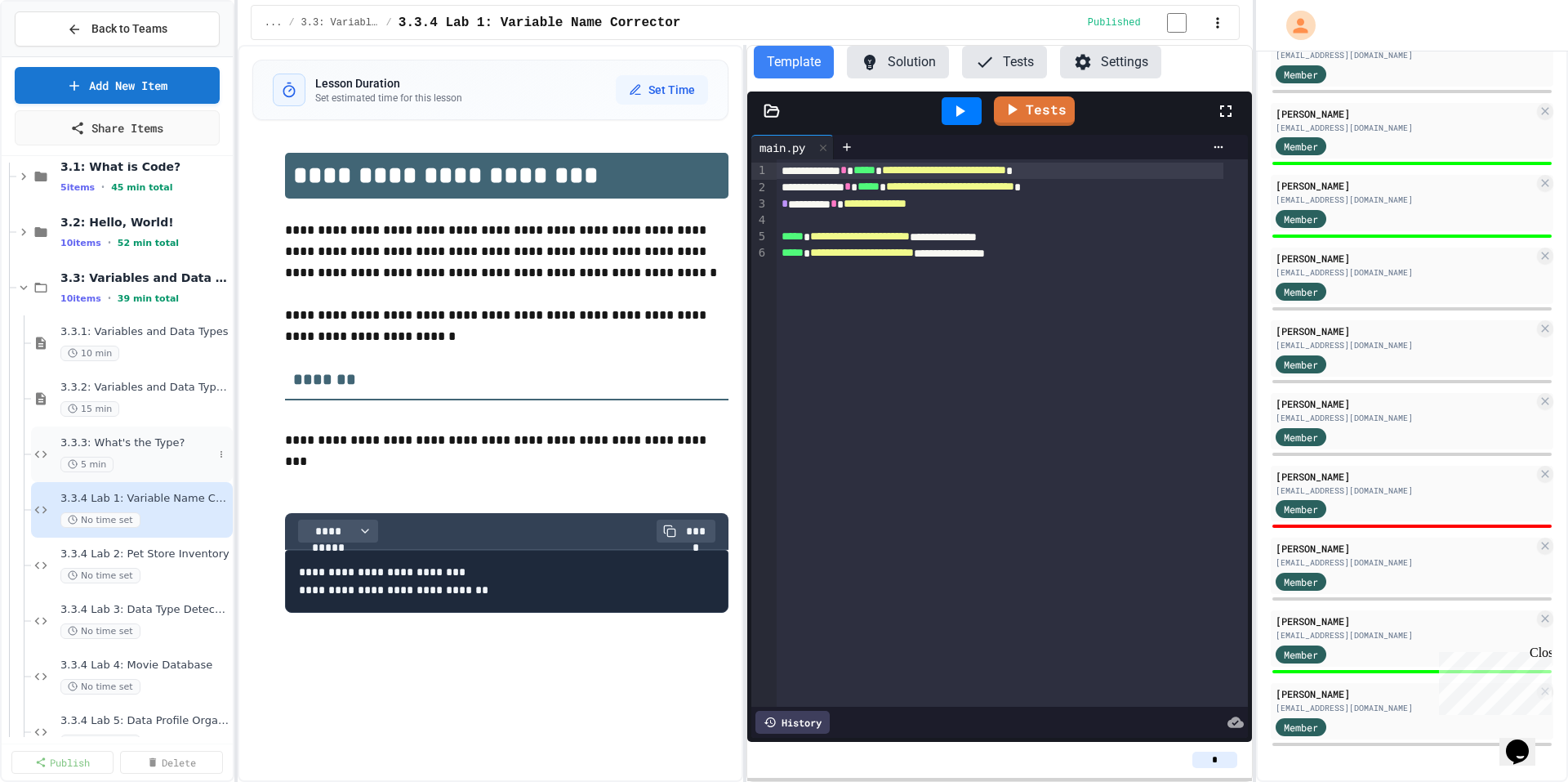
click at [151, 443] on span "3.3.3: What's the Type?" at bounding box center [136, 443] width 152 height 14
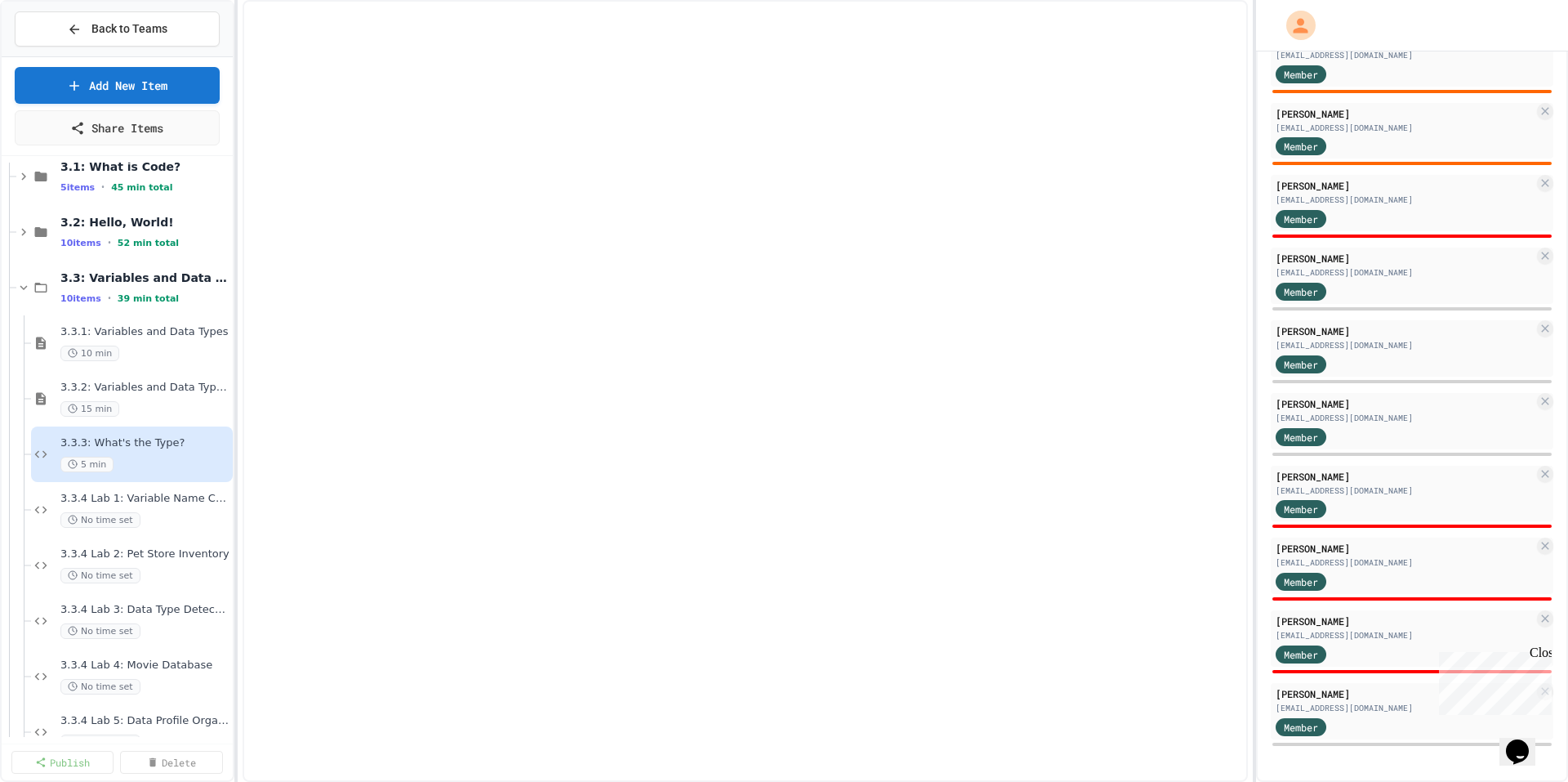
select select "*******"
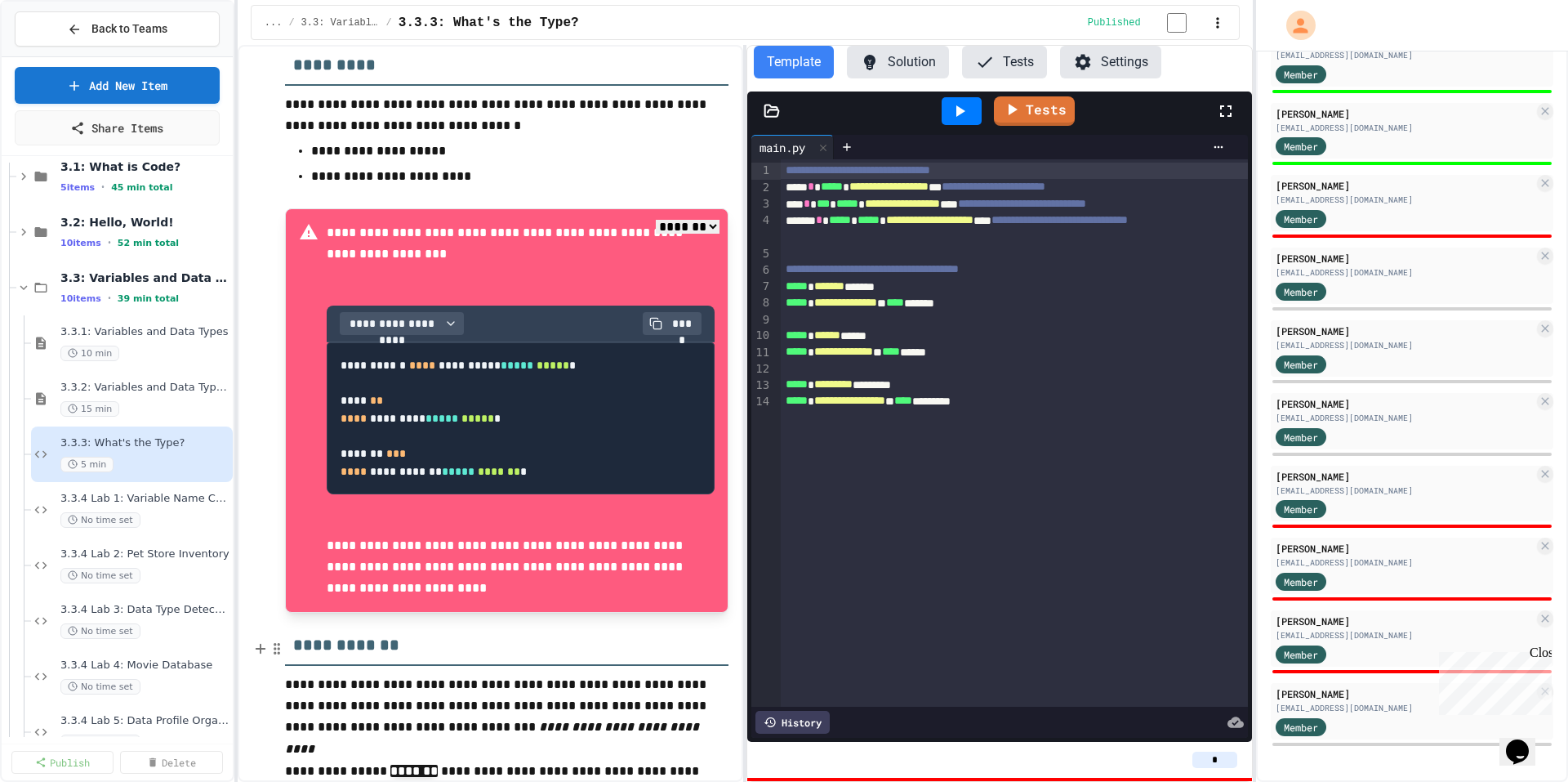
scroll to position [408, 0]
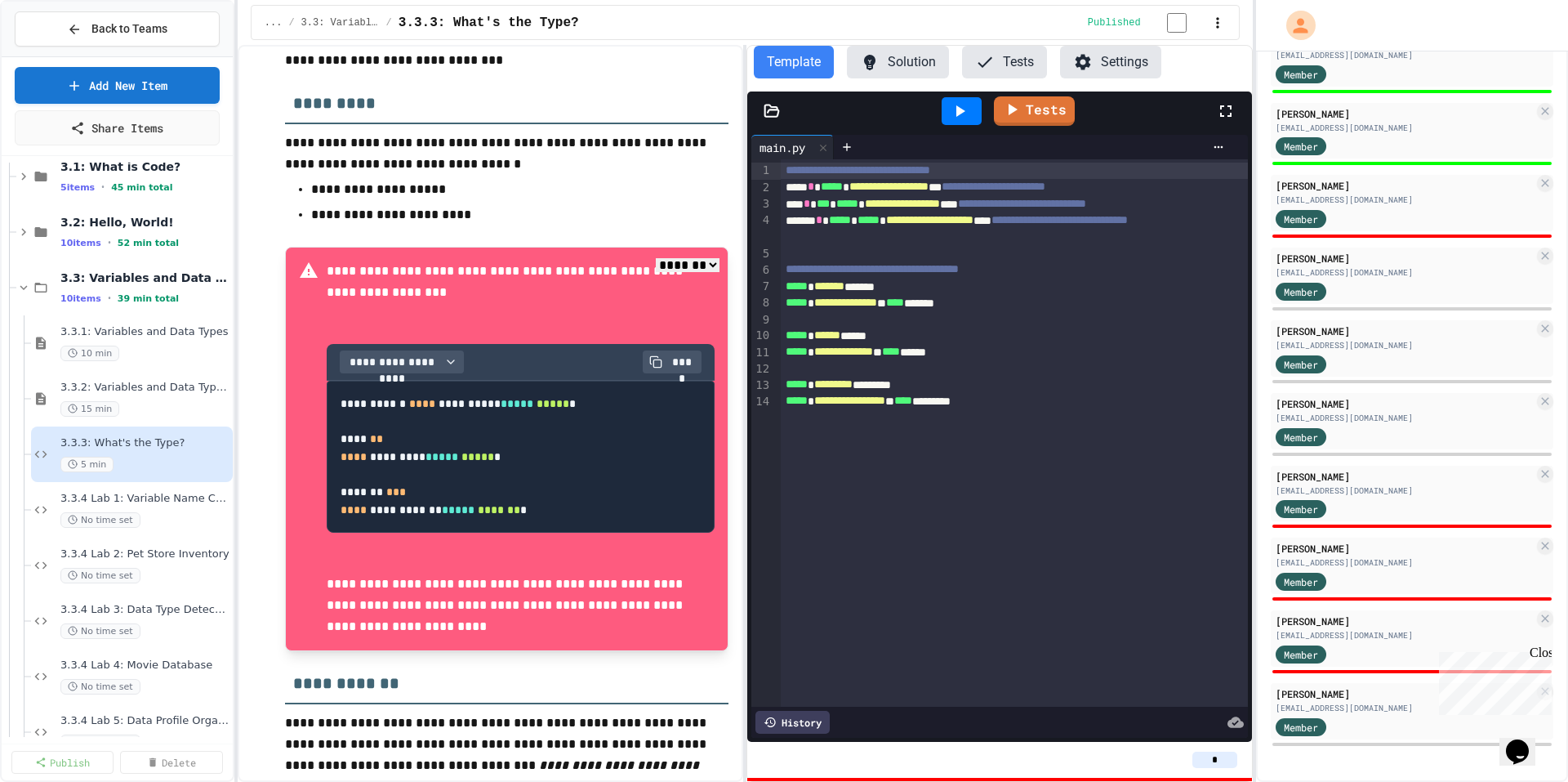
click at [904, 67] on button "Solution" at bounding box center [898, 61] width 102 height 32
click at [797, 77] on button "Template" at bounding box center [793, 61] width 80 height 32
click at [1080, 425] on div "**********" at bounding box center [1014, 433] width 467 height 547
click at [1058, 419] on div "**********" at bounding box center [1014, 433] width 467 height 547
drag, startPoint x: 1053, startPoint y: 408, endPoint x: 1043, endPoint y: 408, distance: 10.0
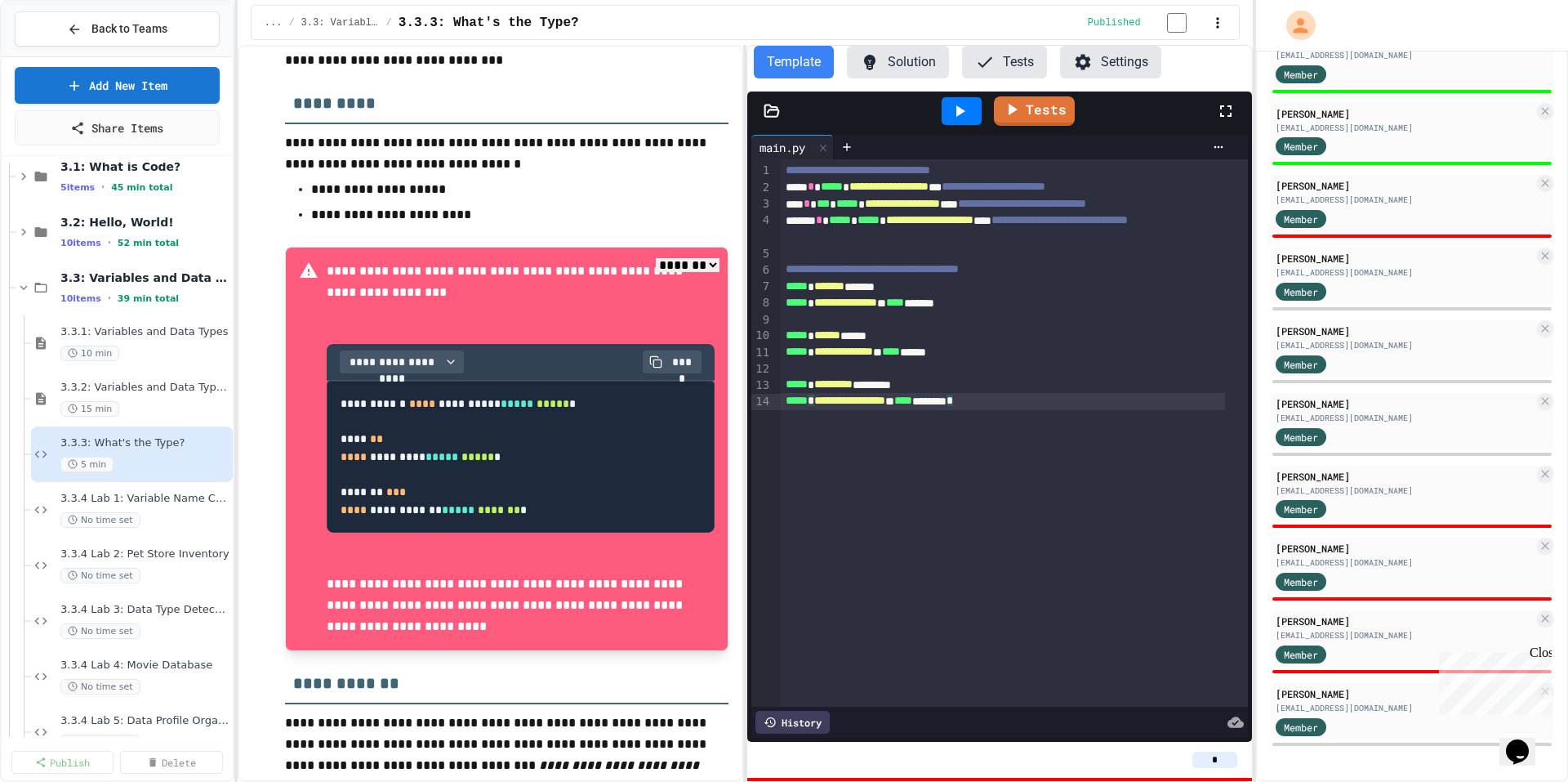
click at [1043, 408] on div "**********" at bounding box center [1003, 400] width 445 height 17
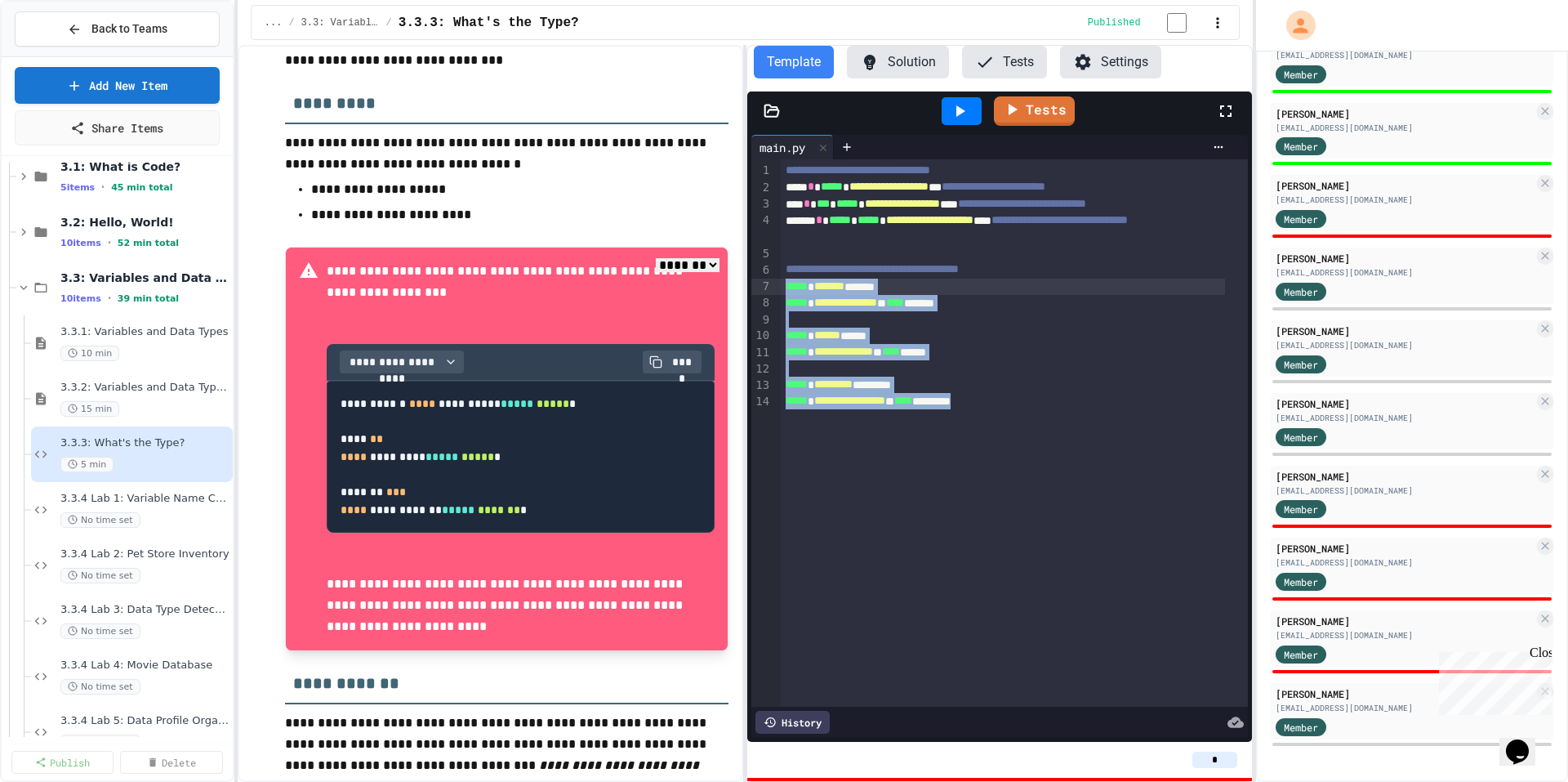
drag, startPoint x: 1053, startPoint y: 410, endPoint x: 782, endPoint y: 293, distance: 295.2
click at [782, 293] on div "**********" at bounding box center [1014, 433] width 467 height 547
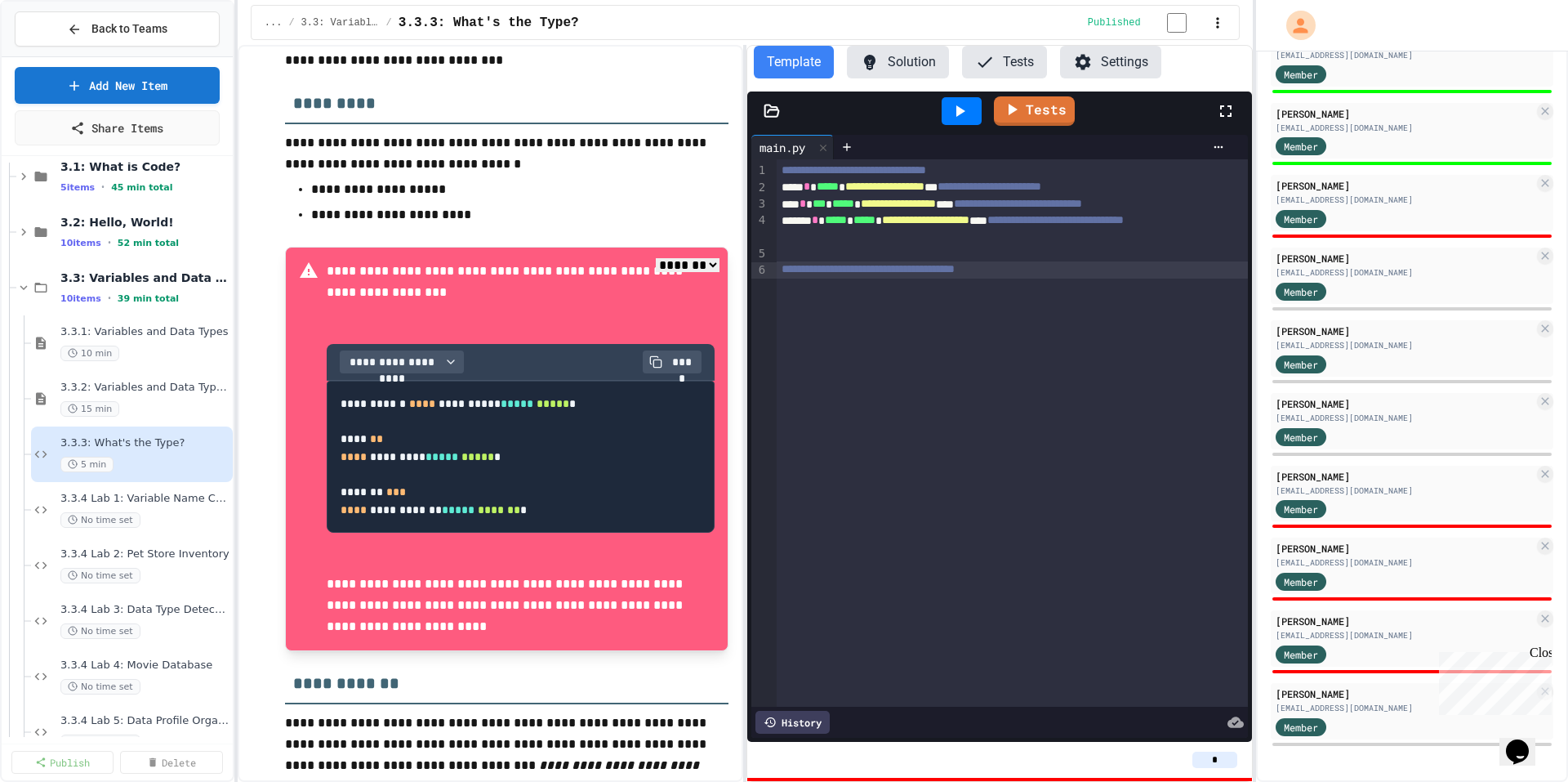
click at [879, 521] on div "**********" at bounding box center [1012, 433] width 471 height 547
drag, startPoint x: 1042, startPoint y: 258, endPoint x: 1094, endPoint y: 271, distance: 53.6
click at [1042, 260] on div at bounding box center [1012, 254] width 471 height 17
click at [1070, 298] on div "**********" at bounding box center [1012, 433] width 471 height 547
click at [909, 74] on button "Solution" at bounding box center [898, 61] width 102 height 32
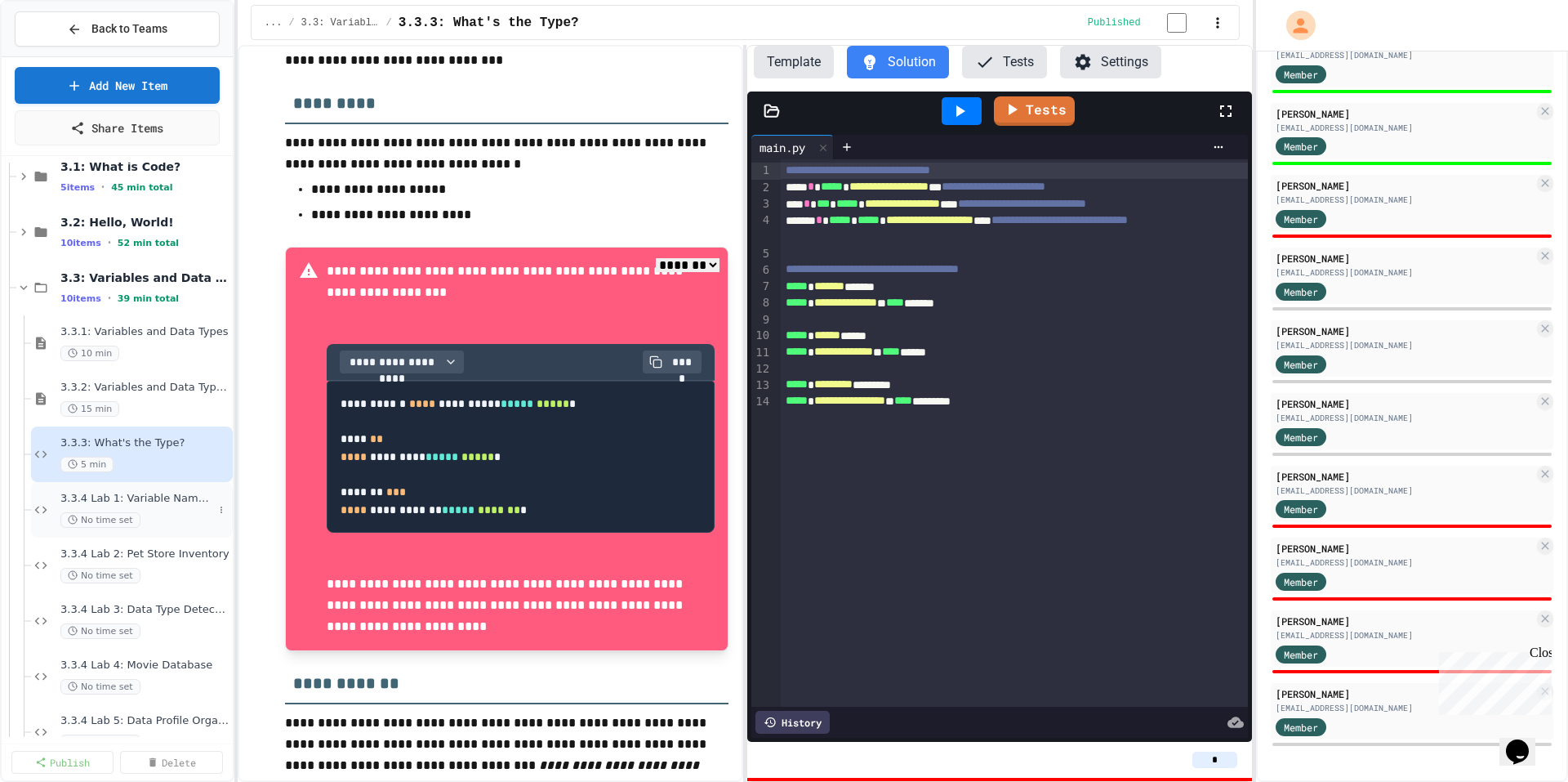
click at [179, 510] on div "3.3.4 Lab 1: Variable Name Corrector No time set" at bounding box center [136, 510] width 152 height 36
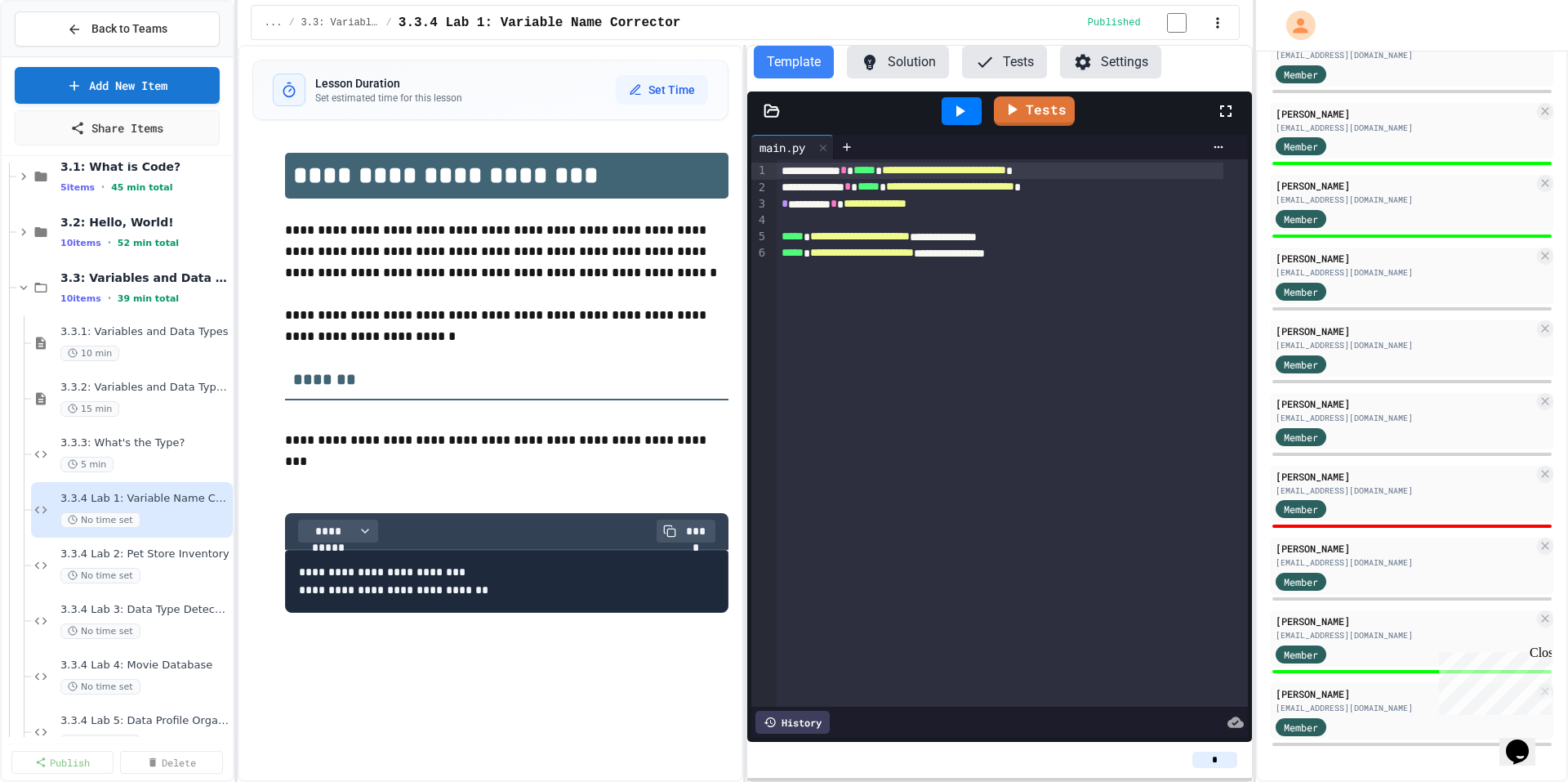
click at [888, 65] on button "Solution" at bounding box center [898, 61] width 102 height 32
click at [18, 286] on icon at bounding box center [24, 287] width 15 height 15
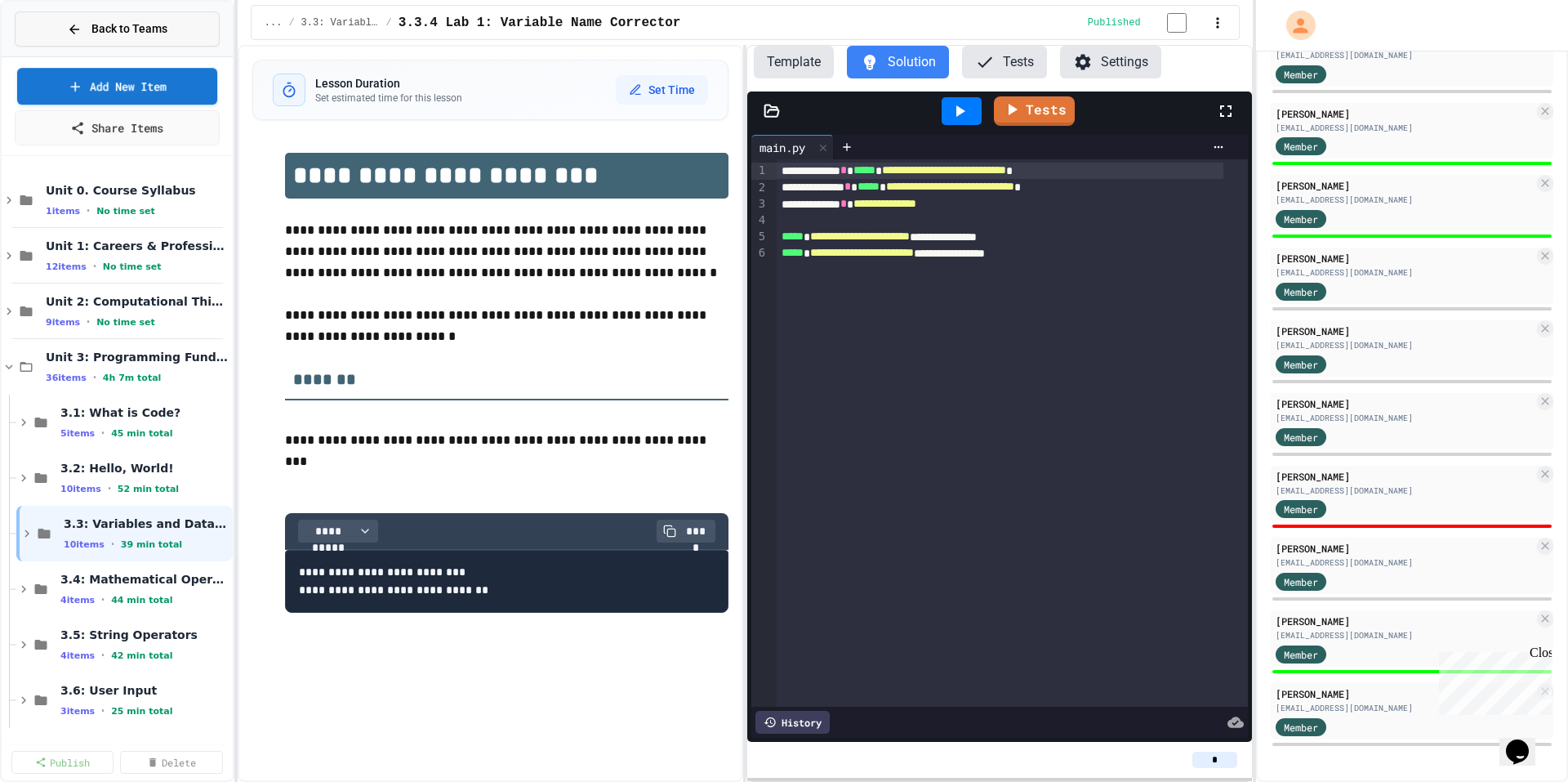
click at [162, 33] on span "Back to Teams" at bounding box center [129, 29] width 76 height 17
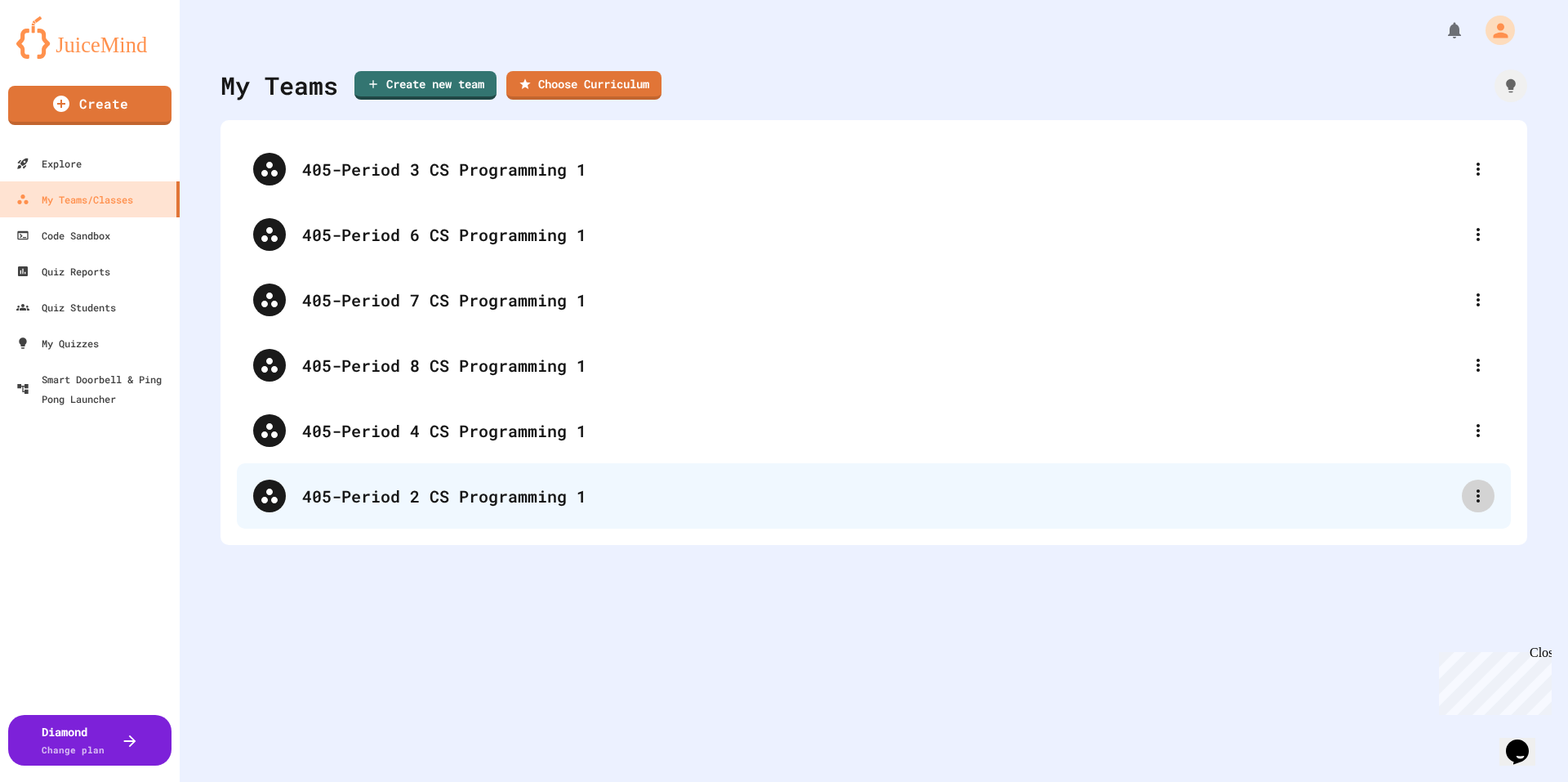
click at [1475, 500] on icon at bounding box center [1478, 496] width 20 height 20
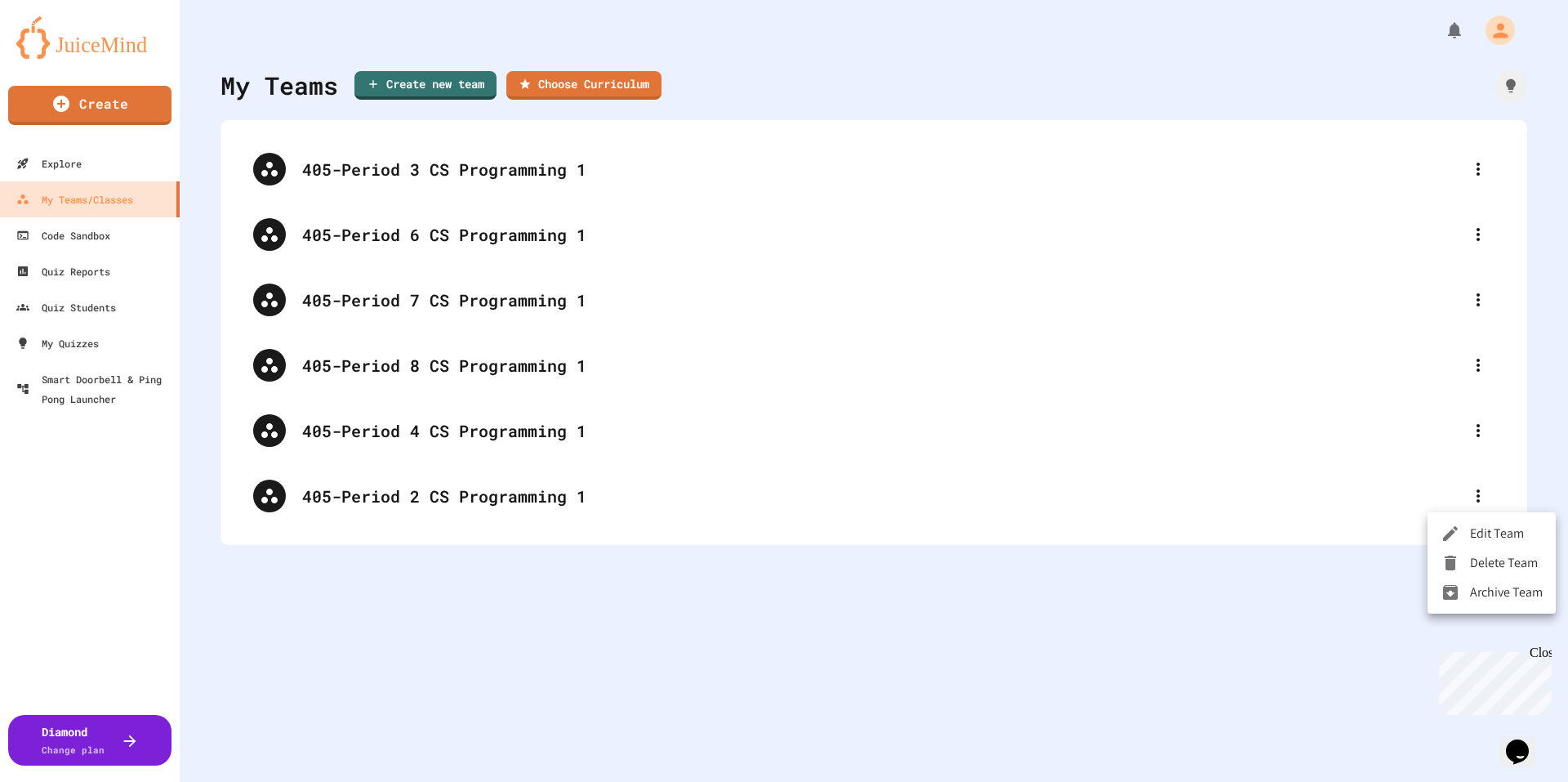
drag, startPoint x: 1324, startPoint y: 676, endPoint x: 750, endPoint y: 475, distance: 608.2
click at [1321, 676] on div at bounding box center [784, 391] width 1568 height 782
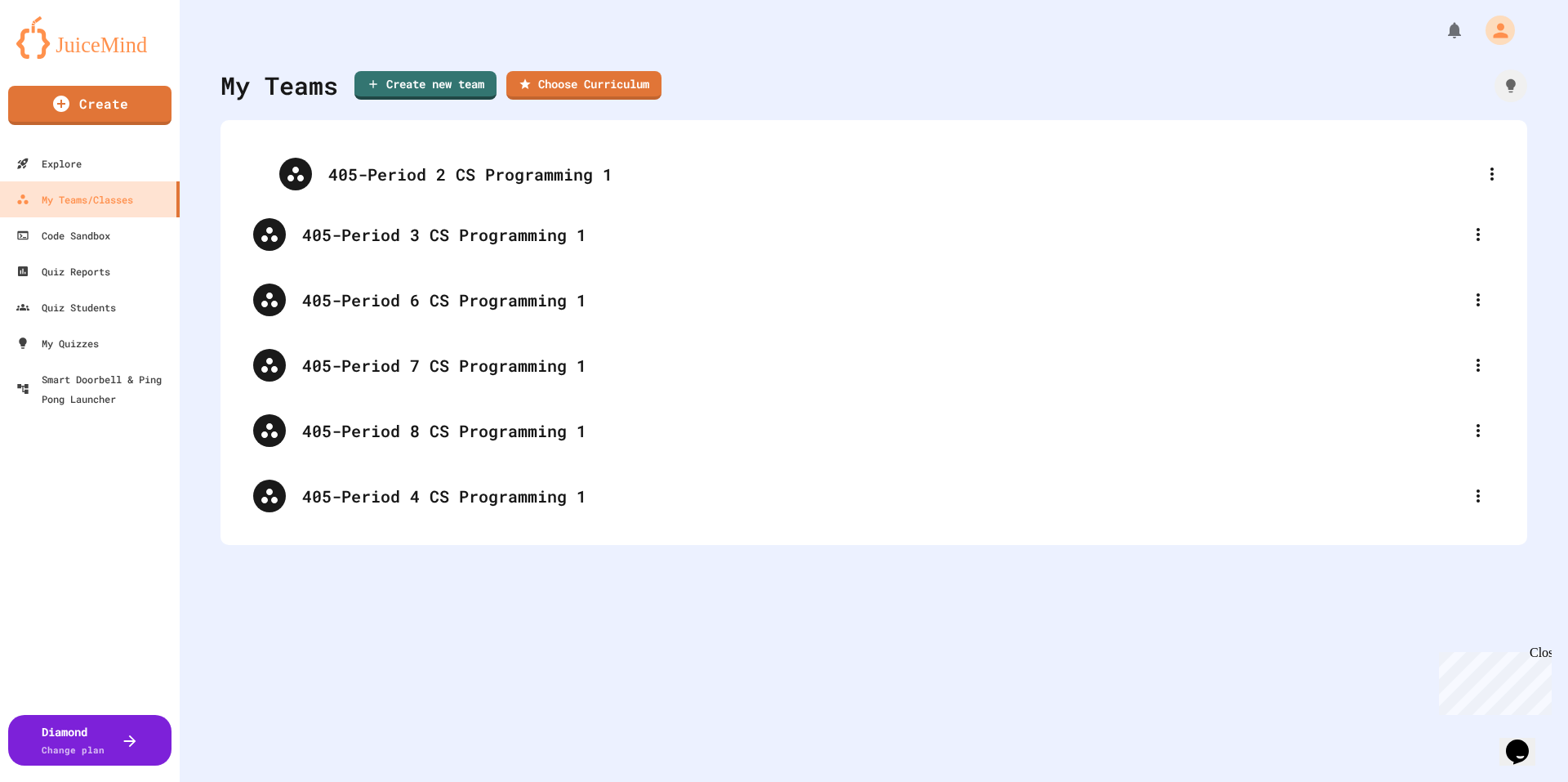
drag, startPoint x: 426, startPoint y: 492, endPoint x: 454, endPoint y: 157, distance: 336.2
click at [454, 157] on div "405-Period 3 CS Programming 1 405-Period 6 CS Programming 1 405-Period 7 CS Pro…" at bounding box center [874, 332] width 1274 height 392
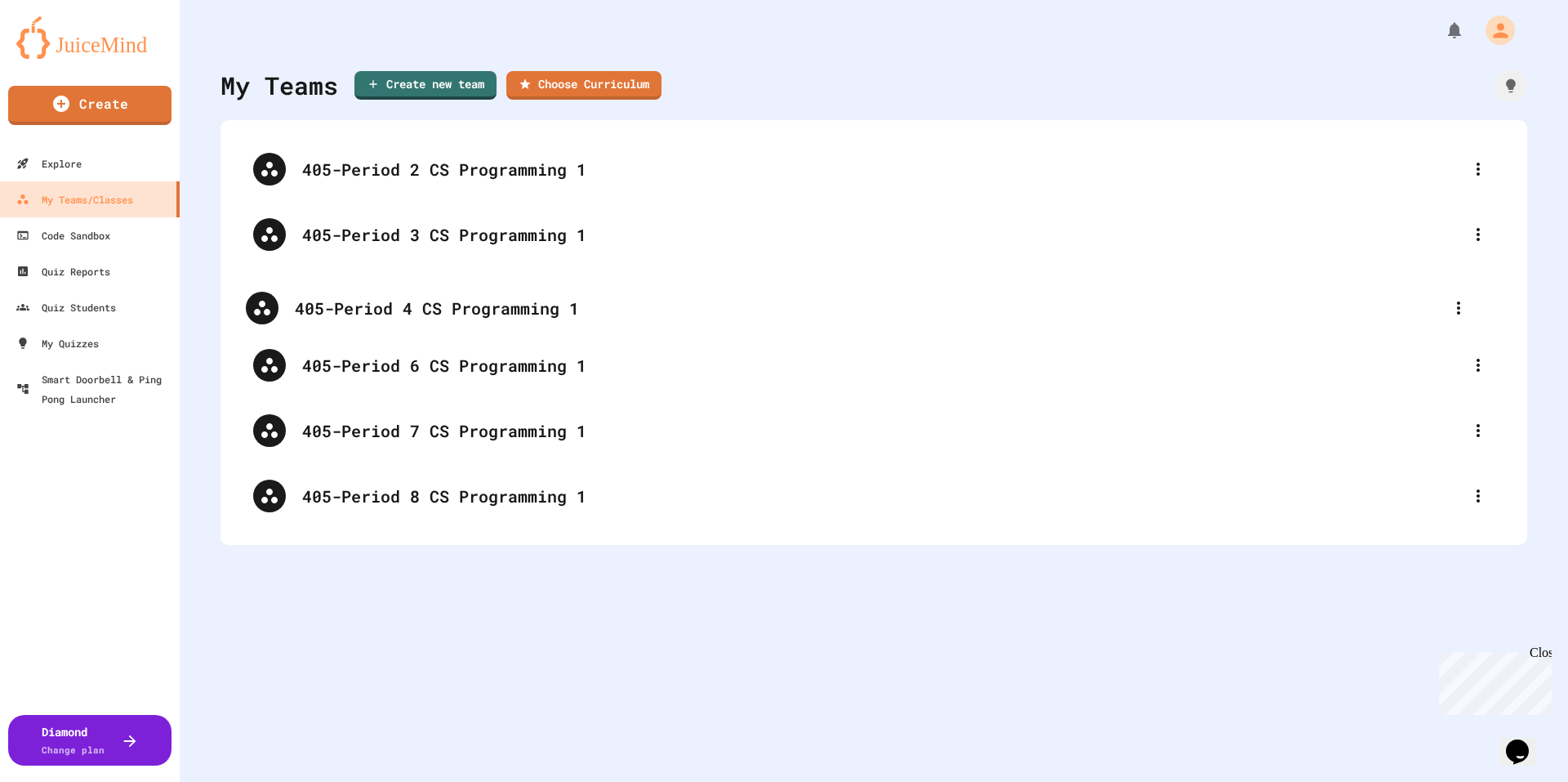
drag, startPoint x: 514, startPoint y: 470, endPoint x: 504, endPoint y: 301, distance: 169.3
click at [504, 301] on div "405-Period 2 CS Programming 1 405-Period 3 CS Programming 1 405-Period 6 CS Pro…" at bounding box center [874, 332] width 1274 height 392
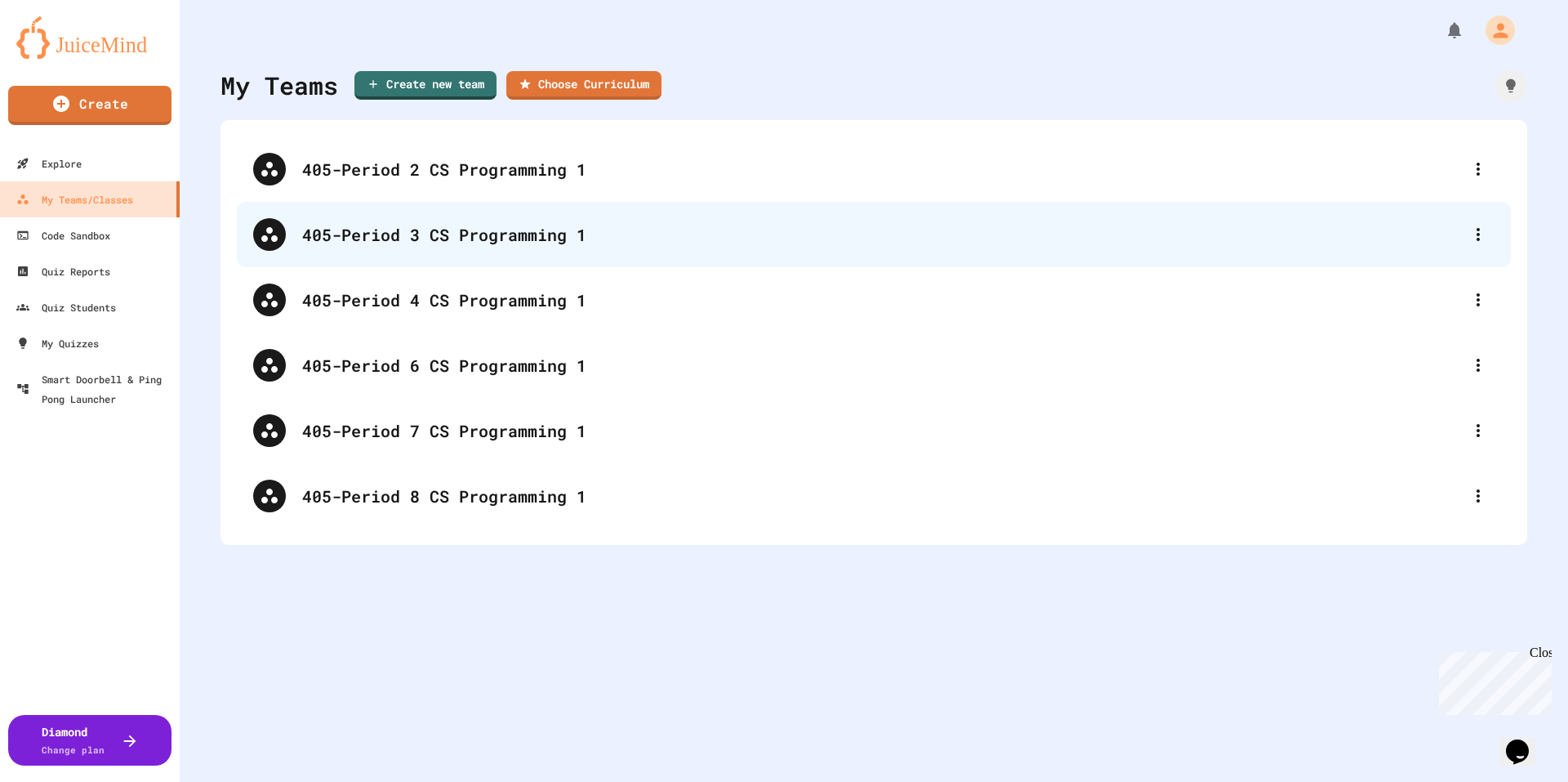
click at [391, 232] on div "405-Period 3 CS Programming 1" at bounding box center [881, 234] width 1160 height 25
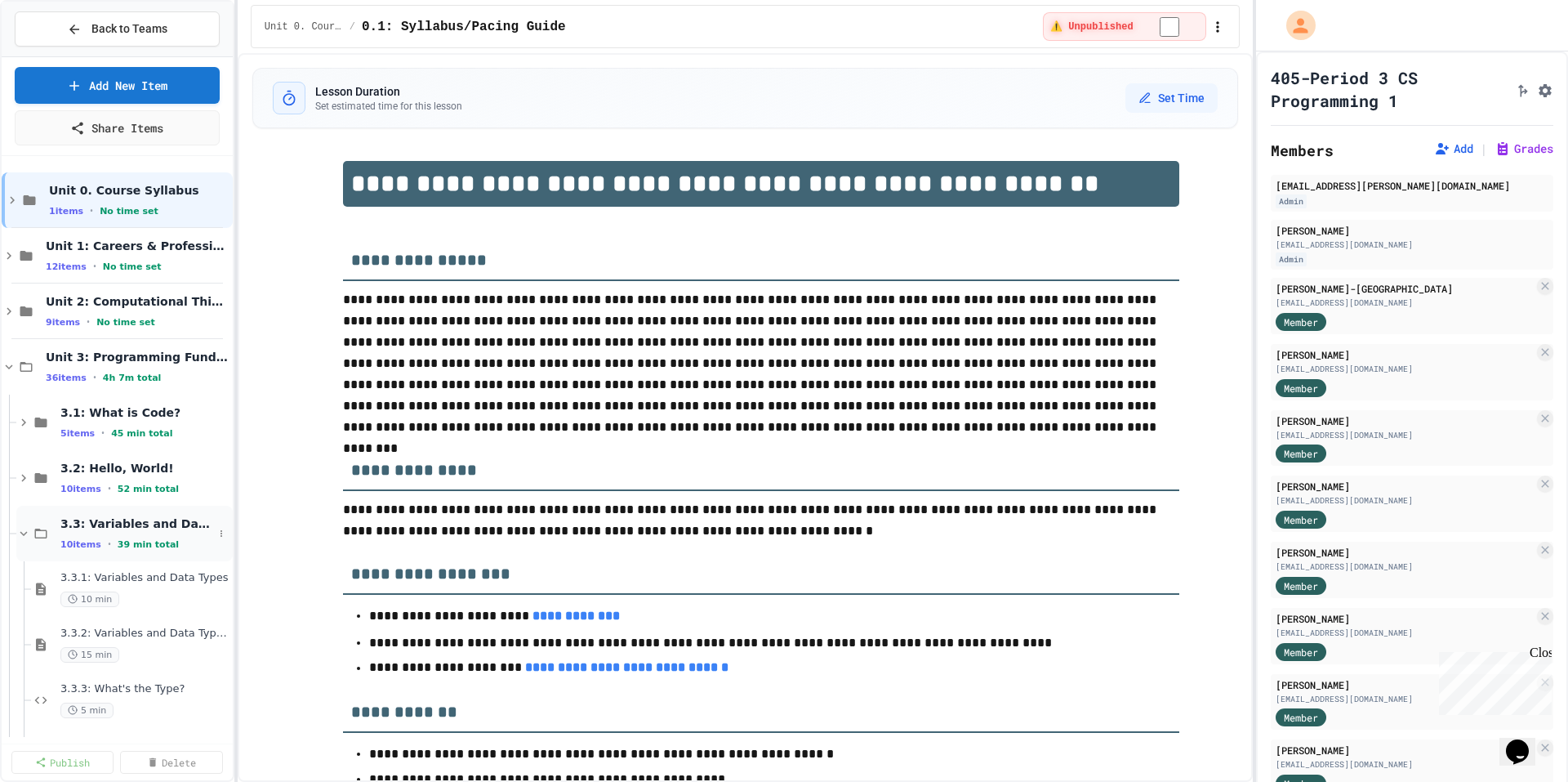
click at [147, 525] on span "3.3: Variables and Data Types" at bounding box center [136, 523] width 152 height 15
click at [147, 525] on span "3.3: Variables and Data Types" at bounding box center [145, 523] width 169 height 15
click at [150, 571] on span "3.3.1: Variables and Data Types" at bounding box center [136, 577] width 152 height 14
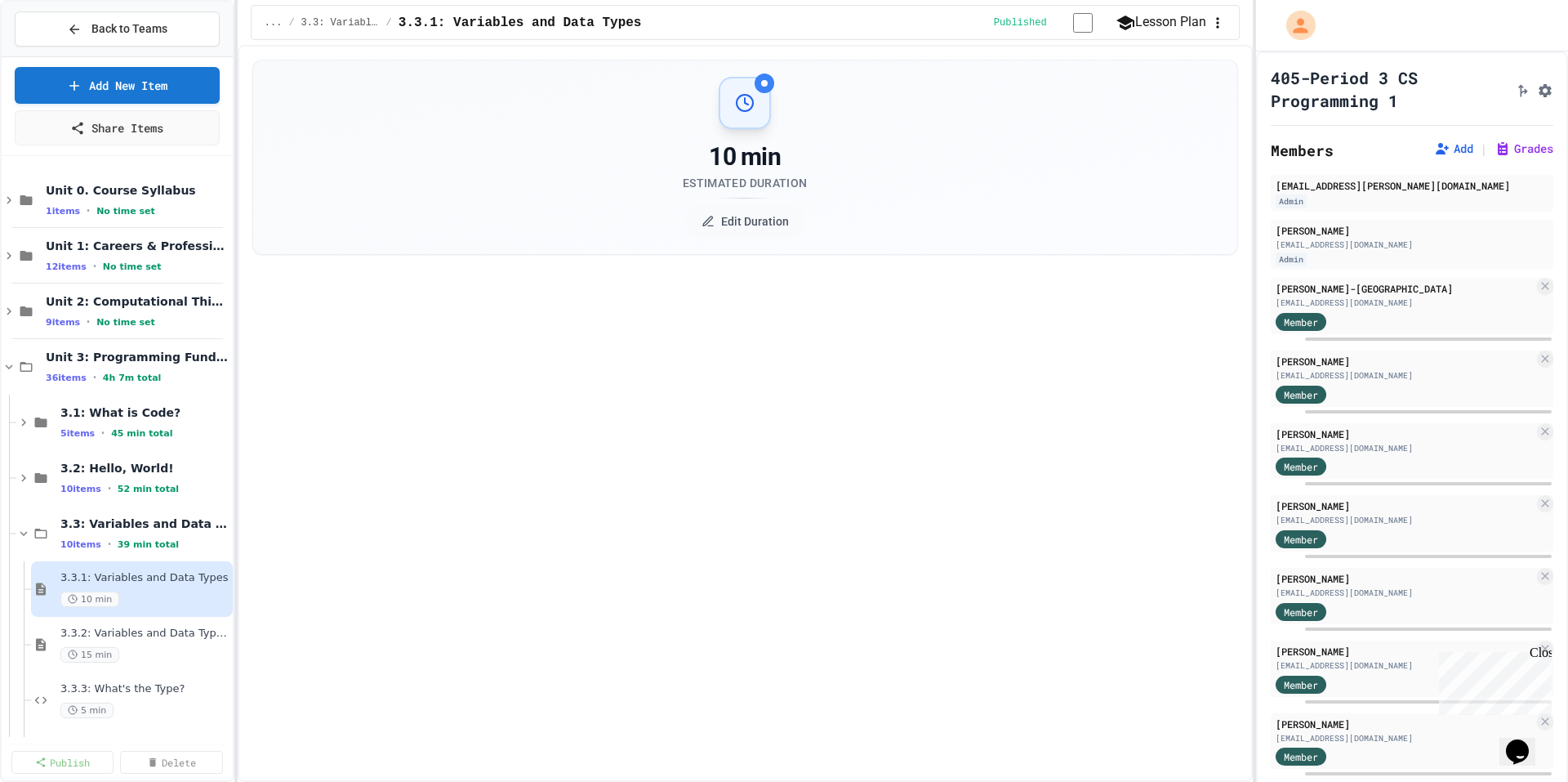
select select "***"
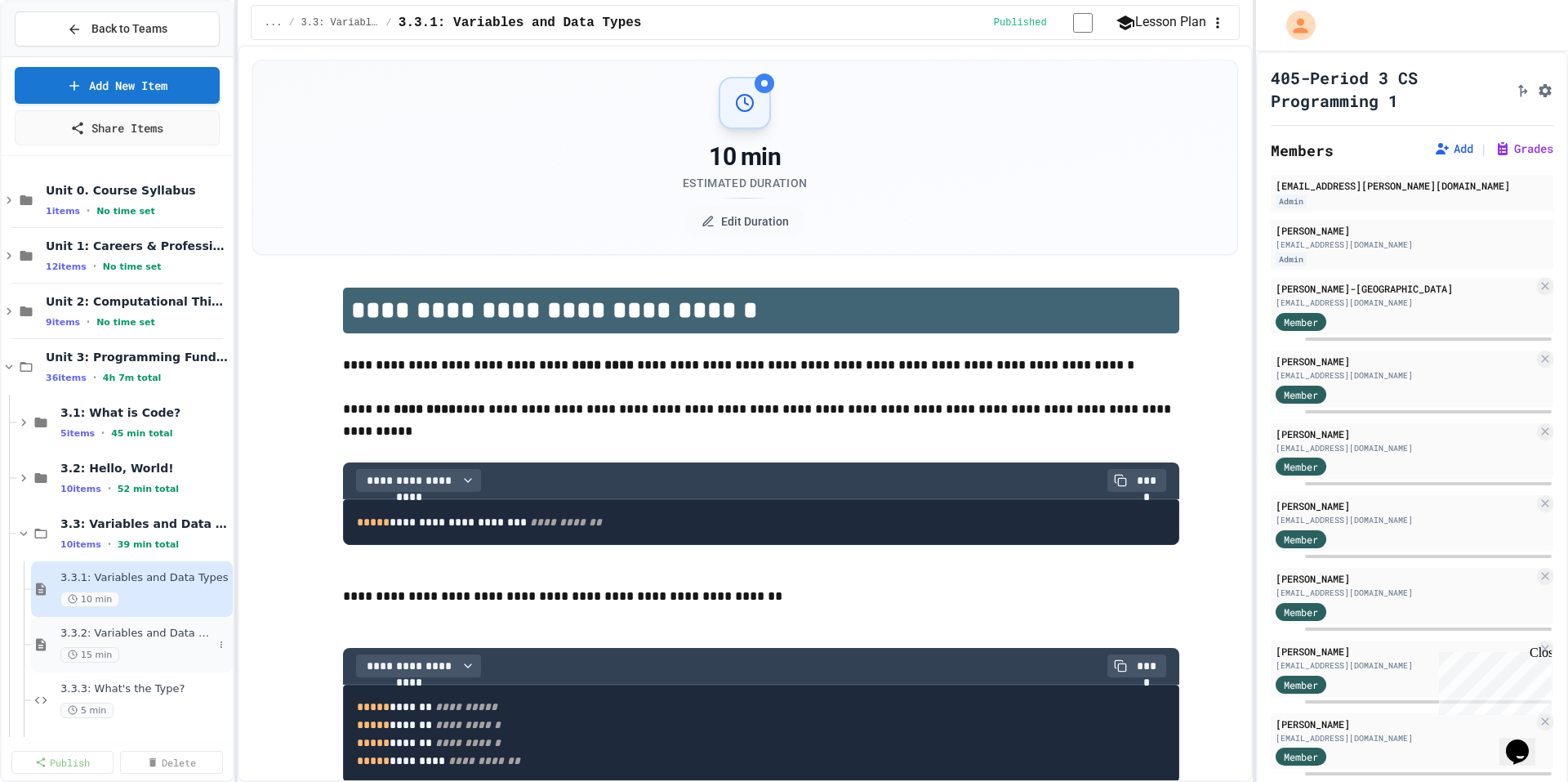
click at [134, 643] on div "3.3.2: Variables and Data Types - Review 15 min" at bounding box center [136, 644] width 152 height 36
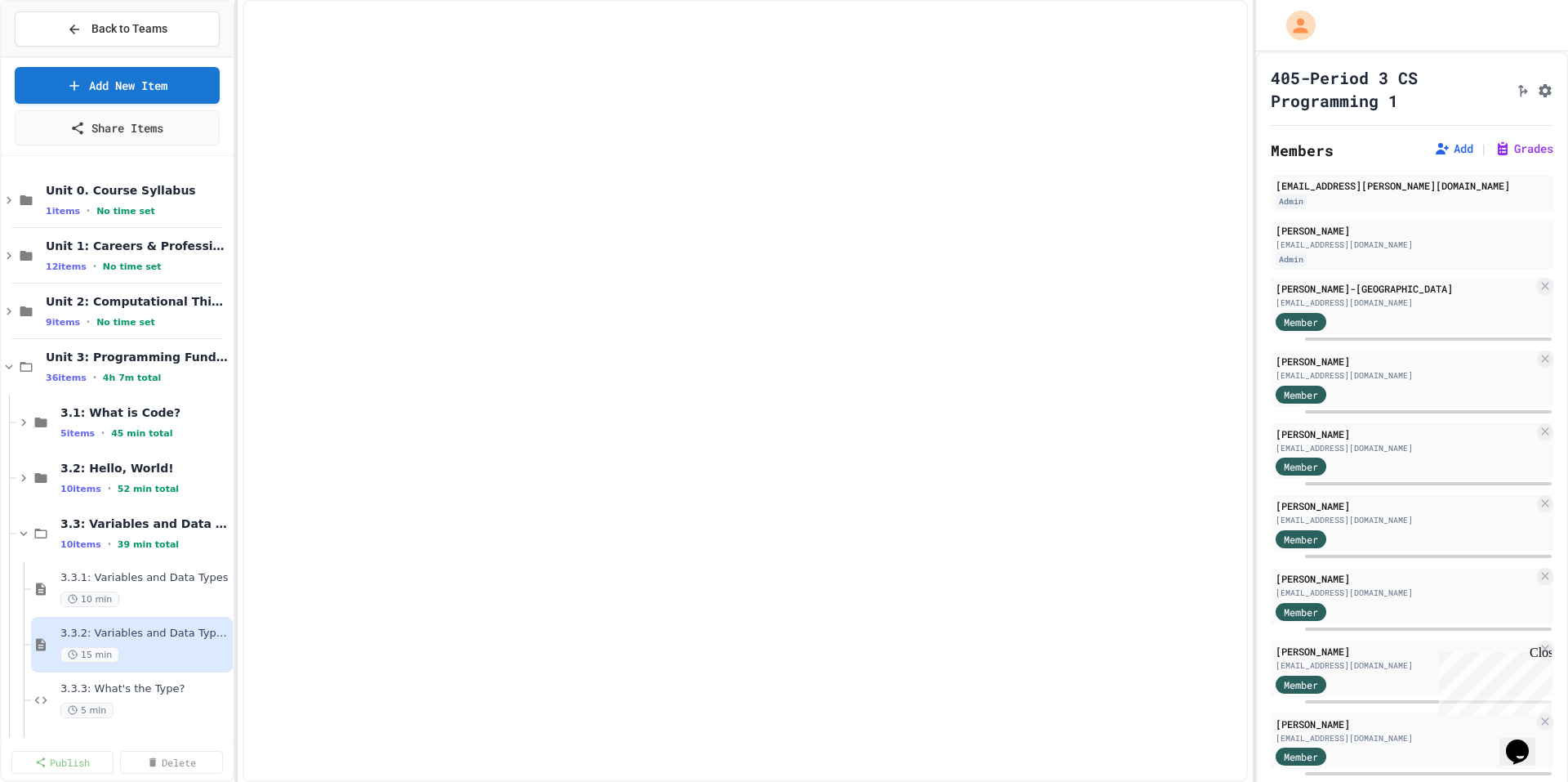
select select "***"
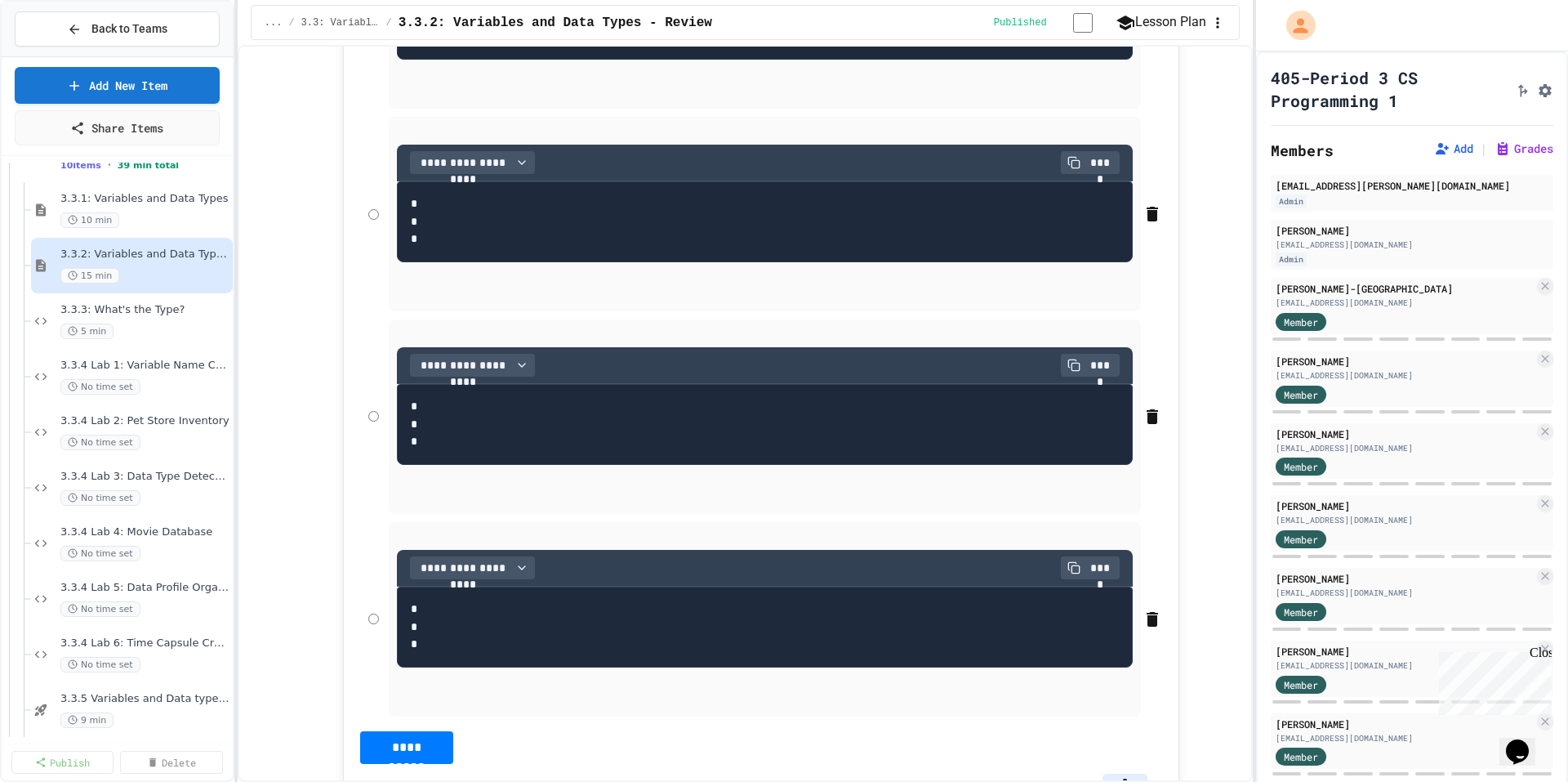
scroll to position [408, 0]
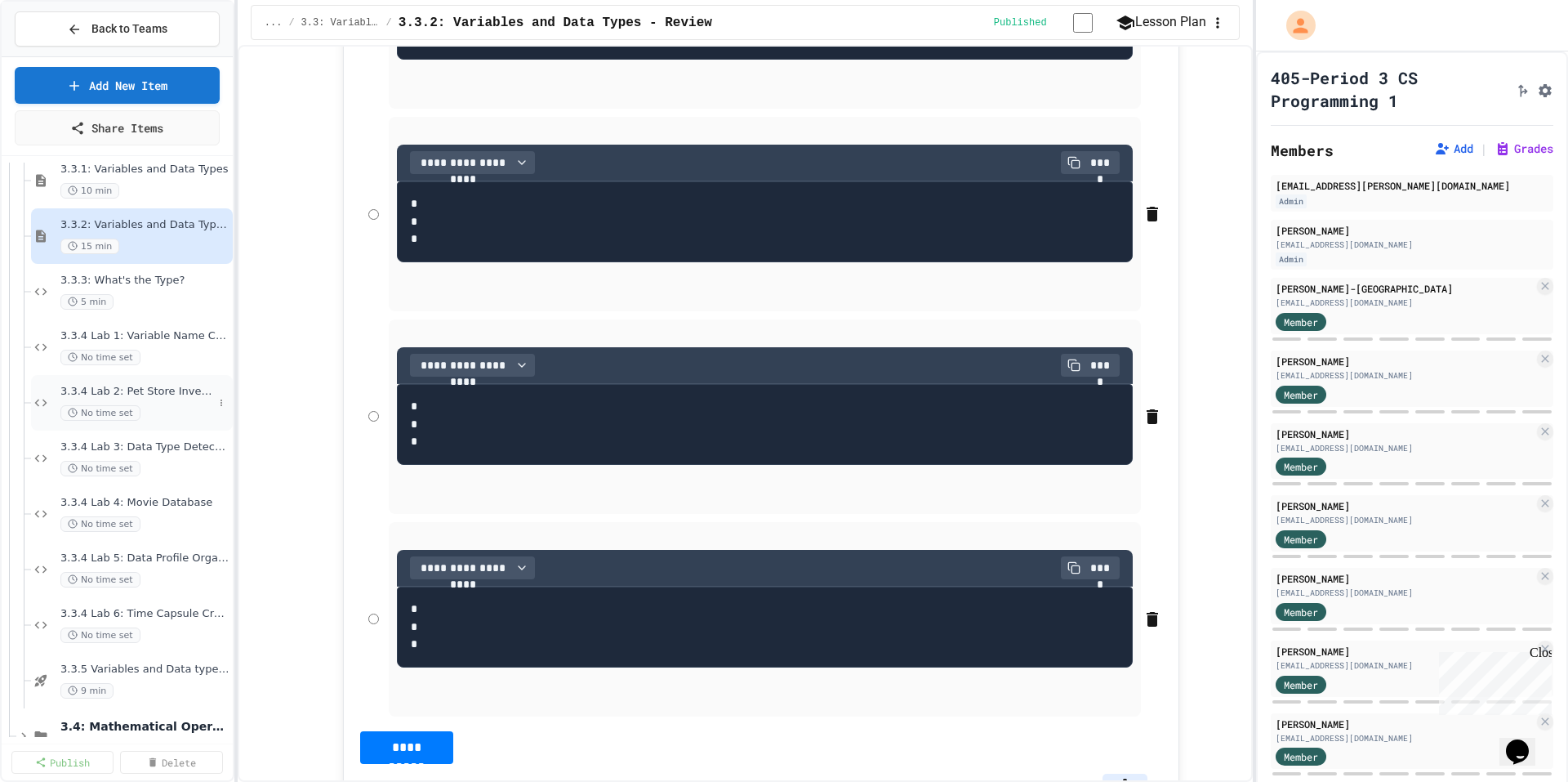
click at [172, 406] on div "No time set" at bounding box center [136, 413] width 152 height 16
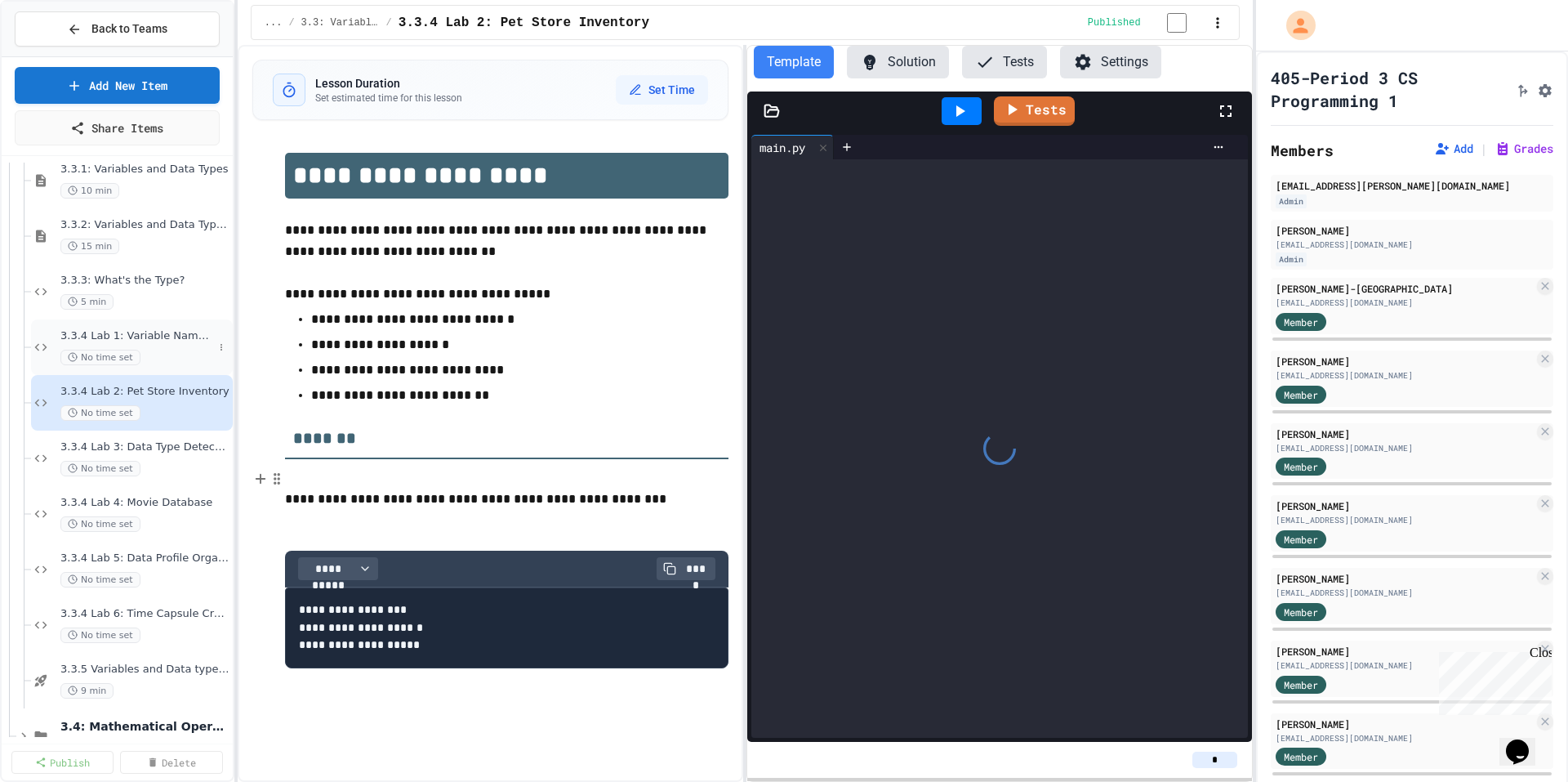
click at [175, 330] on span "3.3.4 Lab 1: Variable Name Corrector" at bounding box center [136, 336] width 152 height 14
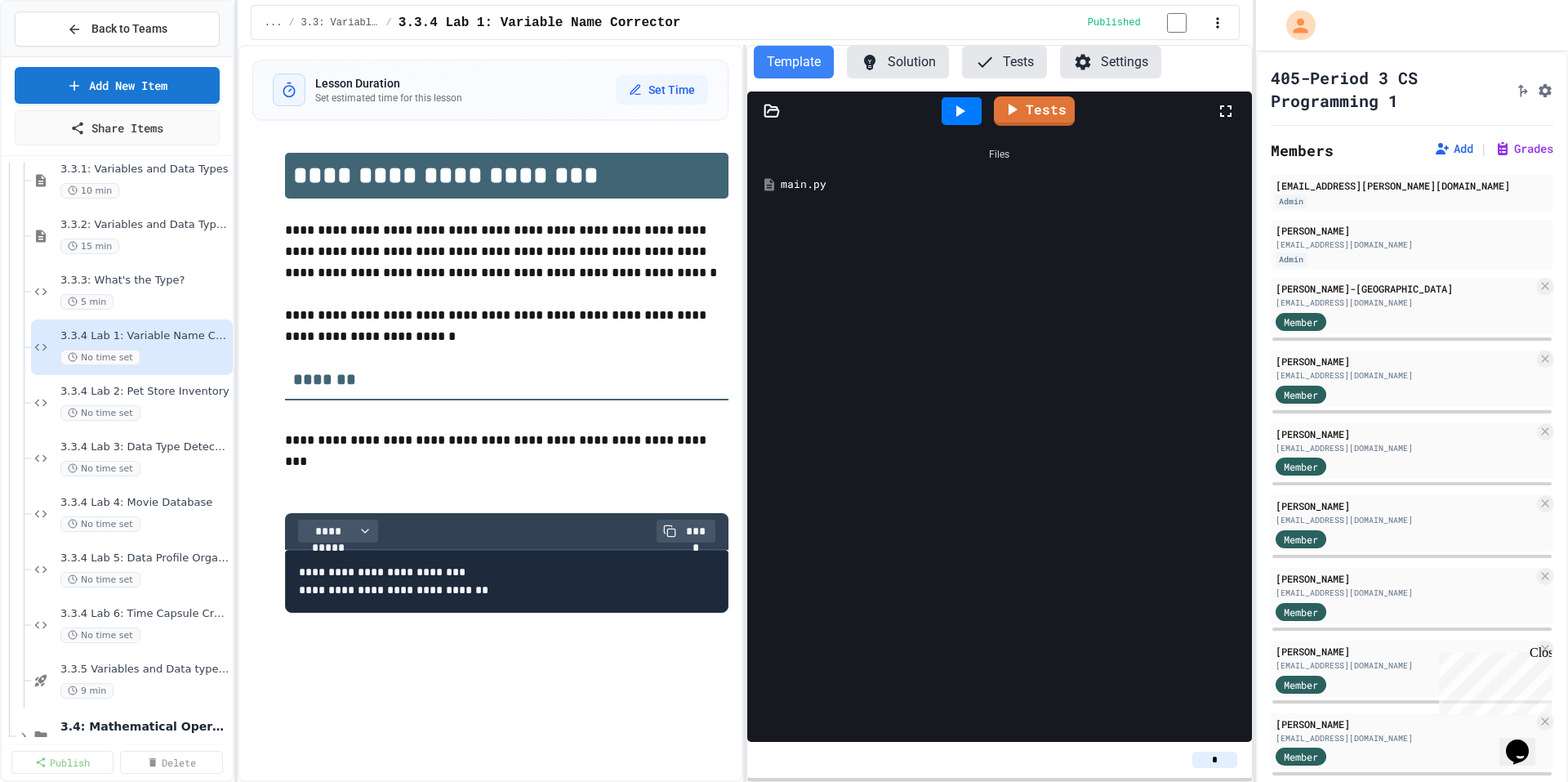
click at [807, 185] on div "main.py" at bounding box center [1011, 184] width 460 height 17
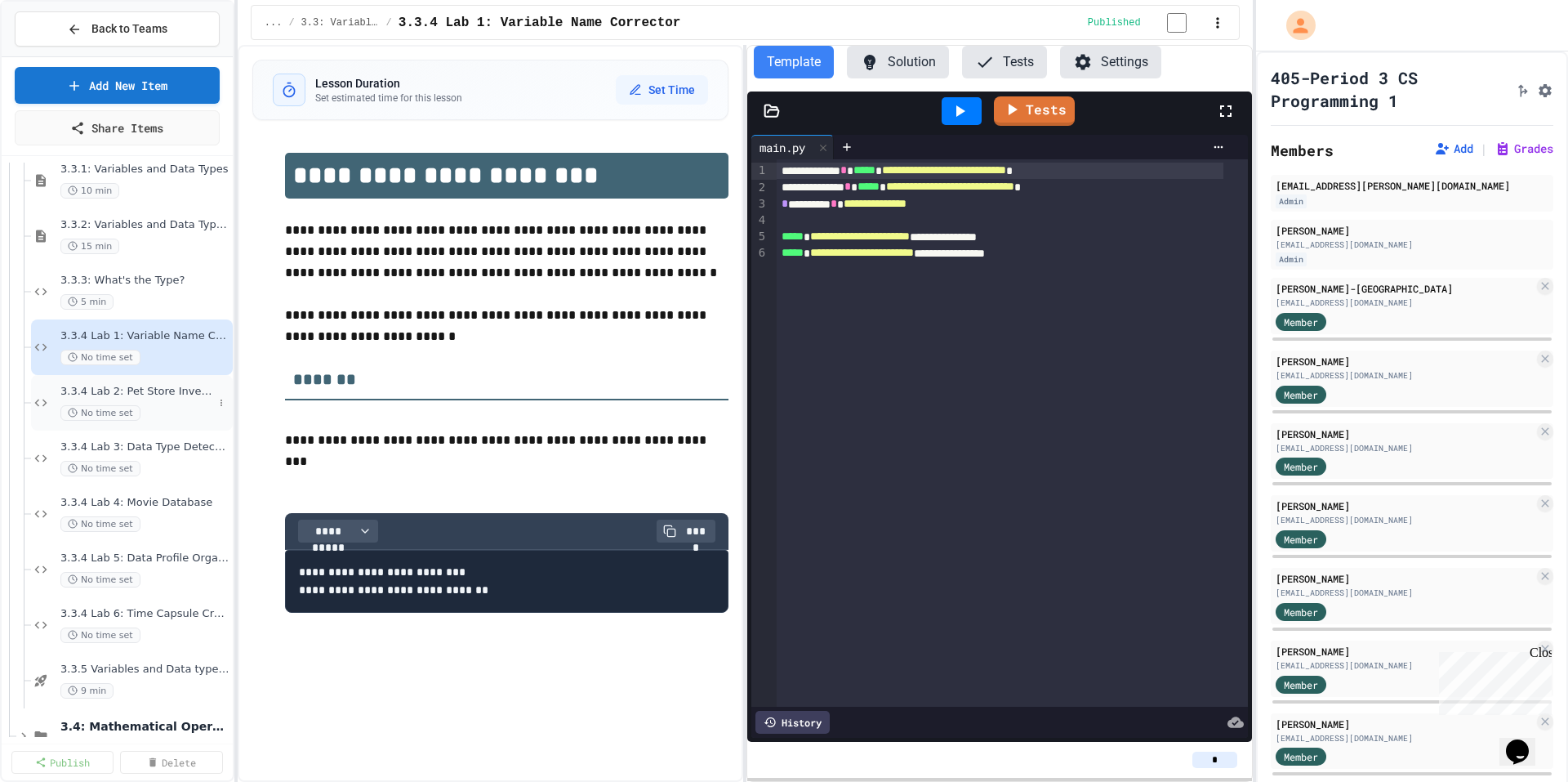
click at [178, 406] on div "No time set" at bounding box center [136, 413] width 152 height 16
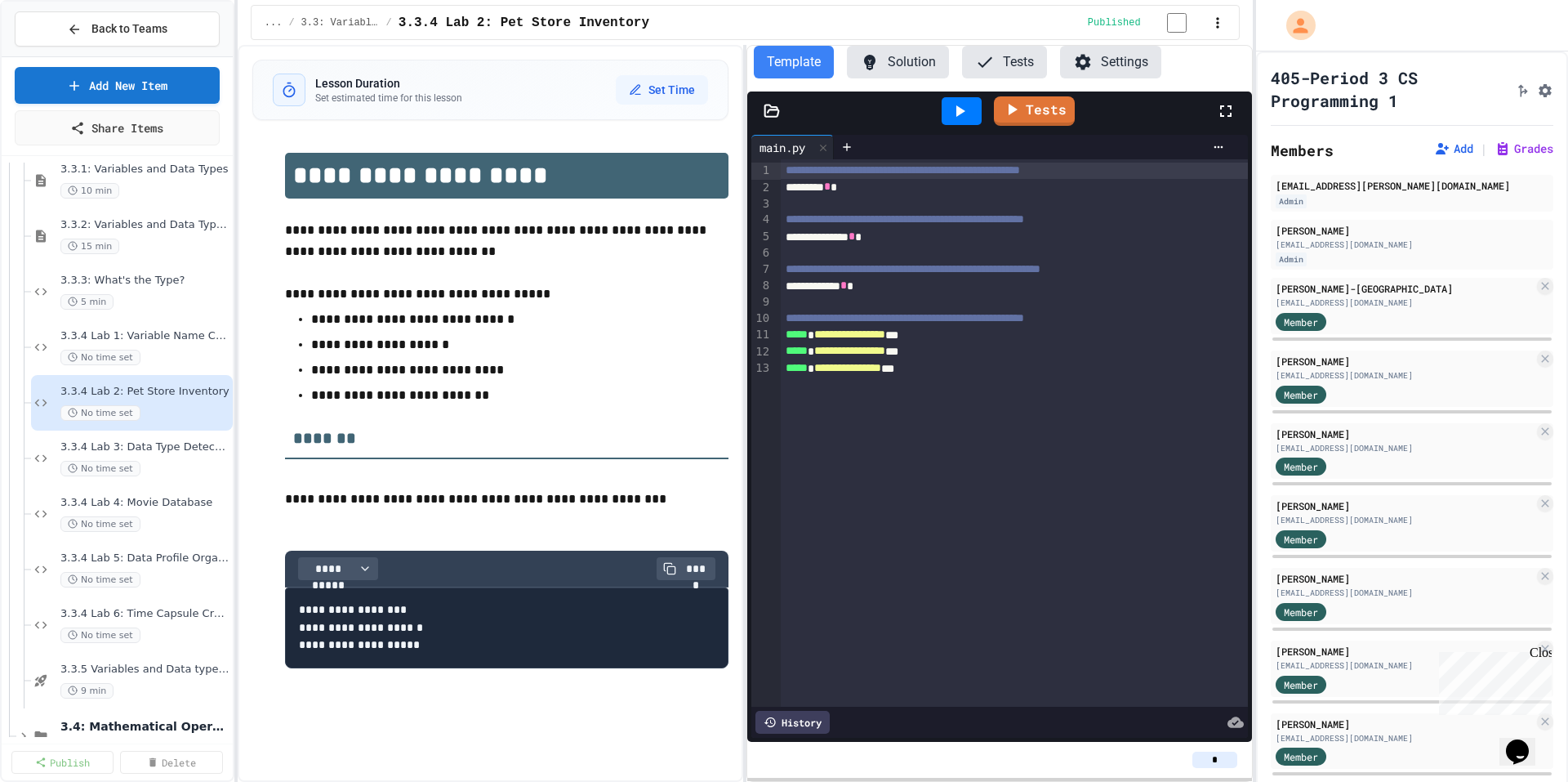
click at [906, 74] on button "Solution" at bounding box center [898, 61] width 102 height 32
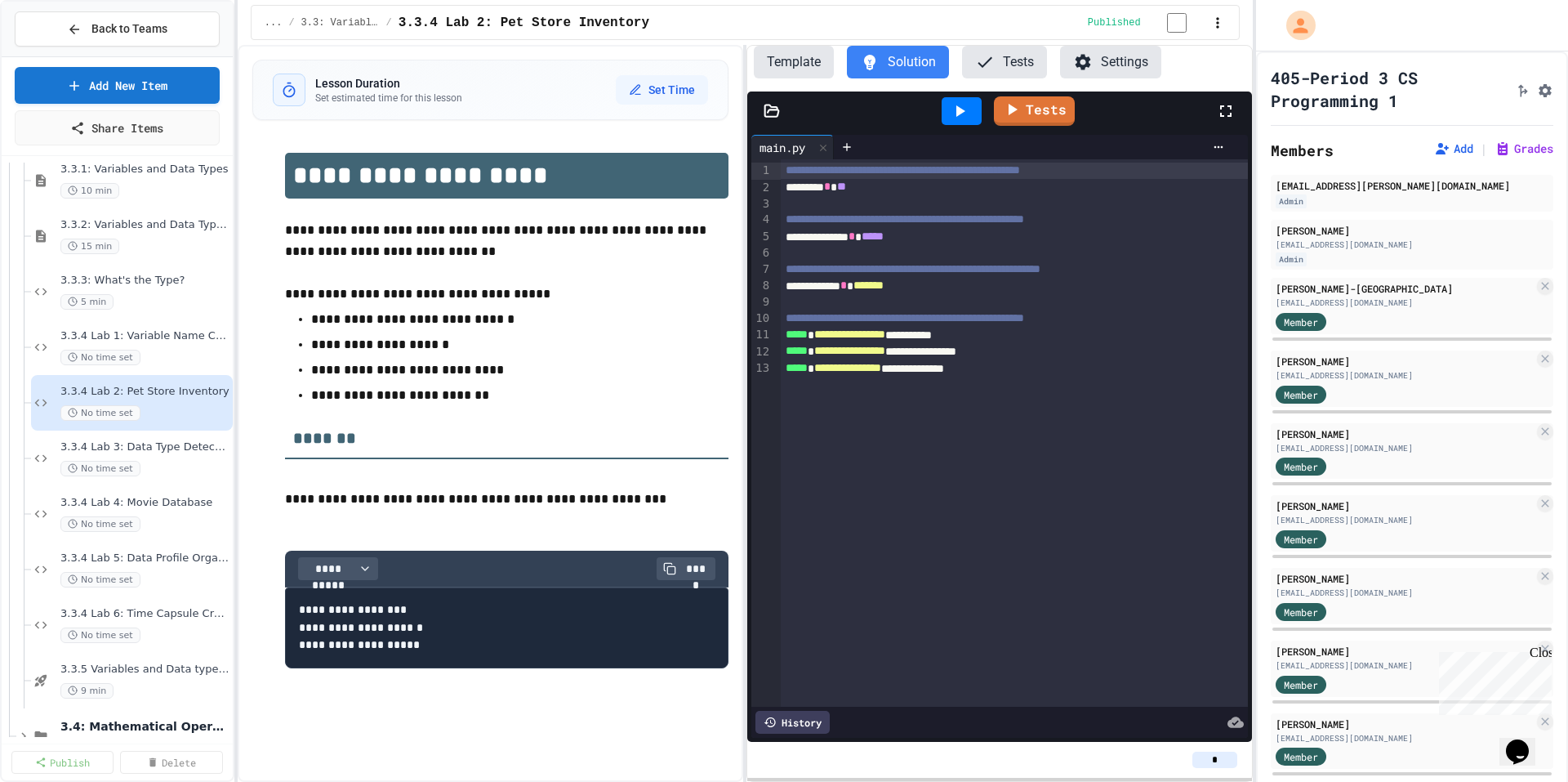
click at [947, 114] on div at bounding box center [961, 111] width 40 height 28
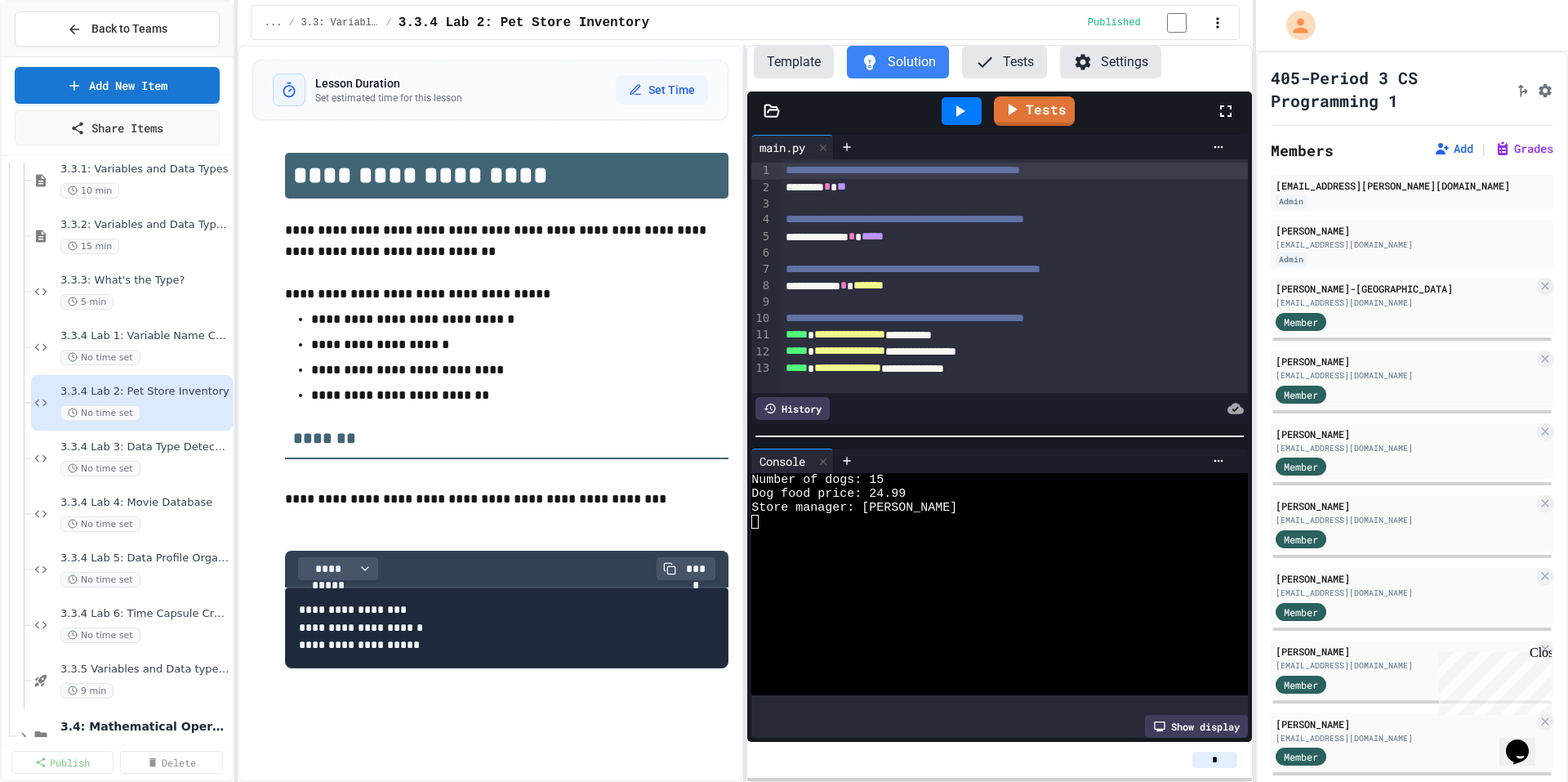
click at [956, 119] on icon at bounding box center [960, 111] width 20 height 20
click at [828, 455] on icon at bounding box center [823, 461] width 12 height 12
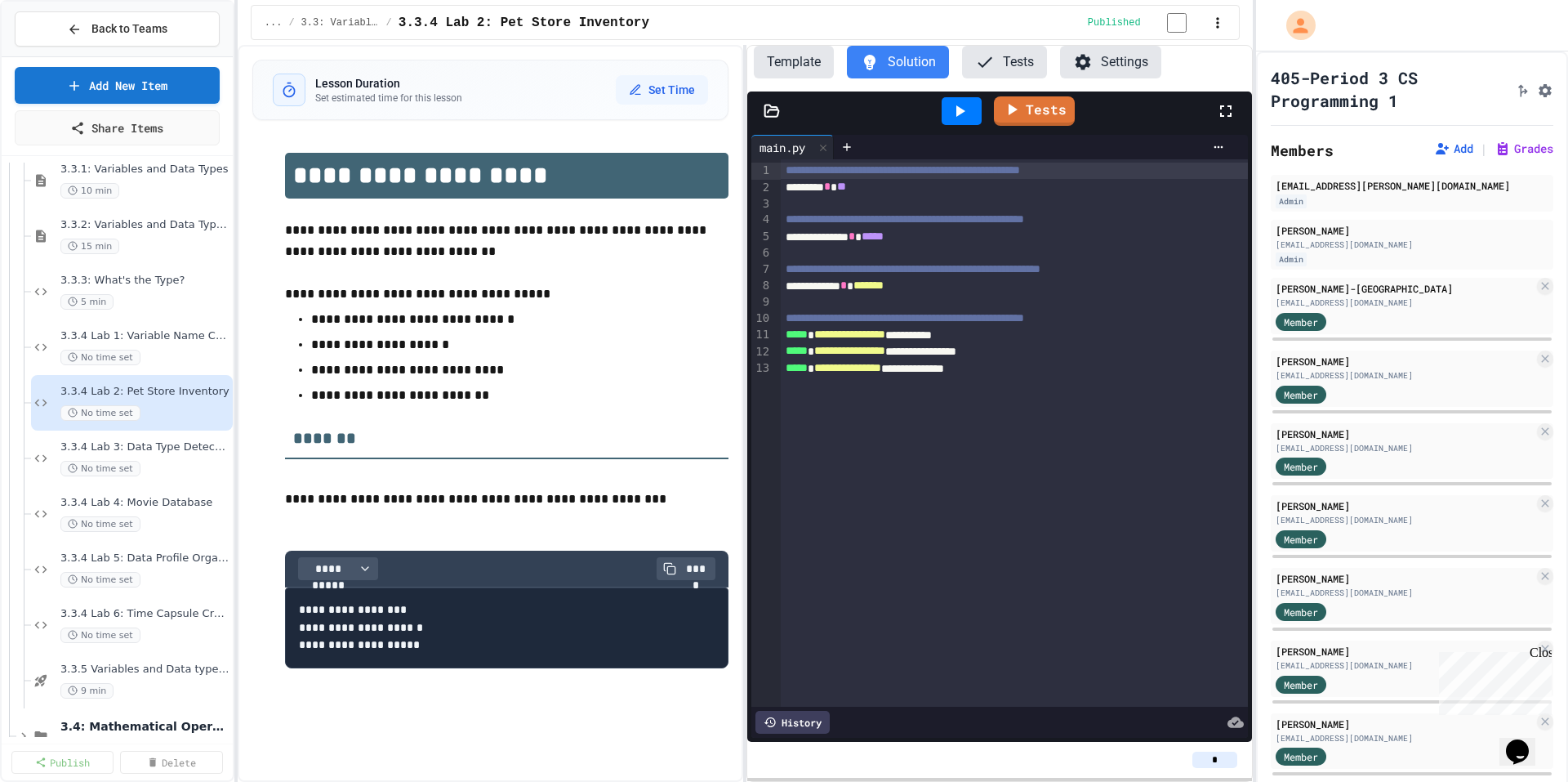
click at [799, 65] on button "Template" at bounding box center [793, 61] width 80 height 32
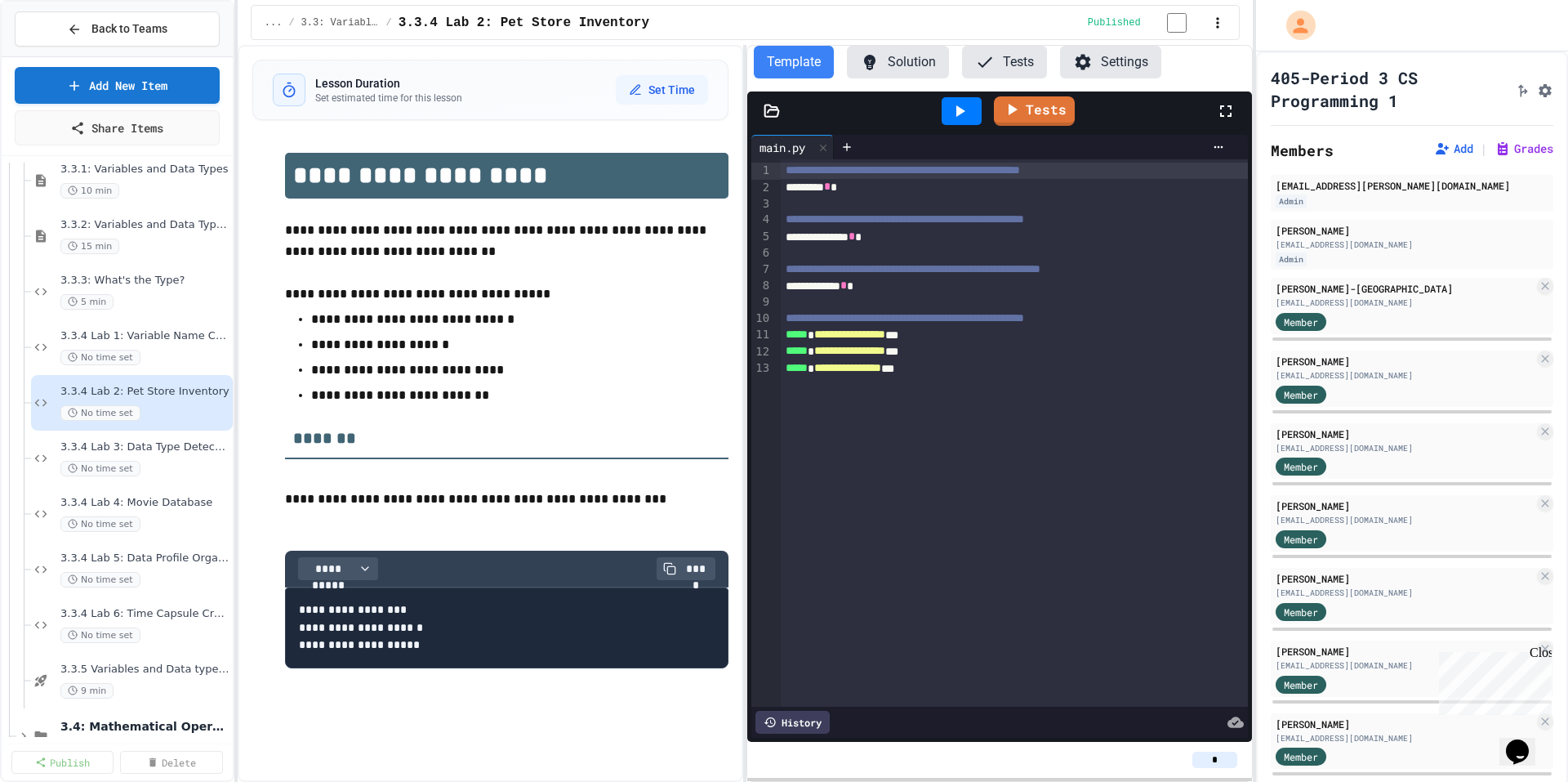
click at [912, 67] on button "Solution" at bounding box center [898, 61] width 102 height 32
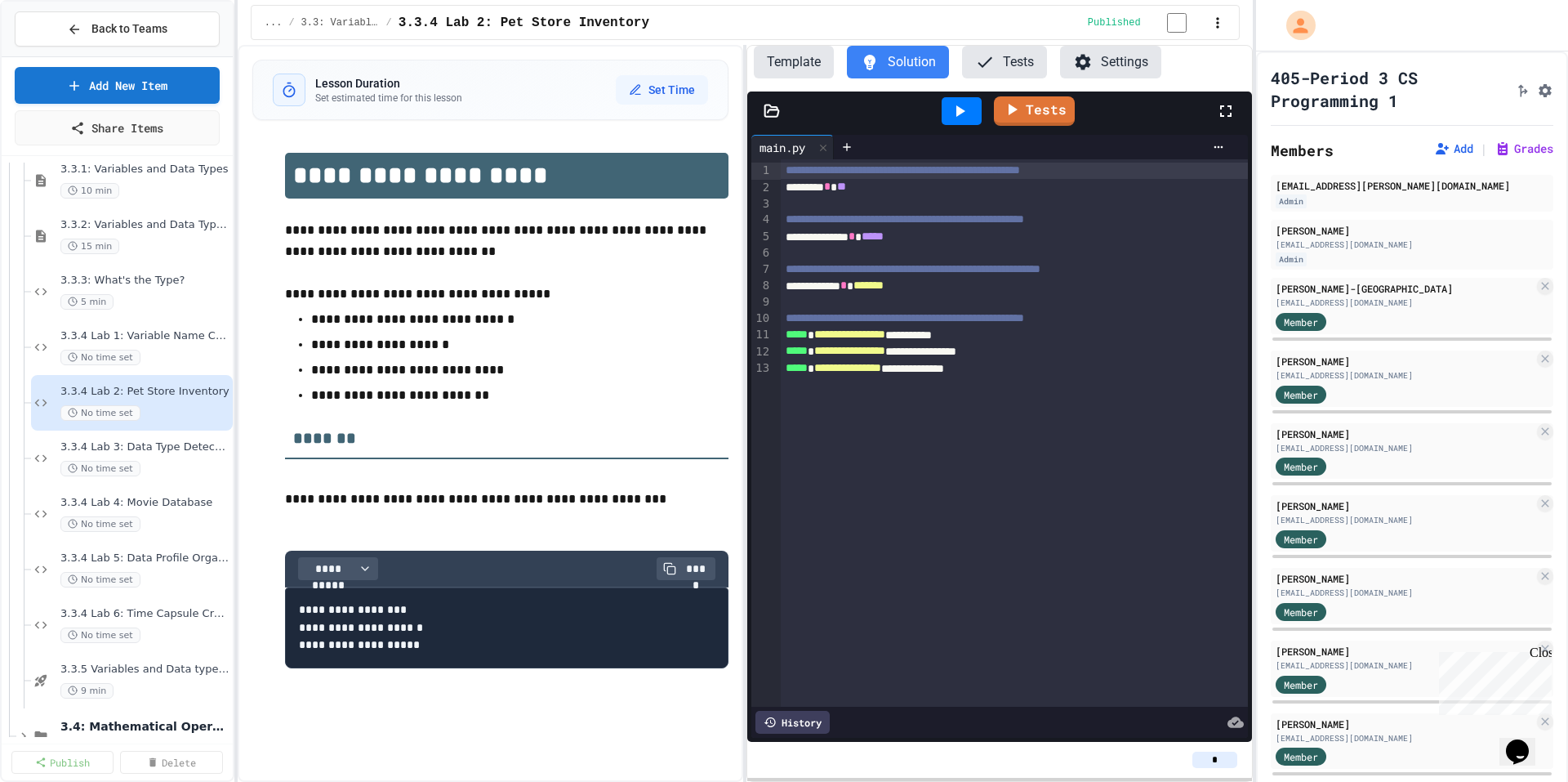
click at [171, 459] on div "3.3.4 Lab 3: Data Type Detective No time set" at bounding box center [145, 458] width 169 height 36
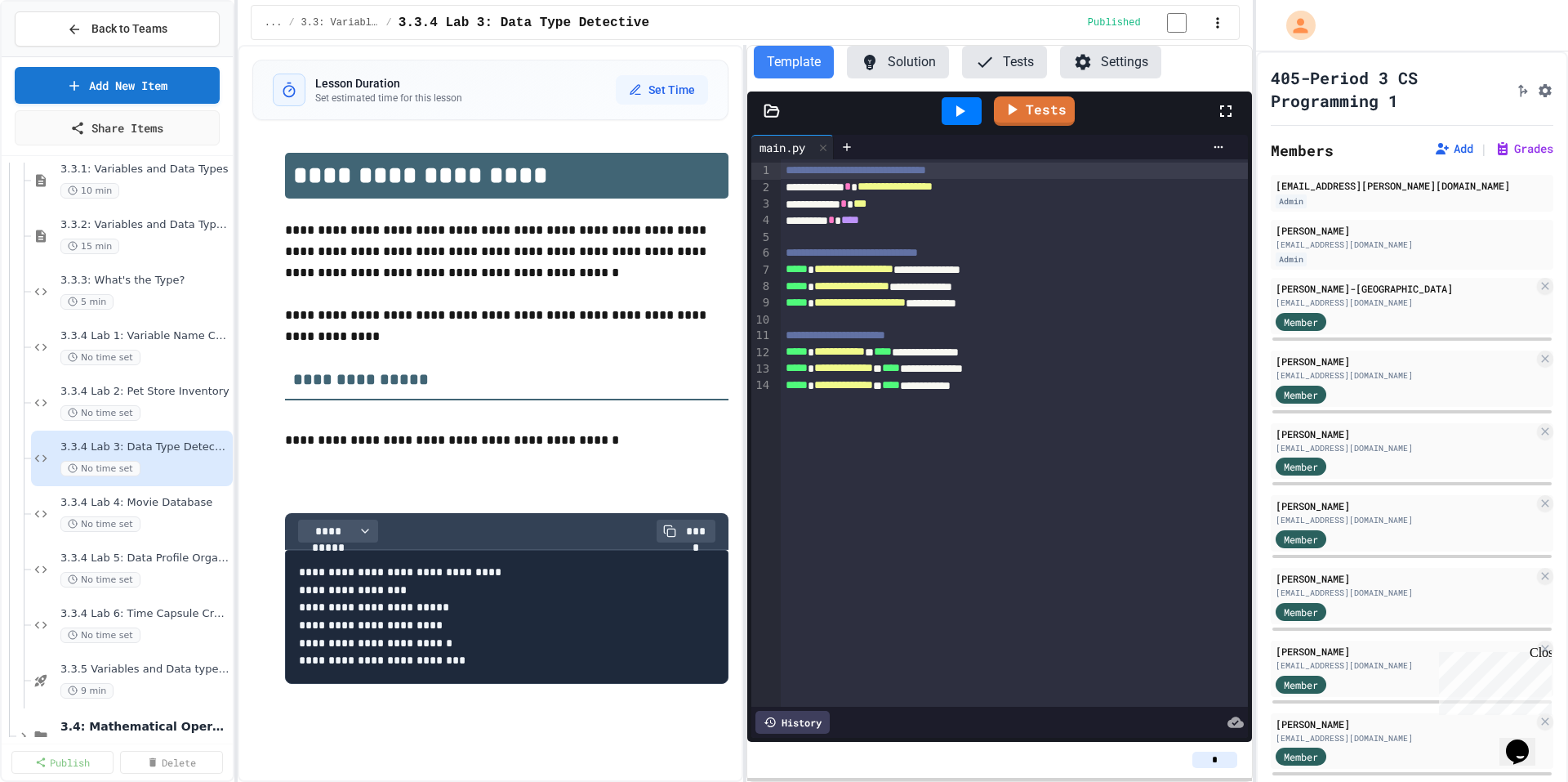
click at [902, 70] on button "Solution" at bounding box center [898, 61] width 102 height 32
click at [160, 504] on span "3.3.4 Lab 4: Movie Database" at bounding box center [136, 503] width 152 height 14
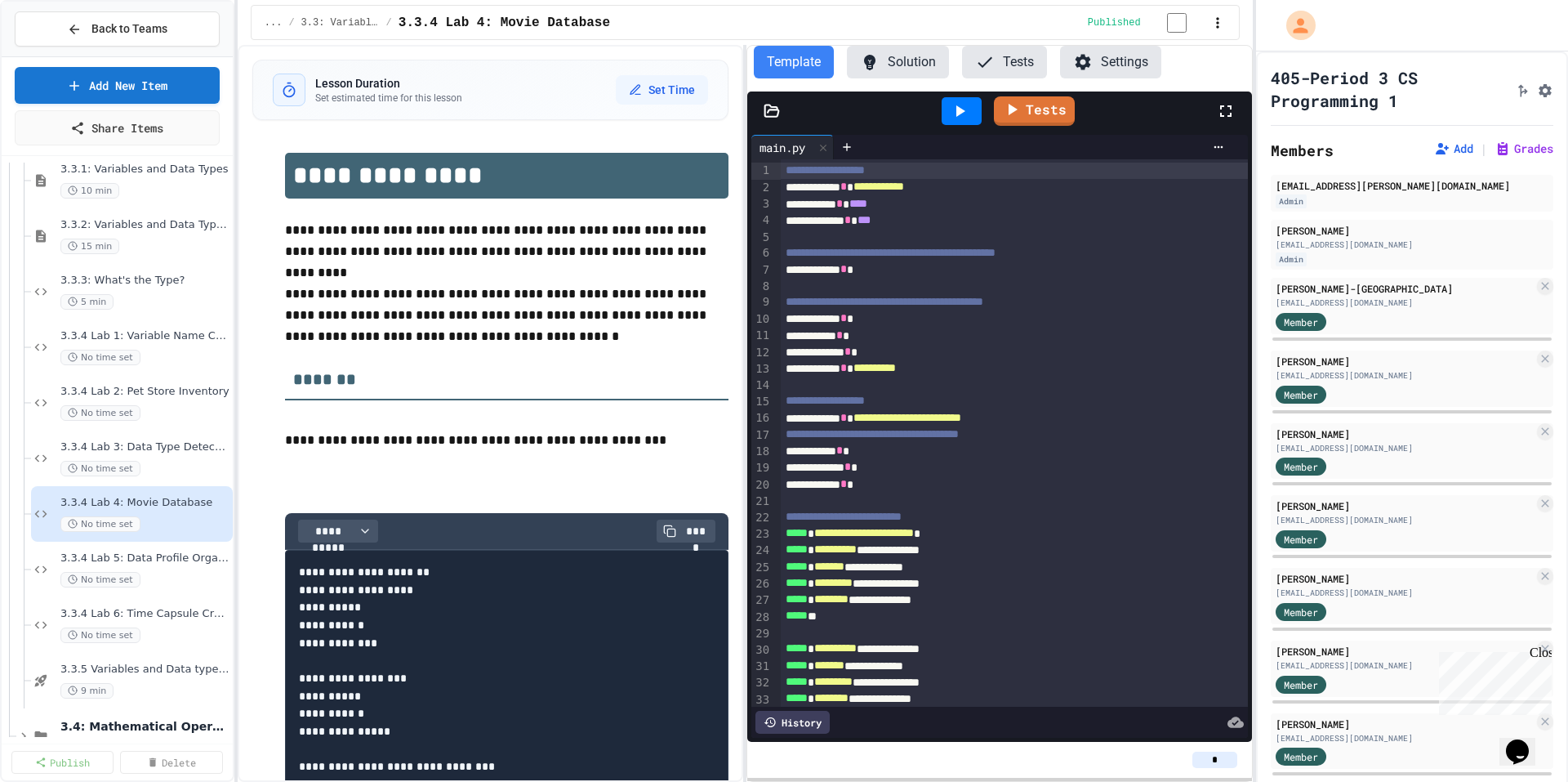
click at [873, 66] on icon at bounding box center [870, 63] width 12 height 16
click at [975, 118] on div at bounding box center [961, 111] width 40 height 28
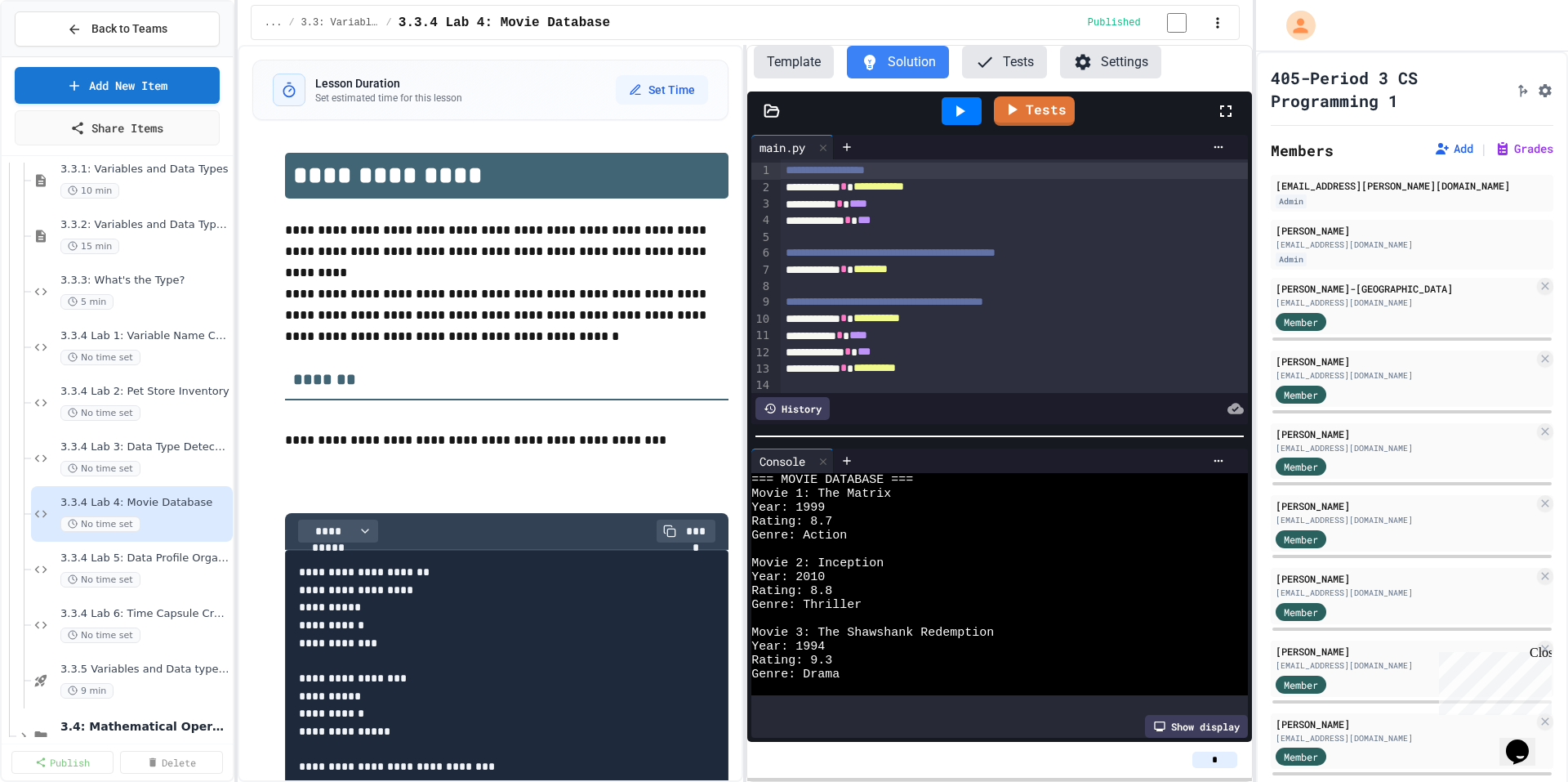
click at [795, 71] on button "Template" at bounding box center [793, 61] width 80 height 32
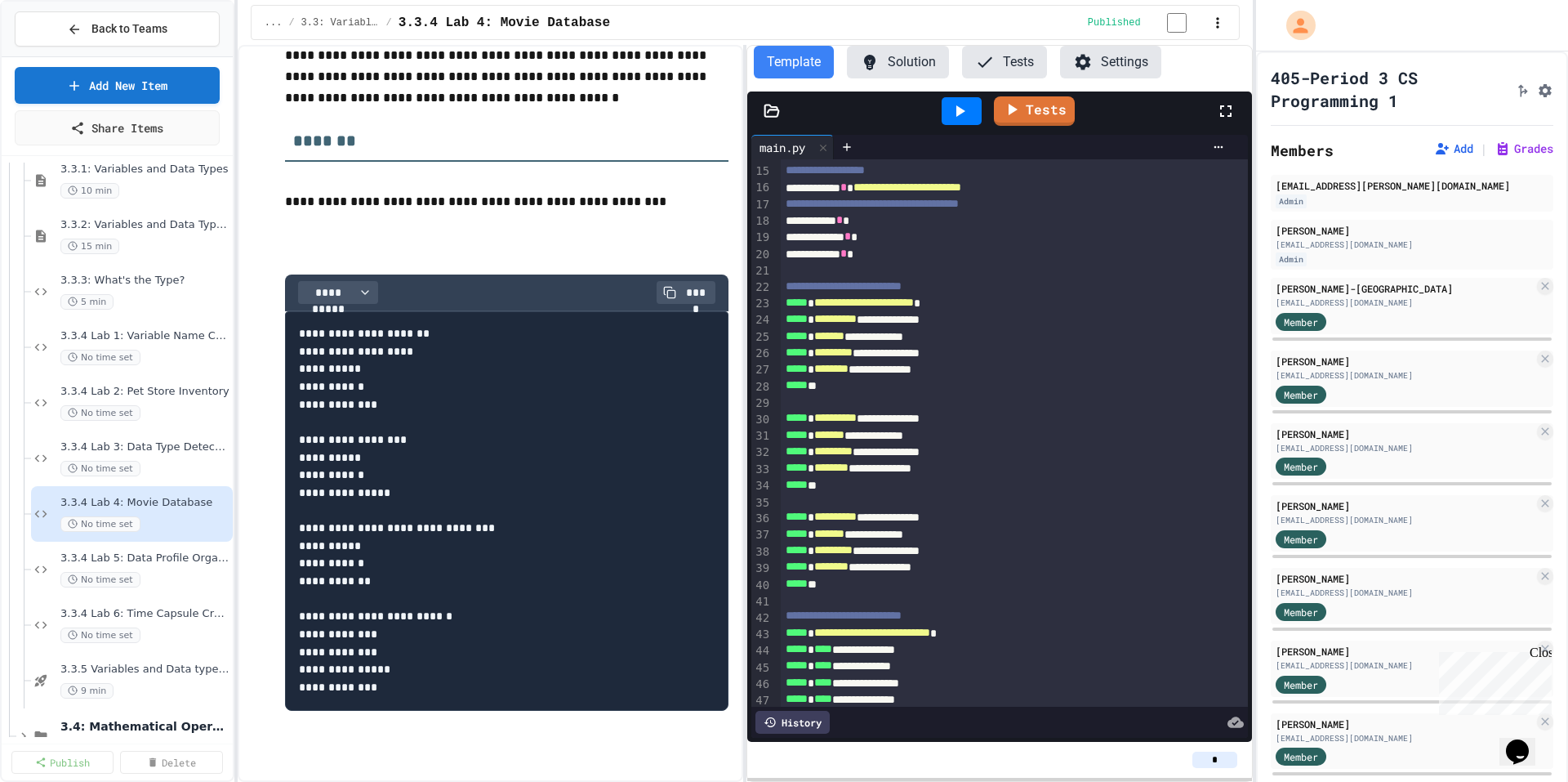
scroll to position [266, 0]
